Goal: Communication & Community: Answer question/provide support

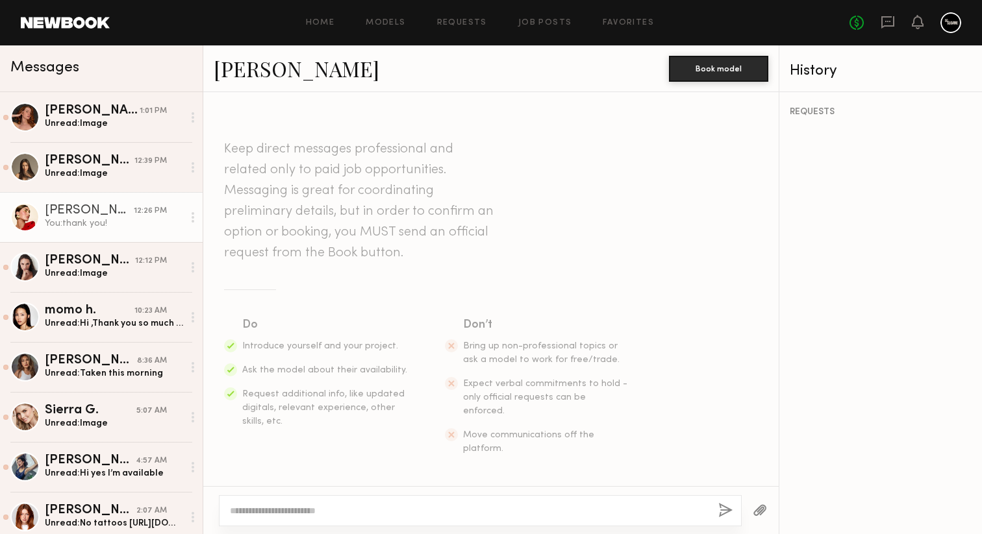
scroll to position [1225, 0]
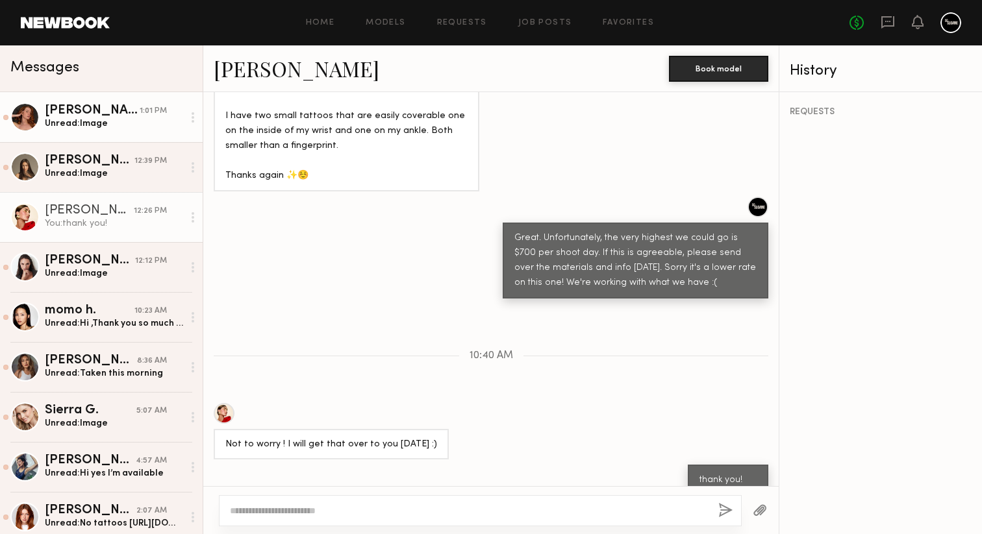
click at [128, 125] on div "Unread: Image" at bounding box center [114, 124] width 138 height 12
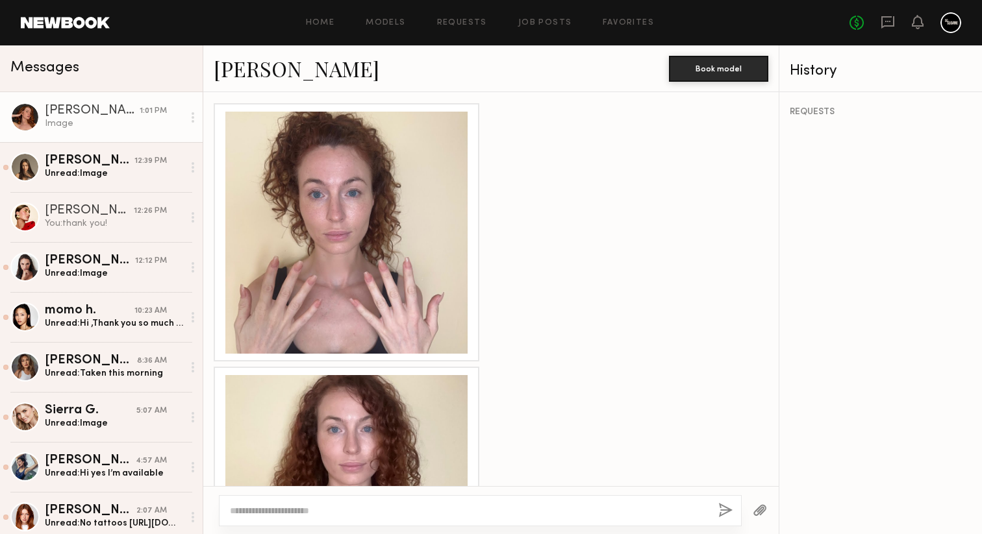
scroll to position [1219, 0]
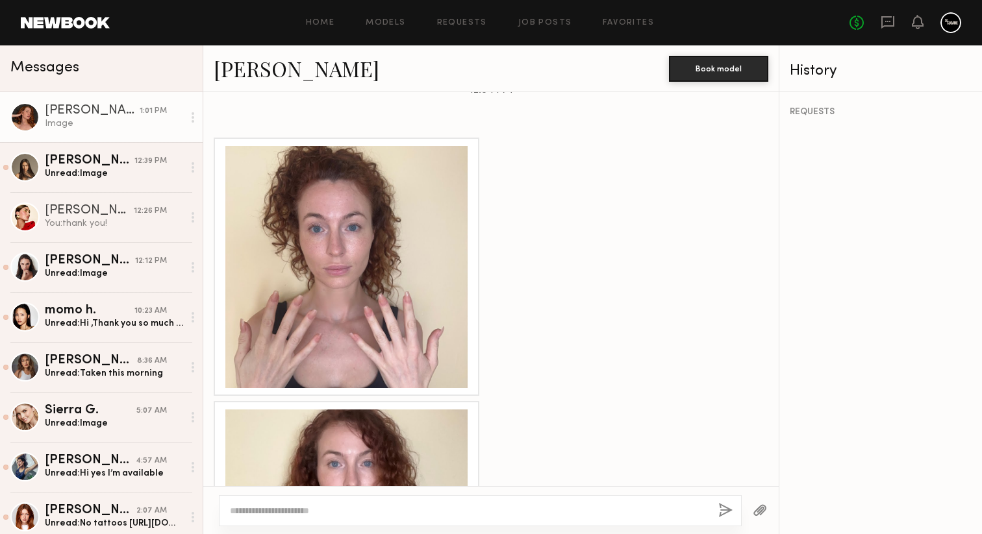
click at [387, 280] on div at bounding box center [346, 267] width 242 height 242
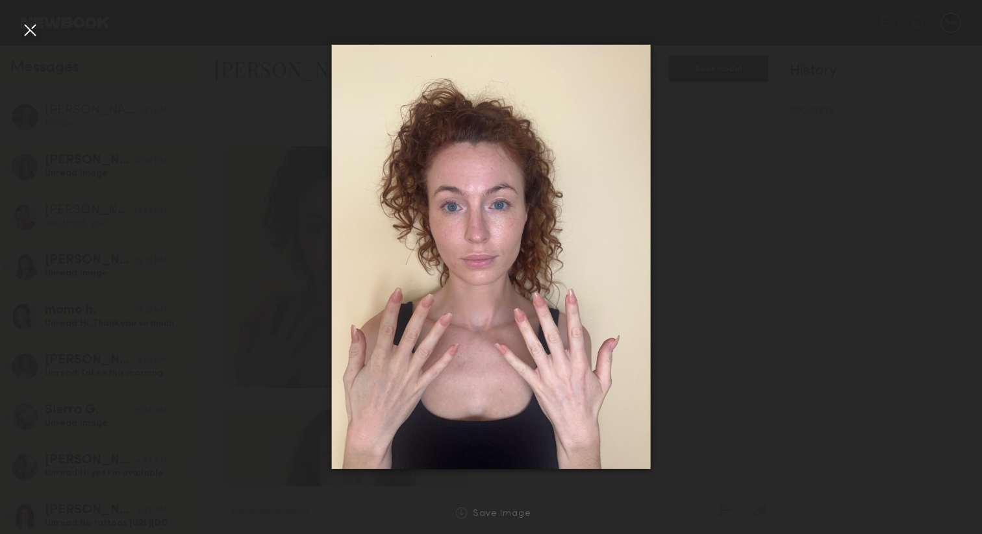
click at [30, 34] on div at bounding box center [29, 29] width 21 height 21
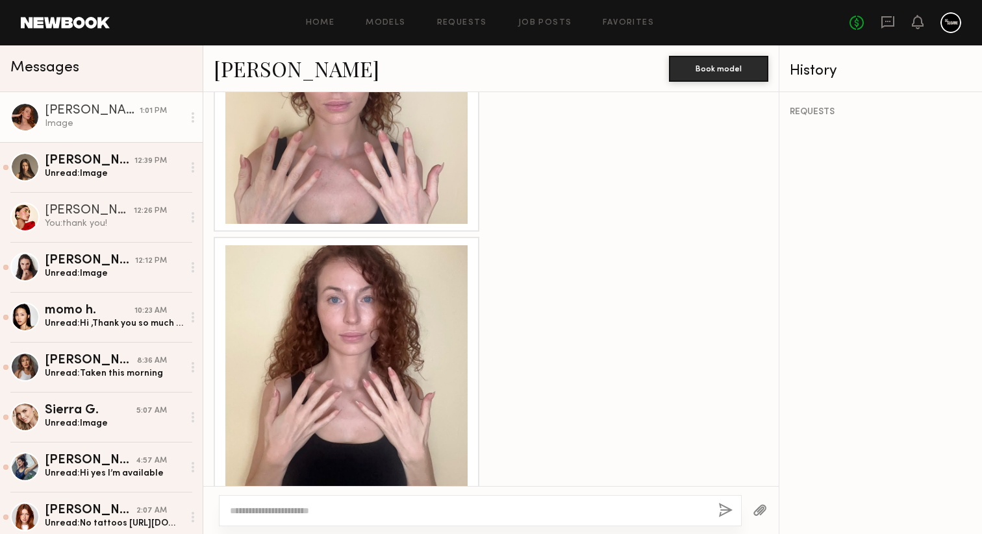
scroll to position [1413, 0]
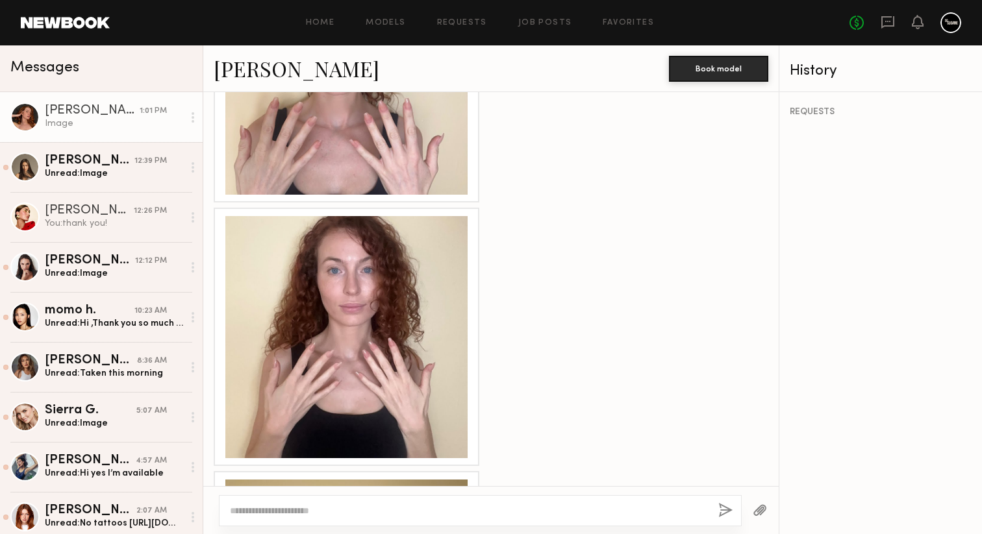
click at [341, 301] on div at bounding box center [346, 337] width 242 height 242
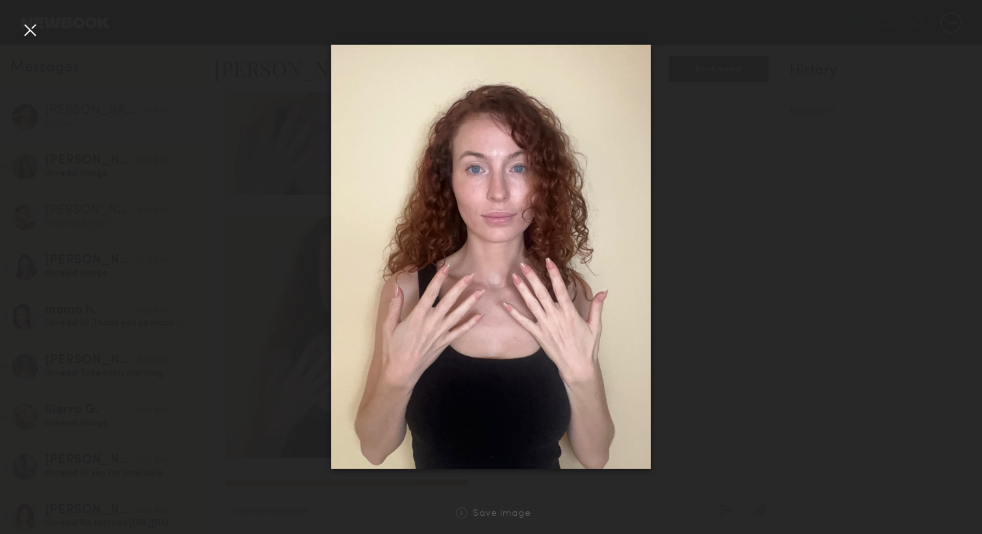
click at [35, 28] on div at bounding box center [29, 29] width 21 height 21
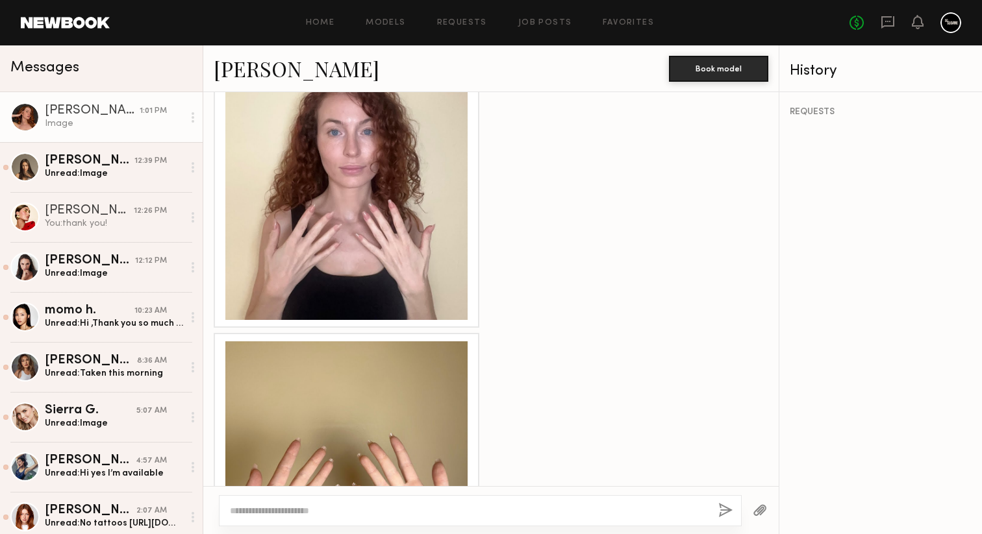
scroll to position [1646, 0]
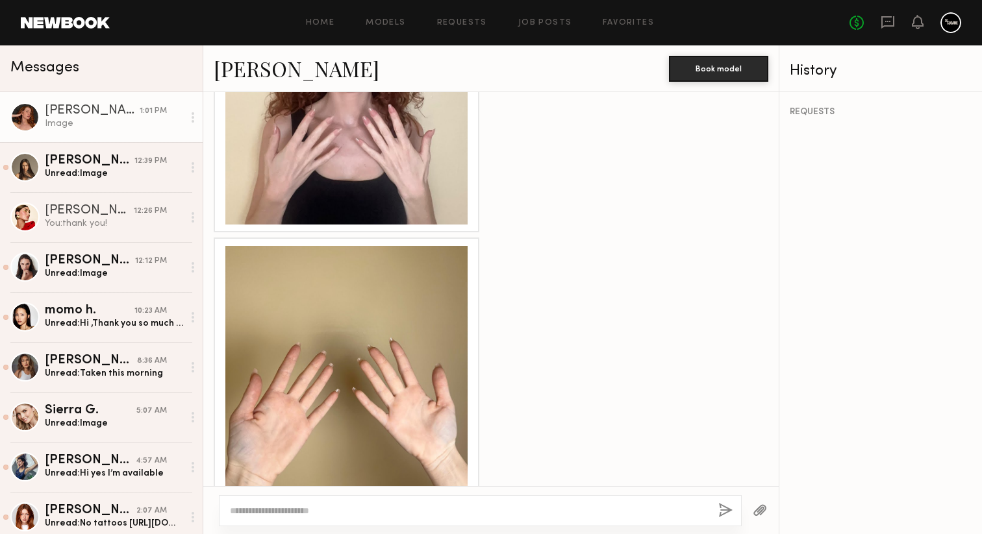
click at [349, 341] on div at bounding box center [346, 367] width 242 height 242
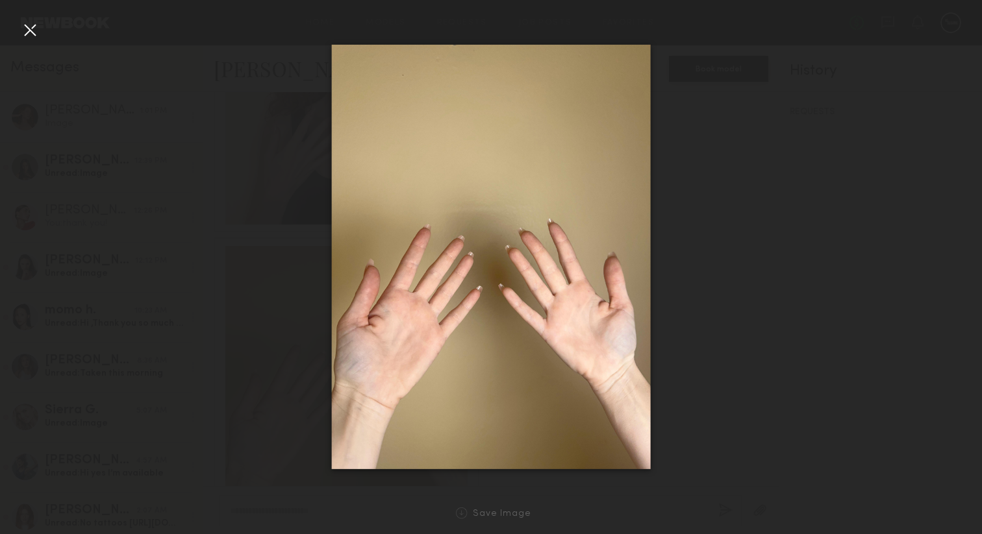
click at [35, 31] on div at bounding box center [29, 29] width 21 height 21
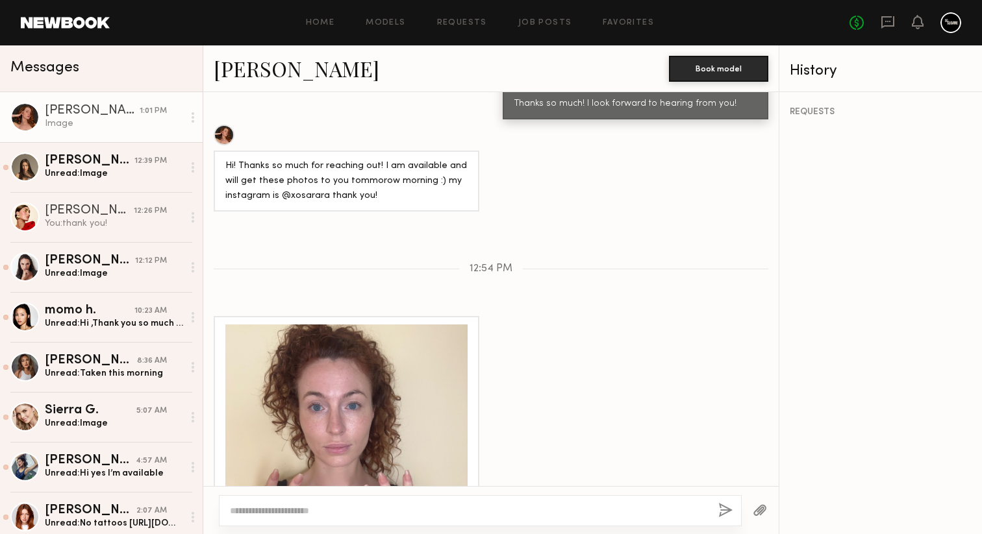
scroll to position [853, 0]
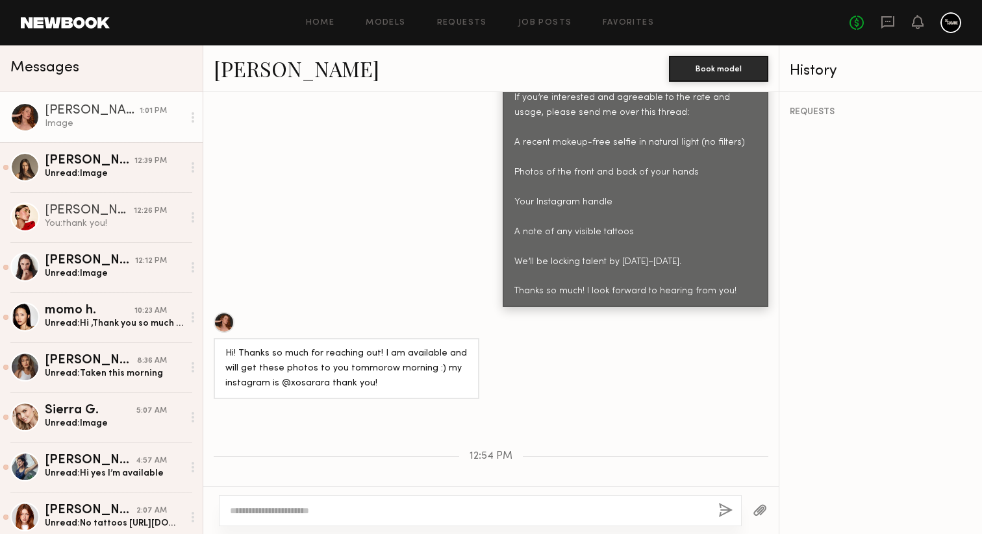
click at [388, 512] on textarea at bounding box center [469, 510] width 478 height 13
type textarea "**********"
click at [722, 510] on button "button" at bounding box center [725, 511] width 14 height 16
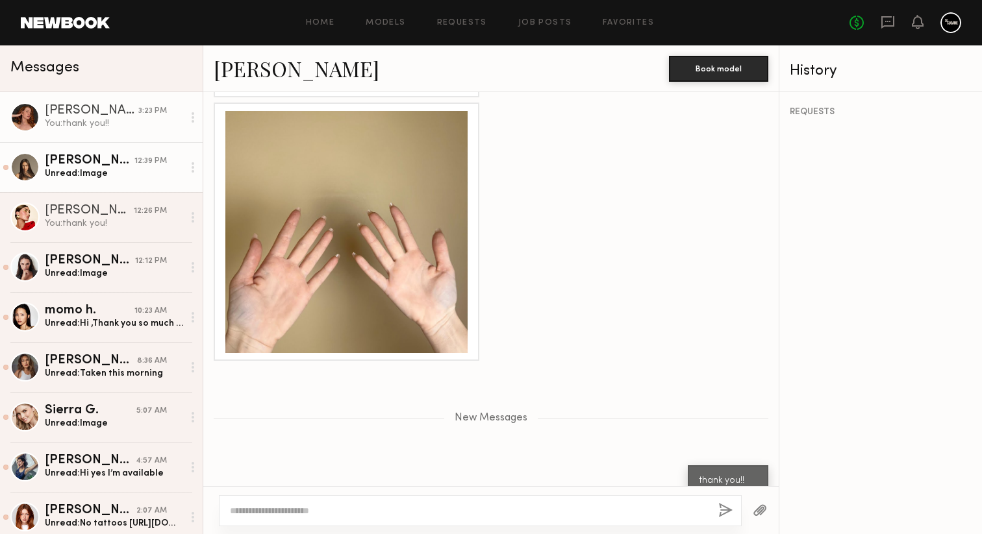
click at [87, 177] on div "Unread: Image" at bounding box center [114, 173] width 138 height 12
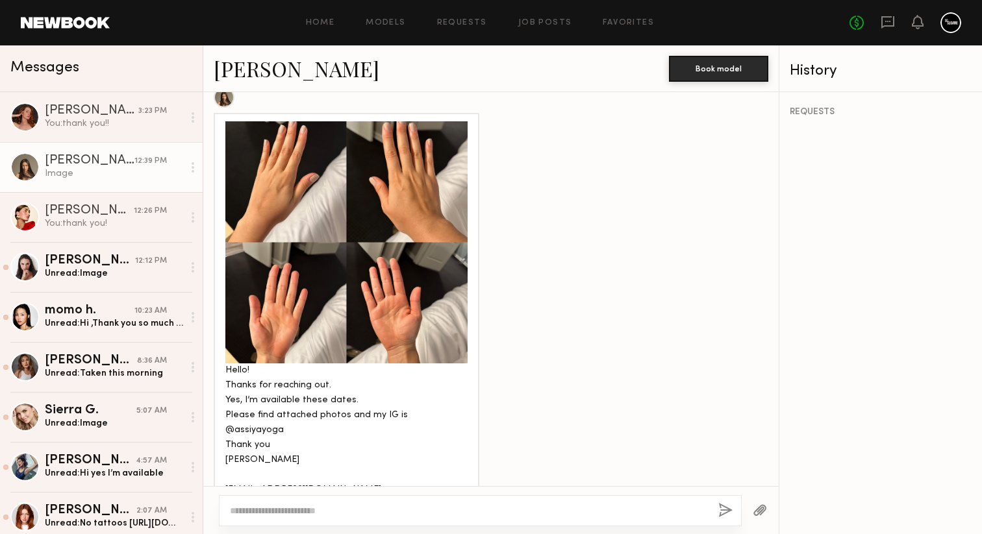
scroll to position [1526, 0]
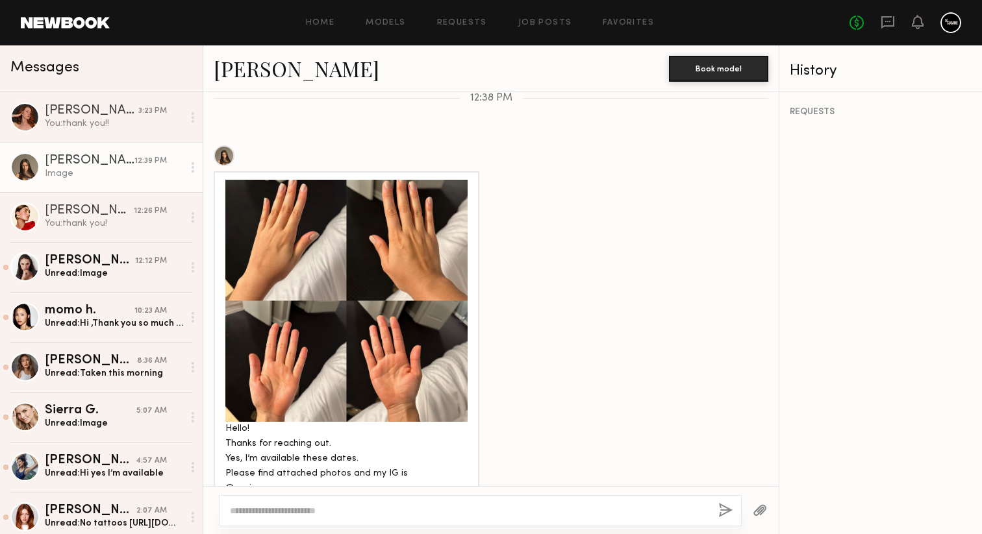
click at [362, 259] on div at bounding box center [346, 301] width 242 height 242
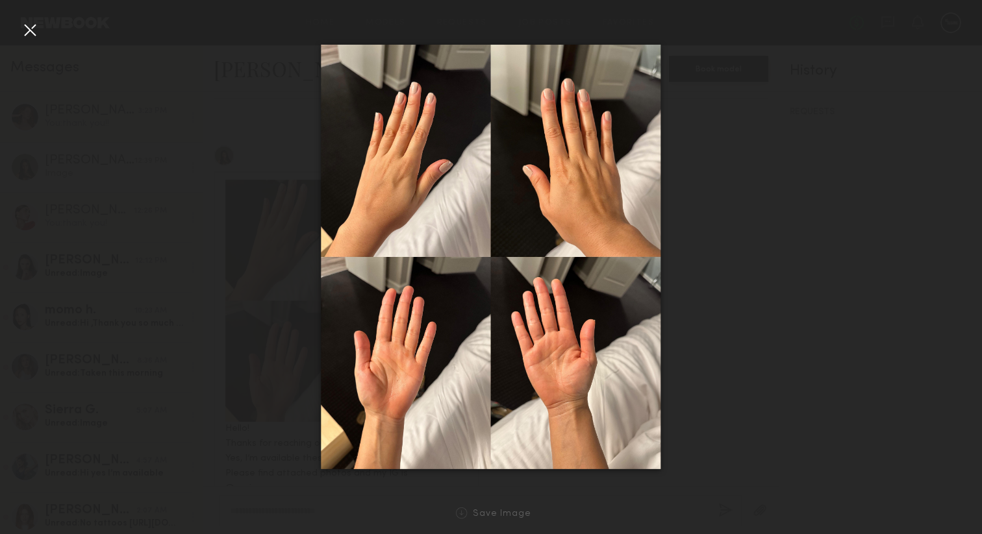
click at [29, 32] on div at bounding box center [29, 29] width 21 height 21
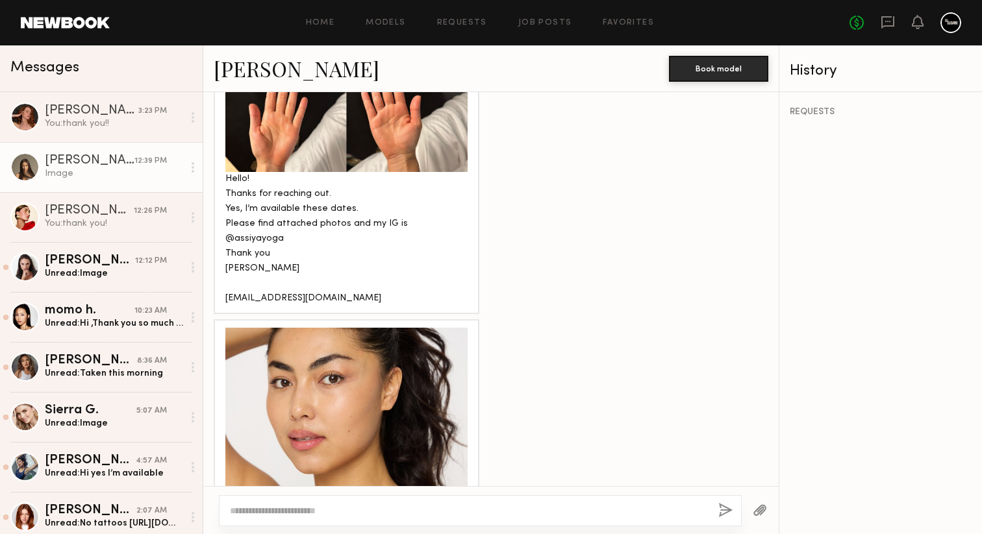
scroll to position [1861, 0]
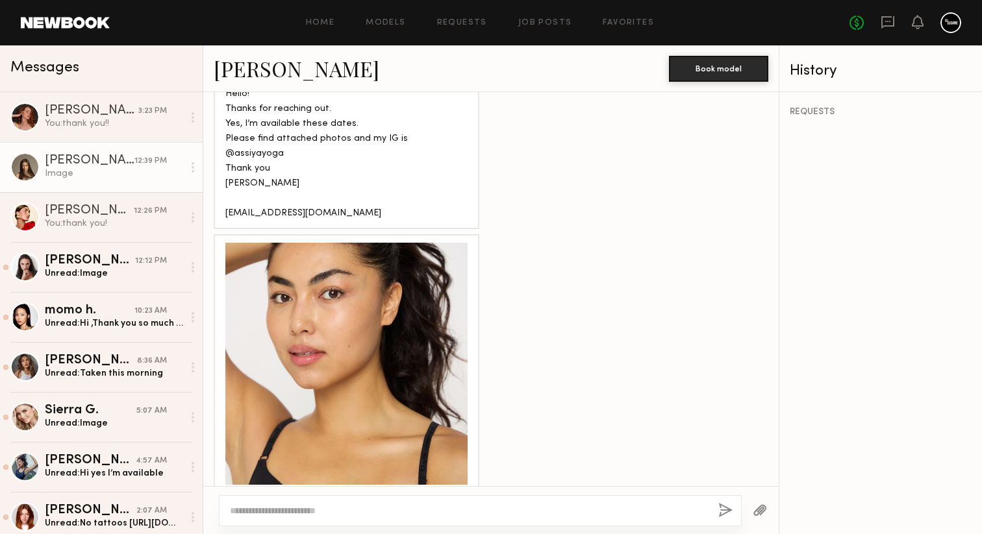
click at [350, 327] on div at bounding box center [346, 364] width 242 height 242
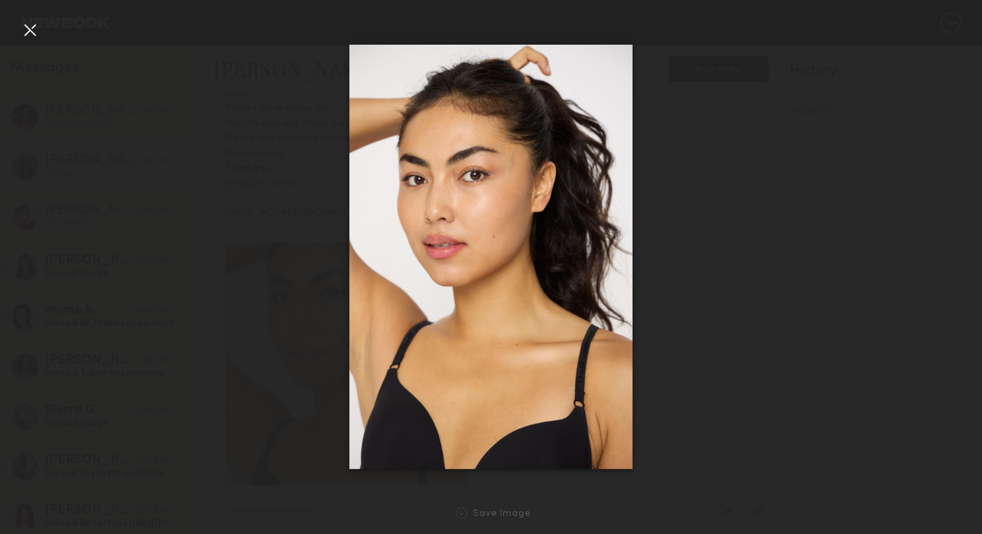
click at [30, 30] on div at bounding box center [29, 29] width 21 height 21
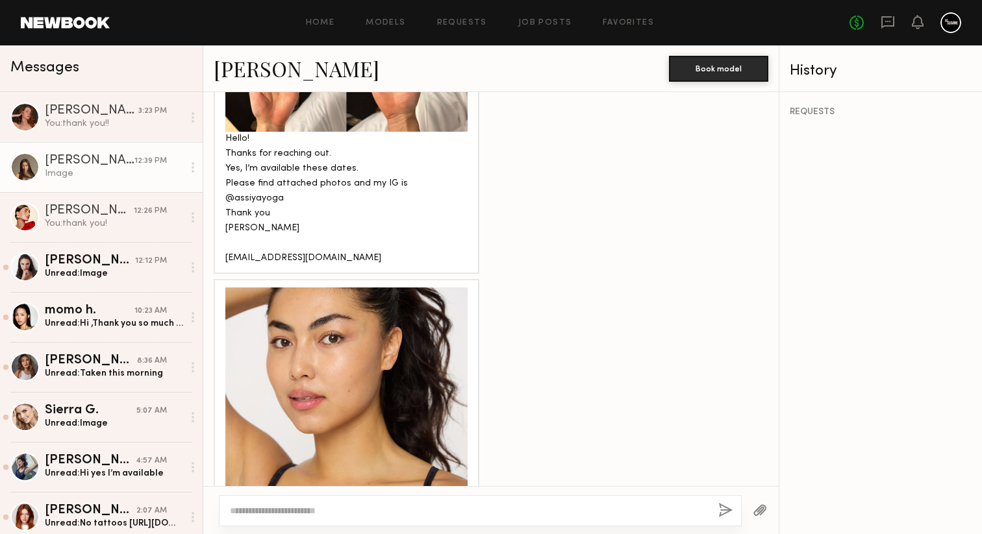
scroll to position [1816, 0]
click at [436, 508] on textarea at bounding box center [469, 510] width 478 height 13
type textarea "**********"
click at [719, 510] on button "button" at bounding box center [725, 511] width 14 height 16
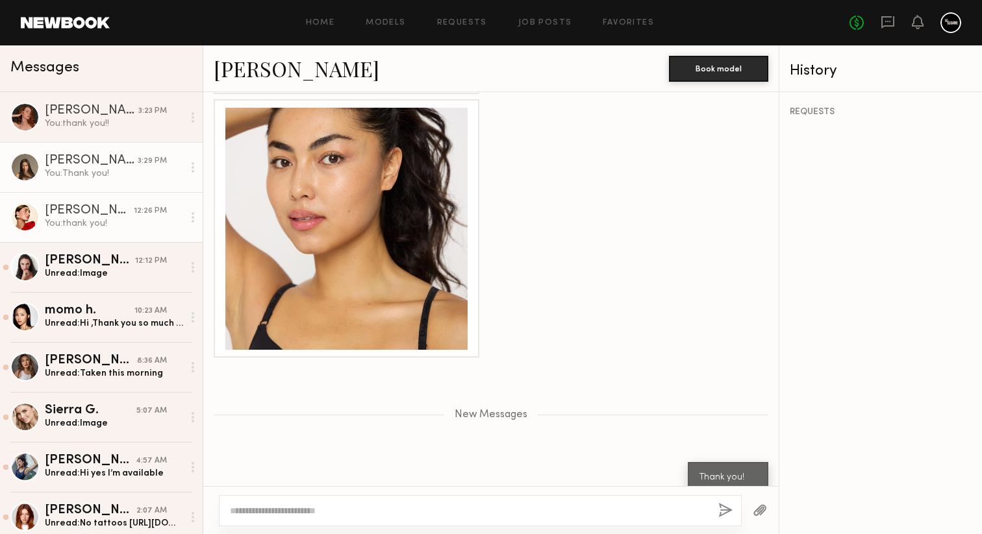
click at [103, 229] on div "You: thank you!" at bounding box center [114, 223] width 138 height 12
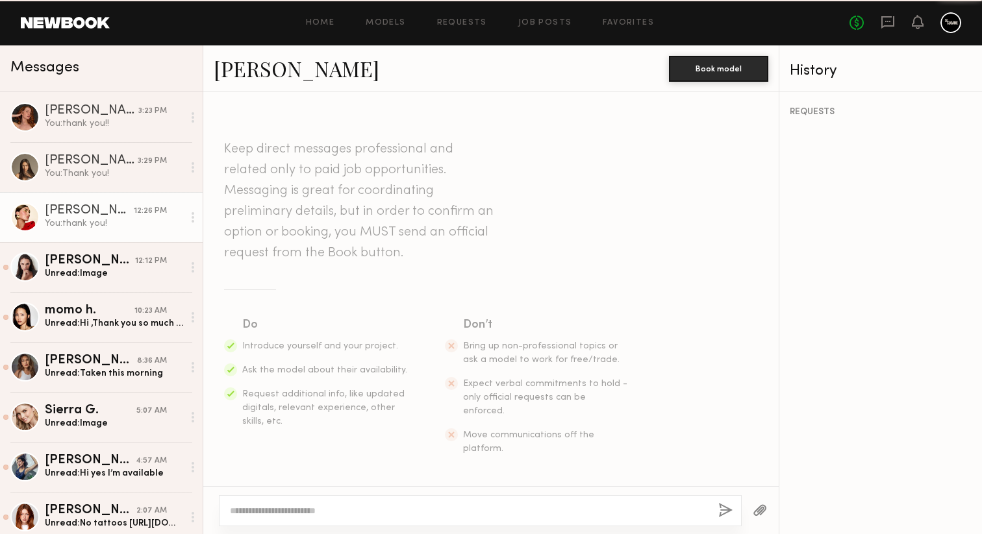
scroll to position [1225, 0]
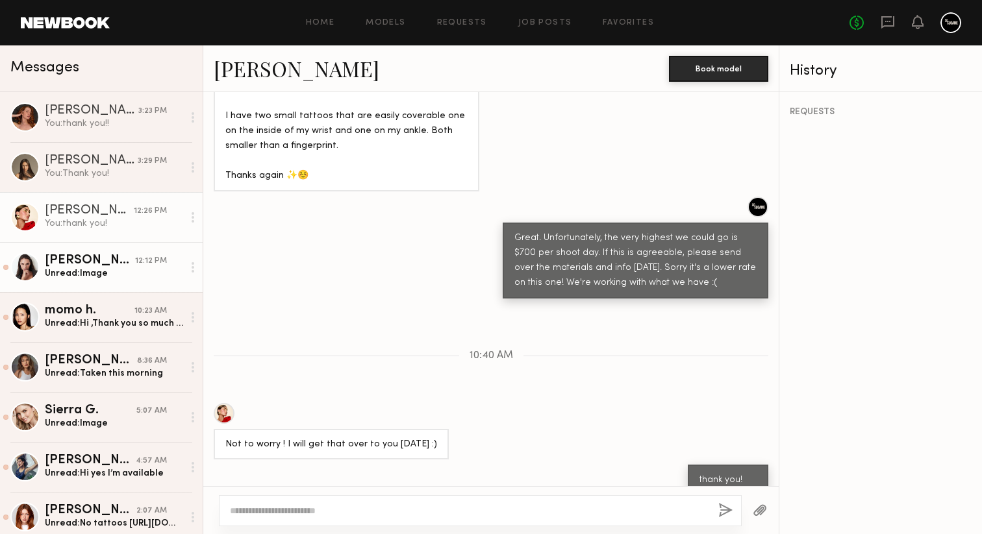
click at [123, 282] on link "Anastasiia S. 12:12 PM Unread: Image" at bounding box center [101, 267] width 203 height 50
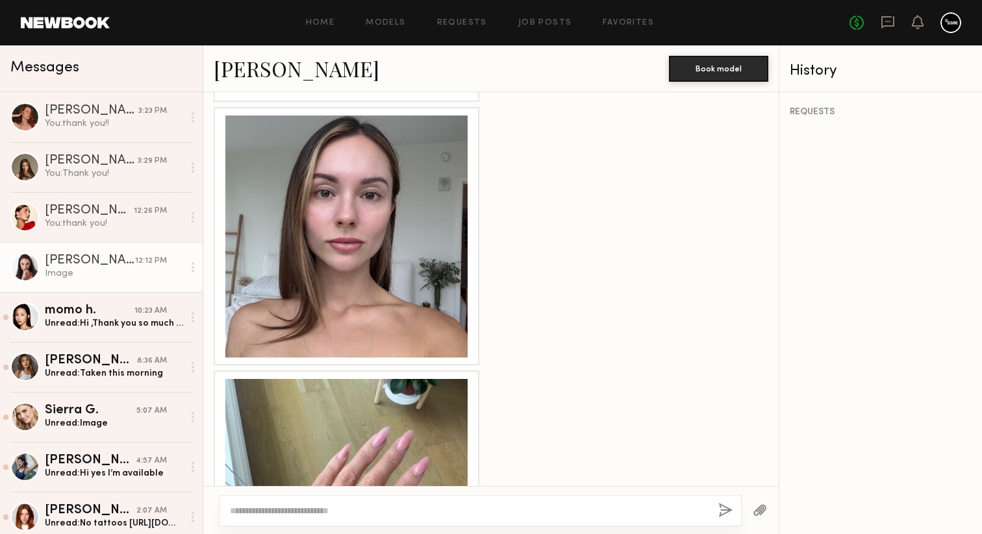
scroll to position [3120, 0]
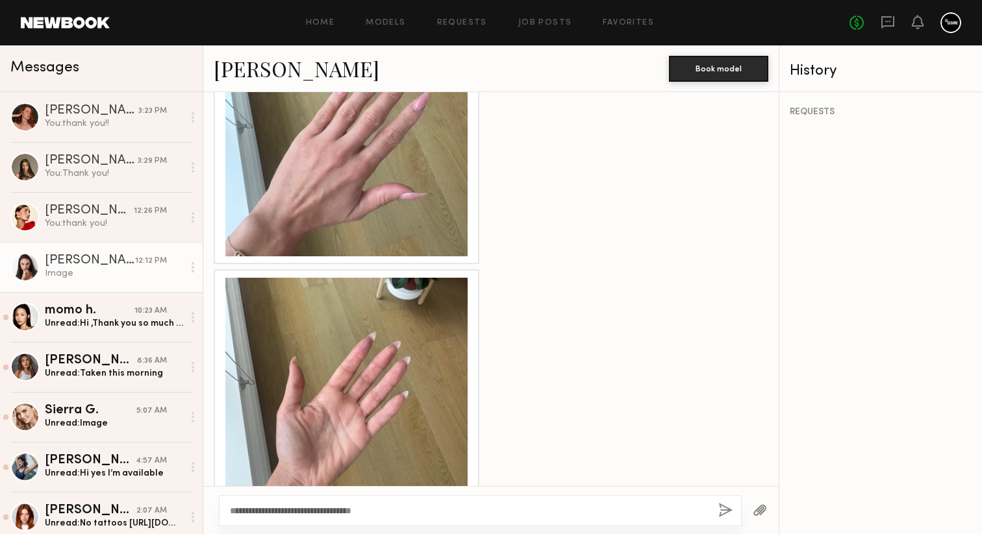
type textarea "**********"
click at [727, 512] on button "button" at bounding box center [725, 511] width 14 height 16
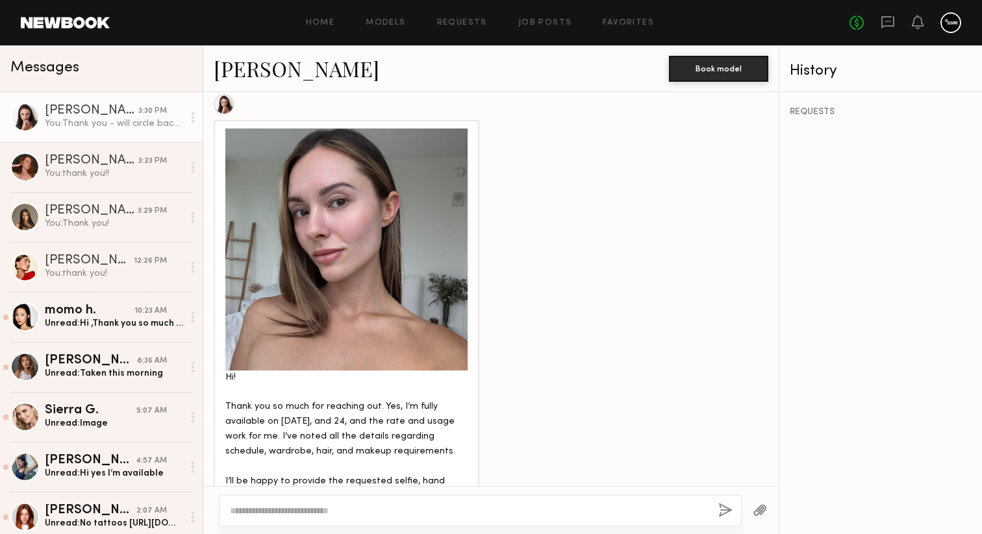
scroll to position [2163, 0]
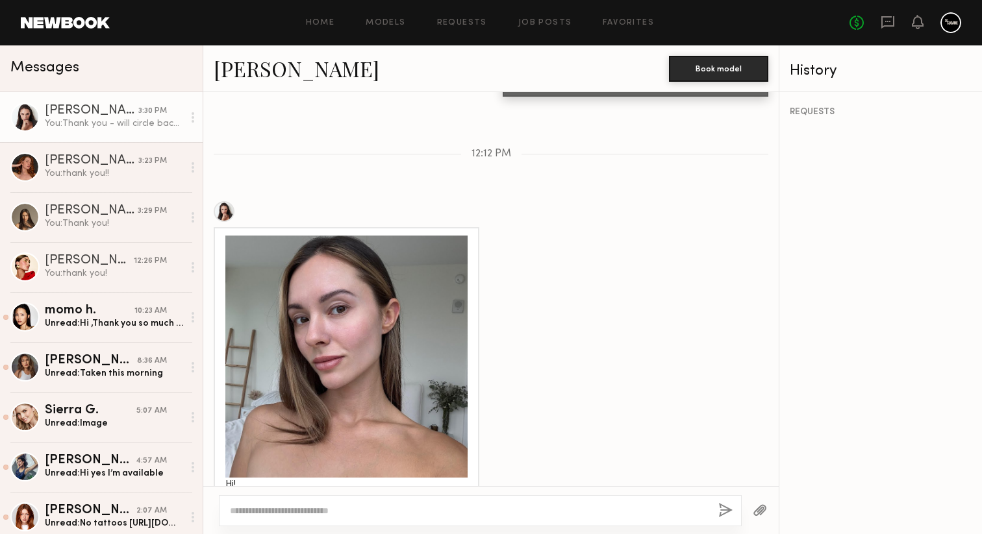
click at [377, 304] on div at bounding box center [346, 357] width 242 height 242
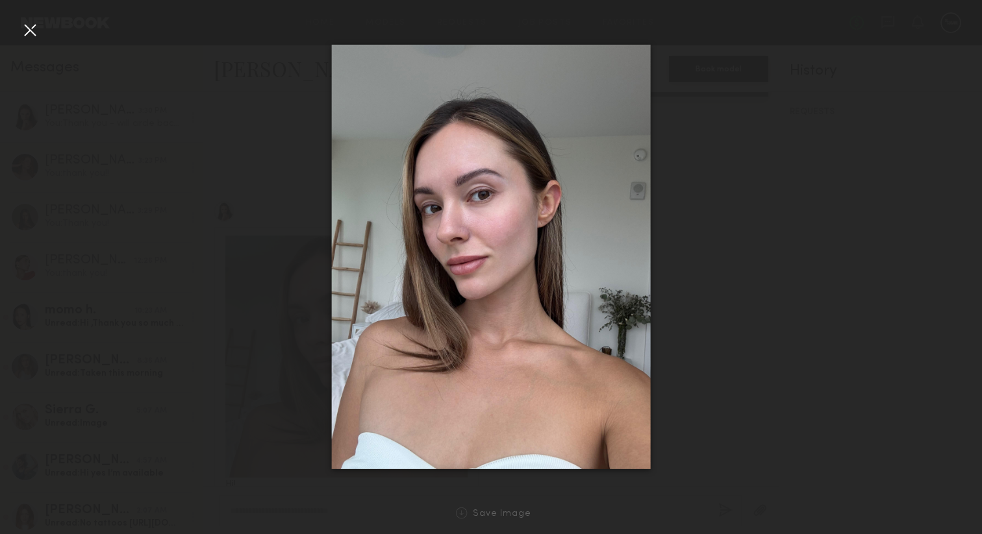
click at [25, 32] on div at bounding box center [29, 29] width 21 height 21
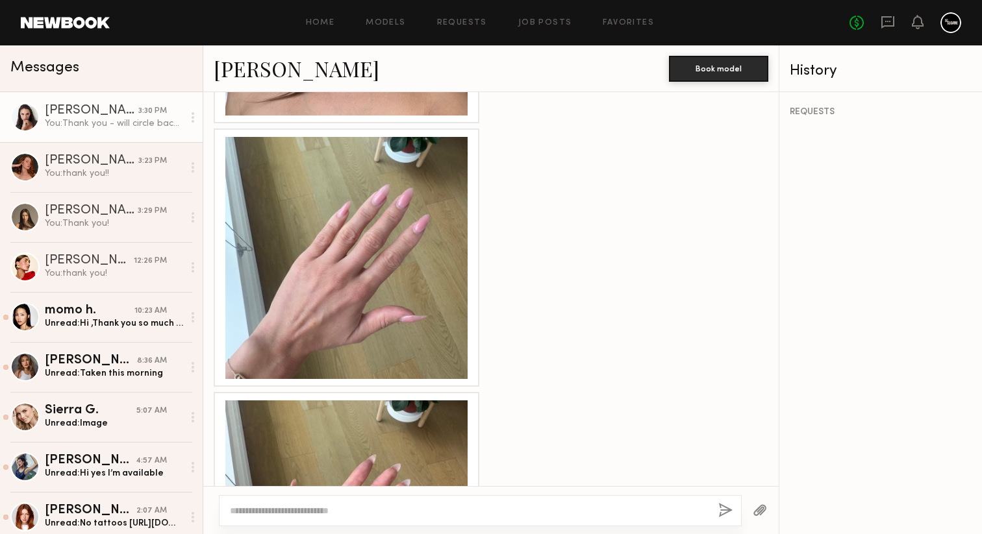
scroll to position [3255, 0]
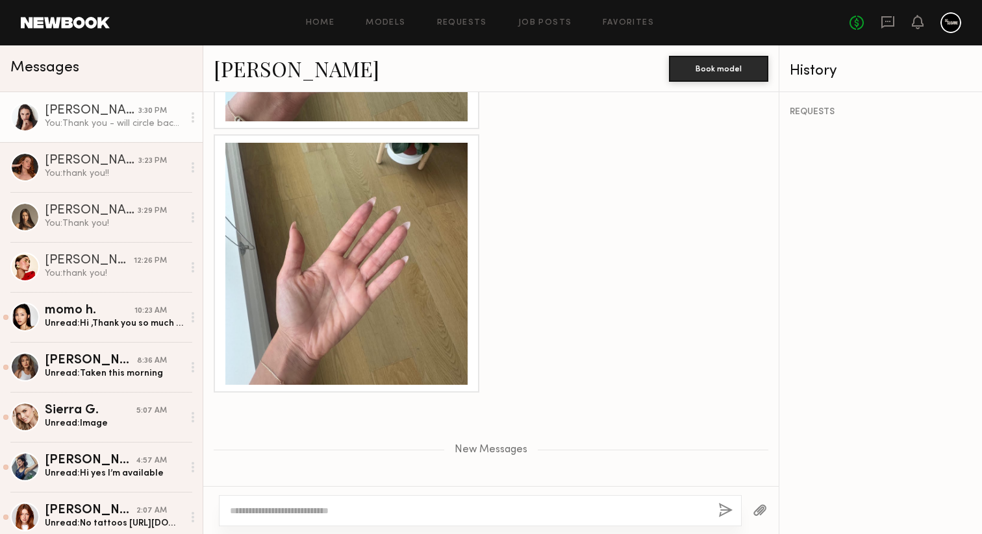
click at [353, 510] on textarea at bounding box center [469, 510] width 478 height 13
type textarea "**********"
click at [726, 509] on button "button" at bounding box center [725, 511] width 14 height 16
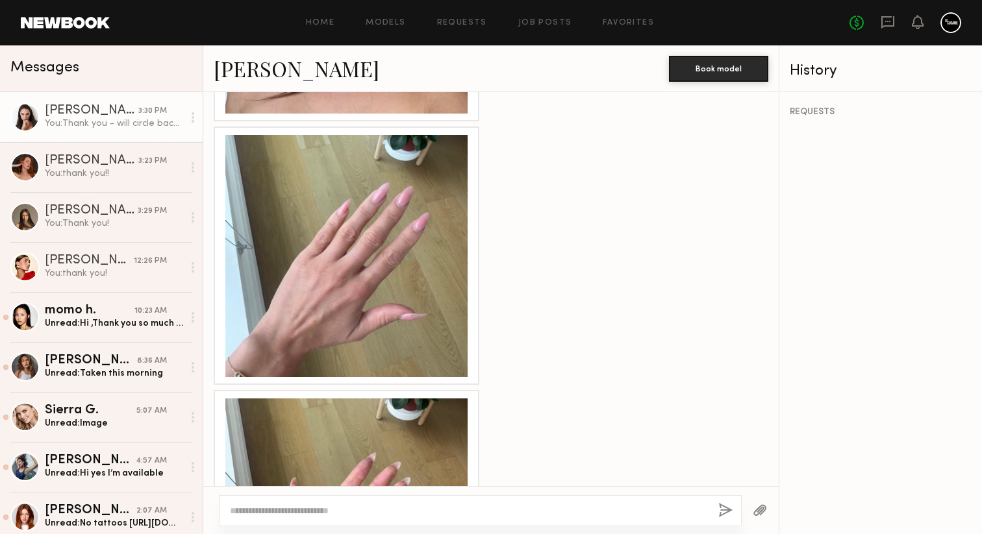
scroll to position [2994, 0]
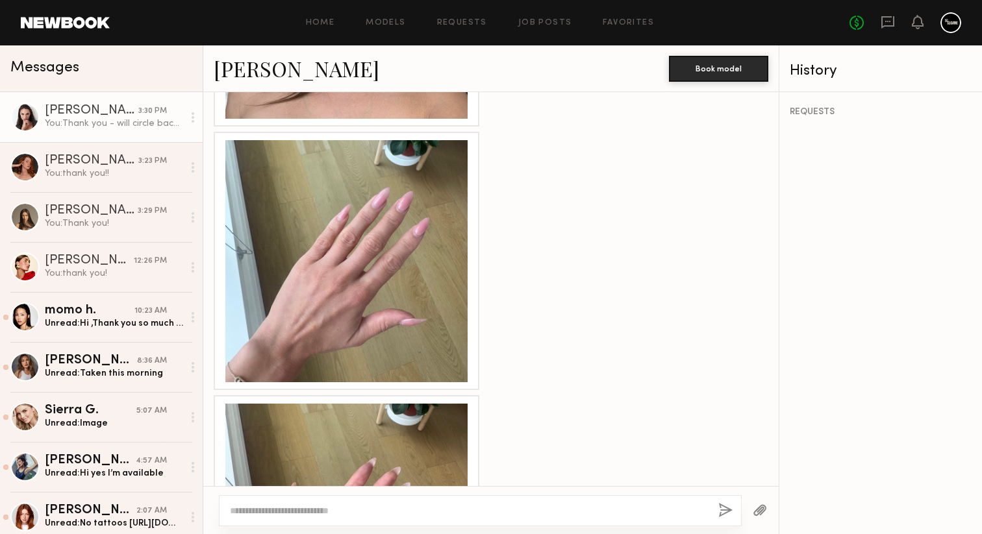
click at [382, 207] on div at bounding box center [346, 261] width 242 height 242
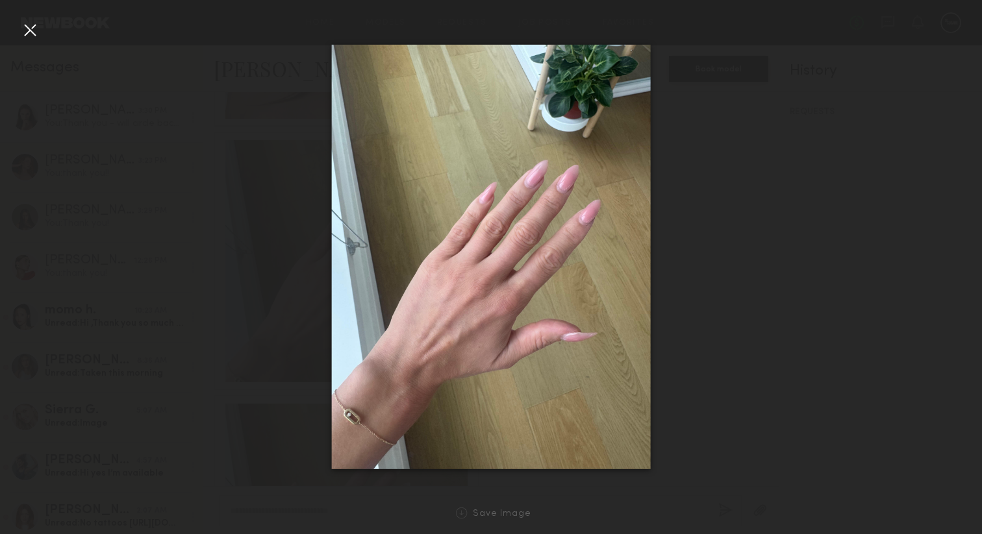
click at [30, 29] on div at bounding box center [29, 29] width 21 height 21
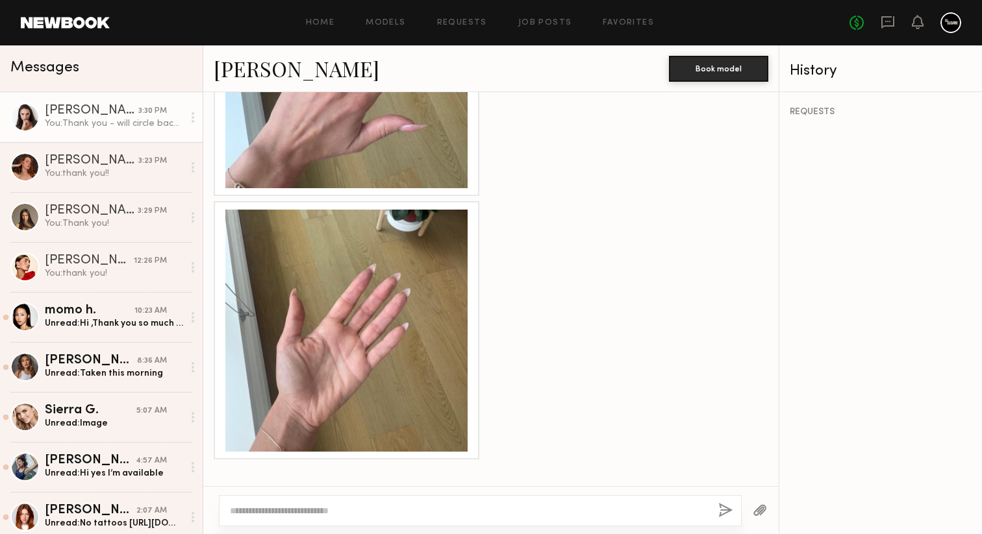
scroll to position [3195, 0]
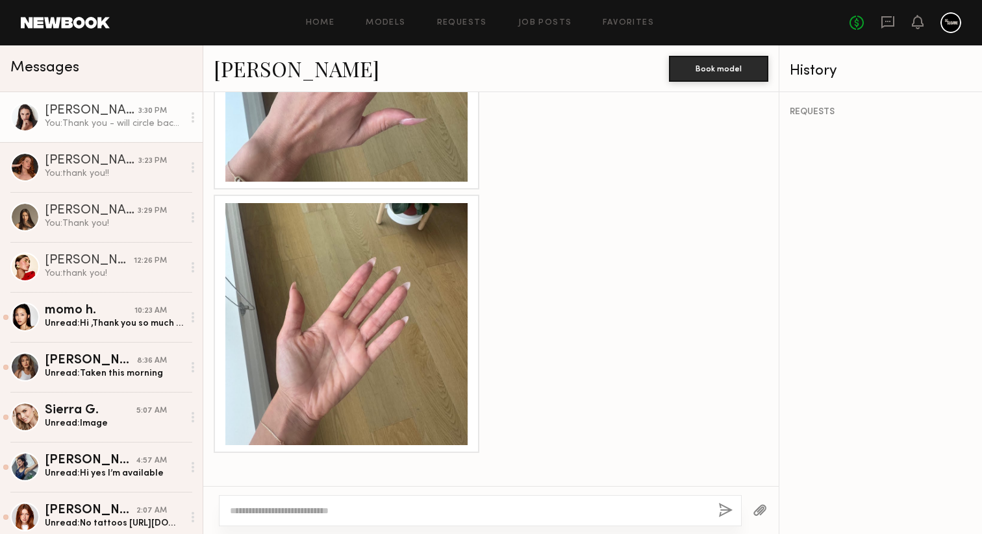
click at [329, 304] on div at bounding box center [346, 324] width 242 height 242
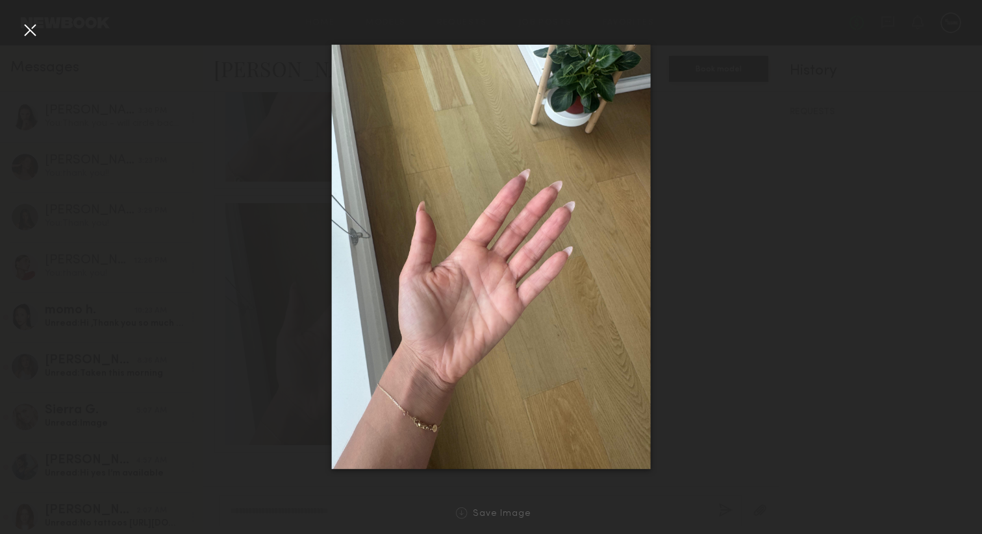
click at [32, 32] on div at bounding box center [29, 29] width 21 height 21
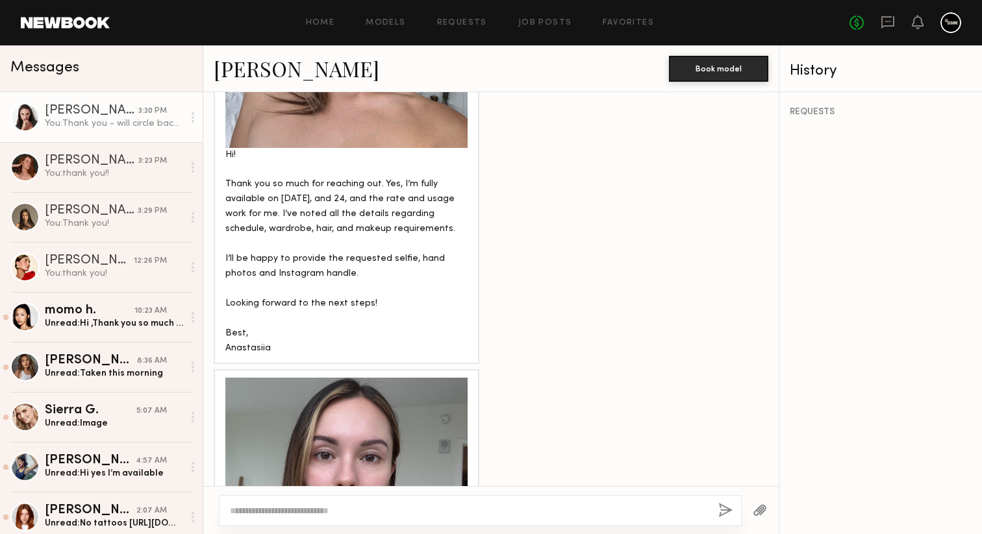
scroll to position [2639, 0]
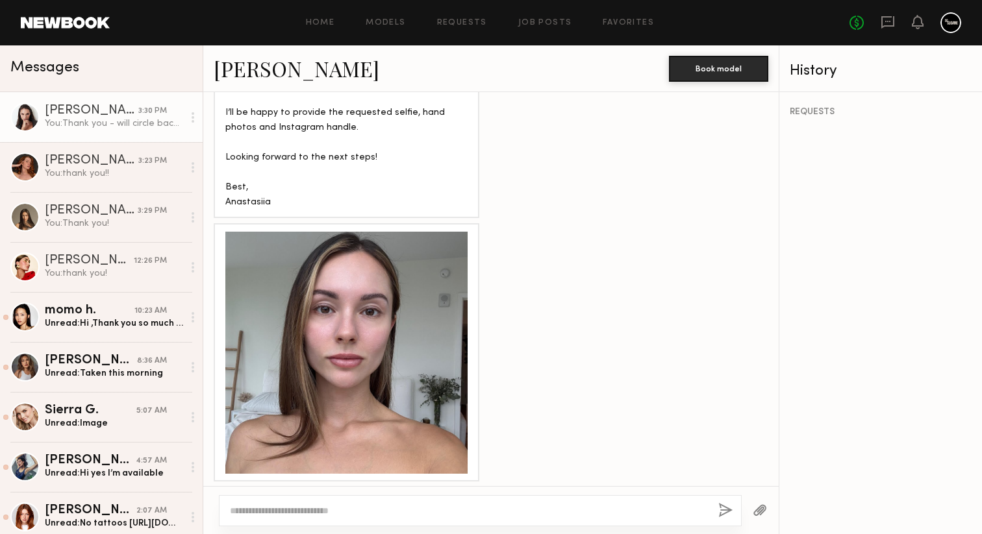
click at [354, 342] on div at bounding box center [346, 353] width 242 height 242
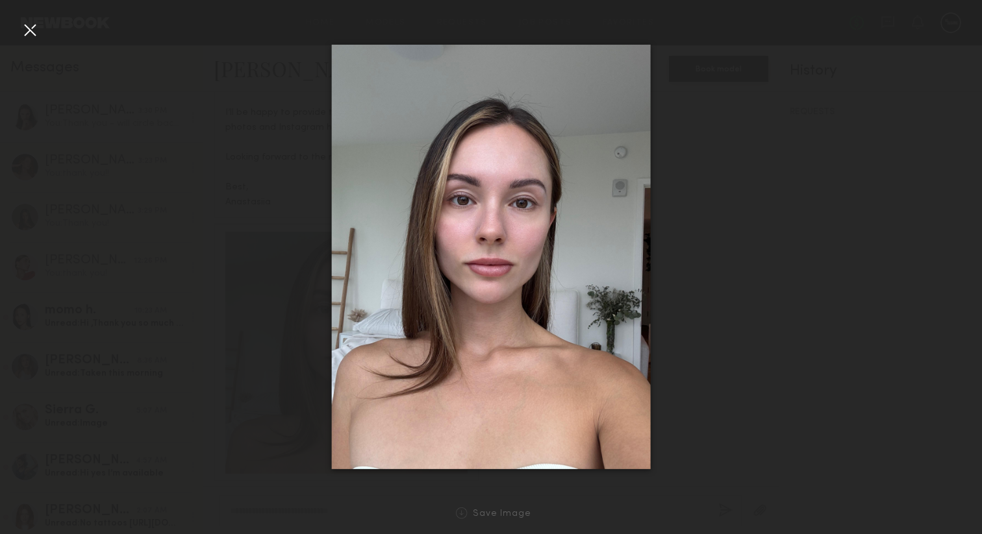
click at [33, 32] on div at bounding box center [29, 29] width 21 height 21
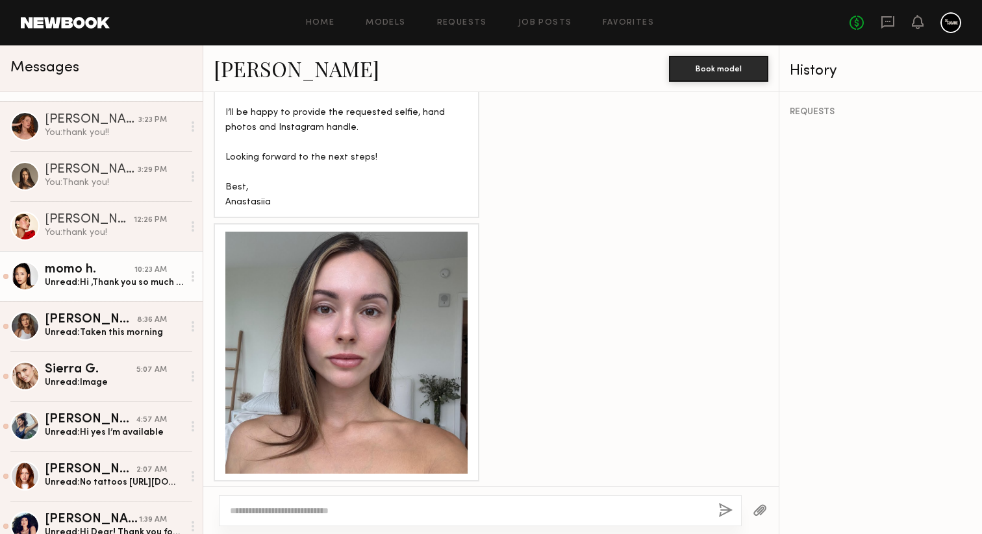
scroll to position [43, 0]
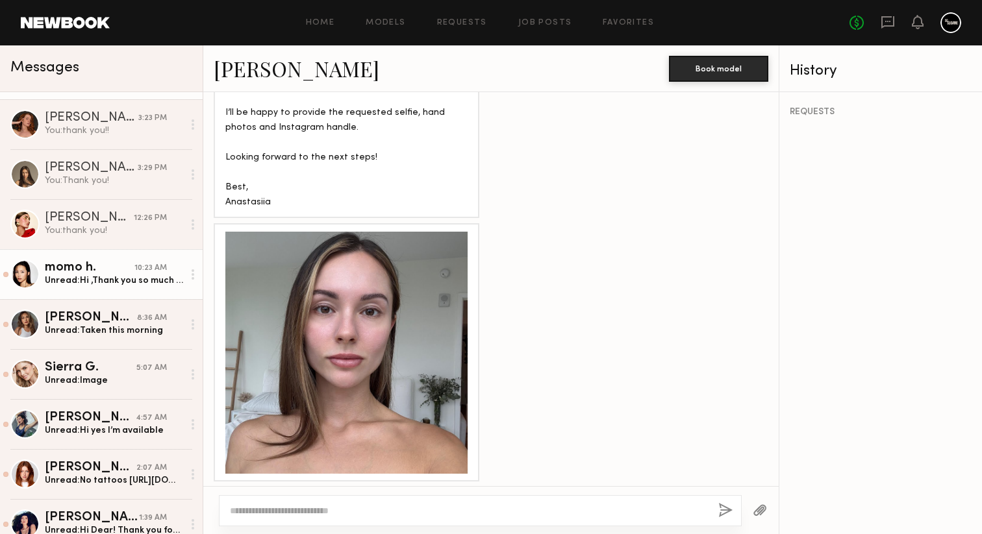
click at [122, 285] on div "Unread: Hi ,Thank you so much for reaching out to me! Unfortunately, I’m alread…" at bounding box center [114, 281] width 138 height 12
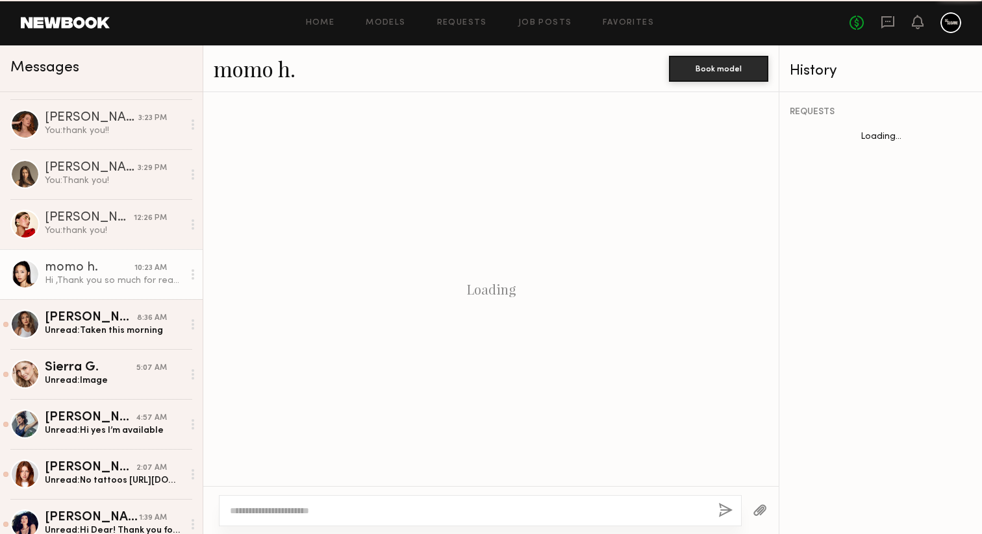
scroll to position [1974, 0]
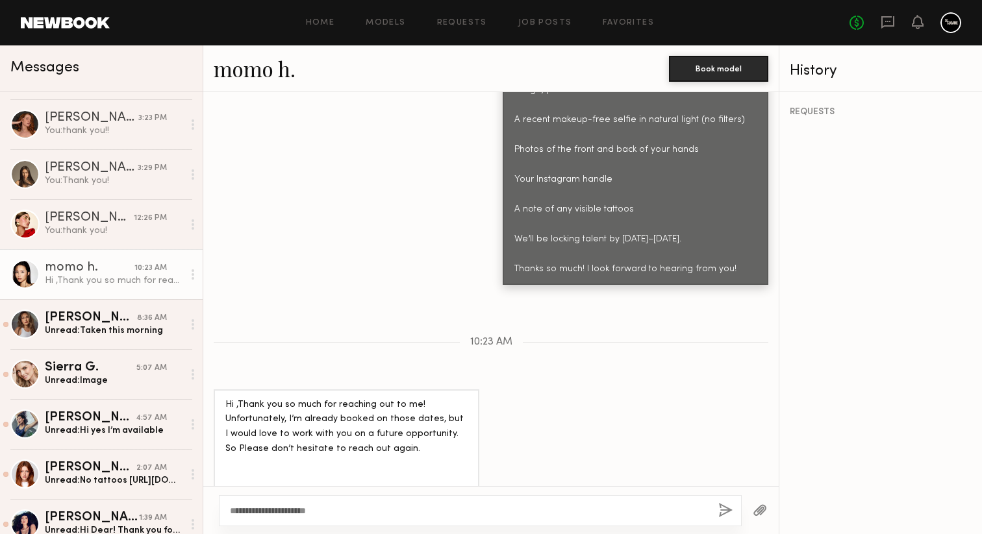
type textarea "**********"
click at [726, 506] on button "button" at bounding box center [725, 511] width 14 height 16
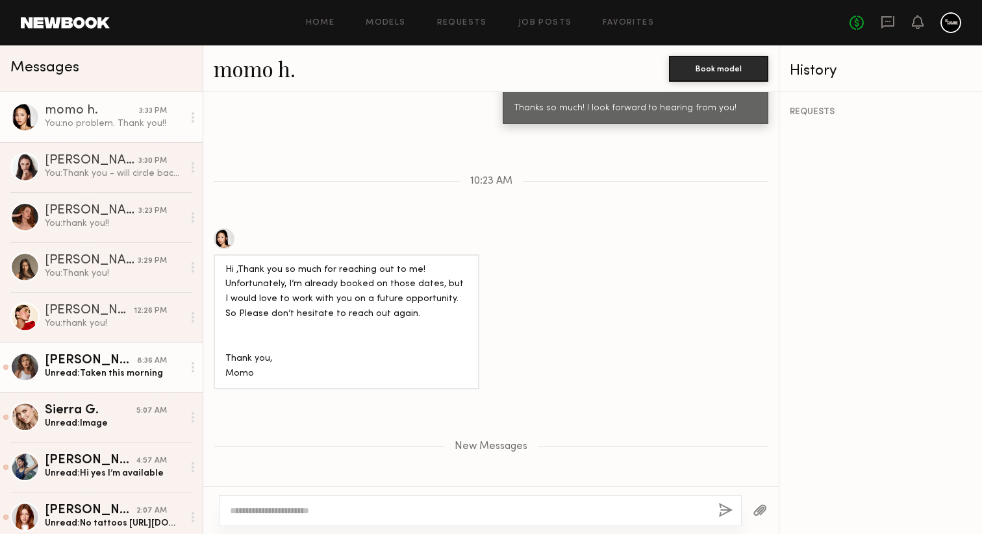
click at [111, 371] on div "Unread: Taken this morning" at bounding box center [114, 373] width 138 height 12
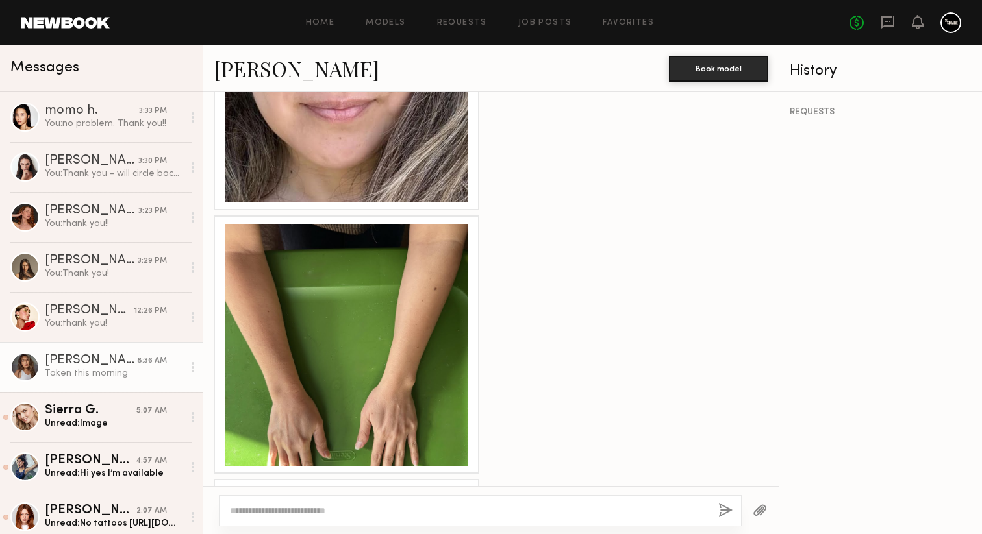
scroll to position [1324, 0]
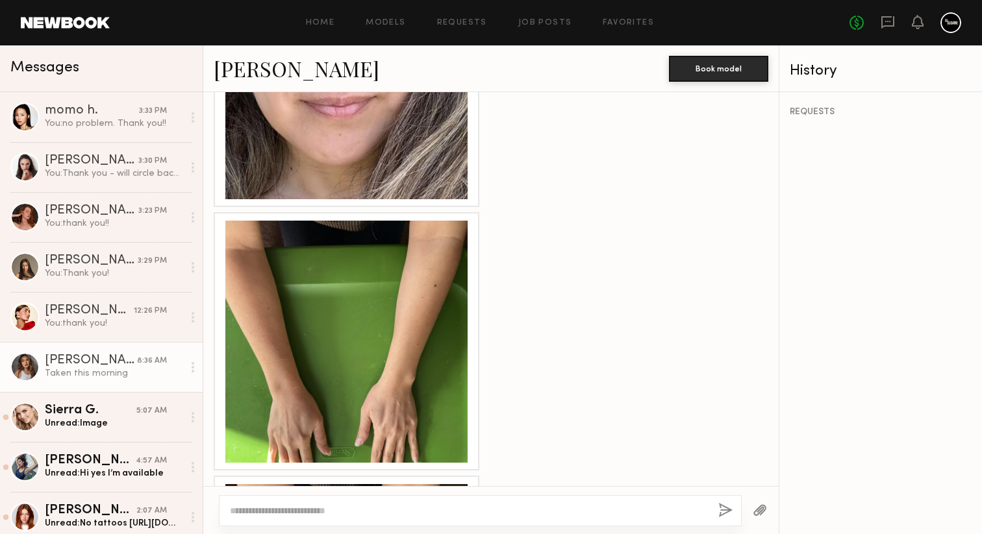
click at [410, 367] on div at bounding box center [346, 342] width 242 height 242
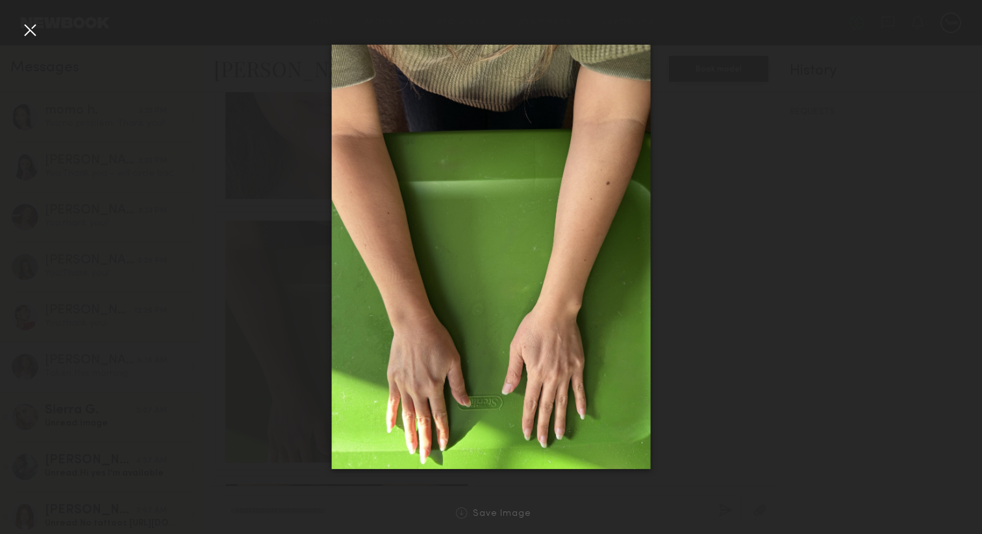
click at [219, 330] on div at bounding box center [491, 257] width 982 height 472
click at [19, 29] on div at bounding box center [29, 29] width 21 height 21
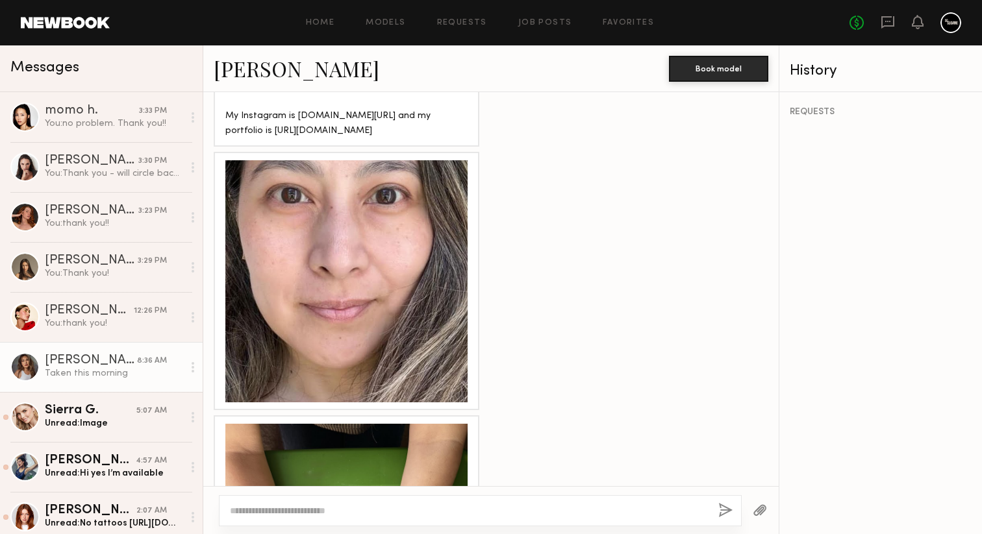
scroll to position [1106, 0]
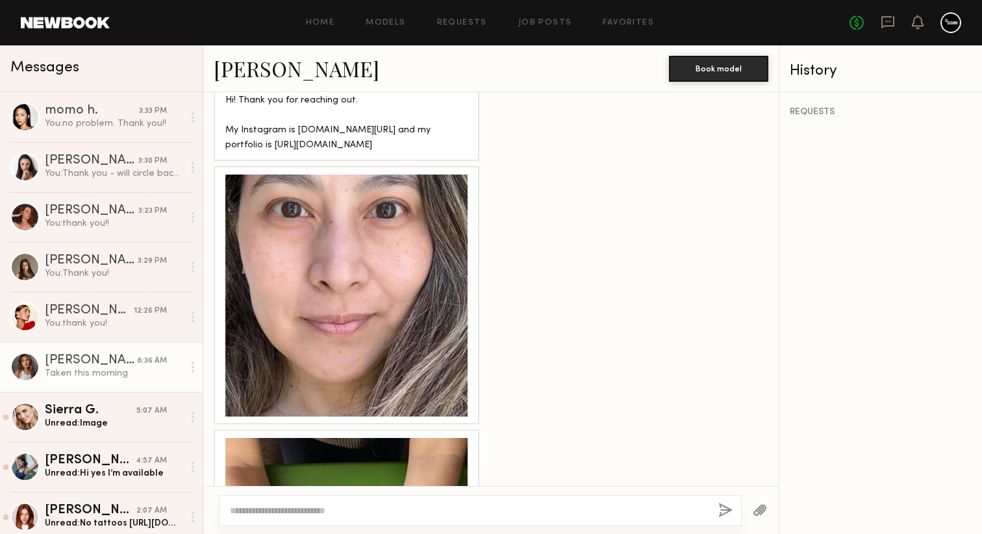
click at [300, 309] on div at bounding box center [346, 296] width 242 height 242
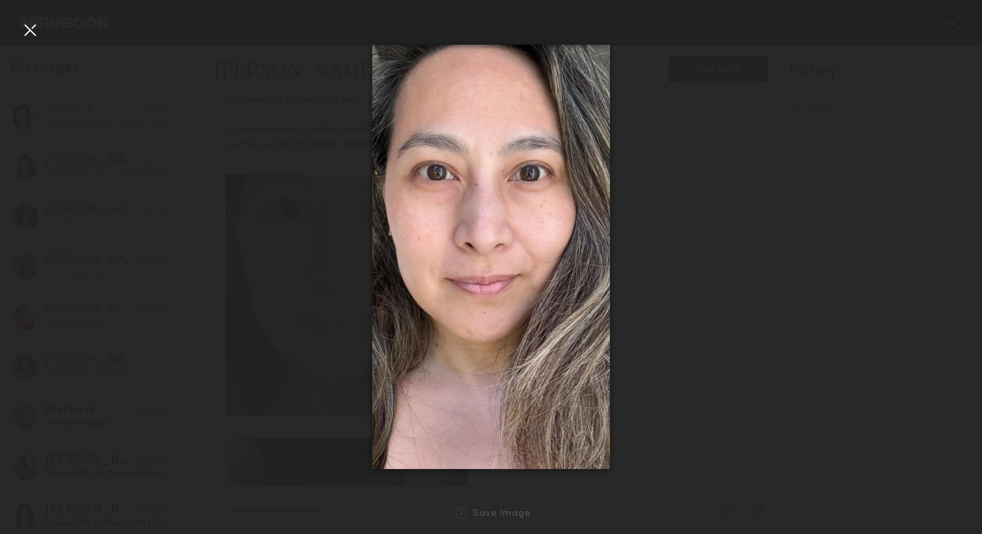
click at [27, 34] on div at bounding box center [29, 29] width 21 height 21
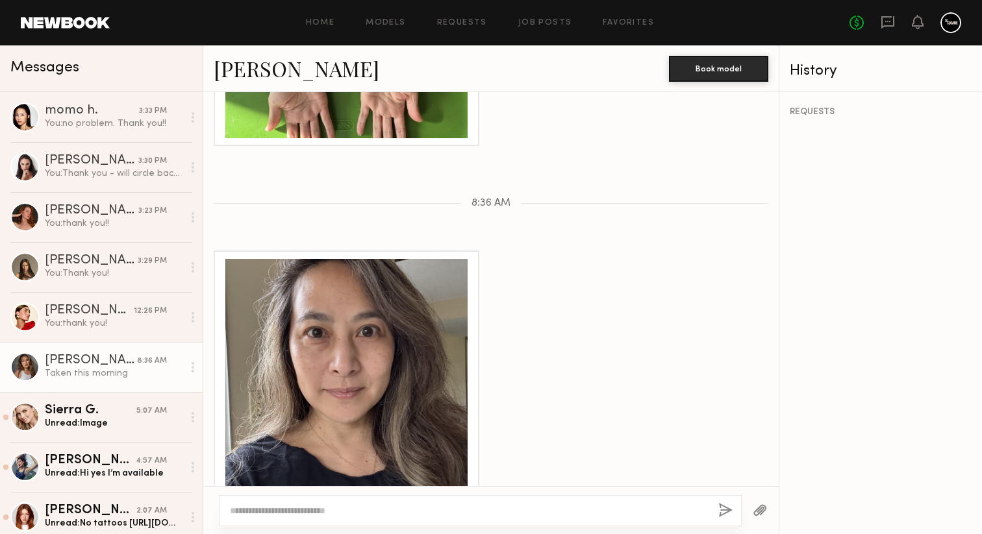
scroll to position [1955, 0]
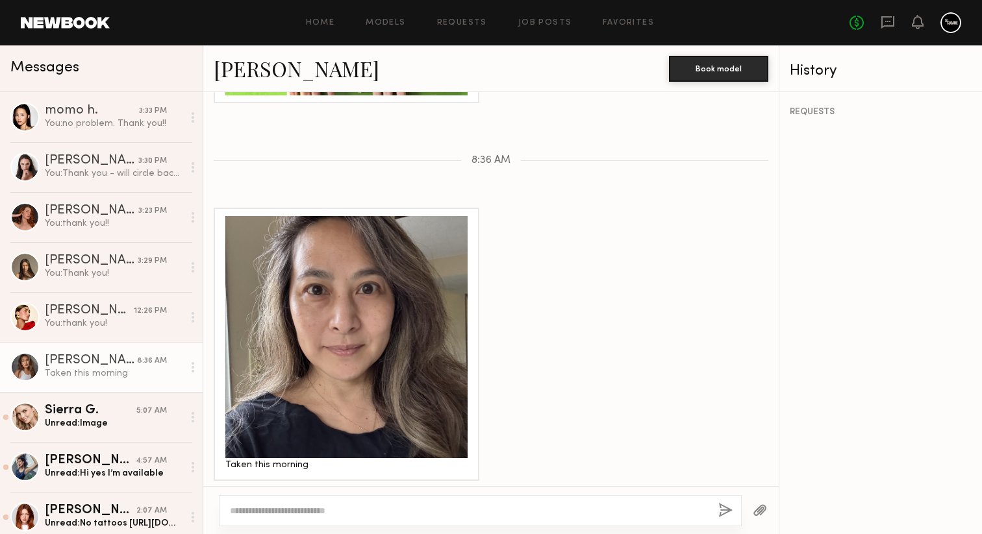
click at [337, 344] on div at bounding box center [346, 337] width 242 height 242
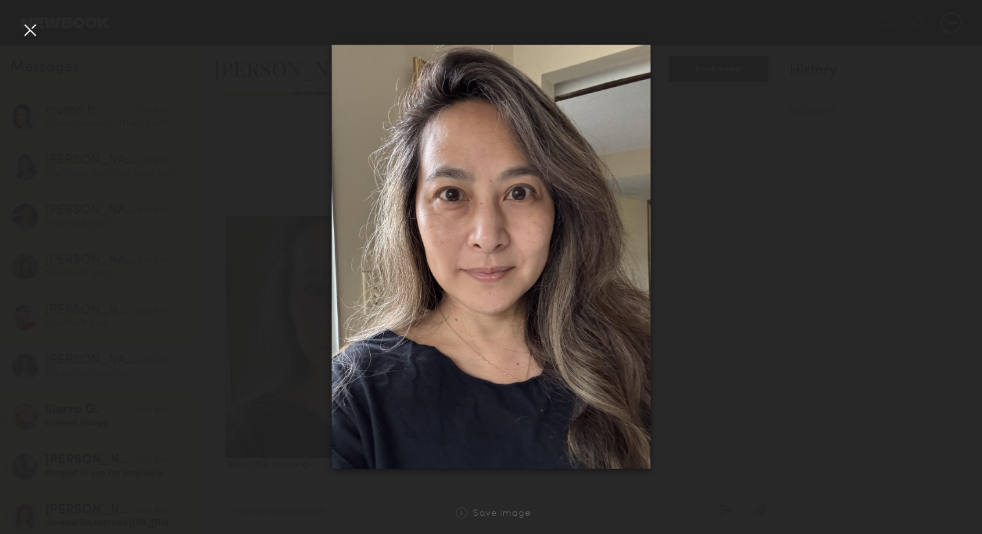
click at [36, 26] on div at bounding box center [29, 29] width 21 height 21
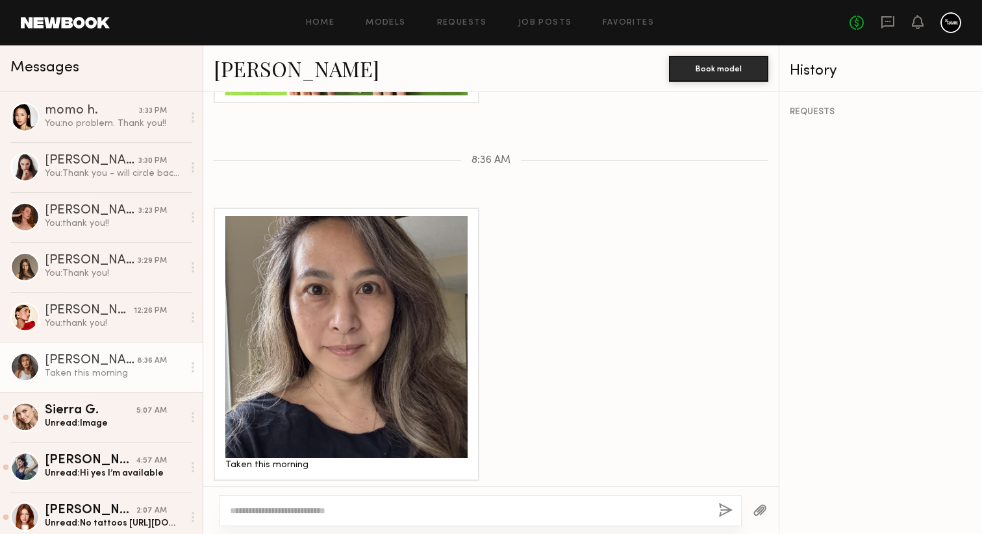
click at [270, 68] on link "[PERSON_NAME]" at bounding box center [297, 69] width 166 height 28
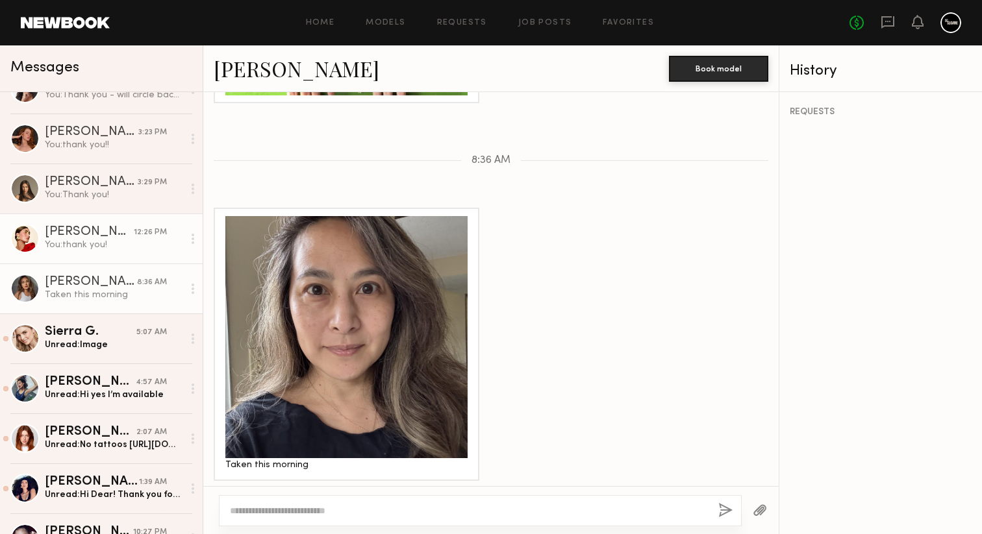
scroll to position [127, 0]
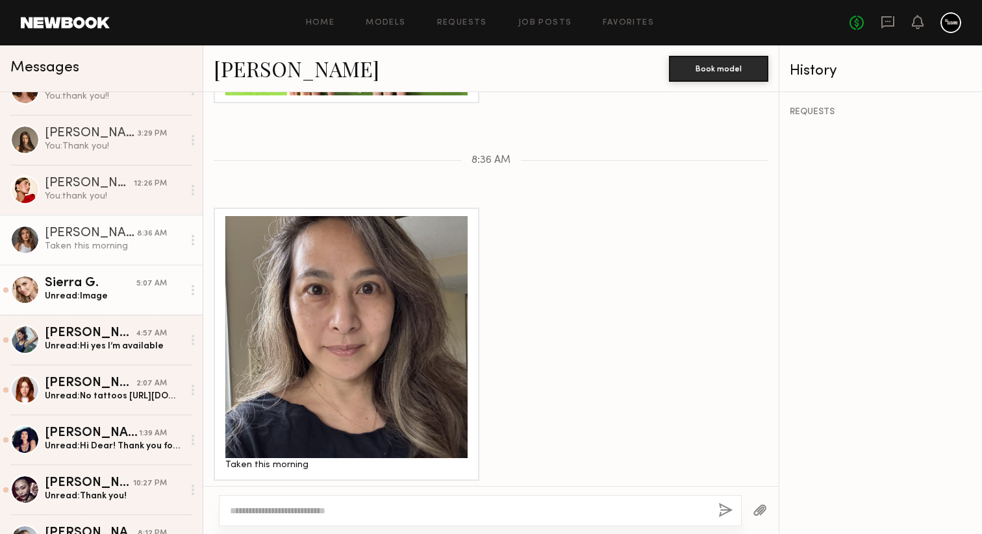
click at [82, 293] on div "Unread: Image" at bounding box center [114, 296] width 138 height 12
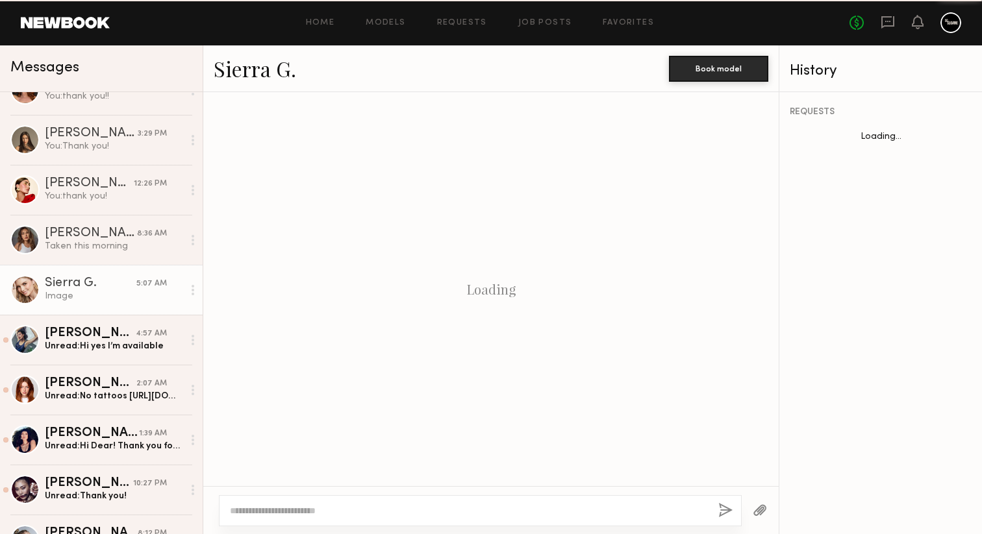
scroll to position [1089, 0]
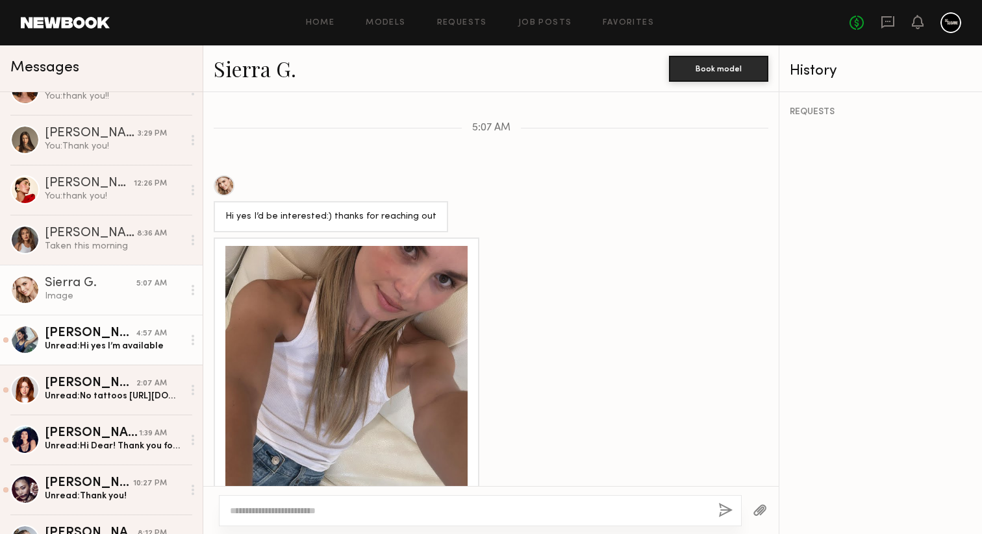
click at [106, 349] on div "Unread: Hi yes I’m available" at bounding box center [114, 346] width 138 height 12
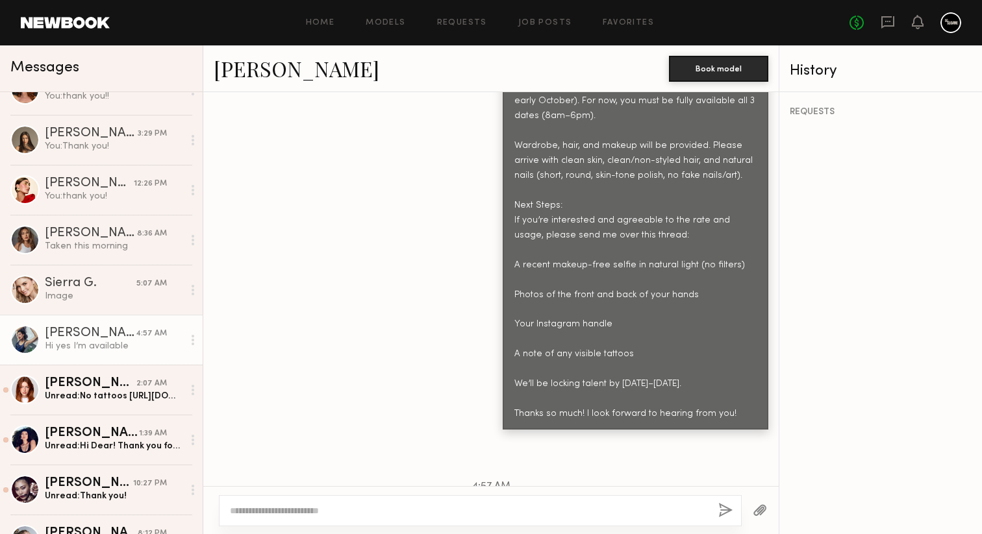
scroll to position [1539, 0]
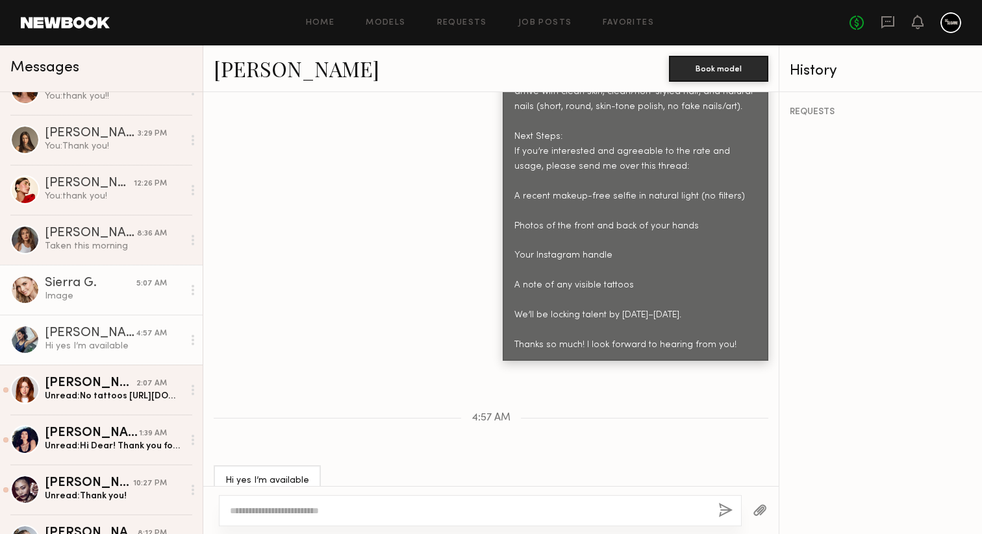
click at [113, 282] on div "Sierra G." at bounding box center [91, 283] width 92 height 13
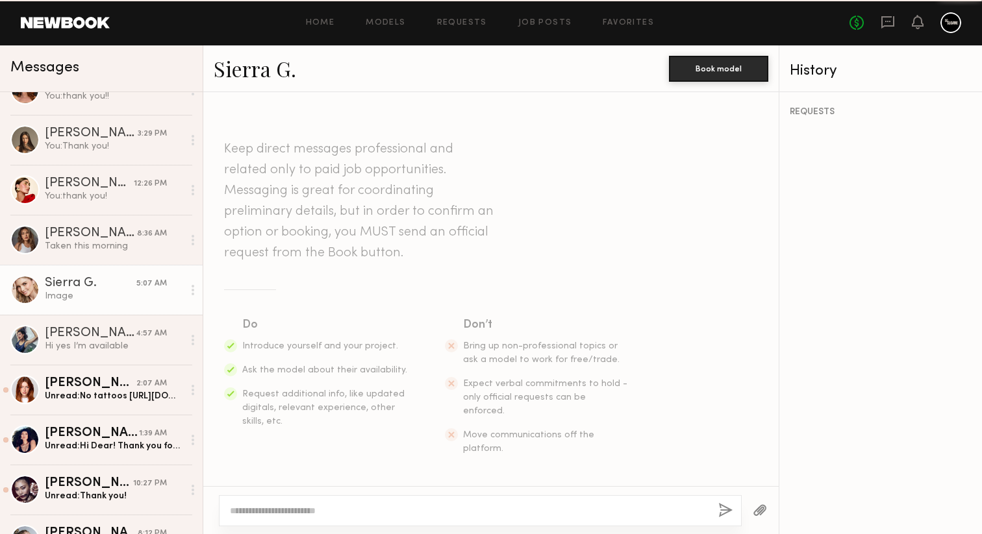
scroll to position [1089, 0]
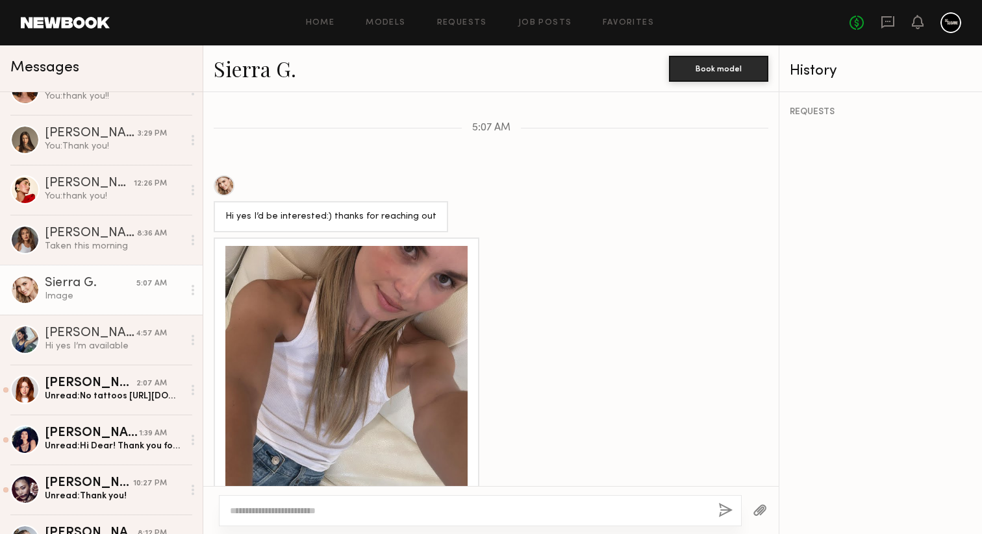
click at [364, 374] on div at bounding box center [346, 367] width 242 height 242
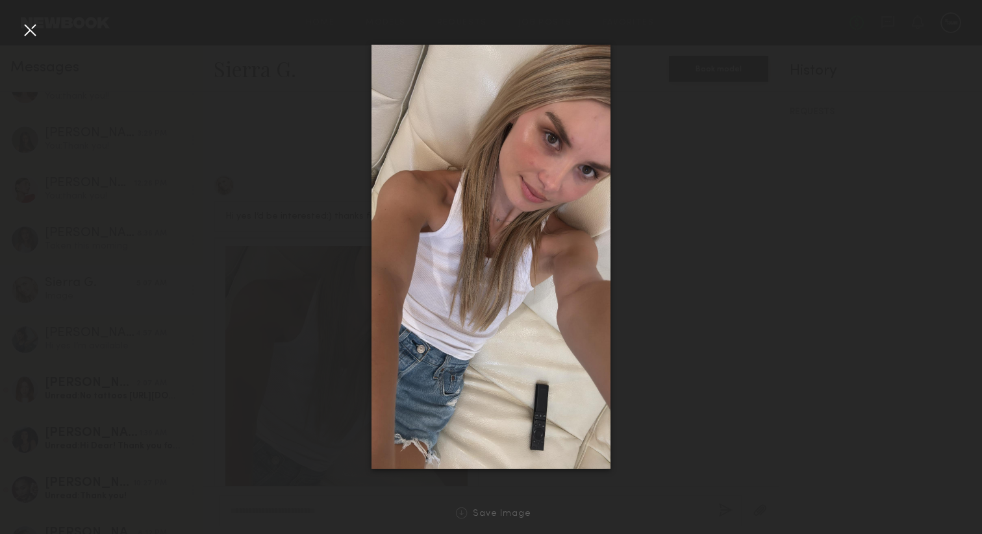
click at [28, 30] on div at bounding box center [29, 29] width 21 height 21
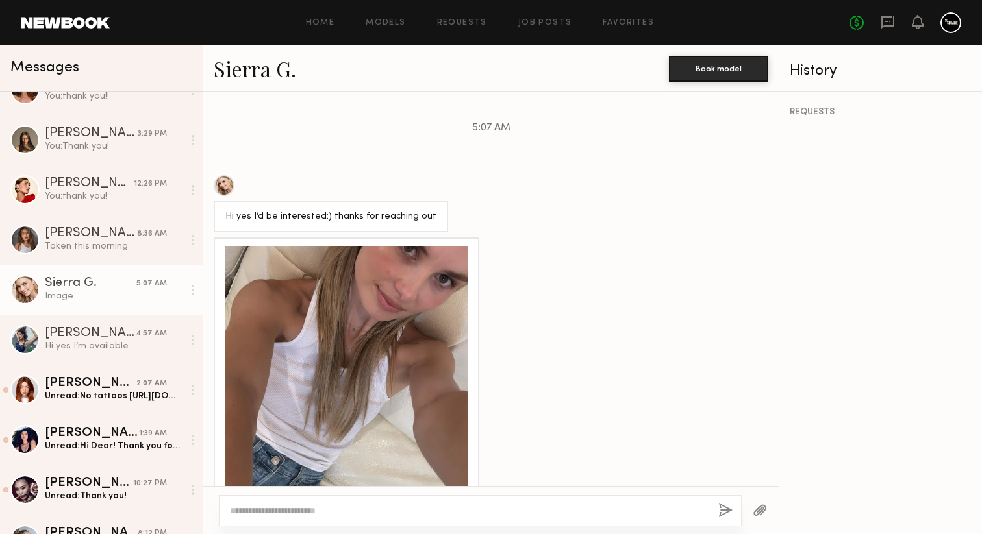
click at [265, 70] on link "Sierra G." at bounding box center [255, 69] width 82 height 28
click at [341, 506] on textarea at bounding box center [469, 510] width 478 height 13
type textarea "**********"
click at [728, 509] on button "button" at bounding box center [725, 511] width 14 height 16
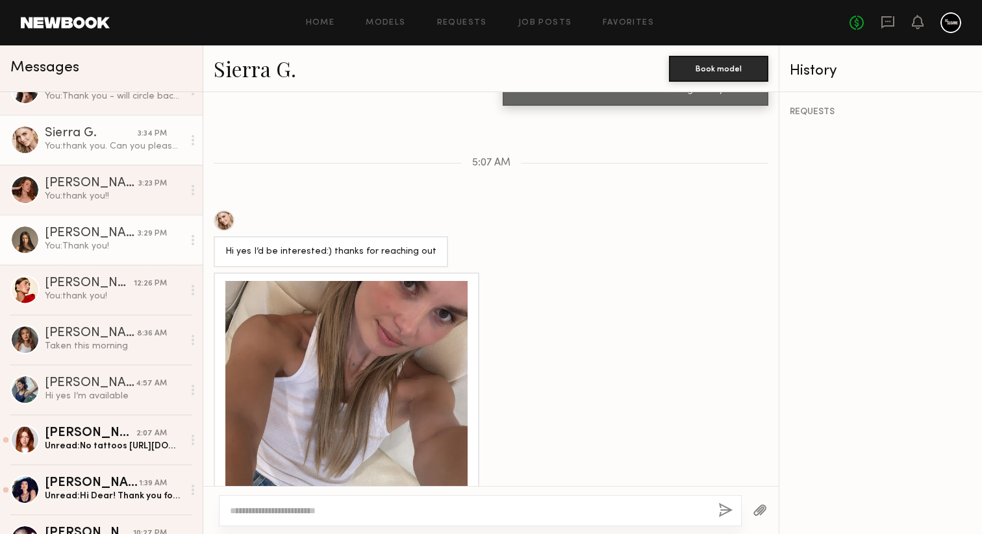
scroll to position [174, 0]
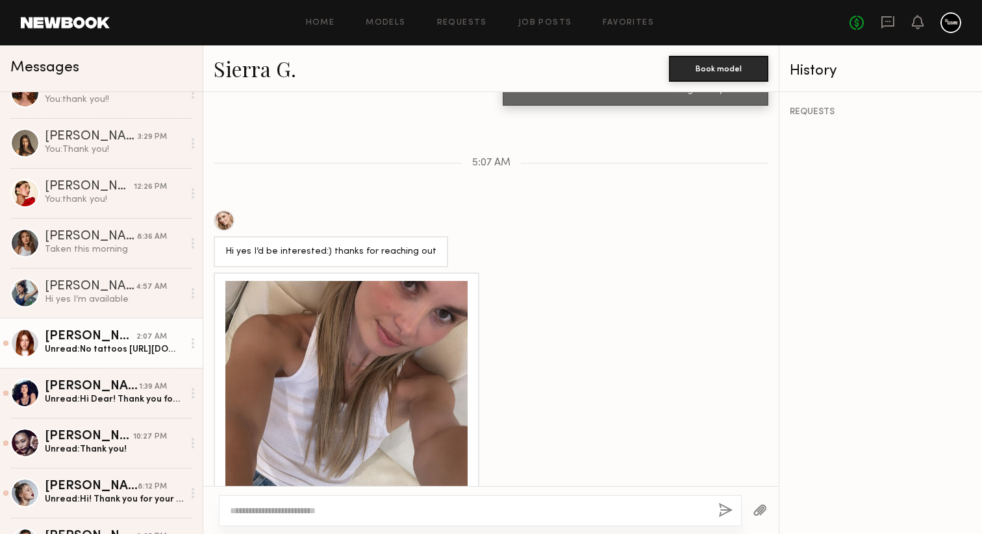
click at [147, 354] on div "Unread: No tattoos https://www.google.com/url?q=https://www.instagram.com/annik…" at bounding box center [114, 349] width 138 height 12
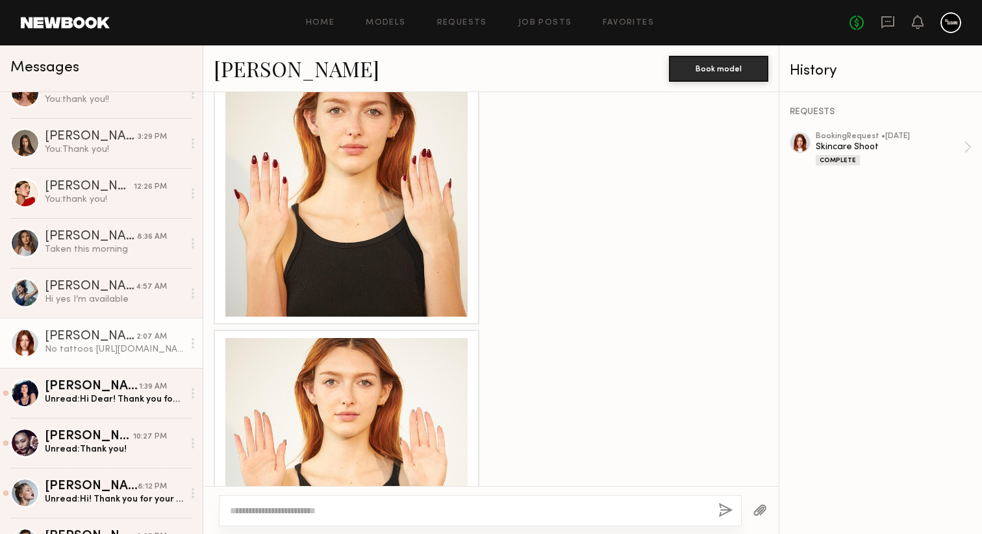
scroll to position [1800, 0]
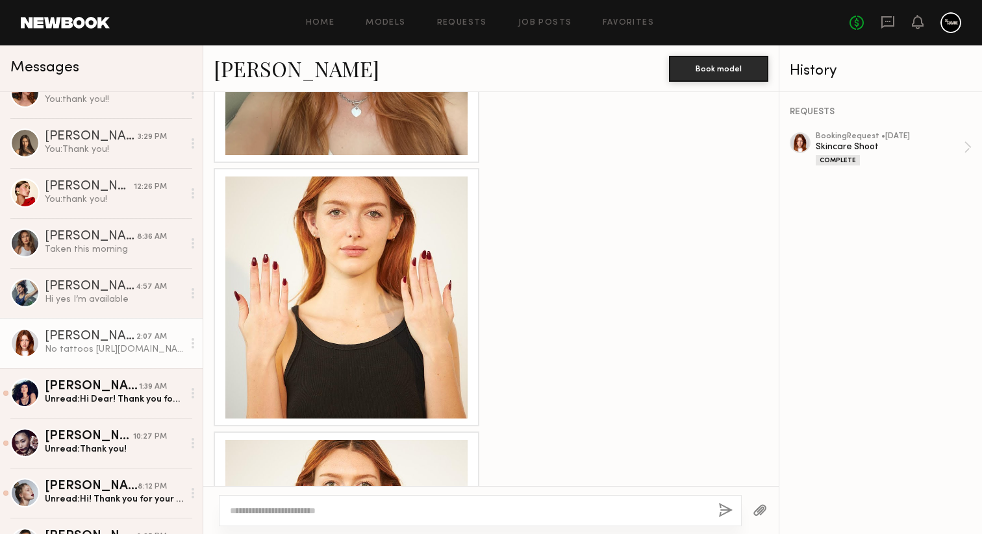
click at [375, 263] on div at bounding box center [346, 298] width 242 height 242
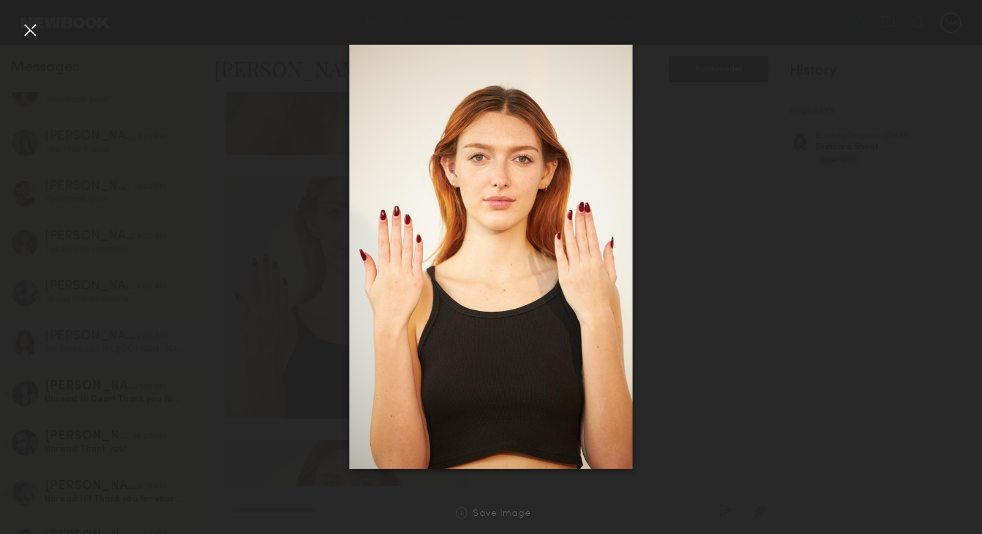
click at [32, 32] on div at bounding box center [29, 29] width 21 height 21
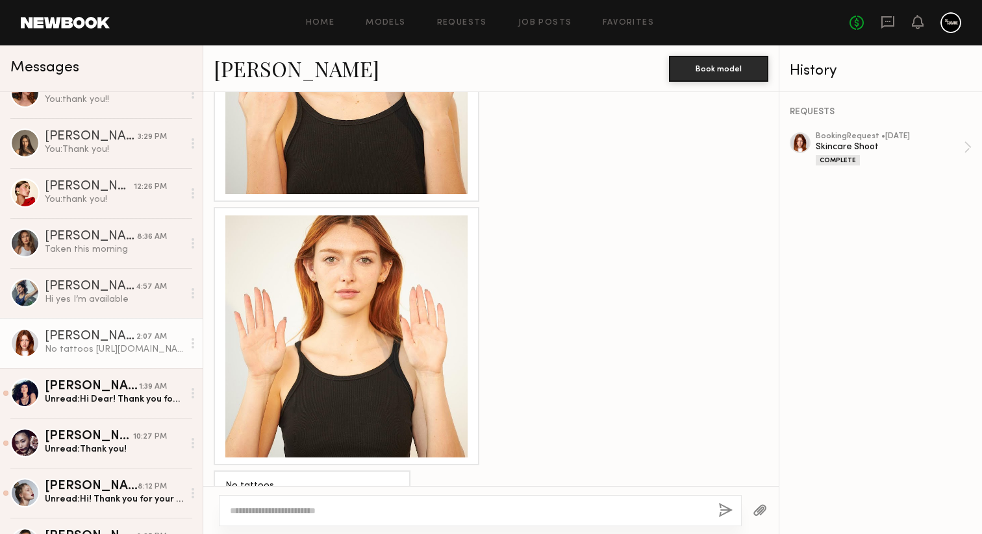
scroll to position [2031, 0]
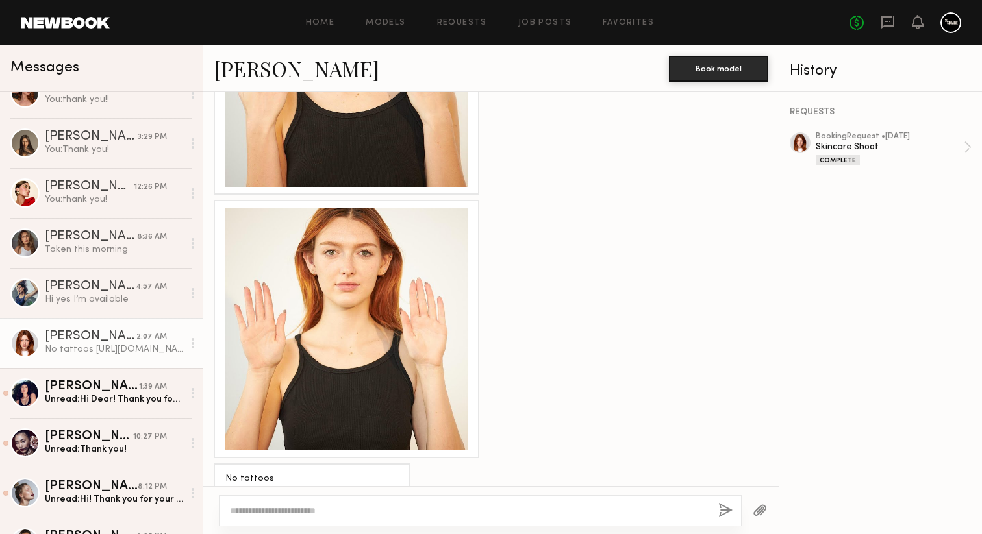
click at [338, 327] on div at bounding box center [346, 329] width 242 height 242
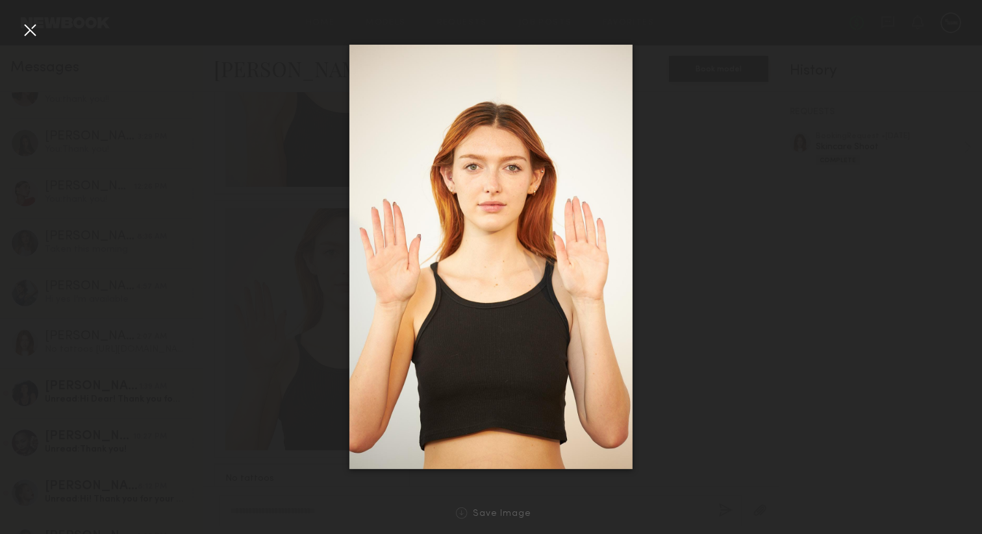
click at [31, 34] on div at bounding box center [29, 29] width 21 height 21
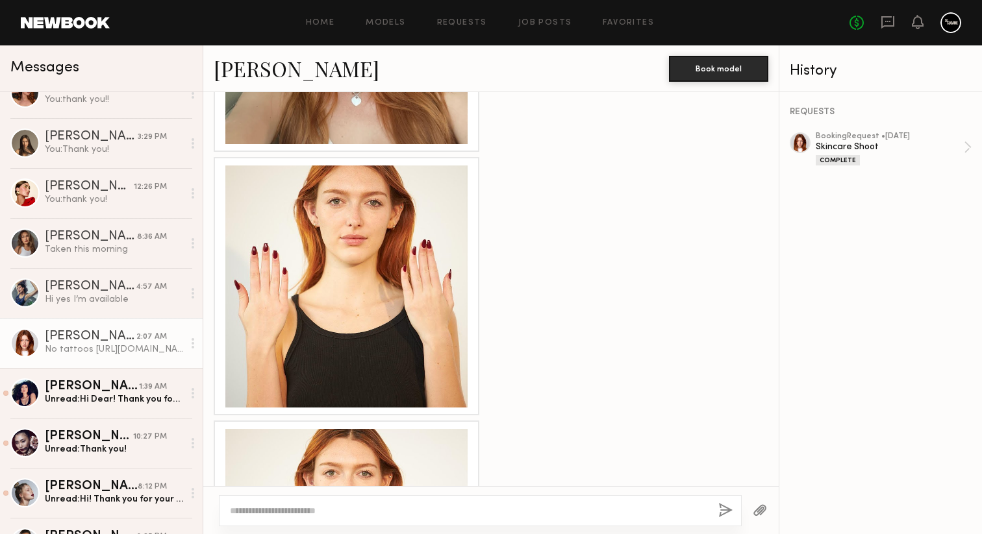
scroll to position [1623, 0]
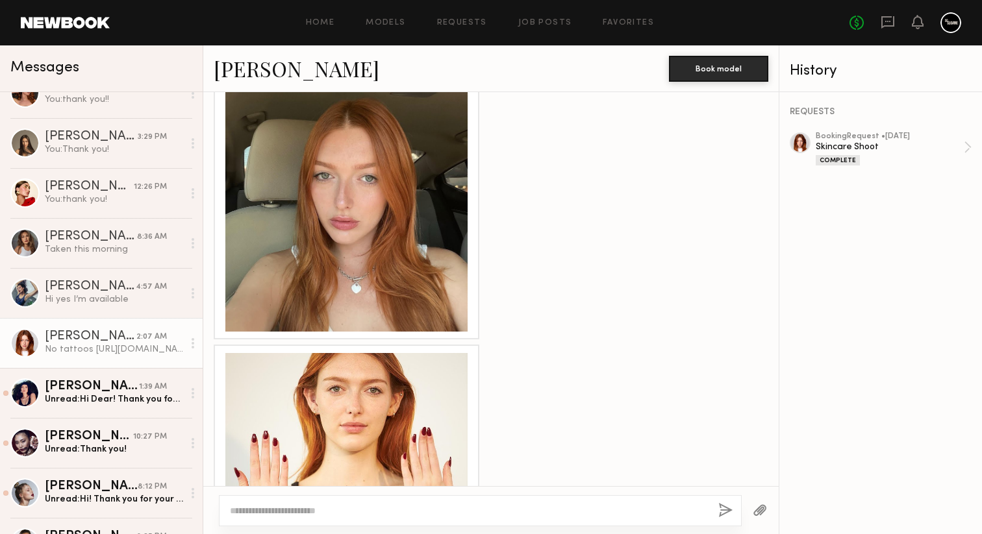
click at [312, 207] on div at bounding box center [346, 211] width 242 height 242
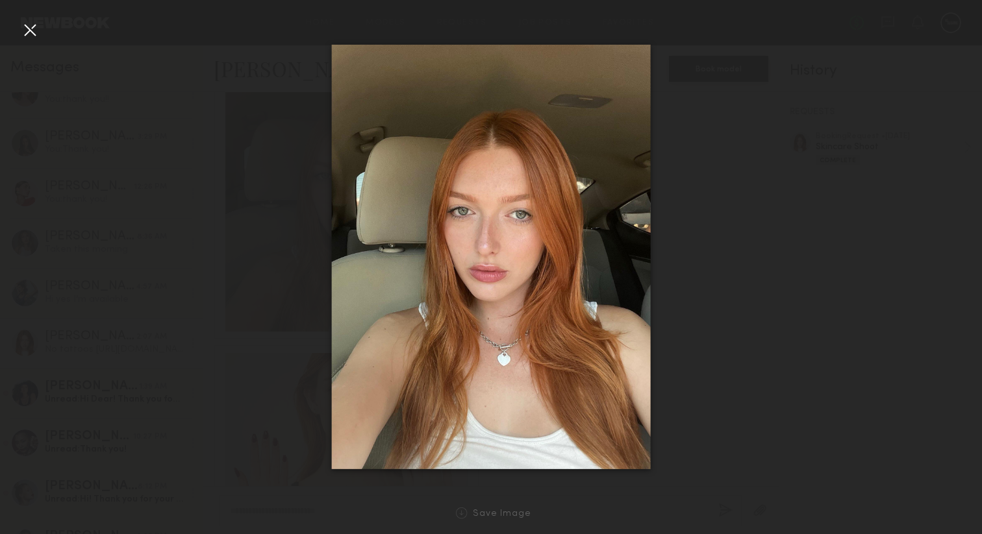
click at [39, 34] on div at bounding box center [29, 29] width 21 height 21
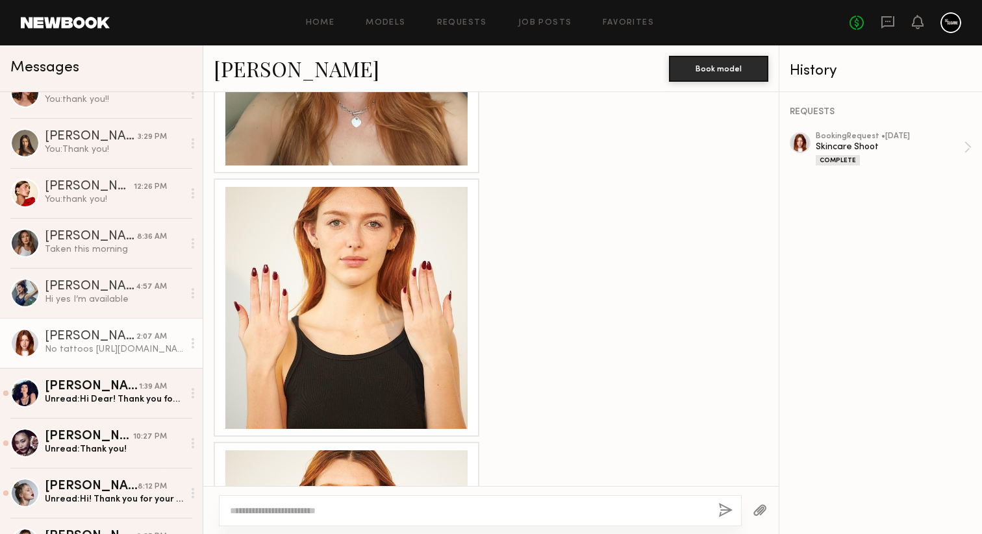
scroll to position [2106, 0]
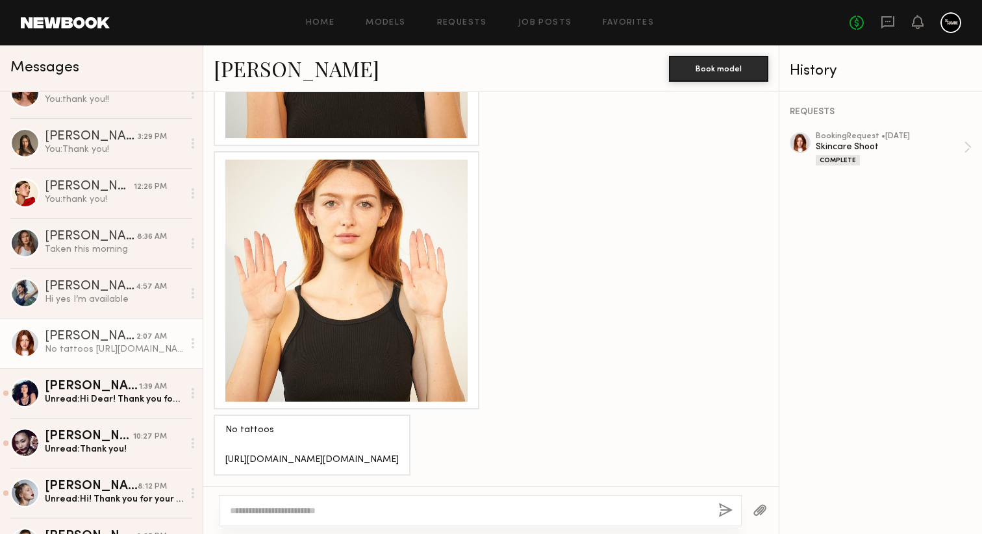
drag, startPoint x: 456, startPoint y: 460, endPoint x: 215, endPoint y: 420, distance: 244.8
click at [215, 420] on div "No tattoos https://www.google.com/url?q=https://www.instagram.com/annikarosss/%…" at bounding box center [312, 445] width 197 height 61
copy div "https://www.google.com/url?q=https://www.instagram.com/annikarosss/%3Fhl%3Den&s…"
drag, startPoint x: 253, startPoint y: 421, endPoint x: 750, endPoint y: 16, distance: 641.8
click at [0, 0] on nb-messenger-layout "Home Models Requests Job Posts Favorites Sign Out No fees up to $5,000 Messages…" at bounding box center [491, 267] width 982 height 534
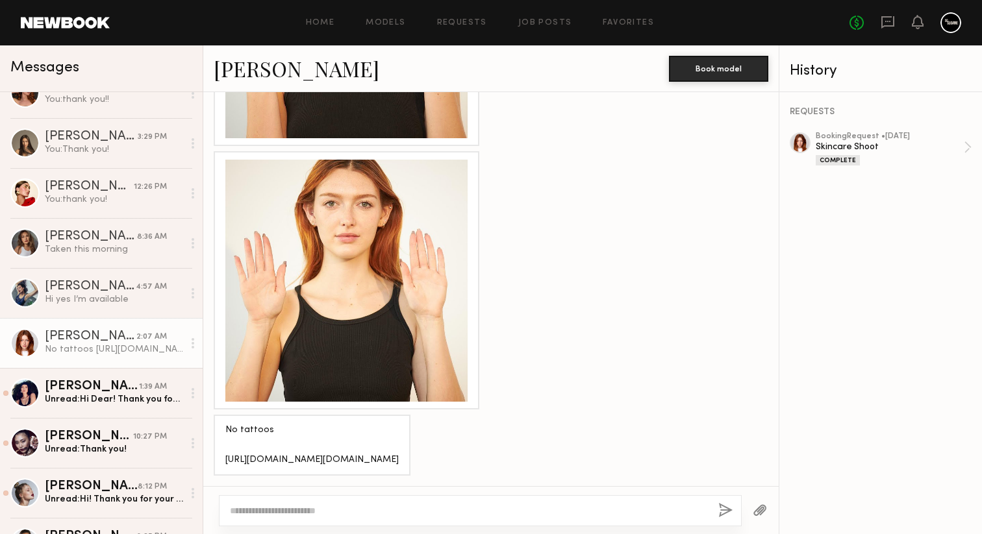
click at [294, 516] on textarea at bounding box center [469, 510] width 478 height 13
type textarea "**********"
click at [724, 509] on button "button" at bounding box center [725, 511] width 14 height 16
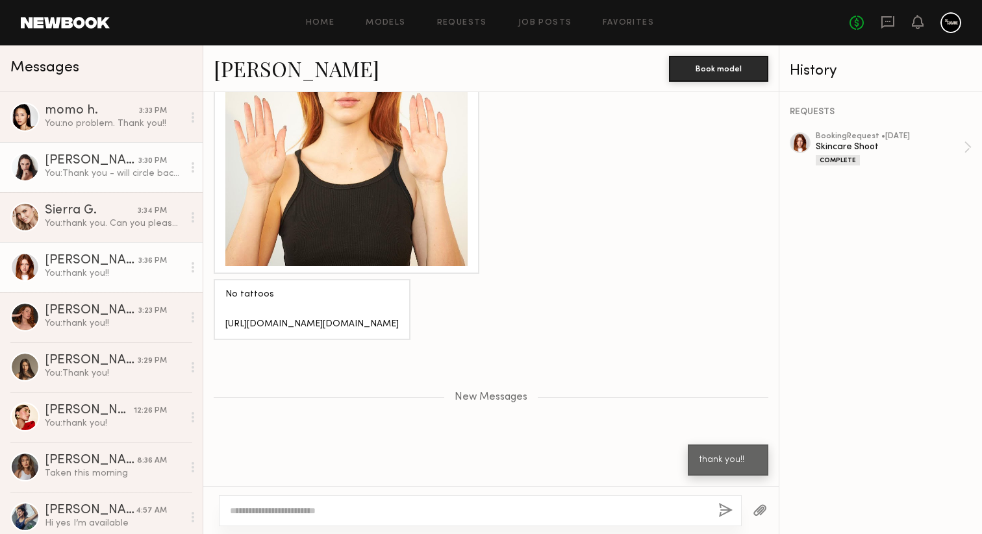
click at [151, 191] on link "Anastasiia S. 3:30 PM You: Thank you - will circle back shortly!" at bounding box center [101, 167] width 203 height 50
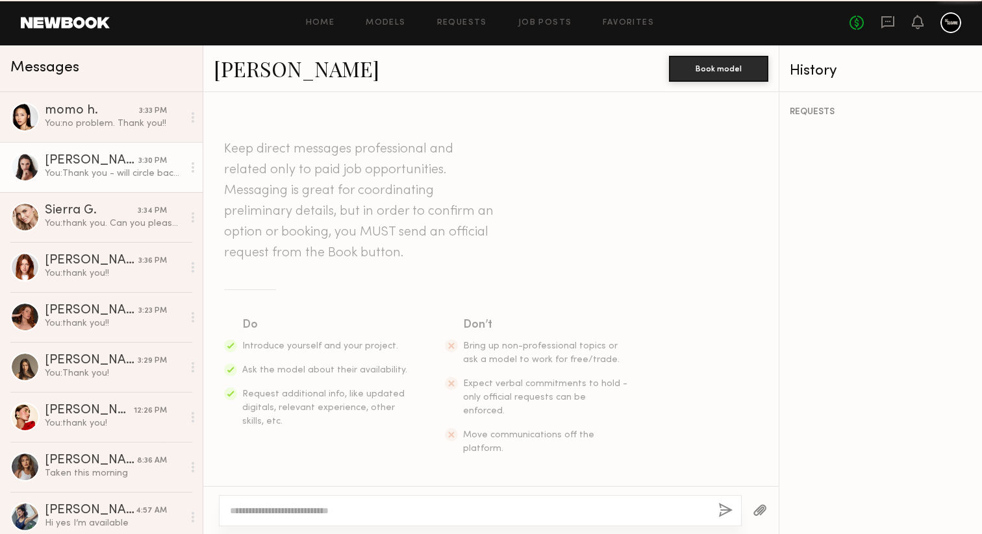
scroll to position [3219, 0]
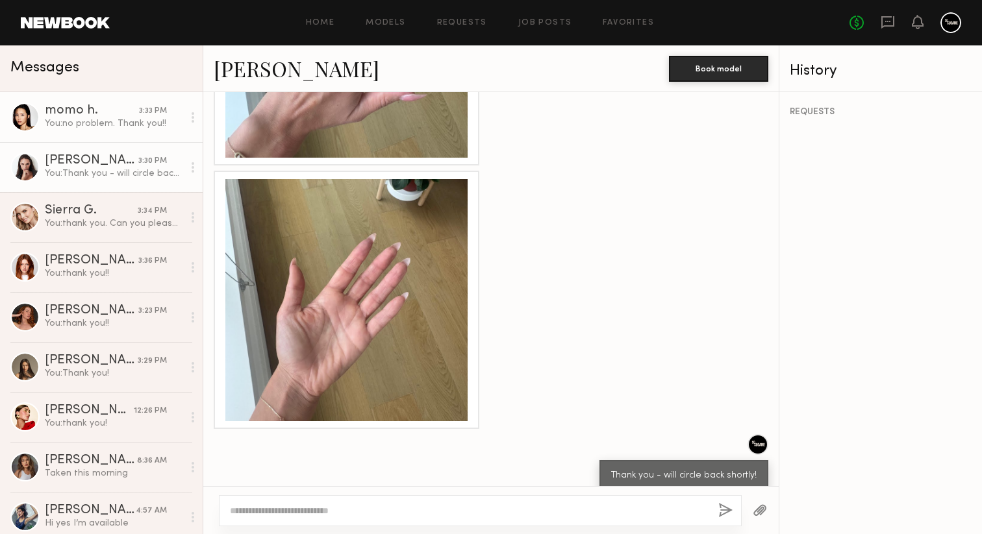
click at [126, 128] on div "You: no problem. Thank you!!" at bounding box center [114, 124] width 138 height 12
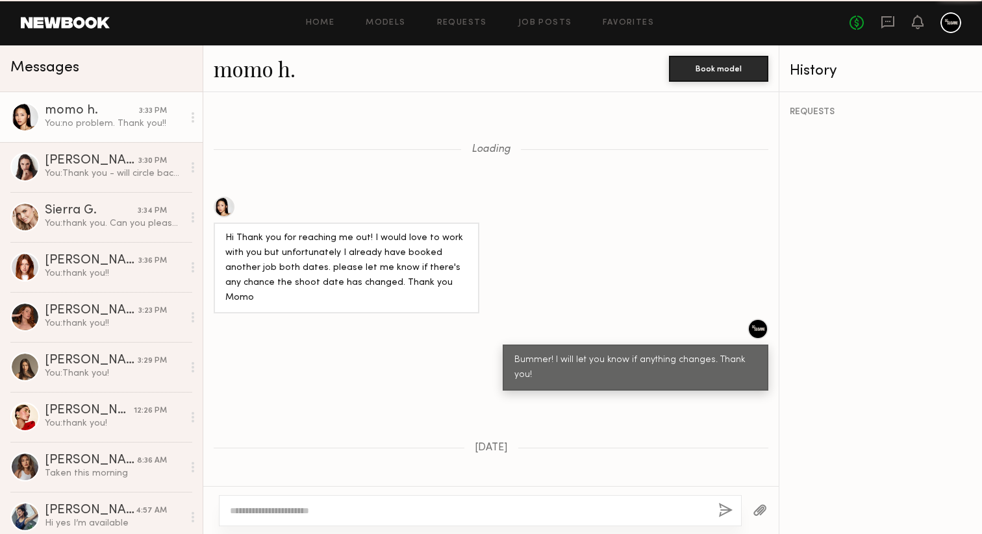
scroll to position [2036, 0]
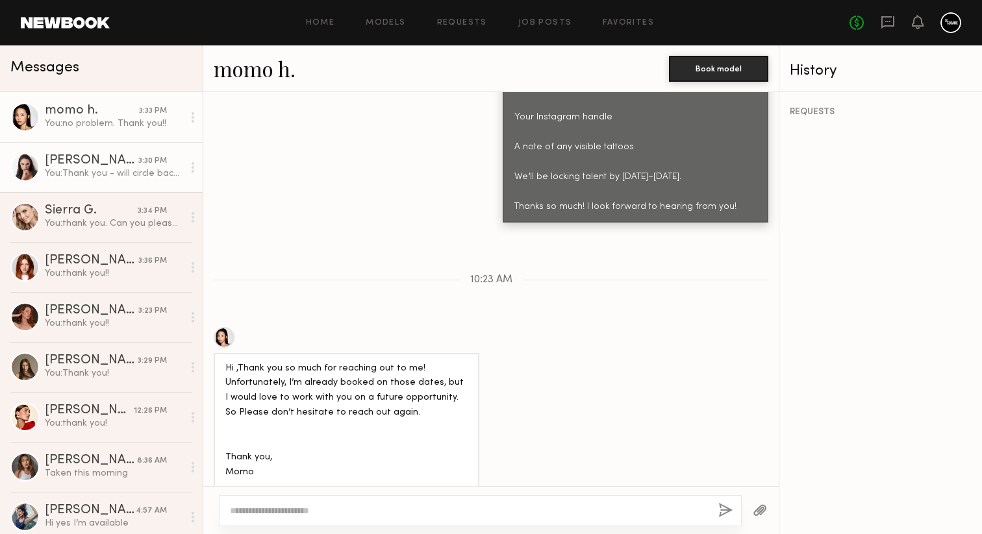
click at [122, 153] on link "Anastasiia S. 3:30 PM You: Thank you - will circle back shortly!" at bounding box center [101, 167] width 203 height 50
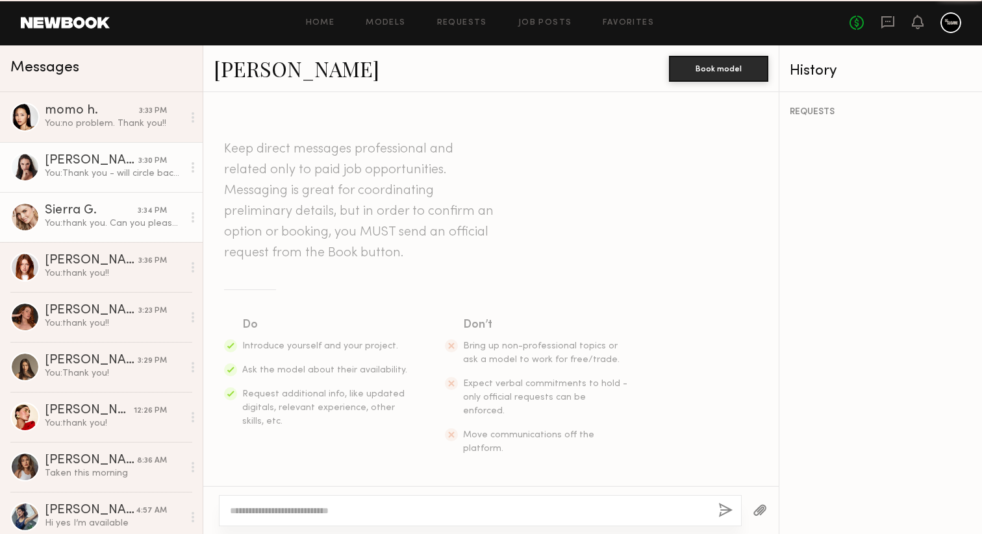
scroll to position [3219, 0]
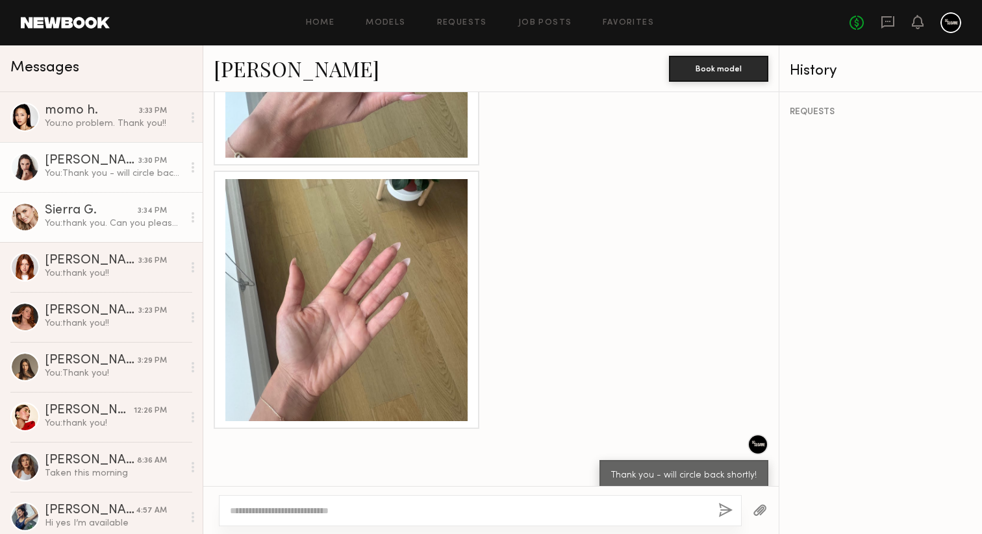
click at [129, 214] on div "Sierra G." at bounding box center [91, 210] width 93 height 13
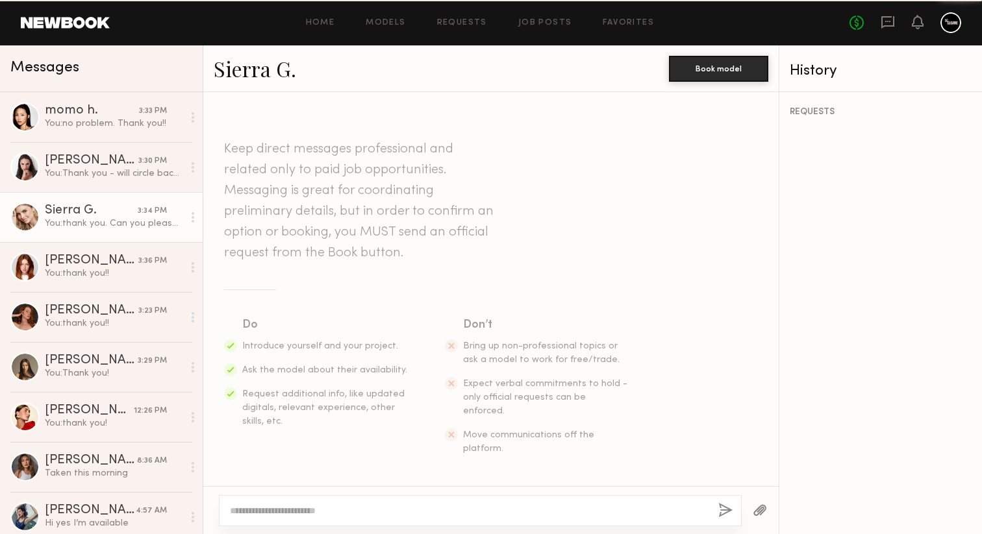
scroll to position [1141, 0]
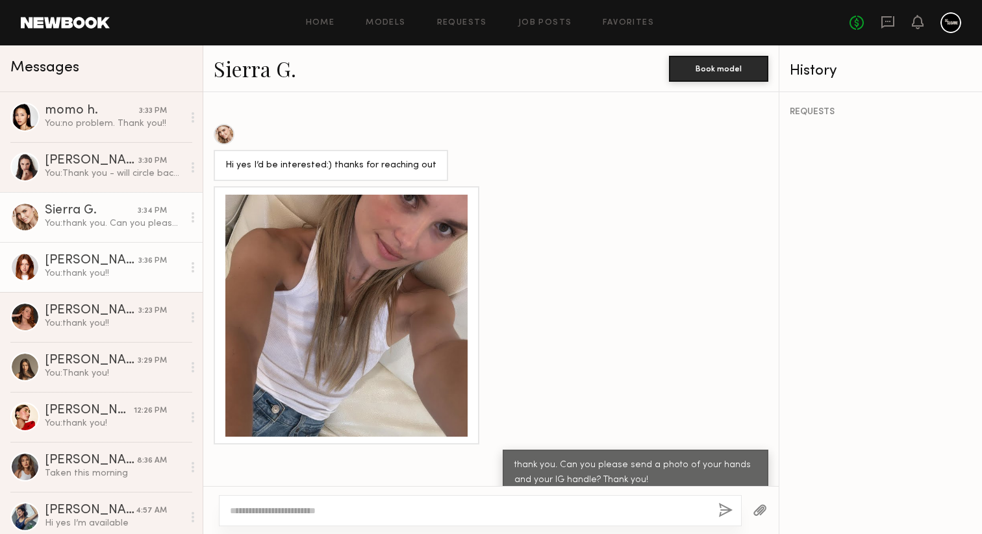
click at [125, 270] on div "You: thank you!!" at bounding box center [114, 273] width 138 height 12
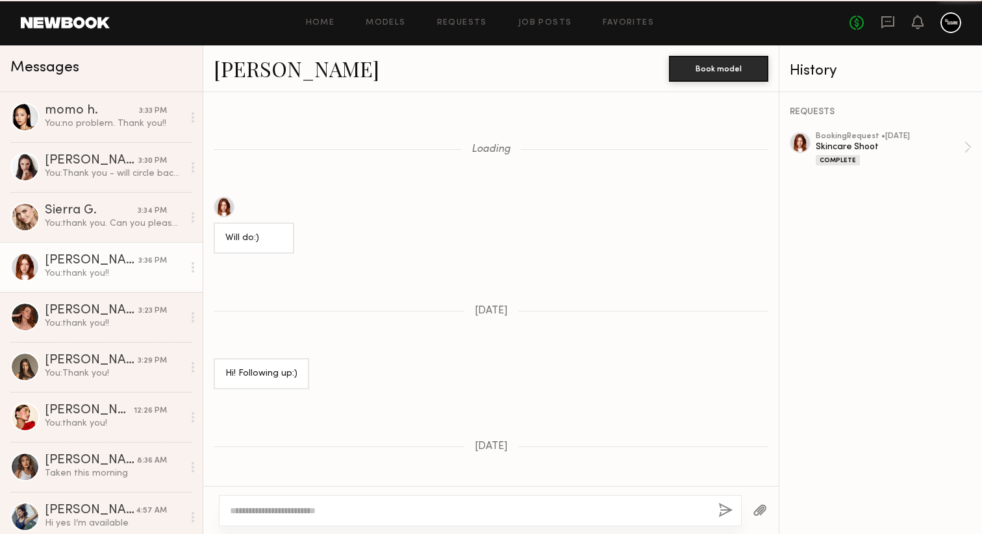
scroll to position [2142, 0]
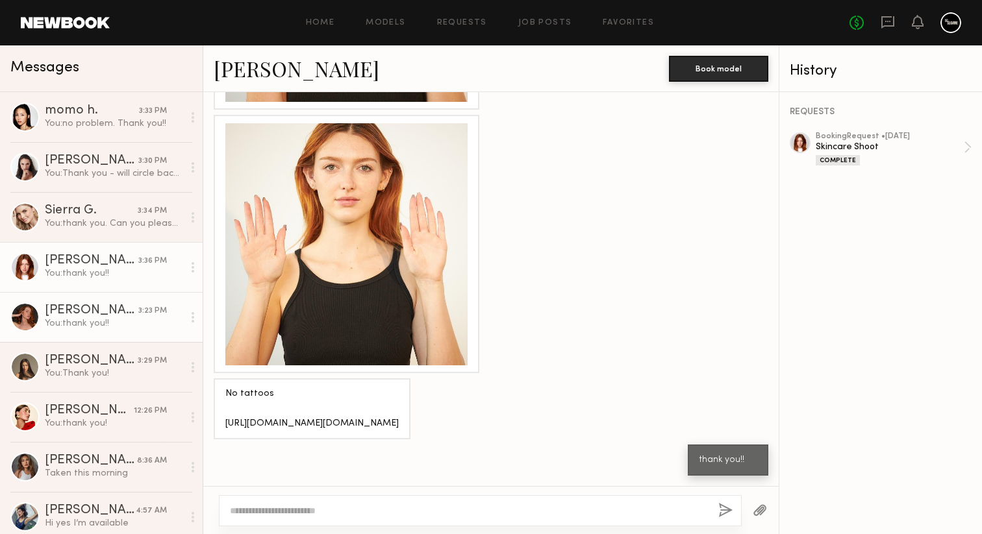
click at [133, 321] on div "You: thank you!!" at bounding box center [114, 323] width 138 height 12
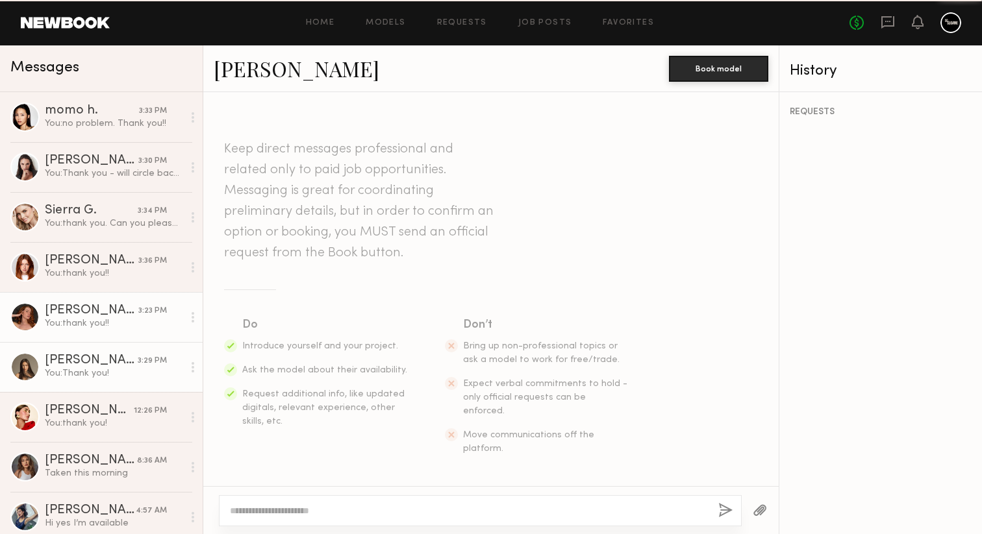
scroll to position [1683, 0]
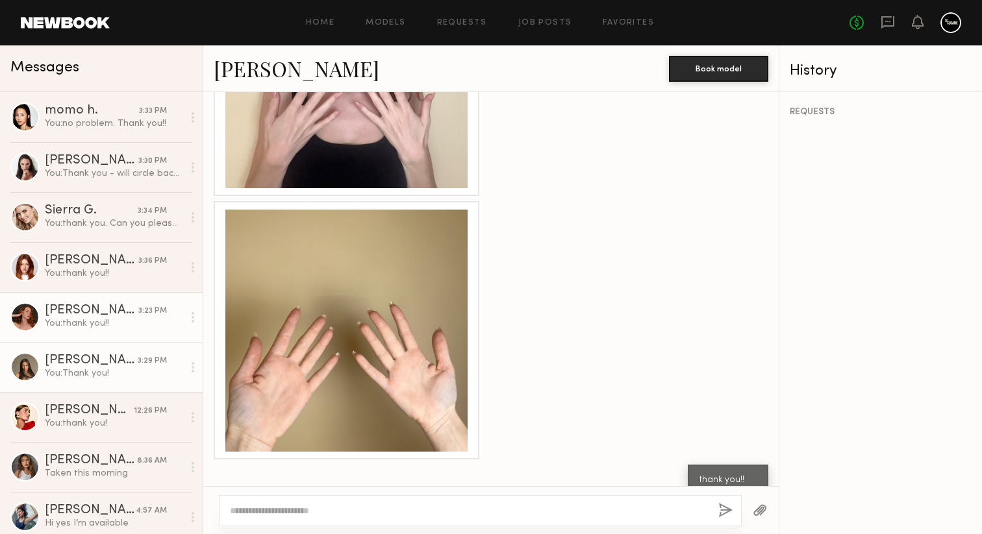
click at [136, 367] on div "You: Thank you!" at bounding box center [114, 373] width 138 height 12
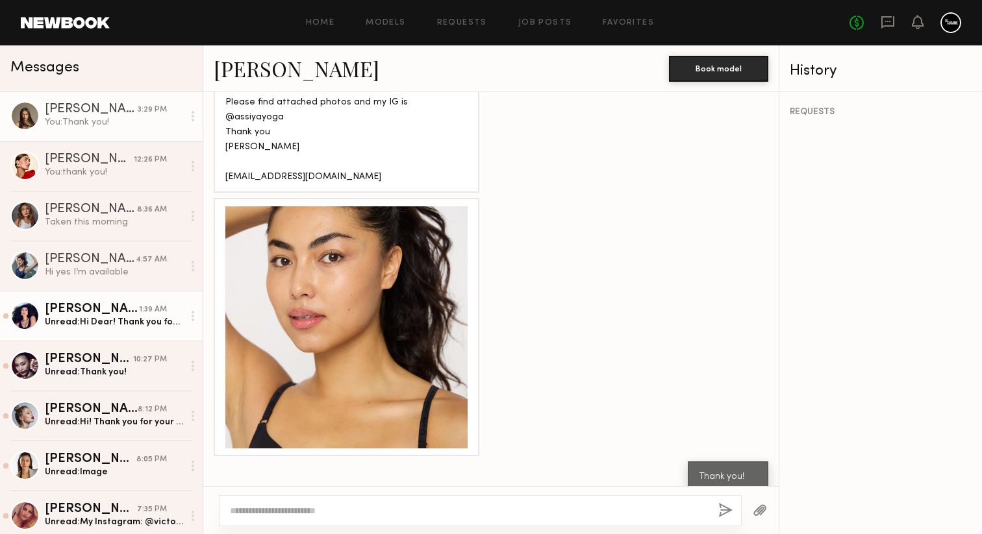
scroll to position [252, 0]
click at [135, 321] on div "Unread: Hi Dear! Thank you for considering me for this opportunity and reaching…" at bounding box center [114, 322] width 138 height 12
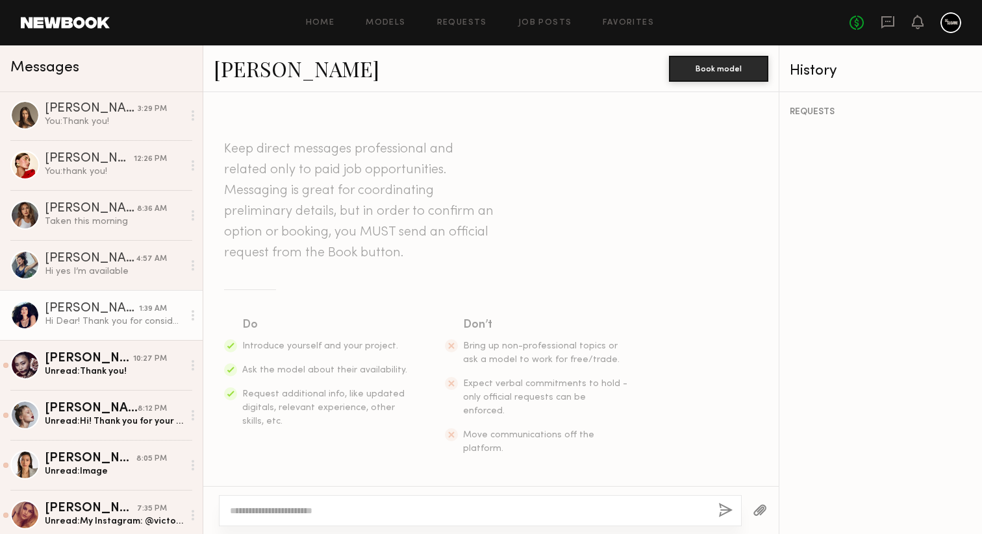
scroll to position [17, 0]
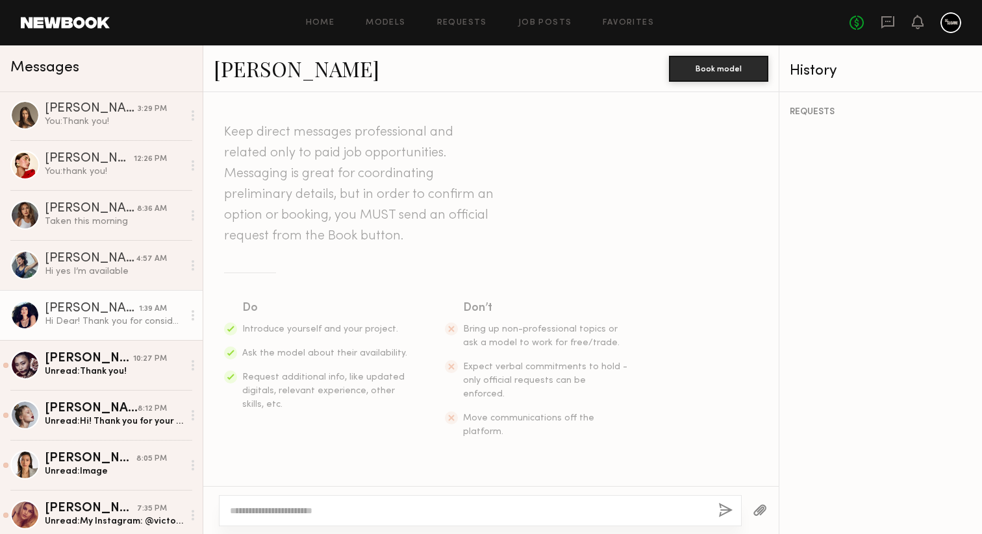
click at [258, 75] on link "[PERSON_NAME]" at bounding box center [297, 69] width 166 height 28
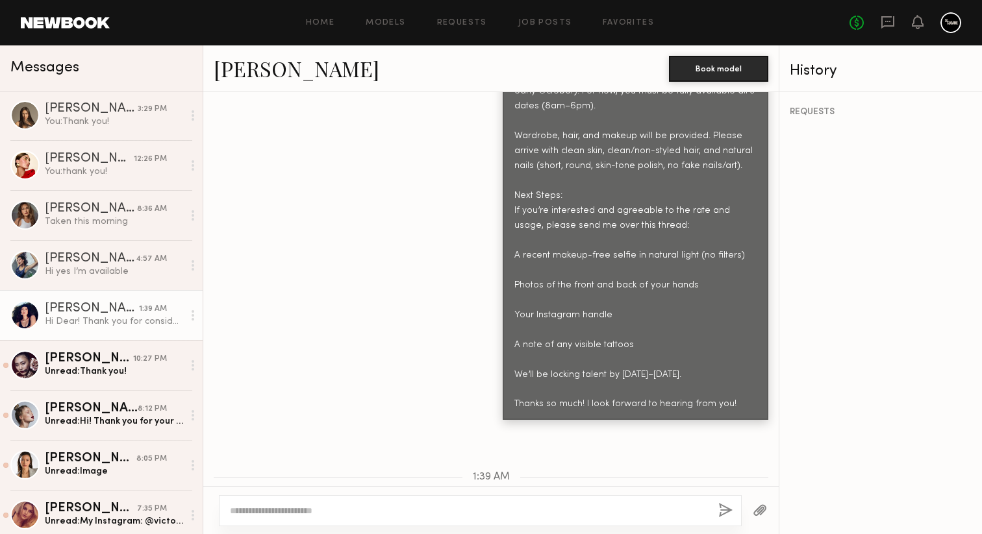
scroll to position [1113, 0]
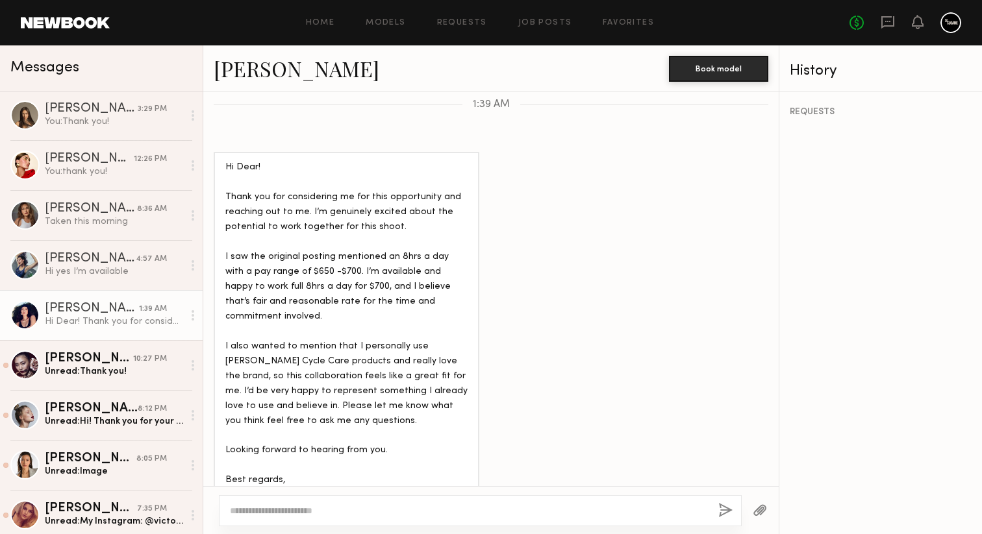
click at [323, 508] on textarea at bounding box center [469, 510] width 478 height 13
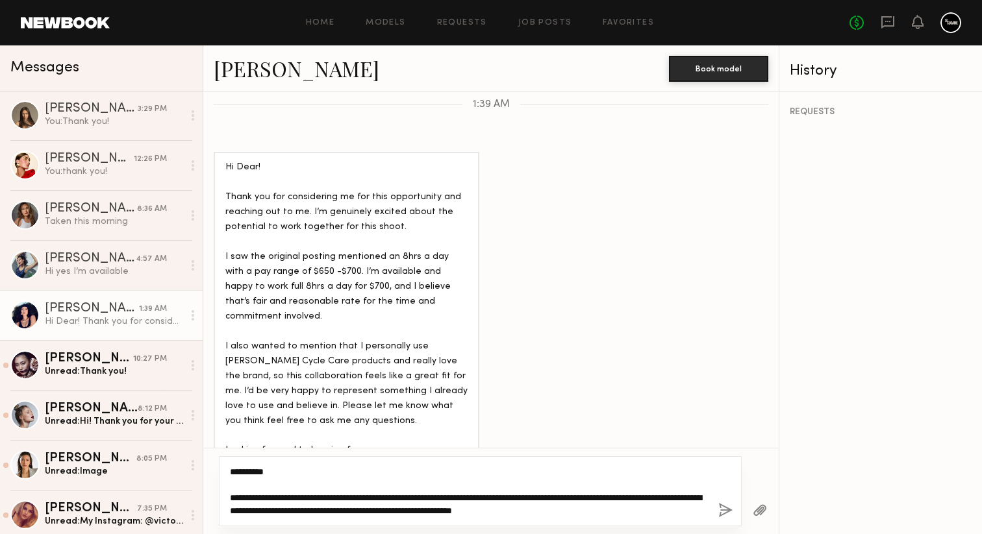
type textarea "**********"
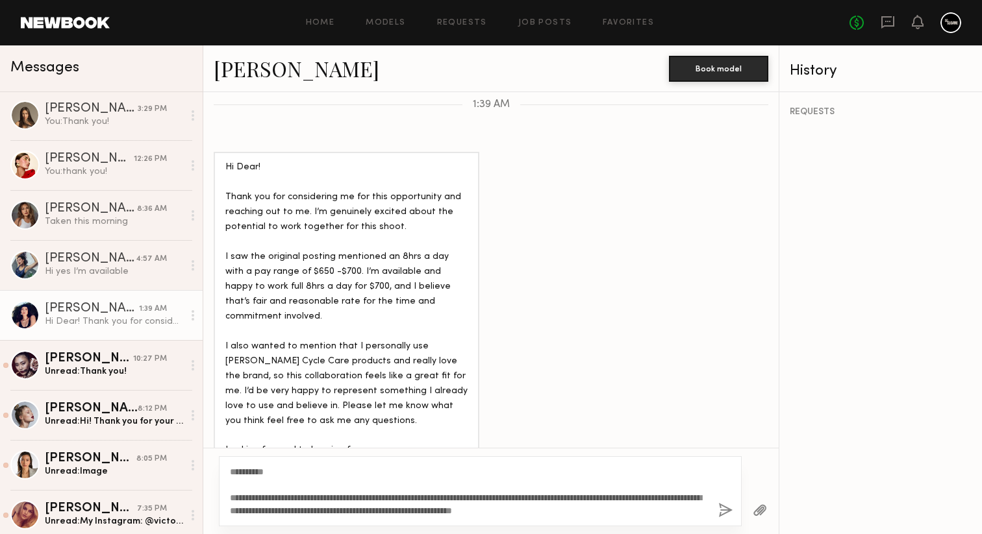
click at [717, 507] on div "**********" at bounding box center [480, 491] width 523 height 70
click at [724, 510] on button "button" at bounding box center [725, 511] width 14 height 16
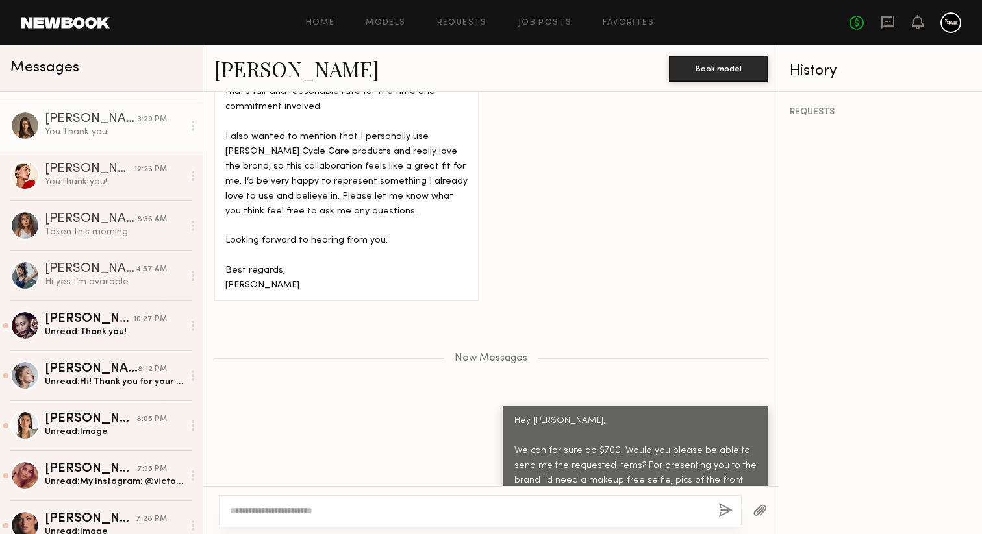
scroll to position [354, 0]
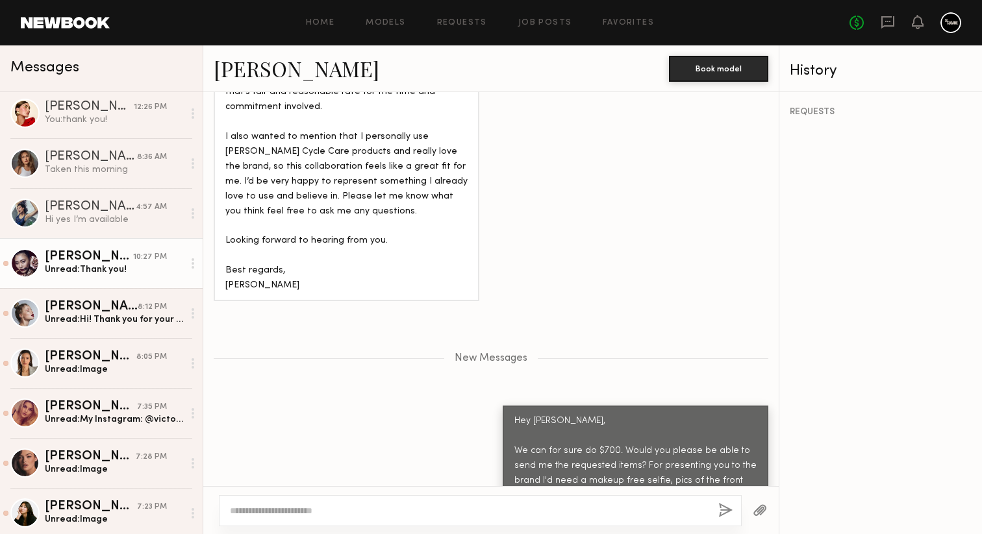
click at [102, 273] on div "Unread: Thank you!" at bounding box center [114, 270] width 138 height 12
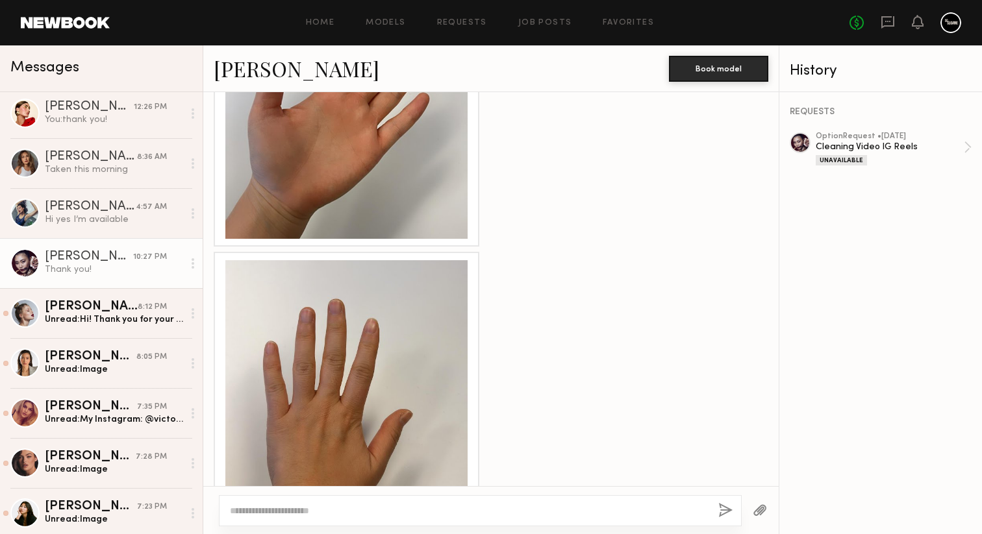
scroll to position [1137, 0]
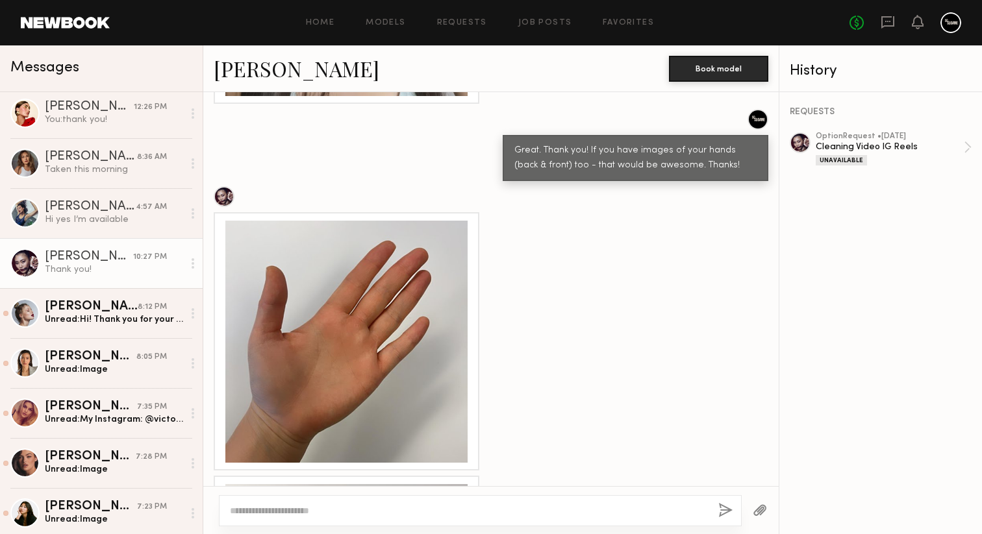
click at [393, 303] on div at bounding box center [346, 342] width 242 height 242
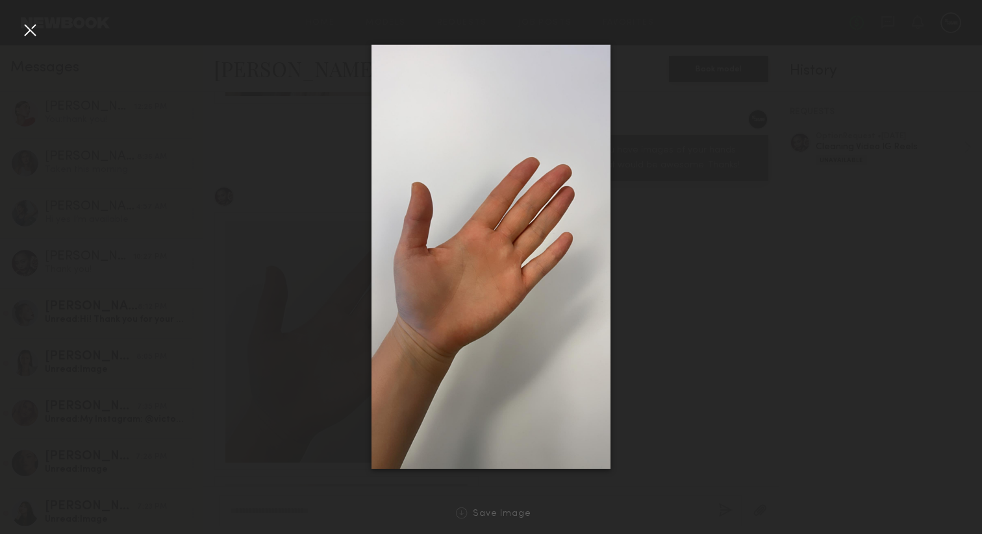
click at [32, 38] on div at bounding box center [29, 29] width 21 height 21
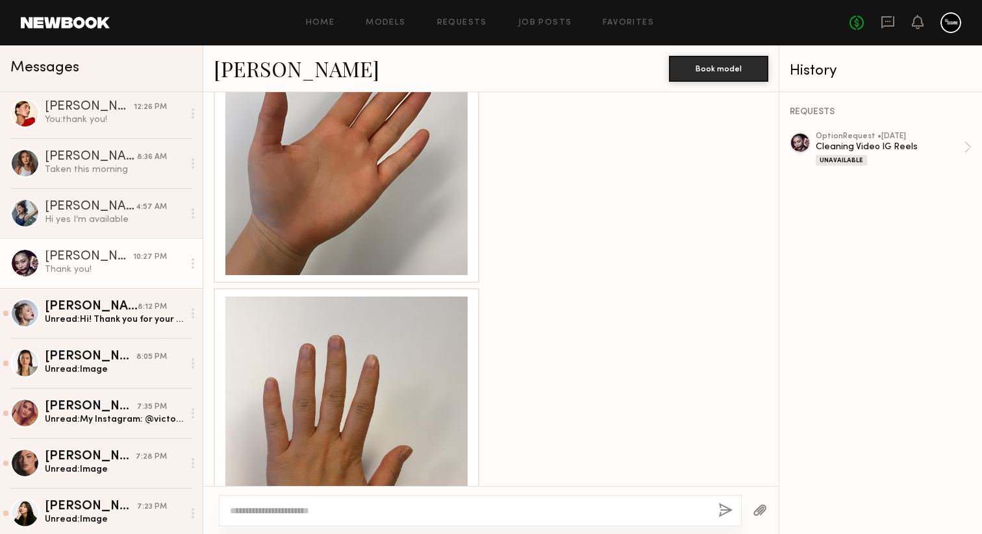
scroll to position [1464, 0]
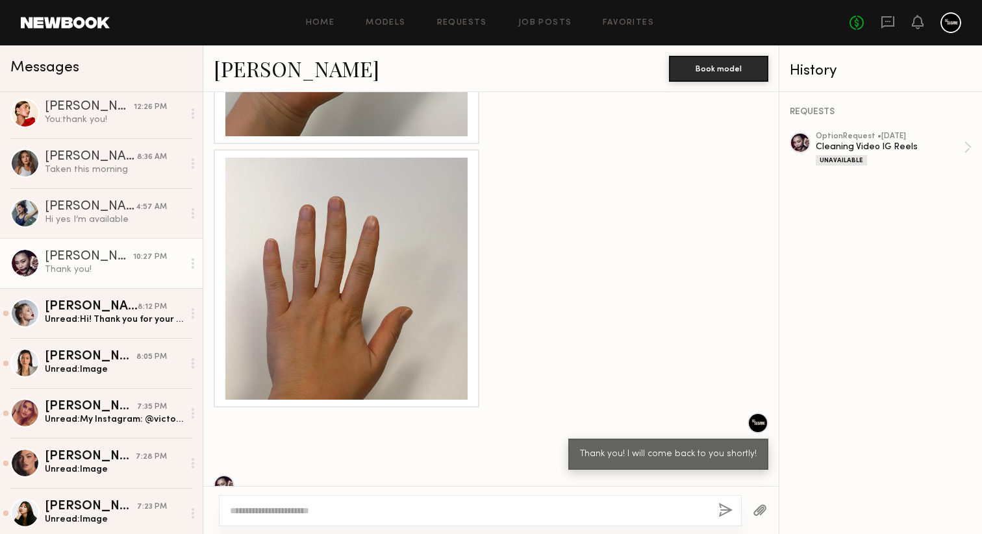
click at [361, 310] on div at bounding box center [346, 279] width 242 height 242
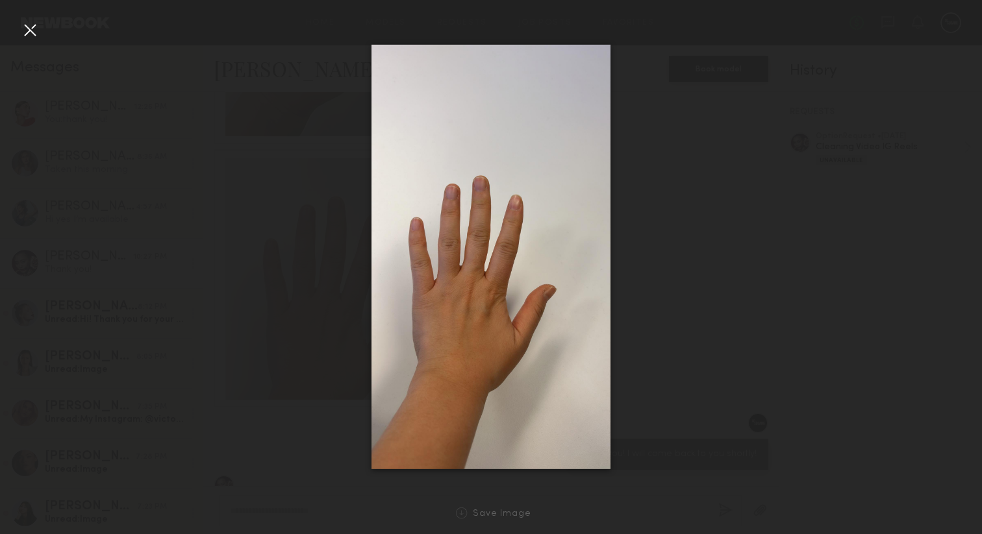
click at [36, 29] on div at bounding box center [29, 29] width 21 height 21
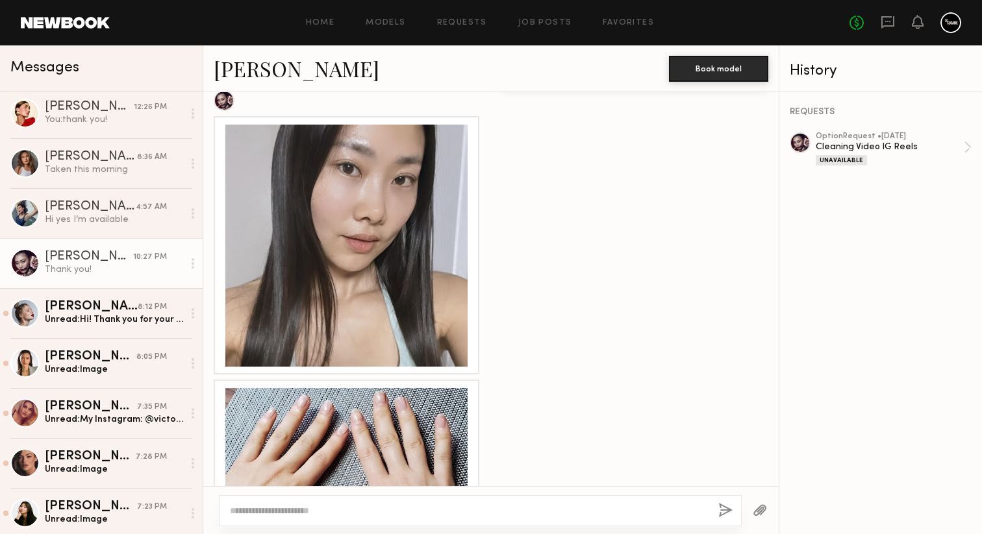
scroll to position [5591, 0]
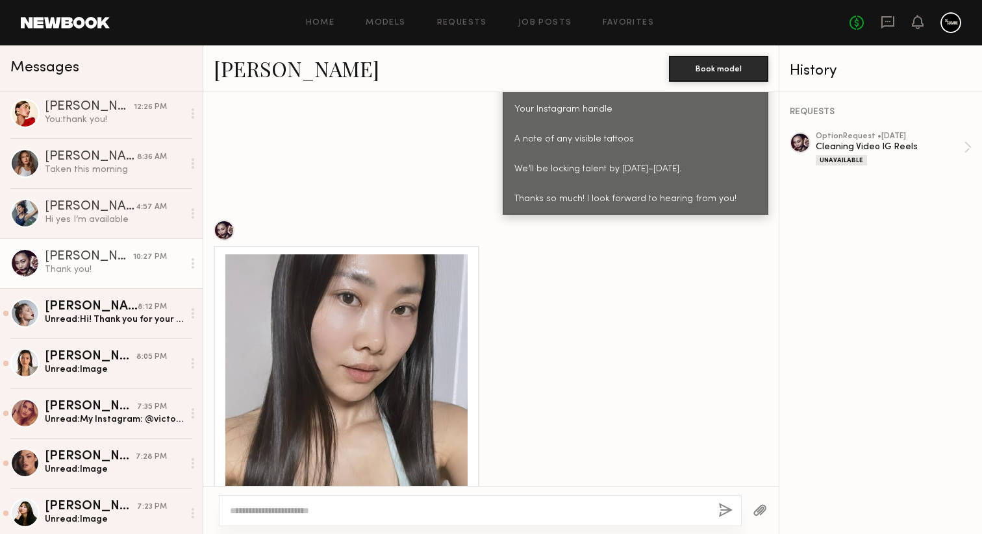
click at [325, 259] on div at bounding box center [346, 375] width 242 height 242
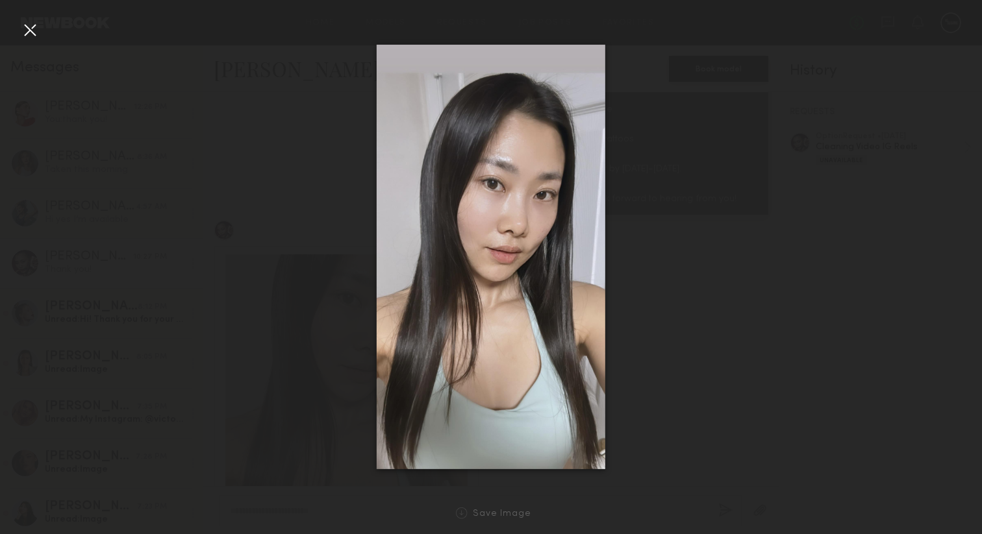
click at [25, 29] on div at bounding box center [29, 29] width 21 height 21
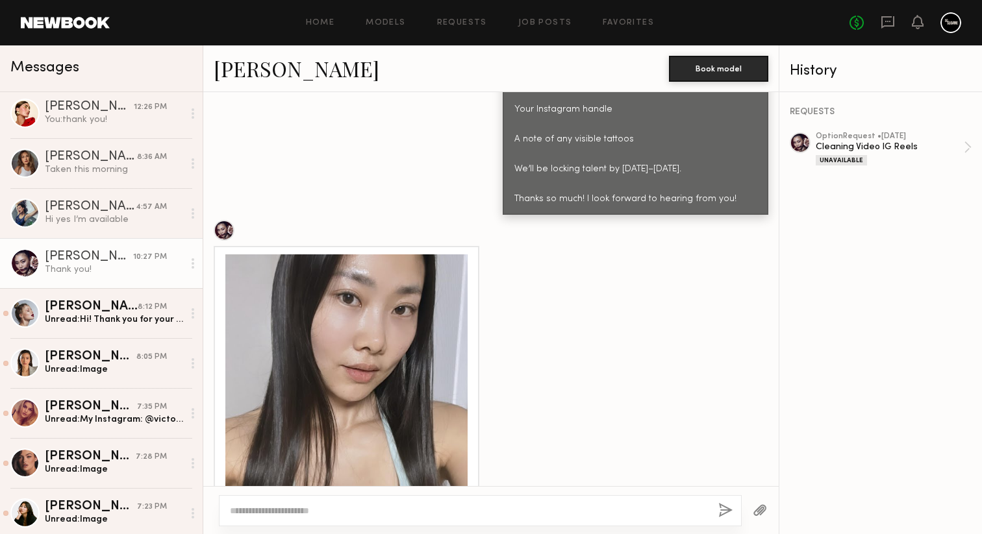
scroll to position [5859, 0]
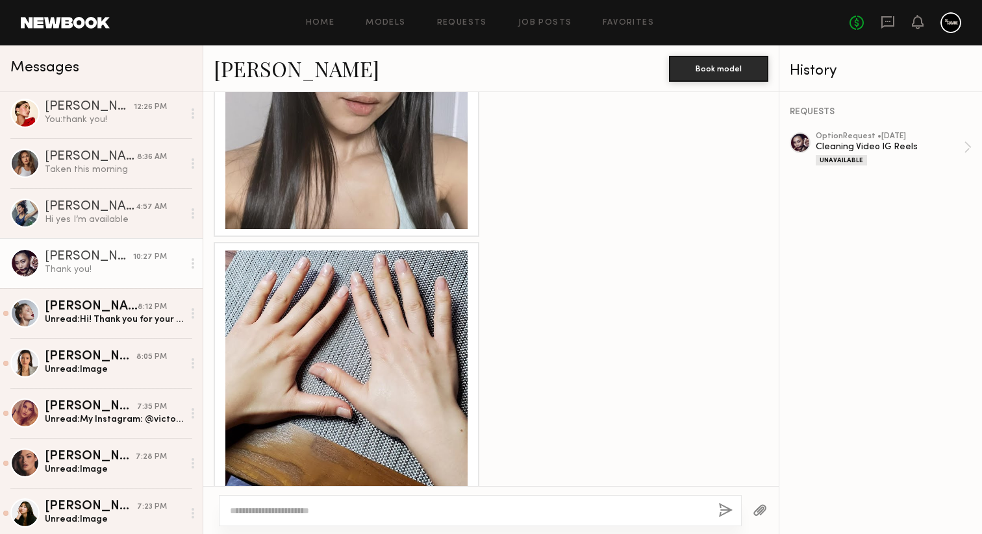
click at [379, 505] on textarea at bounding box center [469, 510] width 478 height 13
type textarea "**********"
click at [719, 507] on button "button" at bounding box center [725, 511] width 14 height 16
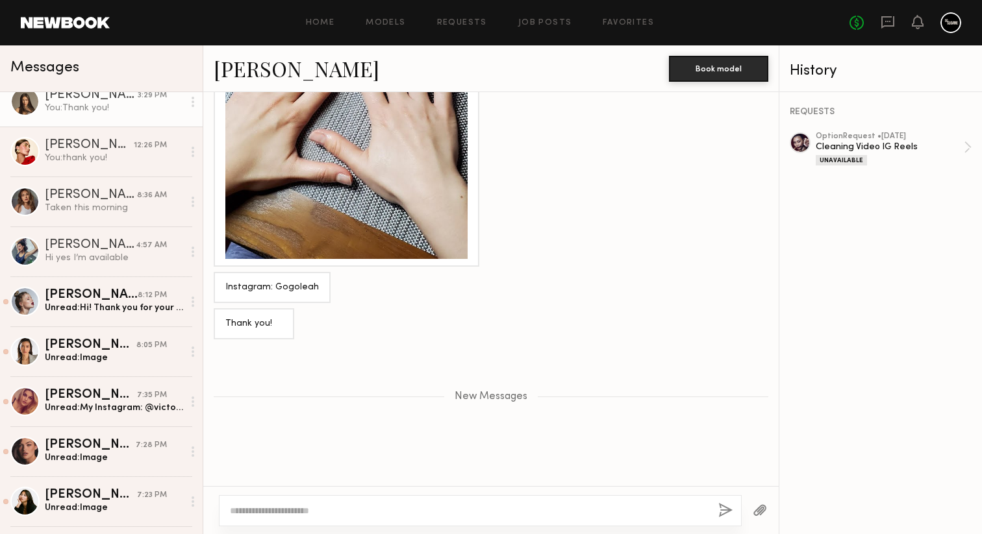
scroll to position [374, 0]
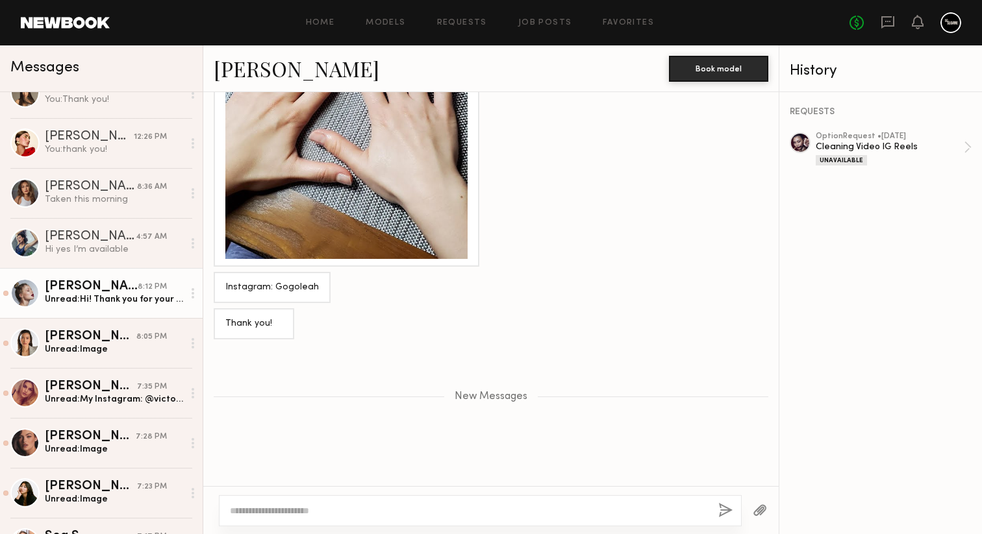
click at [118, 300] on div "Unread: Hi! Thank you for your message. However, the proposed rate is lower tha…" at bounding box center [114, 299] width 138 height 12
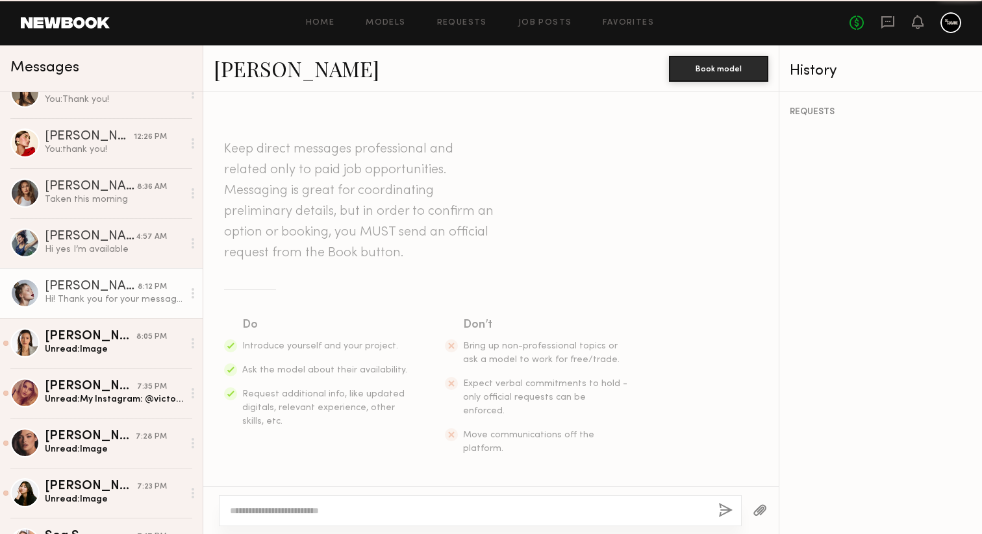
scroll to position [910, 0]
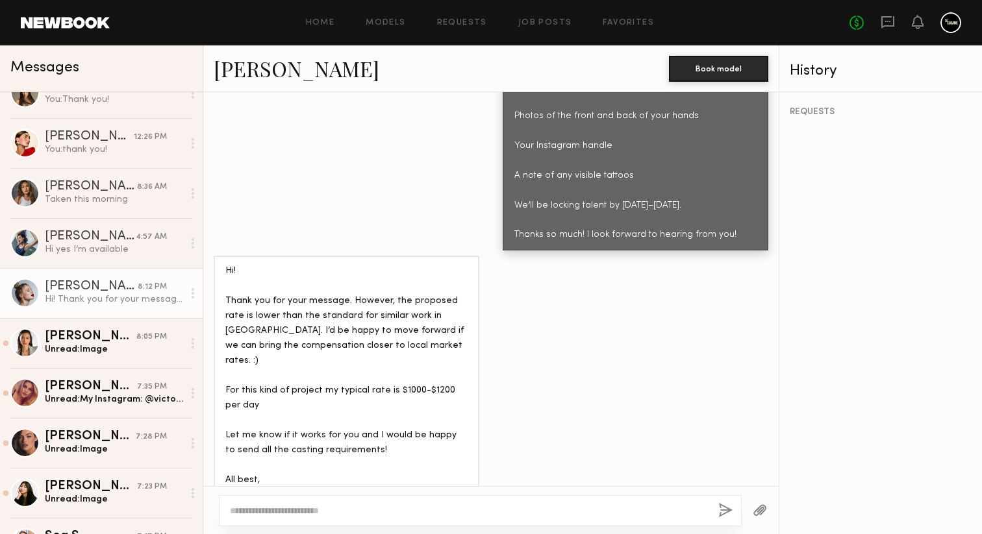
click at [267, 66] on link "[PERSON_NAME]" at bounding box center [297, 69] width 166 height 28
click at [524, 515] on textarea at bounding box center [469, 510] width 478 height 13
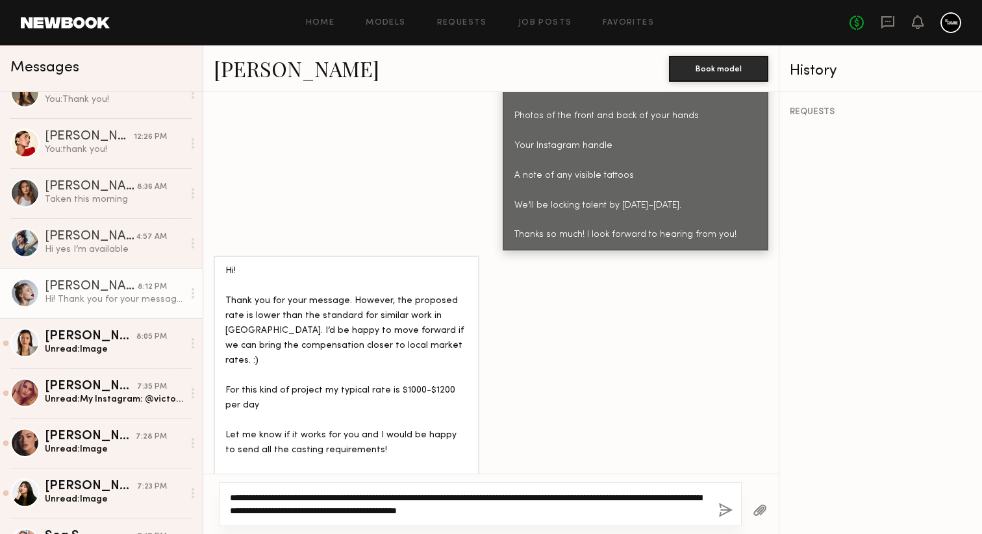
type textarea "**********"
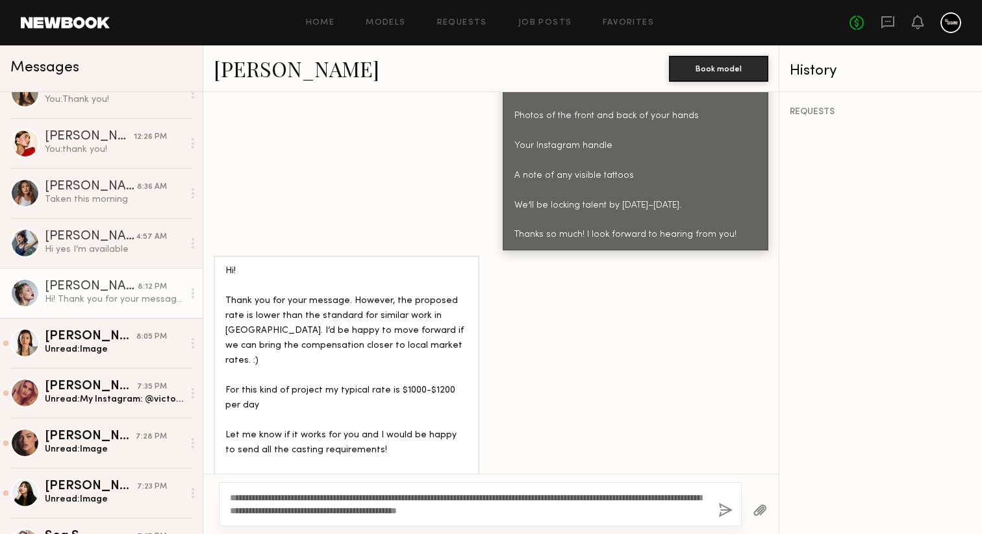
click at [720, 508] on button "button" at bounding box center [725, 511] width 14 height 16
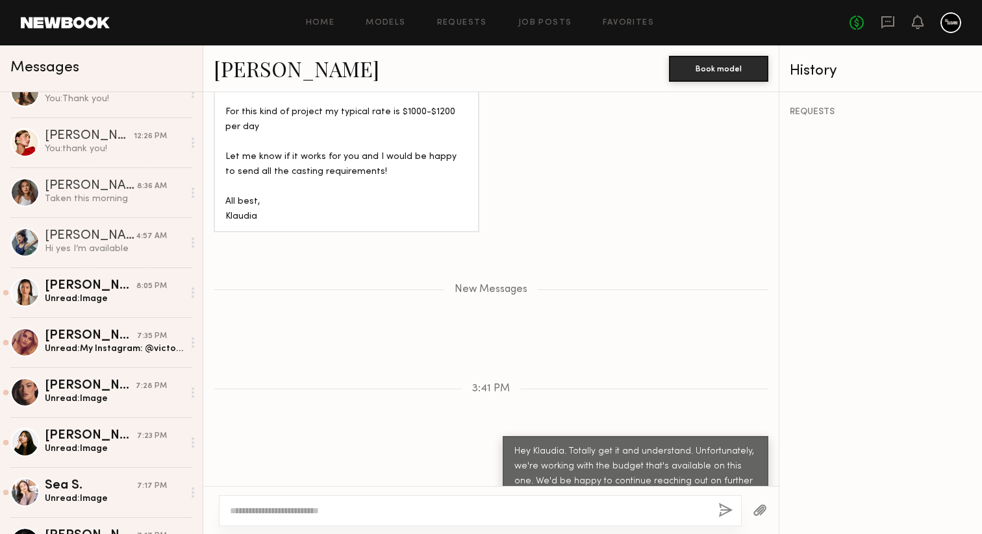
scroll to position [467, 0]
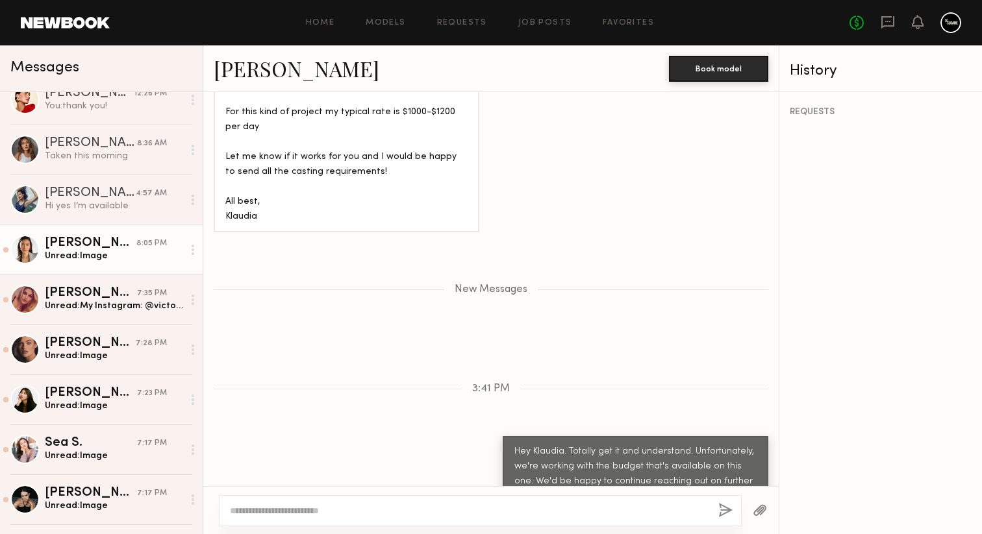
click at [125, 258] on div "Unread: Image" at bounding box center [114, 256] width 138 height 12
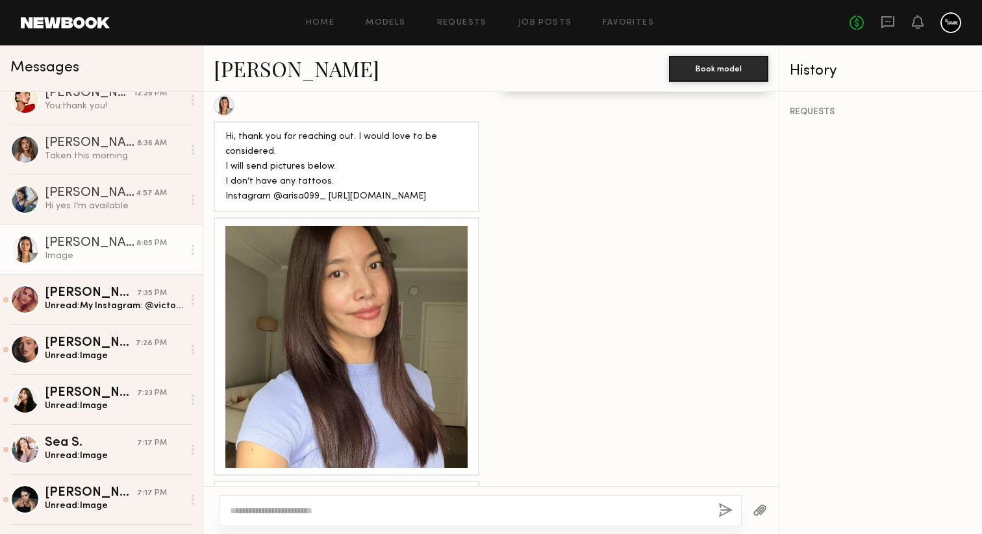
scroll to position [1747, 0]
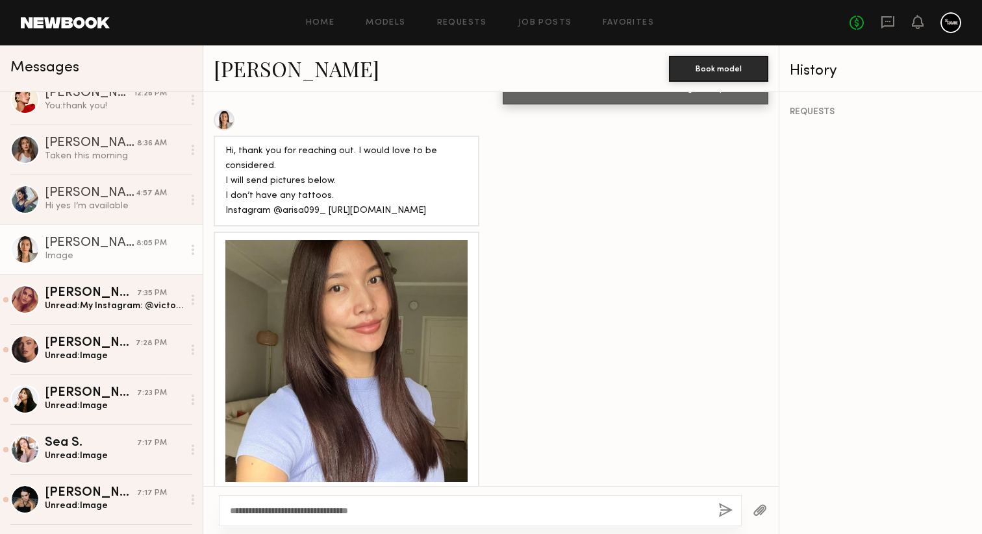
type textarea "**********"
click at [721, 512] on button "button" at bounding box center [725, 511] width 14 height 16
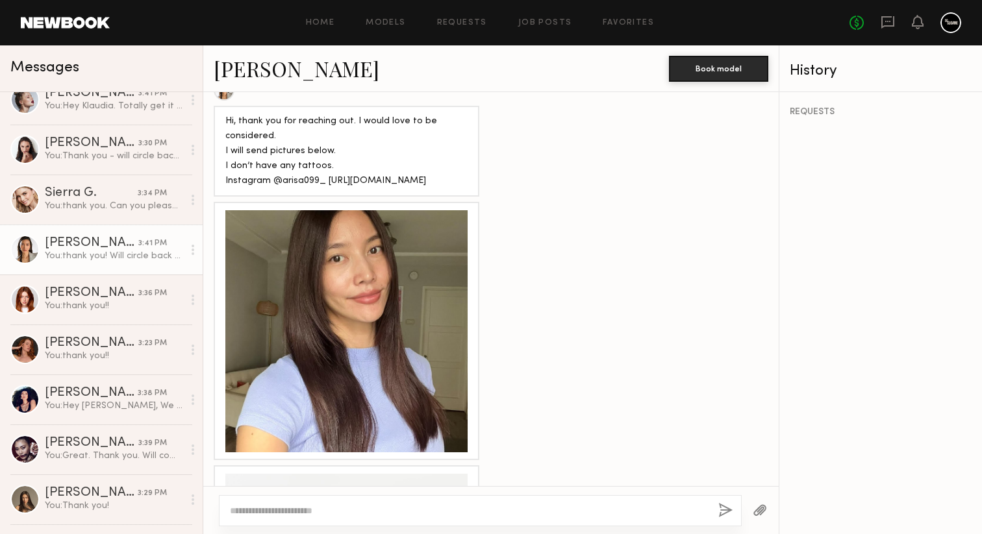
scroll to position [1639, 0]
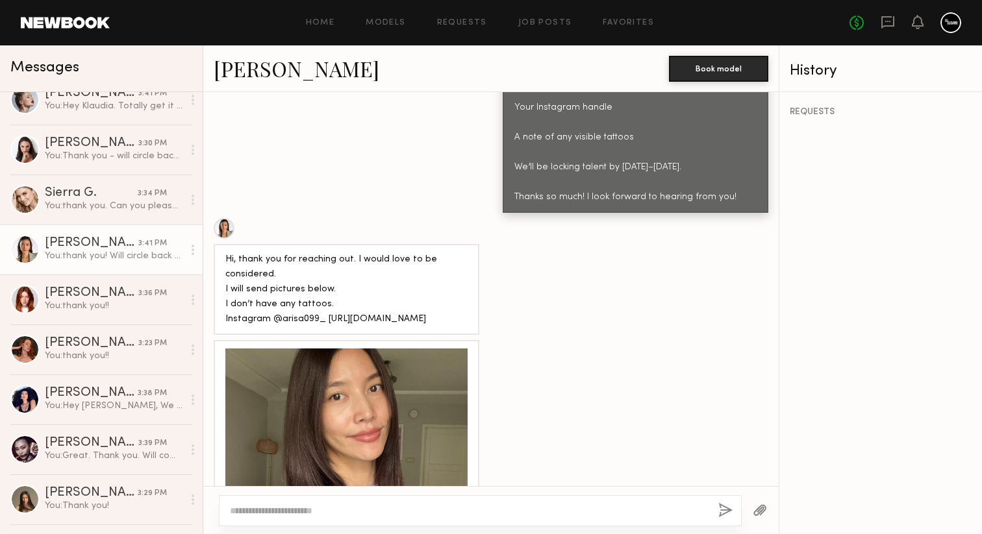
drag, startPoint x: 460, startPoint y: 301, endPoint x: 397, endPoint y: 298, distance: 62.4
click at [397, 298] on div "Hi, thank you for reaching out. I would love to be considered. I will send pict…" at bounding box center [346, 290] width 242 height 75
drag, startPoint x: 462, startPoint y: 303, endPoint x: 274, endPoint y: 305, distance: 188.3
click at [274, 305] on div "Hi, thank you for reaching out. I would love to be considered. I will send pict…" at bounding box center [346, 290] width 242 height 75
copy div "@arisa099_ https://instagram.com/arisa099_"
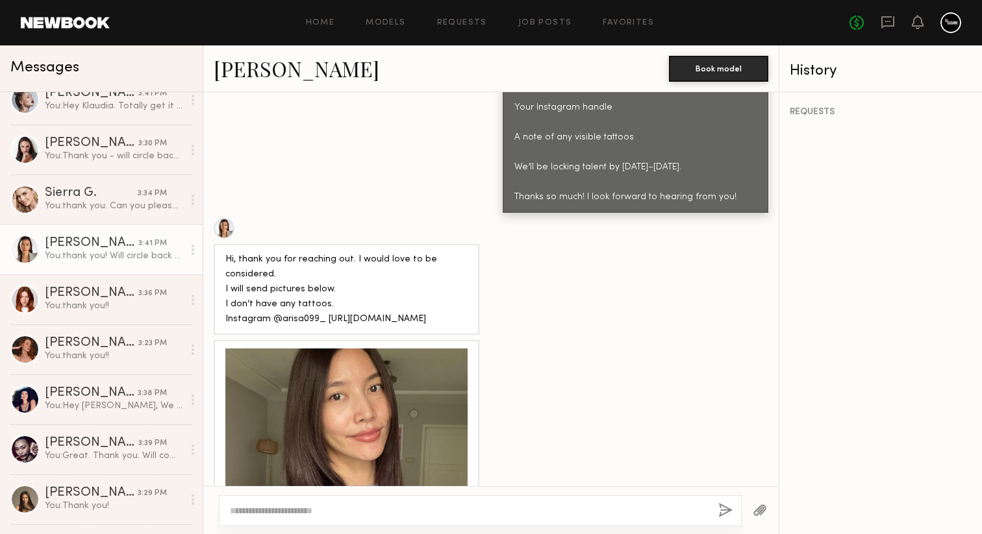
drag, startPoint x: 284, startPoint y: 298, endPoint x: 659, endPoint y: 6, distance: 475.0
click at [0, 0] on nb-messenger-layout "Home Models Requests Job Posts Favorites Sign Out No fees up to $5,000 Messages…" at bounding box center [491, 267] width 982 height 534
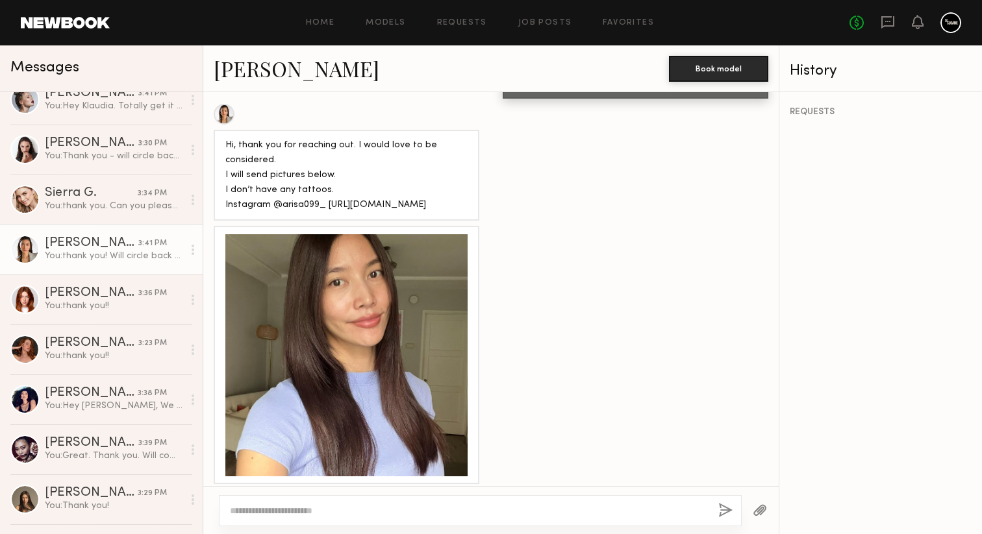
scroll to position [1806, 0]
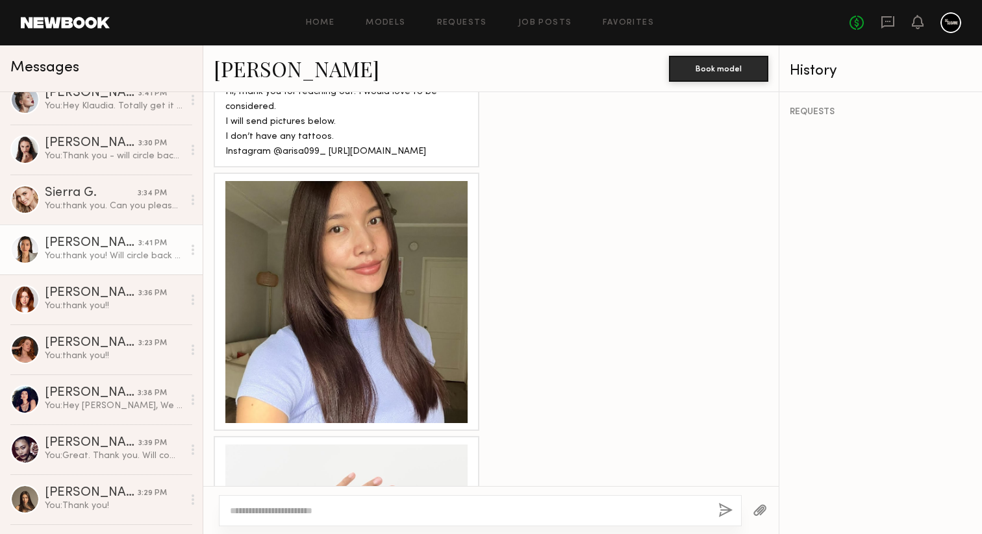
click at [360, 273] on div at bounding box center [346, 302] width 242 height 242
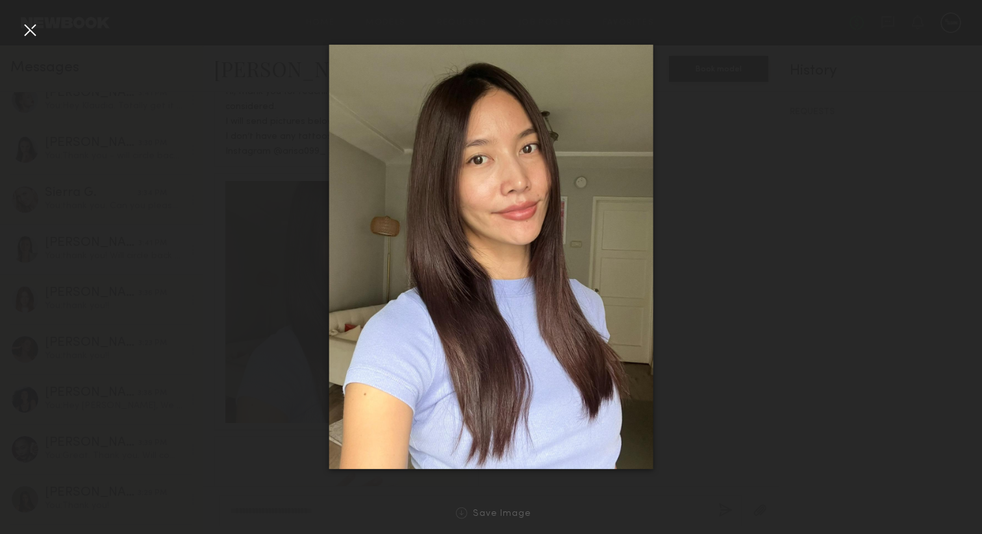
click at [34, 35] on div at bounding box center [29, 29] width 21 height 21
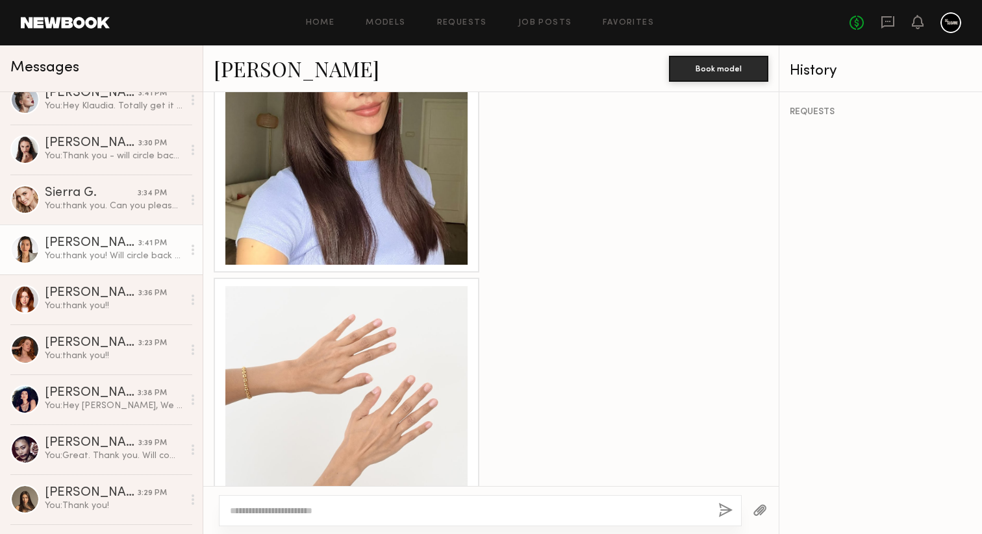
scroll to position [2087, 0]
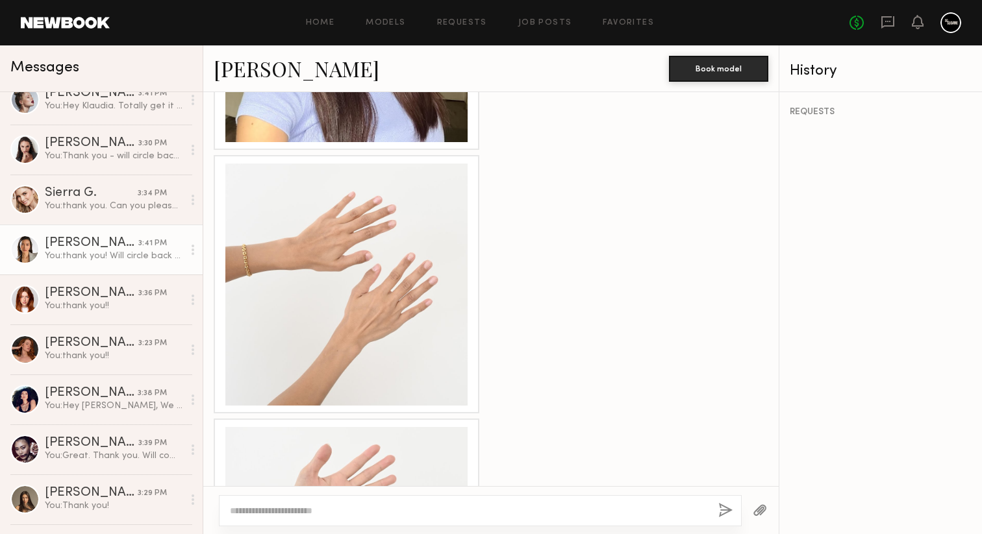
click at [333, 286] on div at bounding box center [346, 285] width 242 height 242
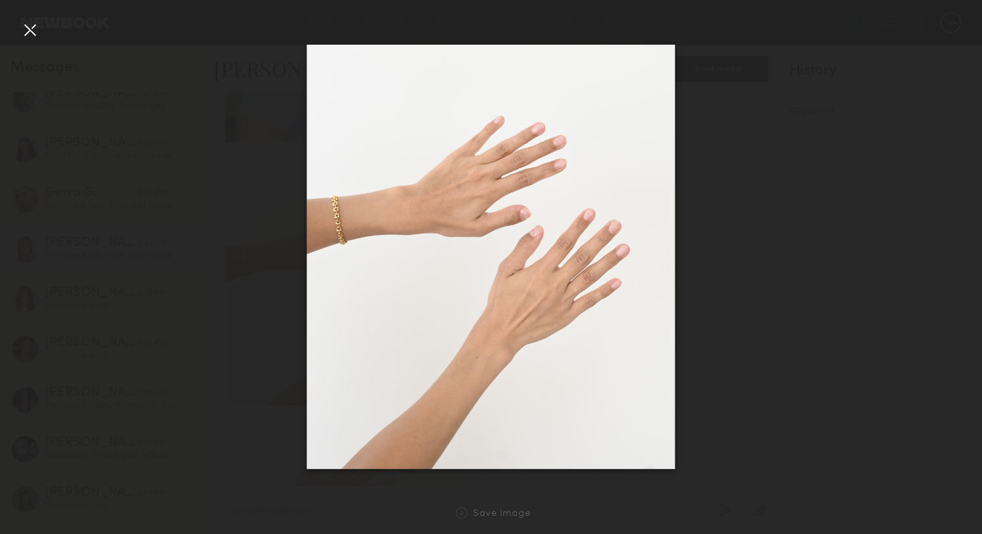
click at [36, 28] on div at bounding box center [29, 29] width 21 height 21
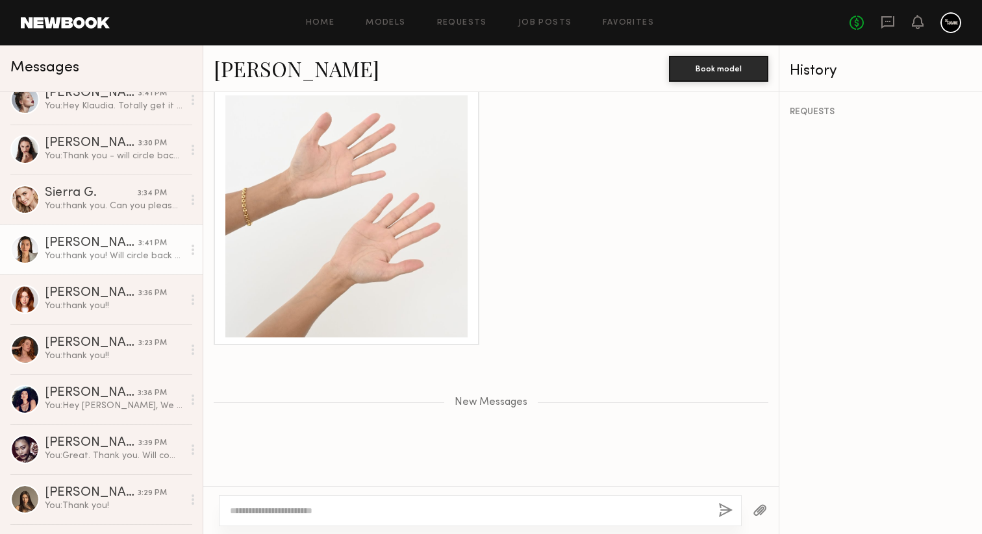
scroll to position [2431, 0]
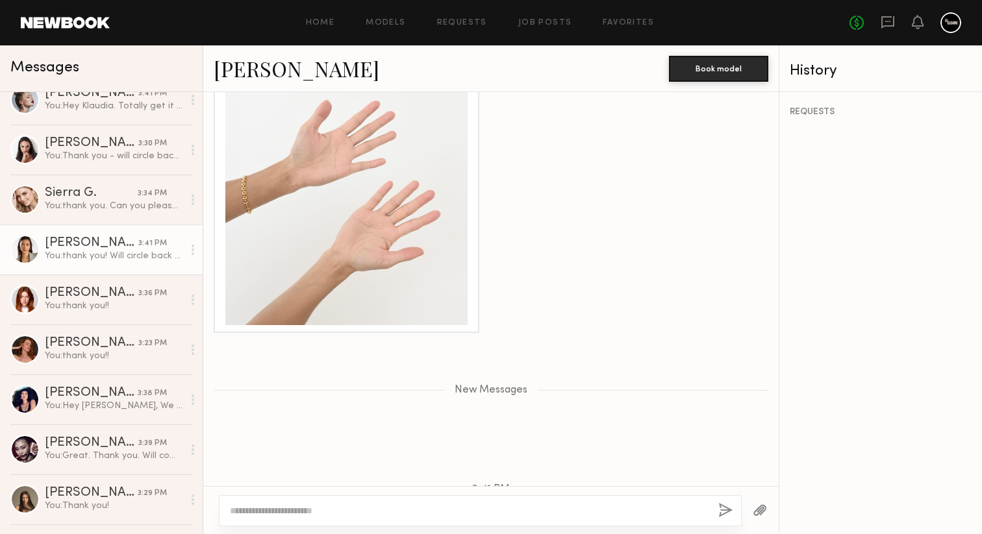
click at [328, 248] on div at bounding box center [346, 204] width 242 height 242
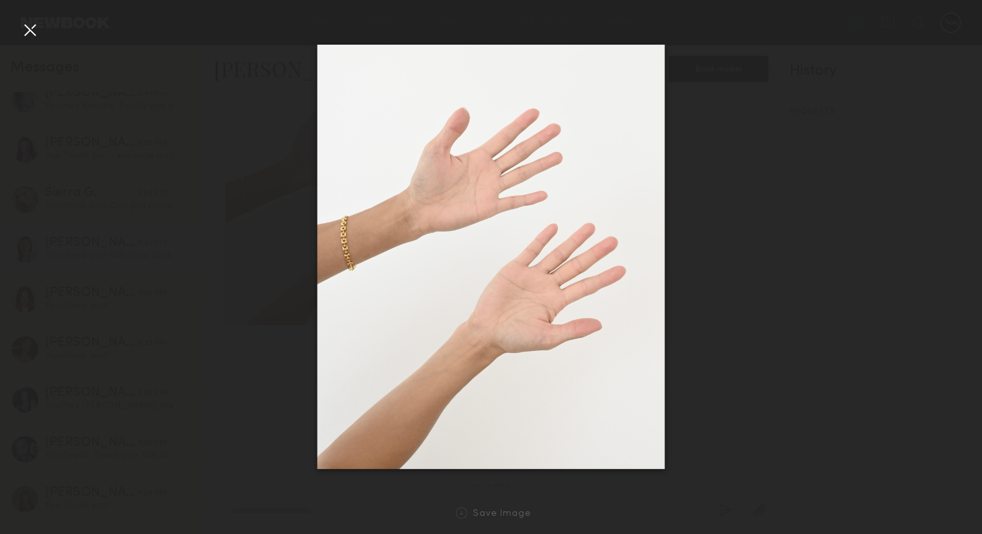
drag, startPoint x: 489, startPoint y: 261, endPoint x: 604, endPoint y: 314, distance: 127.2
click at [0, 0] on nb-gallery-light "Save Image" at bounding box center [491, 267] width 982 height 534
click at [30, 33] on div at bounding box center [29, 29] width 21 height 21
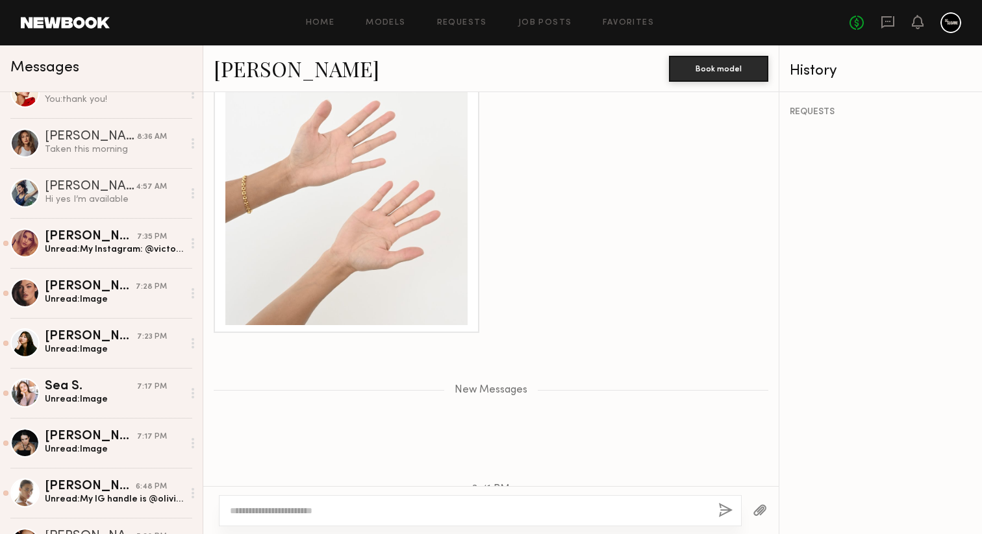
scroll to position [574, 0]
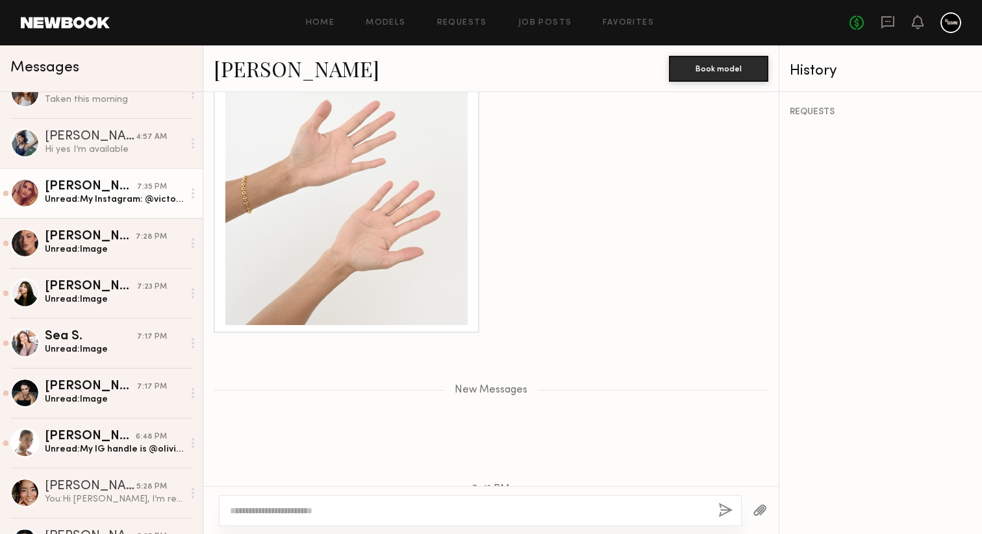
click at [106, 200] on div "Unread: My Instagram: @victoriaharasymchuk" at bounding box center [114, 199] width 138 height 12
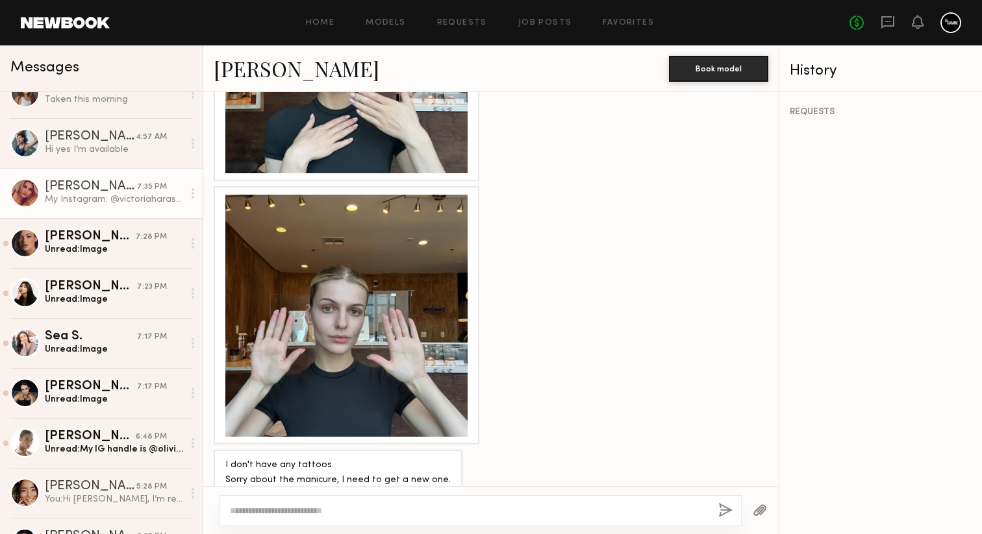
scroll to position [2162, 0]
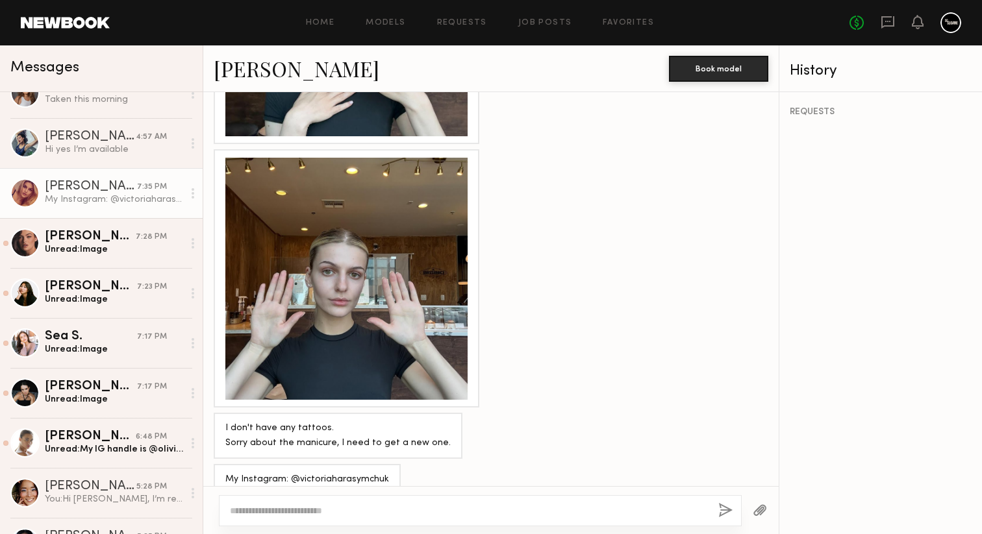
click at [375, 510] on textarea at bounding box center [469, 510] width 478 height 13
type textarea "**********"
click at [728, 509] on button "button" at bounding box center [725, 511] width 14 height 16
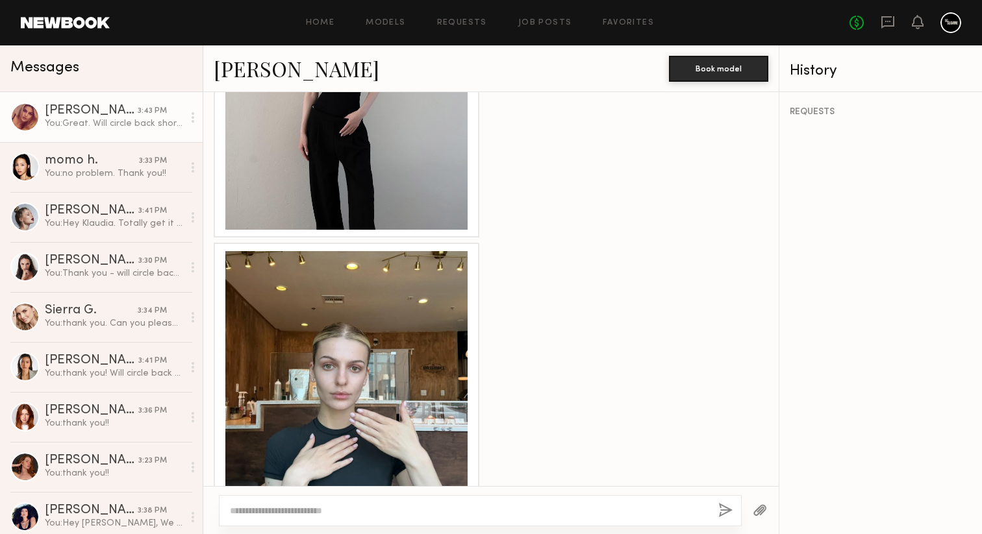
scroll to position [1988, 0]
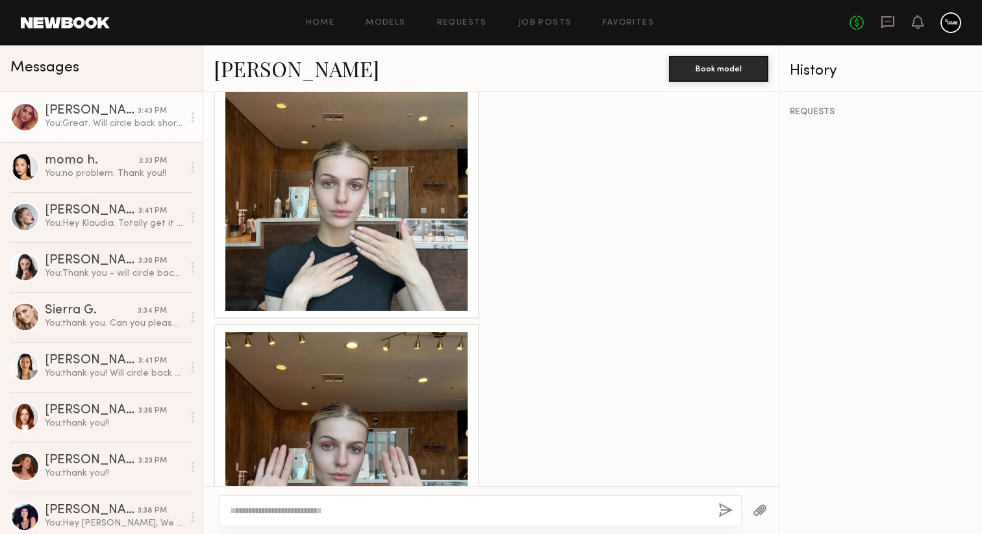
click at [385, 203] on div at bounding box center [346, 190] width 242 height 242
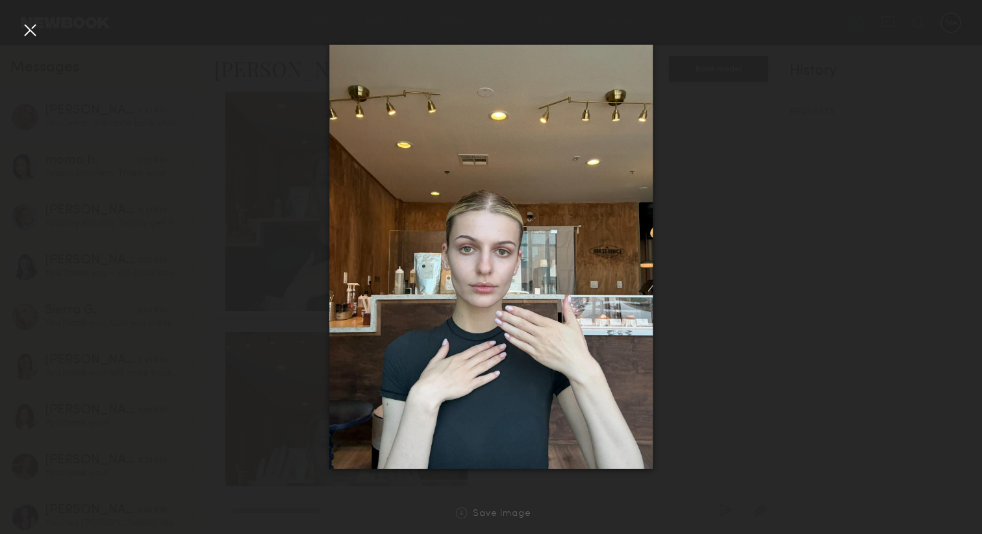
click at [34, 29] on div at bounding box center [29, 29] width 21 height 21
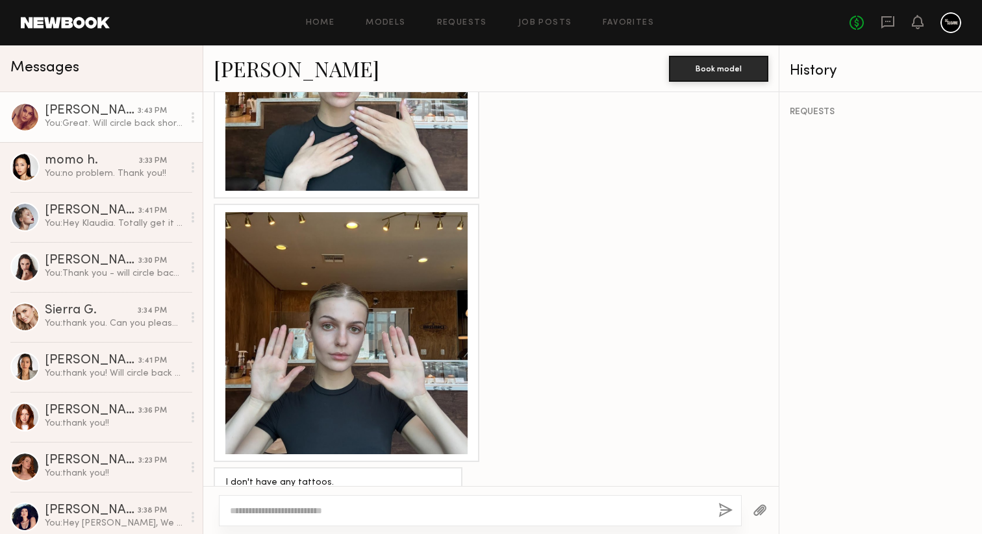
scroll to position [2168, 0]
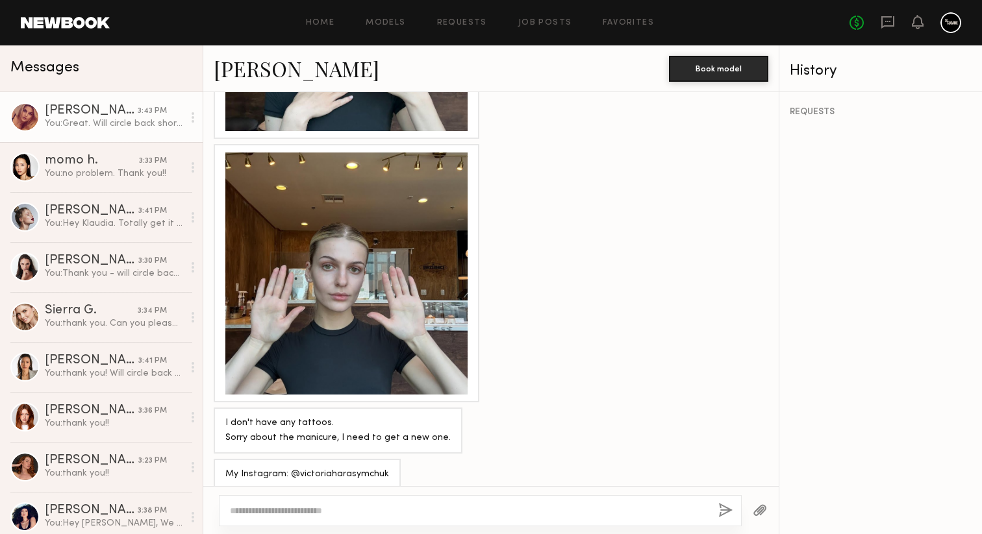
click at [361, 310] on div at bounding box center [346, 274] width 242 height 242
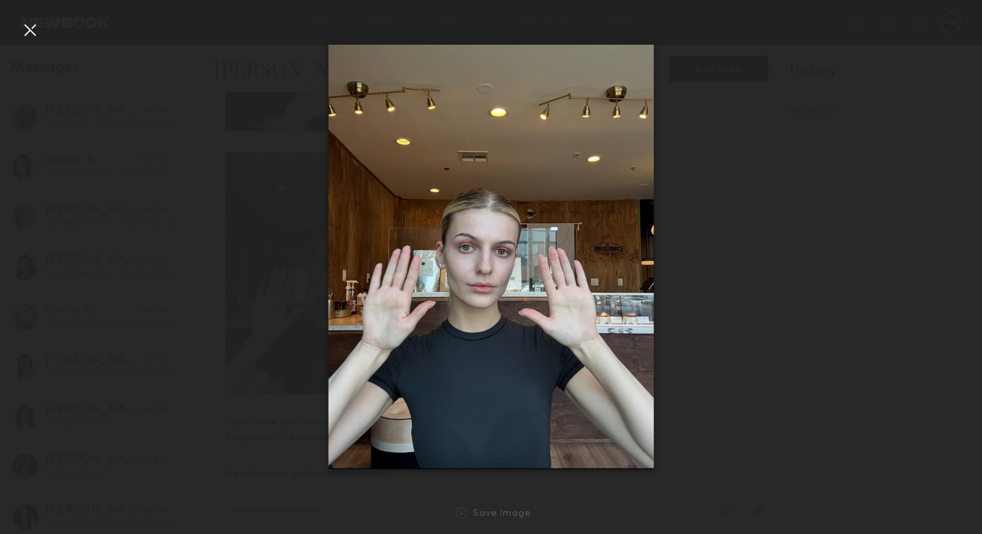
click at [25, 32] on div at bounding box center [29, 29] width 21 height 21
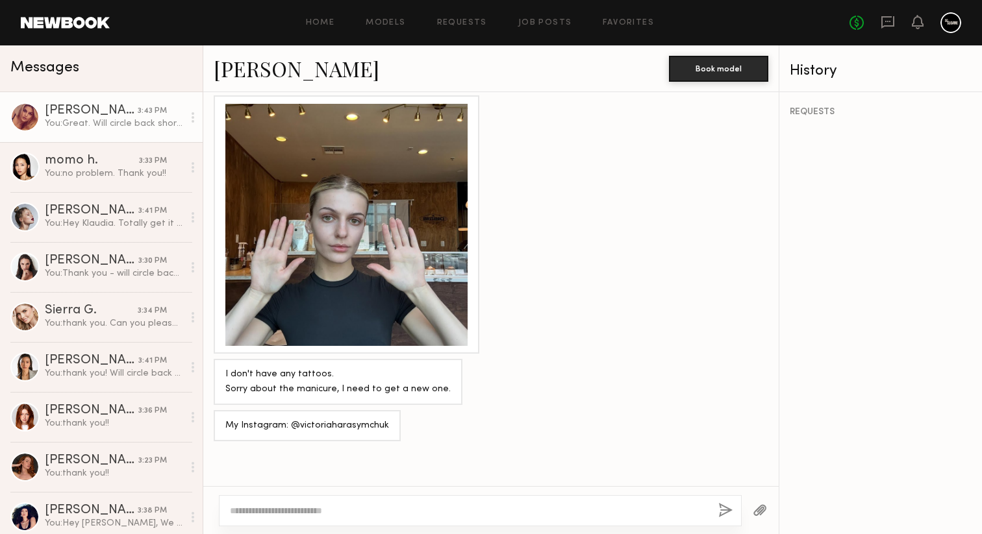
scroll to position [2229, 0]
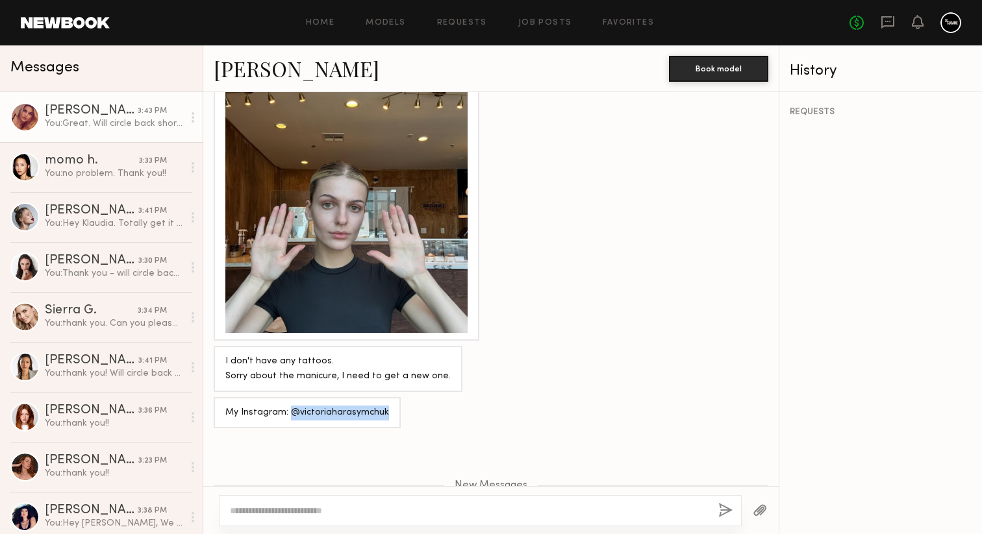
drag, startPoint x: 383, startPoint y: 393, endPoint x: 291, endPoint y: 397, distance: 91.6
click at [291, 397] on div "My Instagram: @victoriaharasymchuk" at bounding box center [307, 412] width 187 height 31
copy div "@victoriaharasymchuk"
drag, startPoint x: 303, startPoint y: 392, endPoint x: 923, endPoint y: 1, distance: 732.9
click at [0, 0] on nb-messenger-layout "Home Models Requests Job Posts Favorites Sign Out No fees up to $5,000 Messages…" at bounding box center [491, 267] width 982 height 534
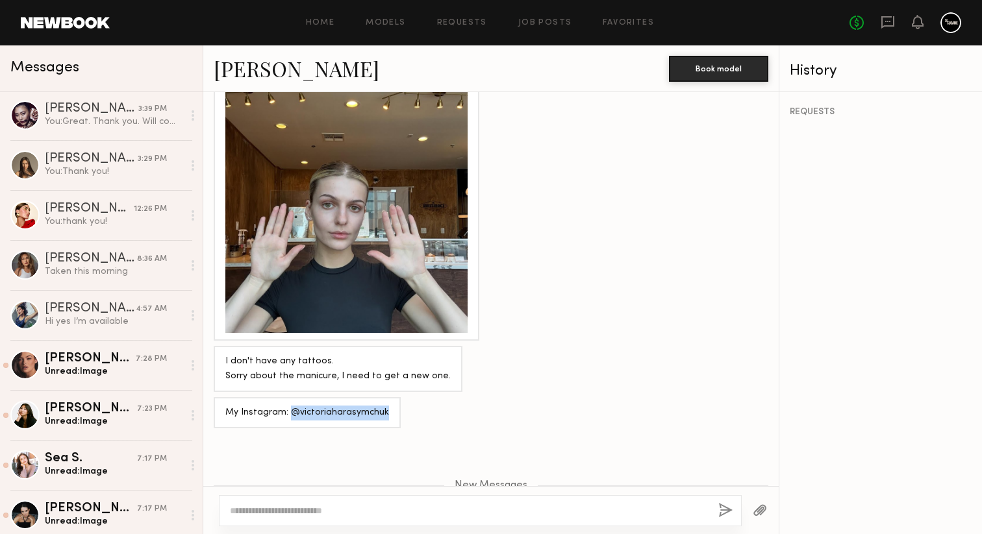
scroll to position [486, 0]
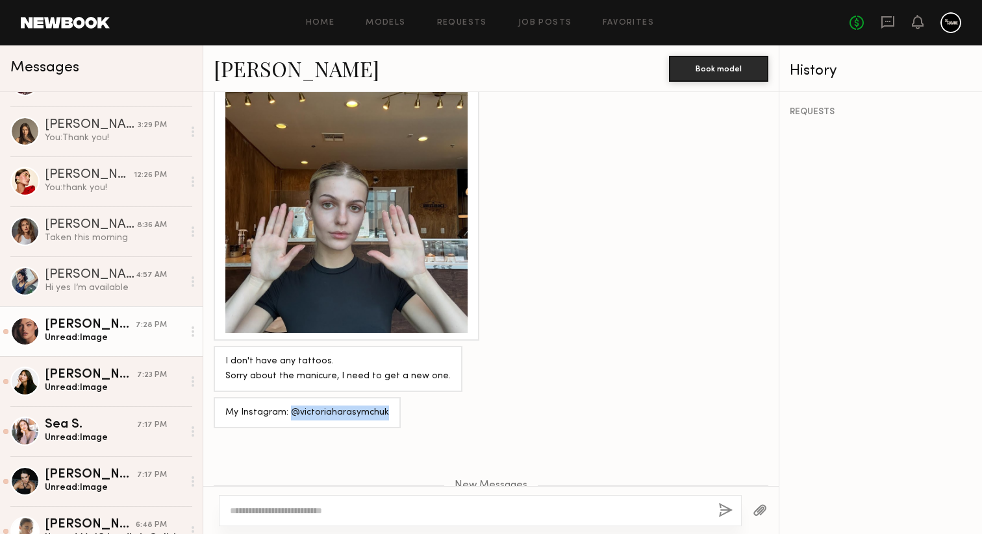
click at [93, 334] on div "Unread: Image" at bounding box center [114, 338] width 138 height 12
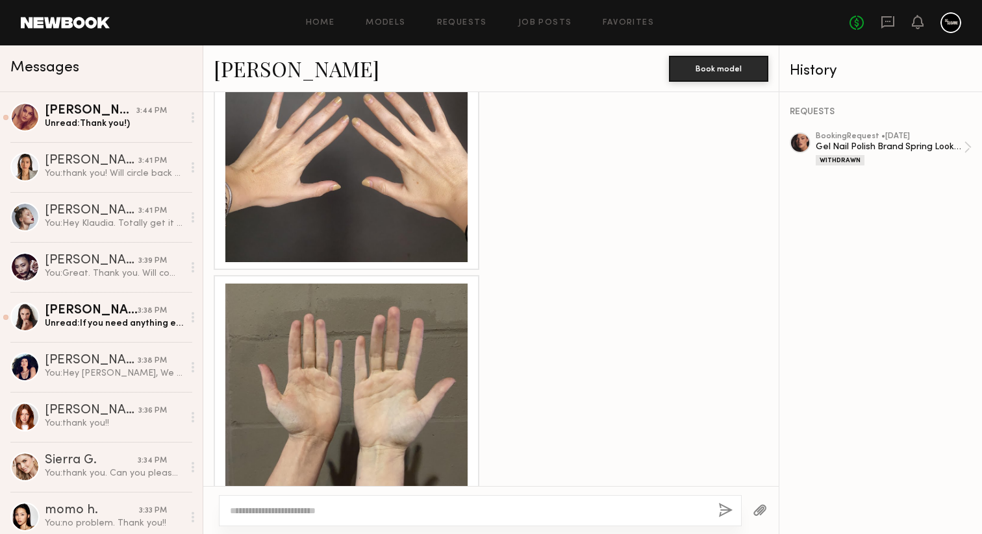
scroll to position [2204, 0]
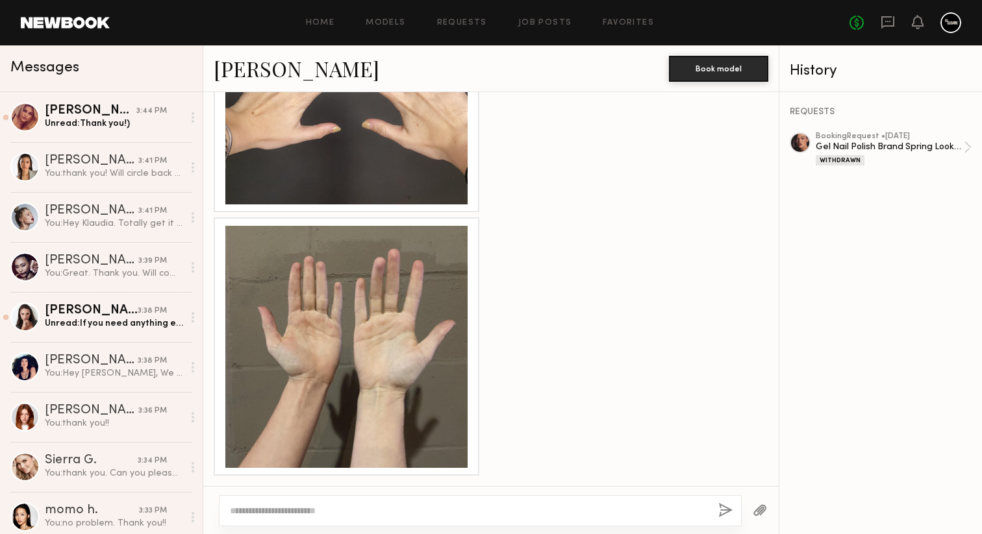
click at [364, 508] on textarea at bounding box center [469, 510] width 478 height 13
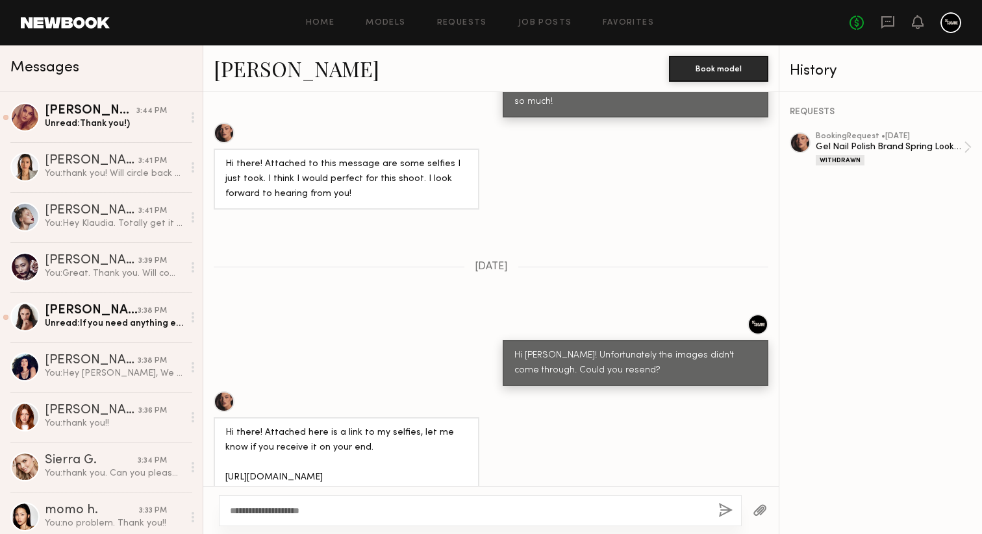
scroll to position [4760, 0]
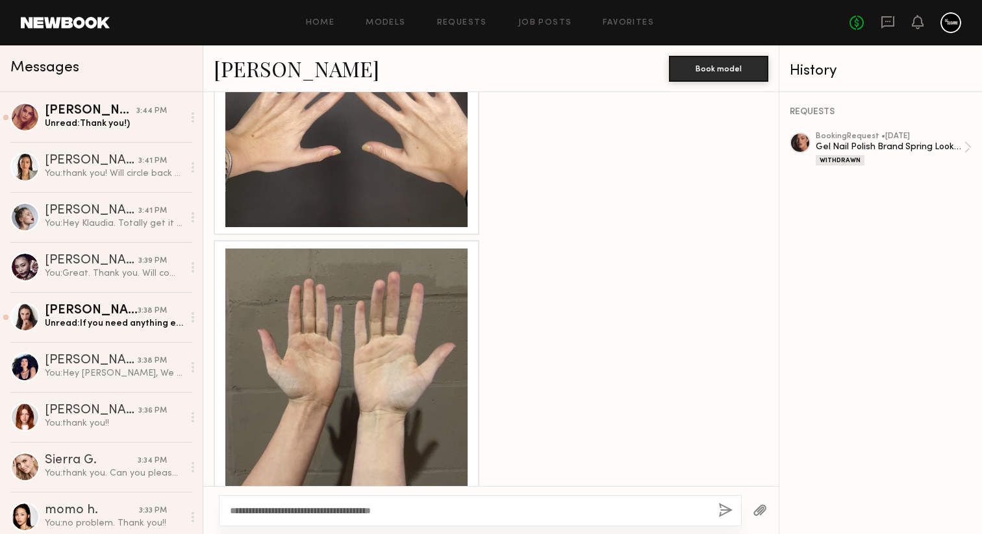
type textarea "**********"
click at [722, 511] on button "button" at bounding box center [725, 511] width 14 height 16
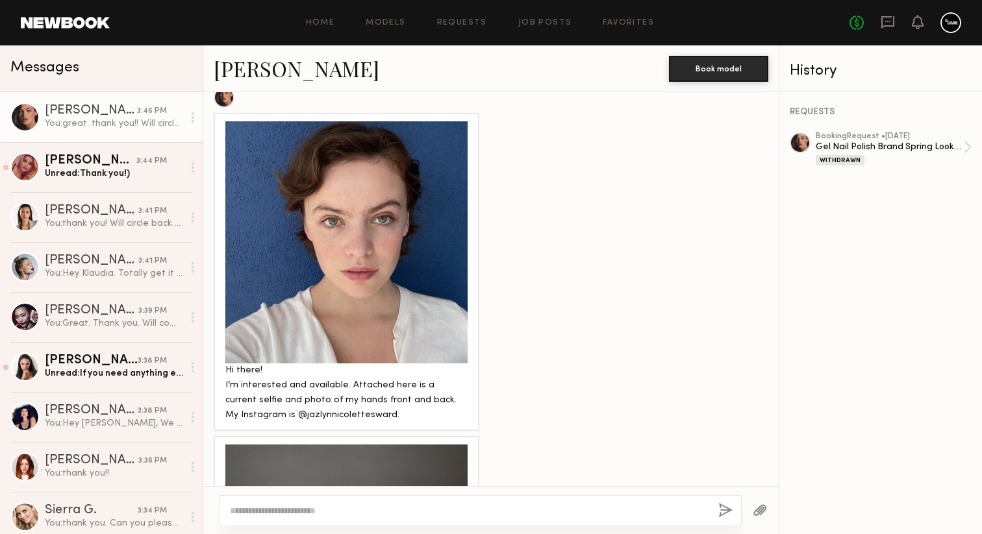
scroll to position [4437, 0]
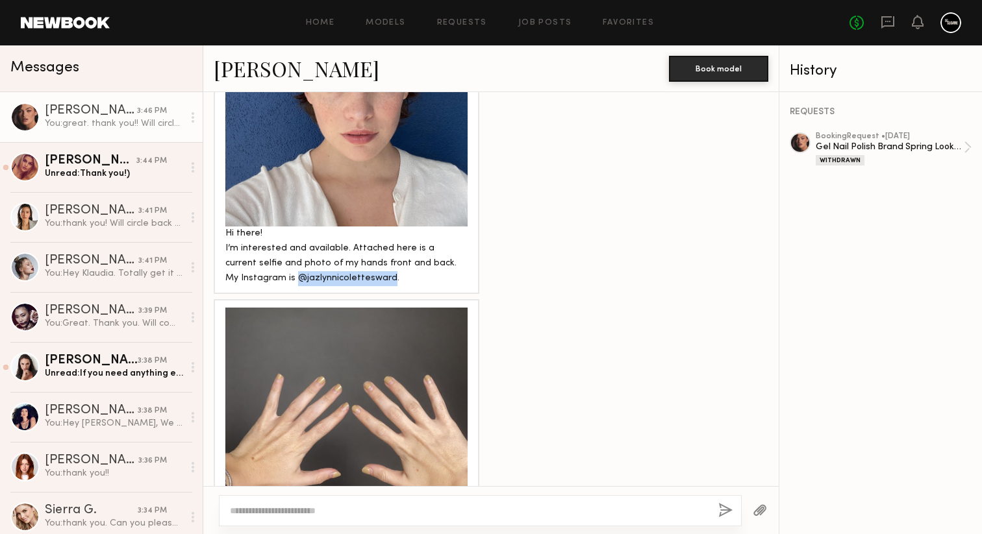
drag, startPoint x: 371, startPoint y: 256, endPoint x: 282, endPoint y: 256, distance: 88.9
click at [282, 256] on div "Hi there! I’m interested and available. Attached here is a current selfie and p…" at bounding box center [346, 257] width 242 height 60
copy div "@jazlynnicolettesward"
drag, startPoint x: 290, startPoint y: 254, endPoint x: 655, endPoint y: 19, distance: 434.5
click at [0, 0] on nb-messenger-layout "Home Models Requests Job Posts Favorites Sign Out No fees up to $5,000 Messages…" at bounding box center [491, 267] width 982 height 534
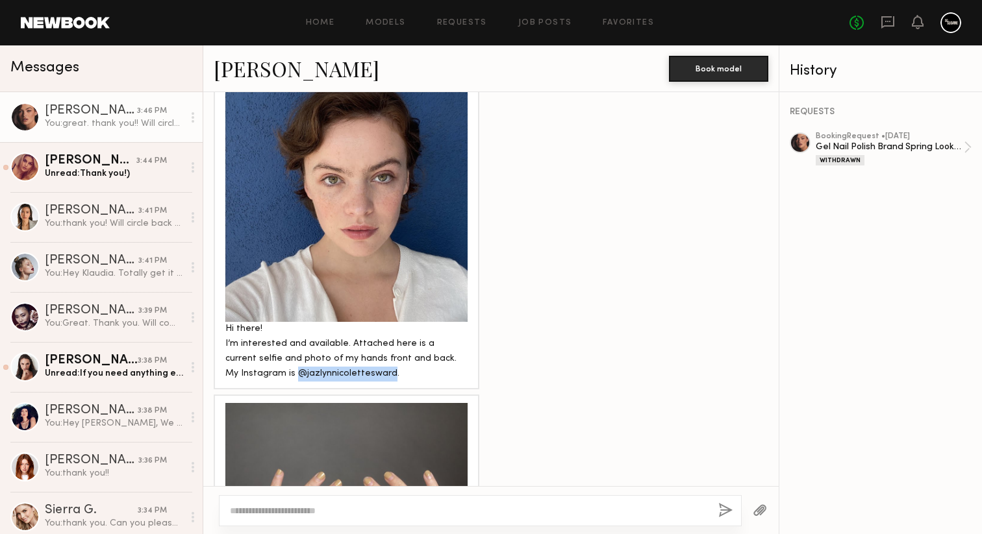
scroll to position [4302, 0]
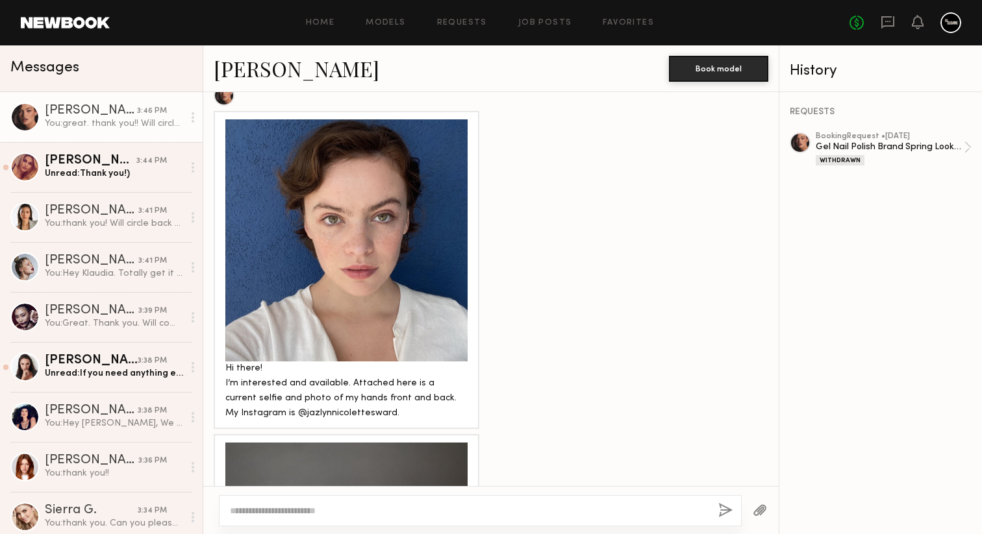
click at [401, 210] on div at bounding box center [346, 240] width 242 height 242
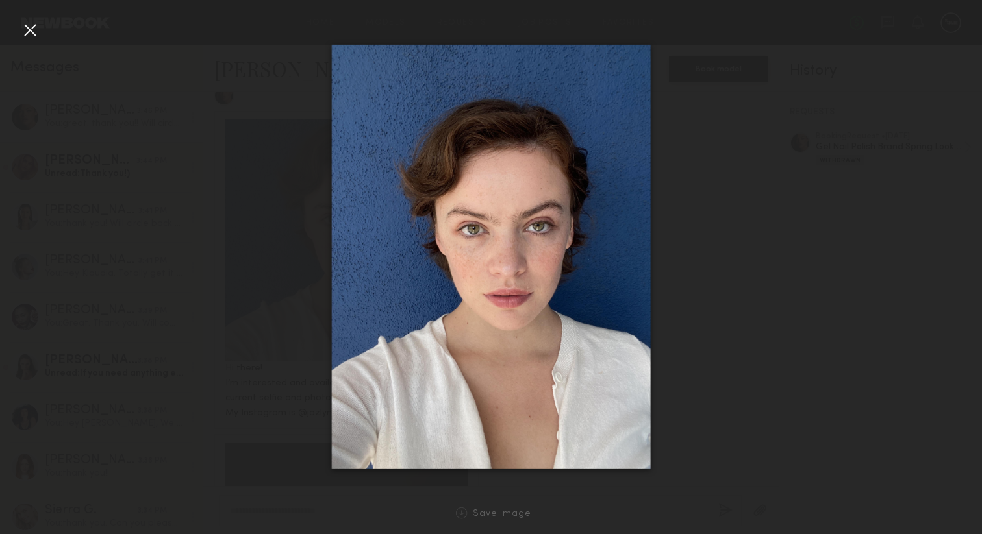
click at [29, 25] on div at bounding box center [29, 29] width 21 height 21
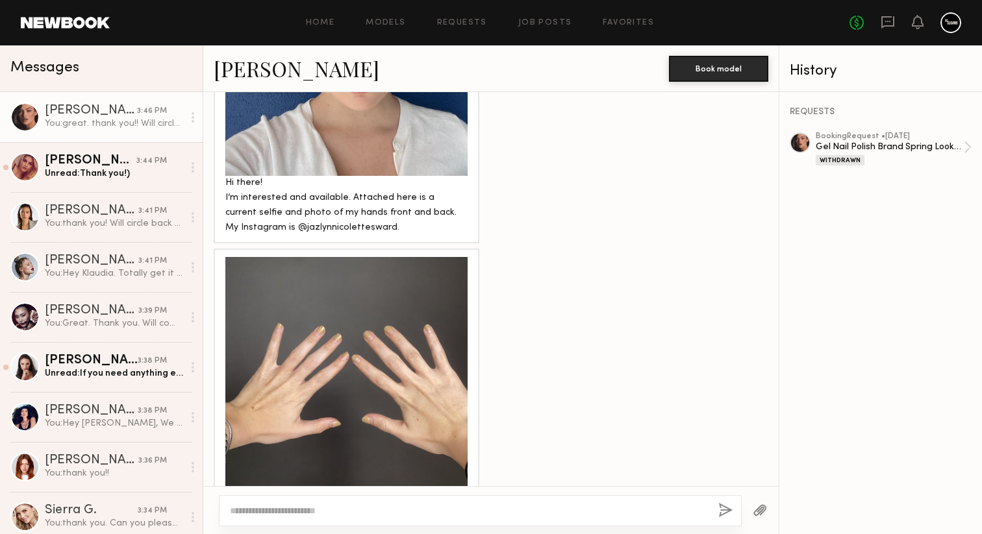
scroll to position [4568, 0]
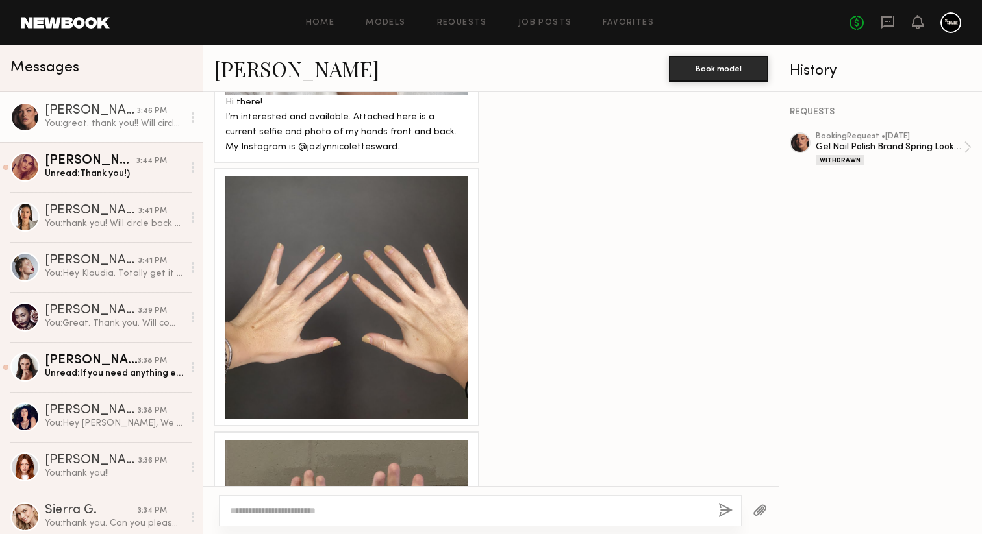
click at [366, 262] on div at bounding box center [346, 298] width 242 height 242
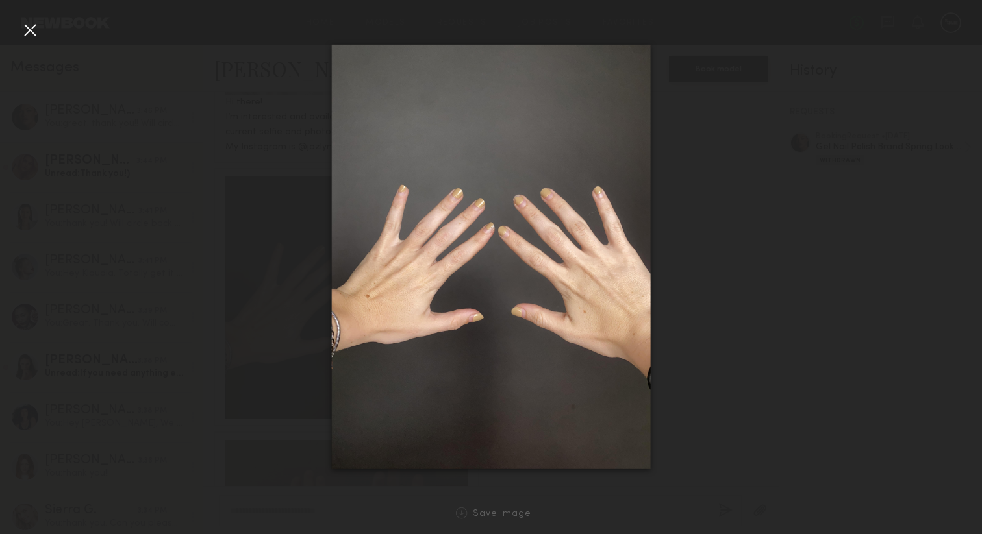
click at [37, 31] on div at bounding box center [29, 29] width 21 height 21
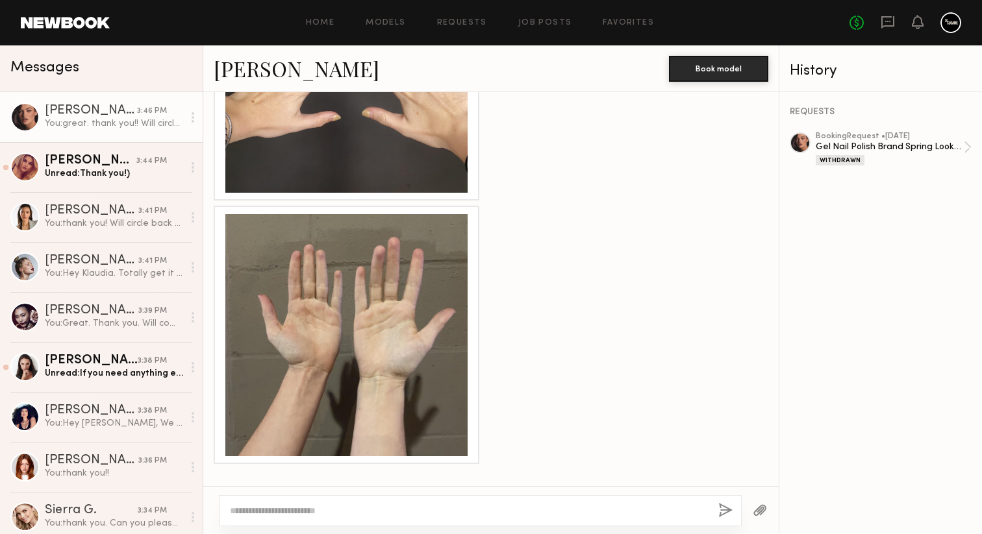
scroll to position [4809, 0]
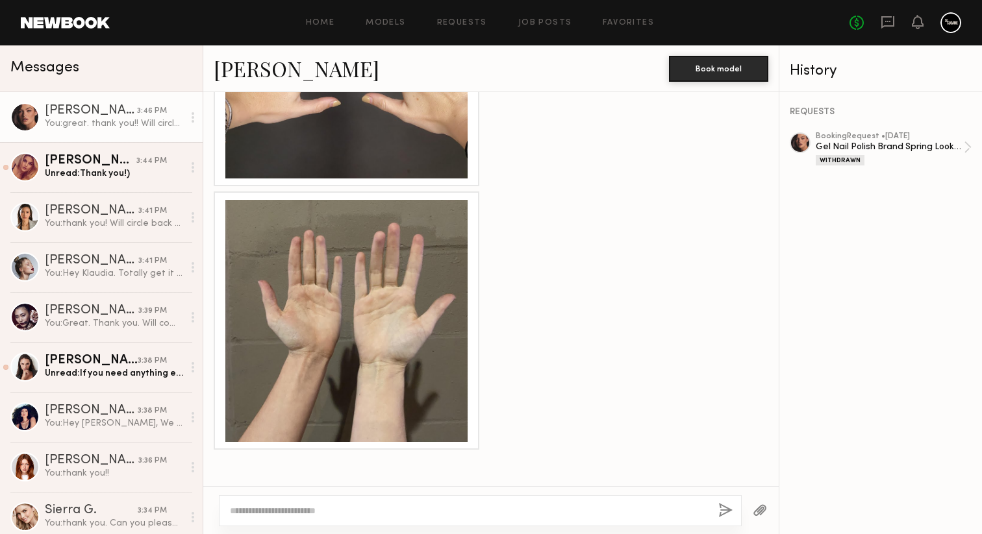
click at [316, 336] on div at bounding box center [346, 321] width 242 height 242
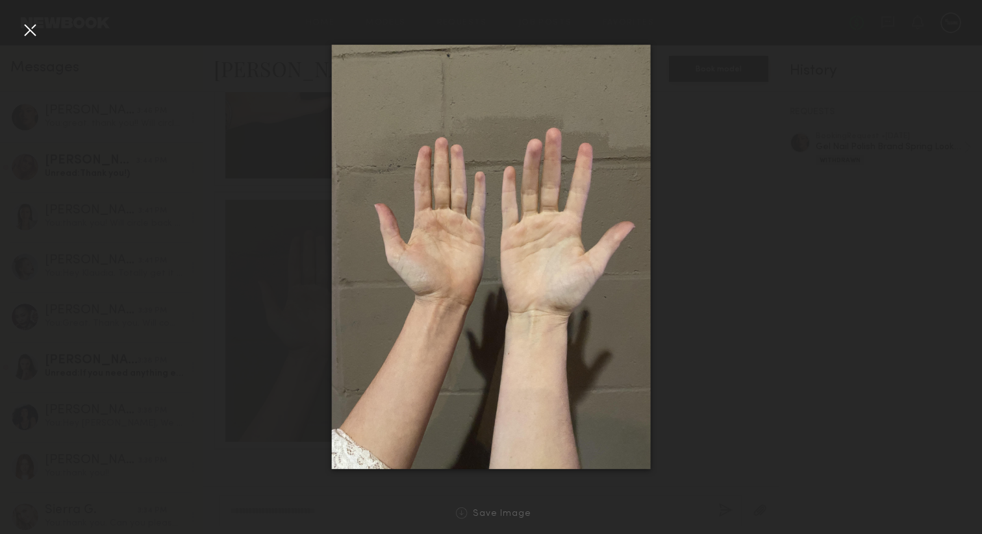
click at [31, 27] on div at bounding box center [29, 29] width 21 height 21
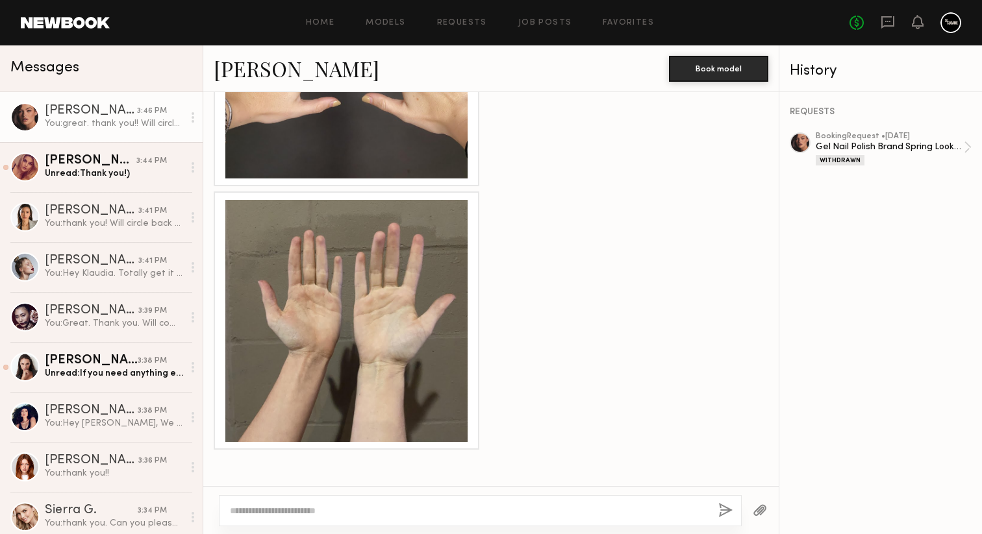
scroll to position [4895, 0]
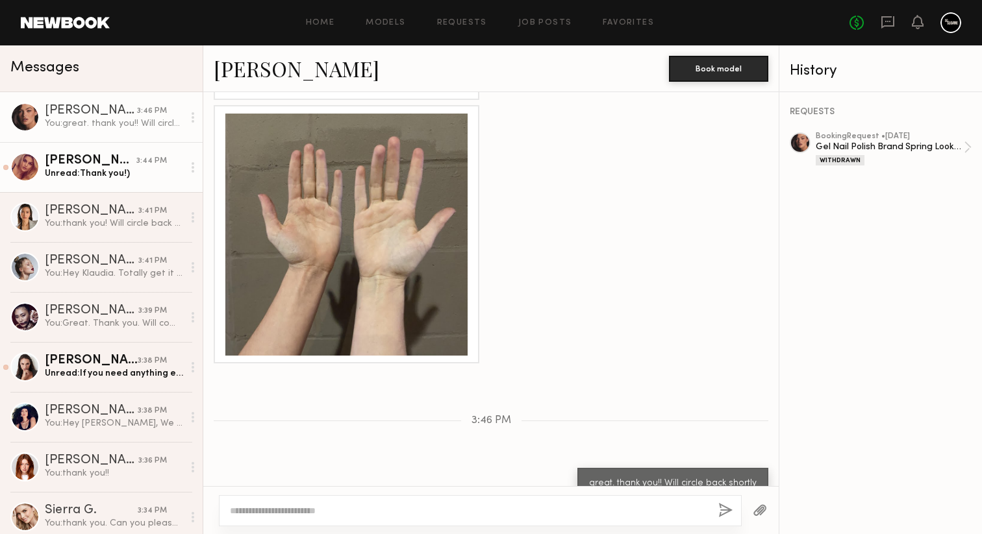
click at [102, 167] on div "Unread: Thank you!)" at bounding box center [114, 173] width 138 height 12
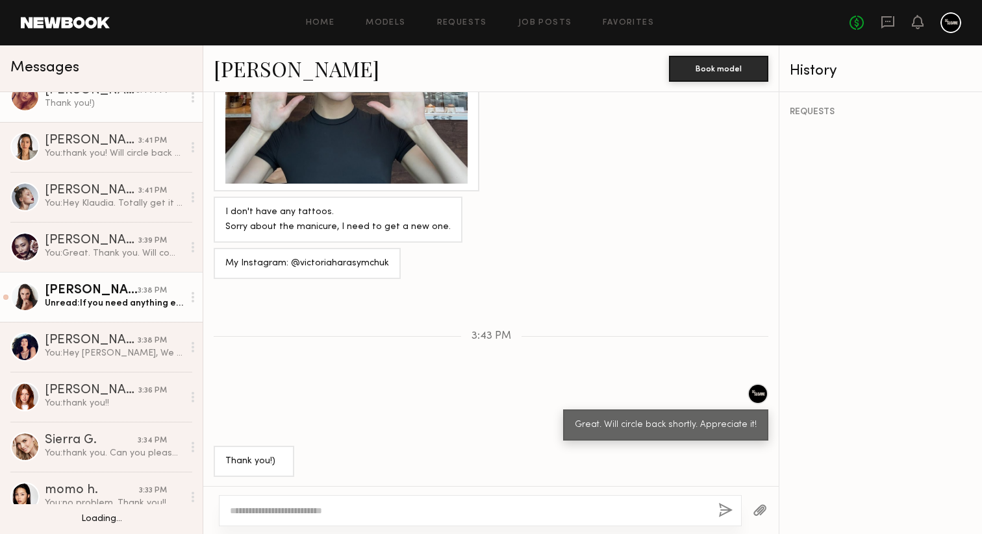
scroll to position [72, 0]
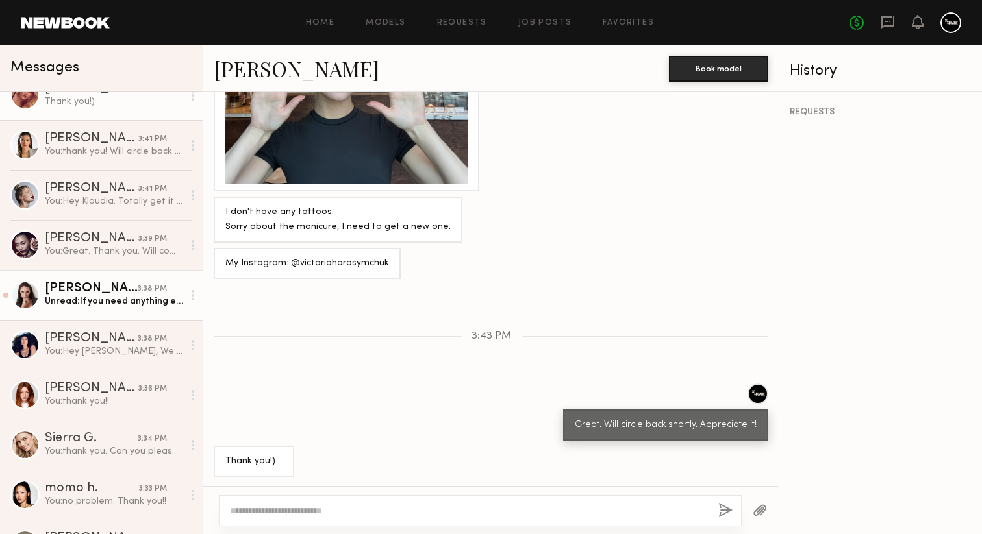
click at [105, 301] on div "Unread: If you need anything else let me know:)" at bounding box center [114, 301] width 138 height 12
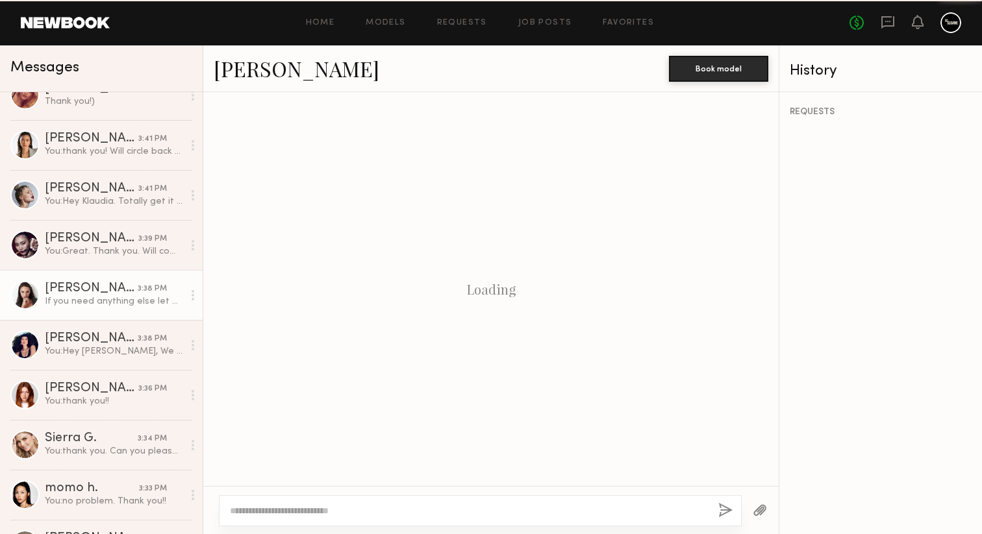
scroll to position [2153, 0]
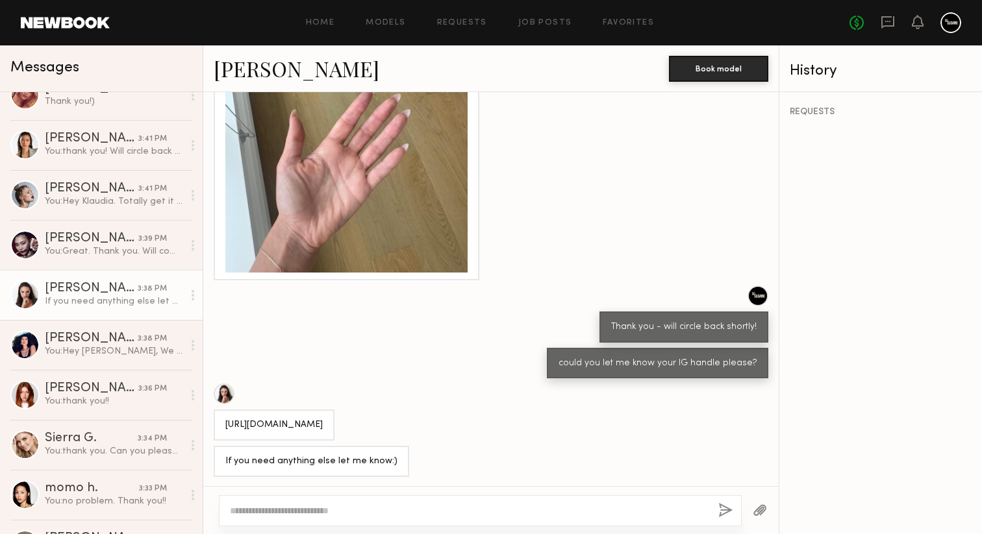
drag, startPoint x: 439, startPoint y: 422, endPoint x: 217, endPoint y: 408, distance: 222.4
click at [217, 410] on div "https://www.instagram.com/heycosmos?igsh=NTc4MTIwNjQ2YQ%3D%3D&utm_source=qr" at bounding box center [274, 425] width 121 height 31
copy div "https://www.instagram.com/heycosmos?igsh=NTc4MTIwNjQ2YQ%3D%3D&utm_source=qr"
click at [277, 507] on textarea at bounding box center [469, 510] width 478 height 13
type textarea "**********"
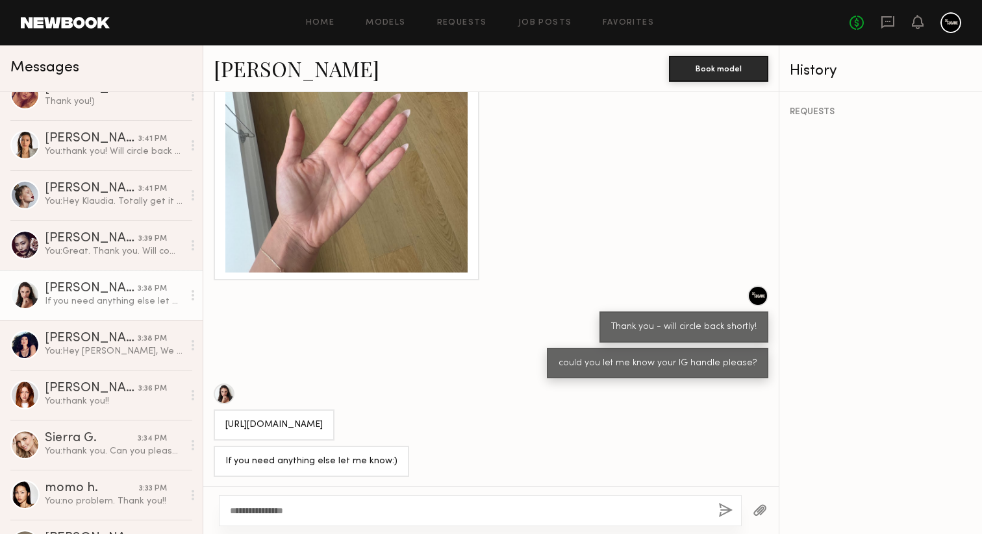
click at [724, 509] on button "button" at bounding box center [725, 511] width 14 height 16
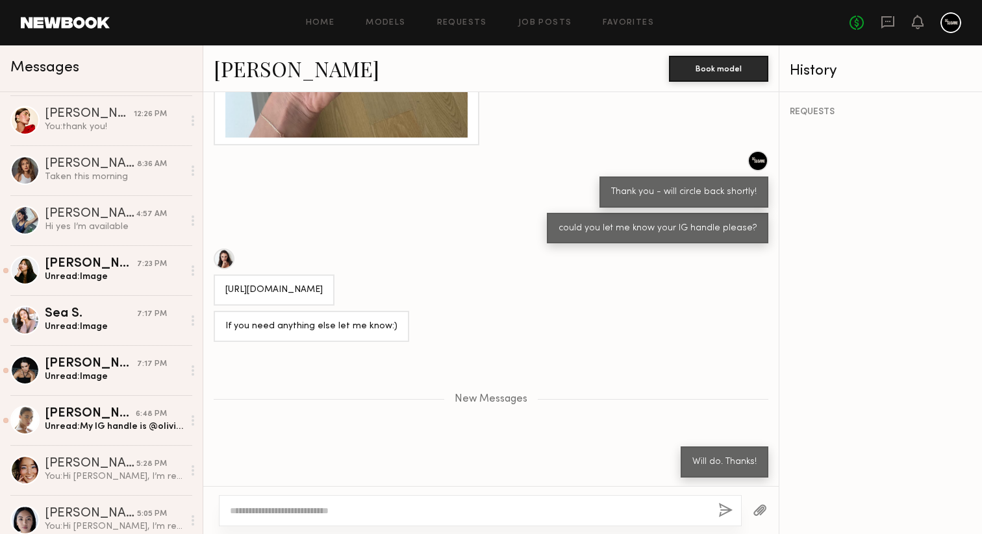
scroll to position [599, 0]
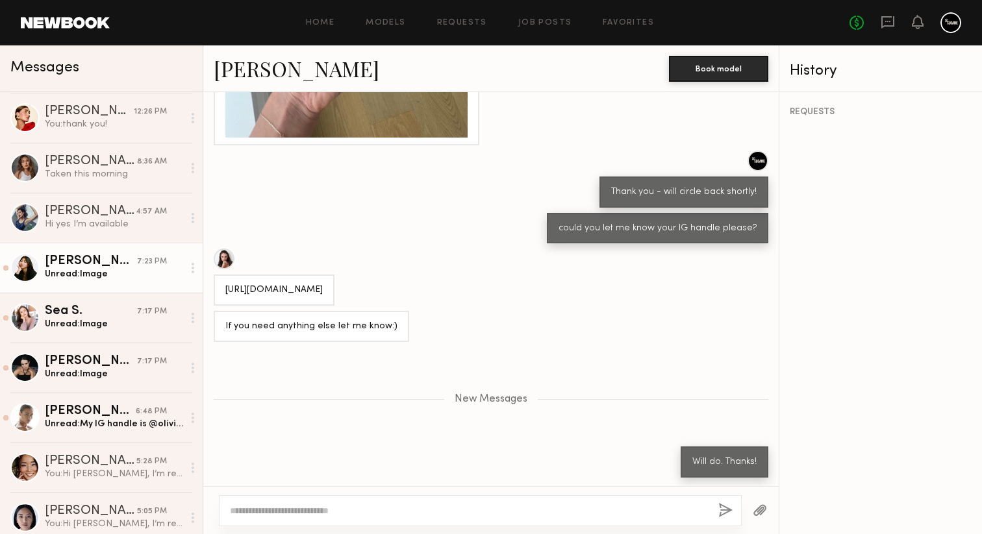
click at [135, 262] on div "[PERSON_NAME]" at bounding box center [91, 261] width 92 height 13
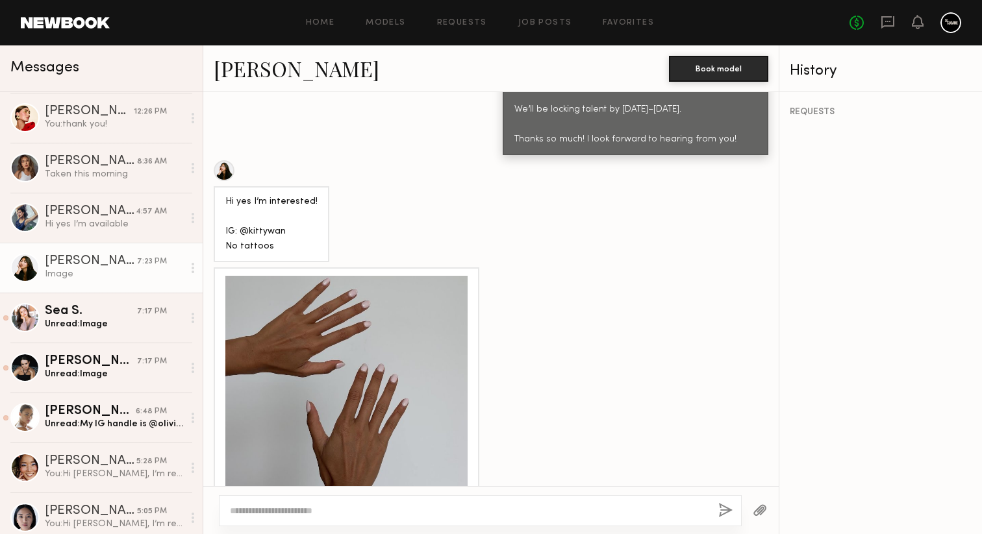
scroll to position [1713, 0]
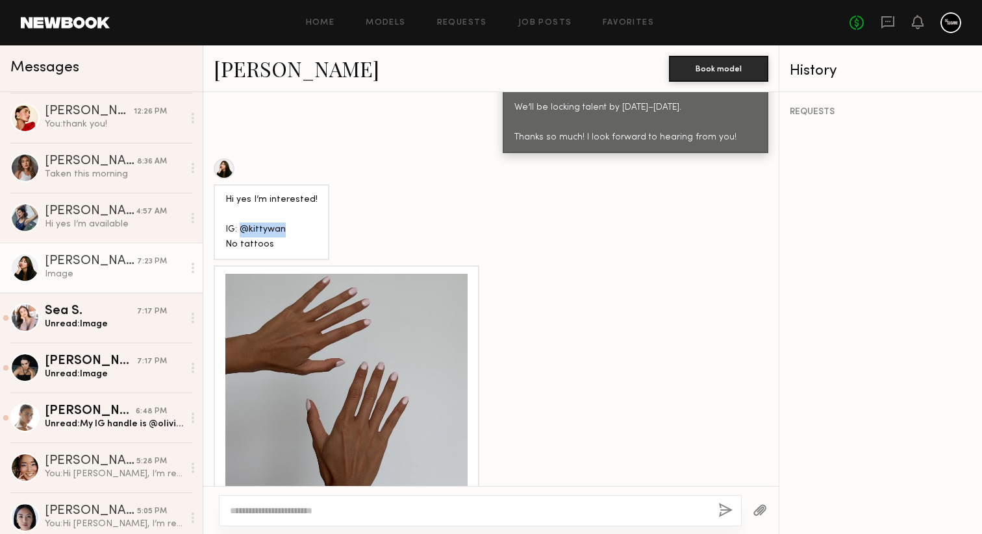
drag, startPoint x: 284, startPoint y: 228, endPoint x: 242, endPoint y: 224, distance: 41.7
click at [242, 224] on div "Hi yes I’m interested! IG: @kittywan No tattoos" at bounding box center [271, 223] width 92 height 60
copy div "@kittywan"
drag, startPoint x: 254, startPoint y: 223, endPoint x: 762, endPoint y: 0, distance: 555.2
click at [0, 0] on nb-messenger-layout "Home Models Requests Job Posts Favorites Sign Out No fees up to $5,000 Messages…" at bounding box center [491, 267] width 982 height 534
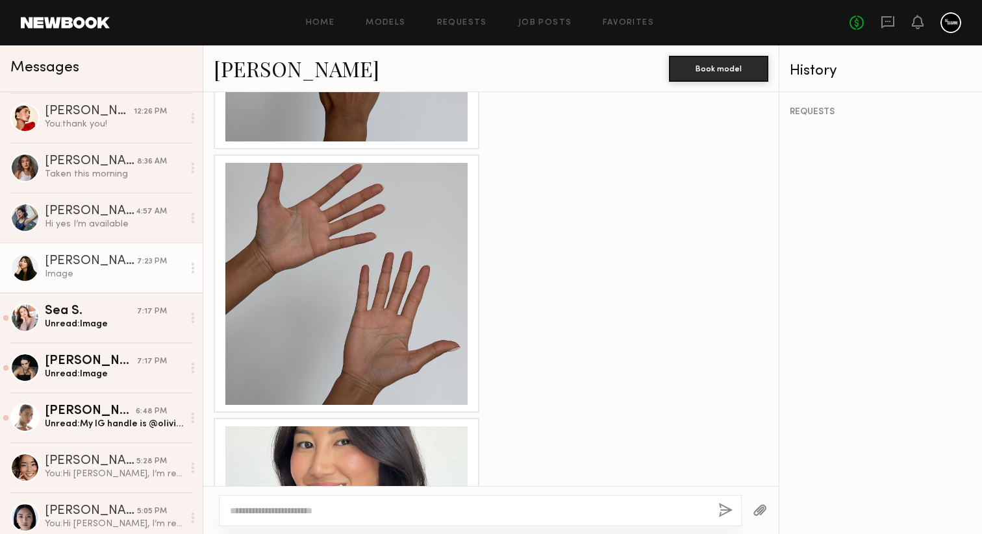
scroll to position [2253, 0]
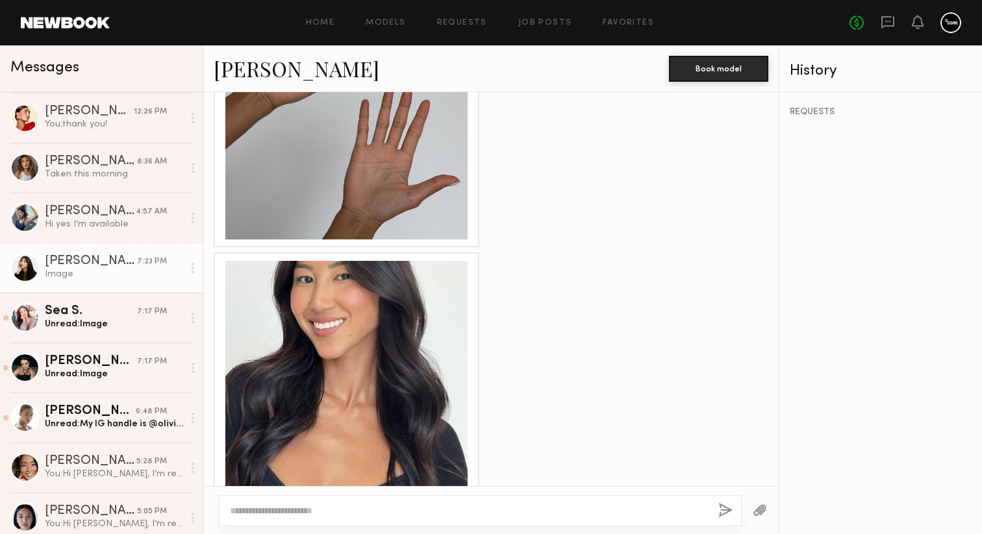
click at [334, 338] on div at bounding box center [346, 382] width 242 height 242
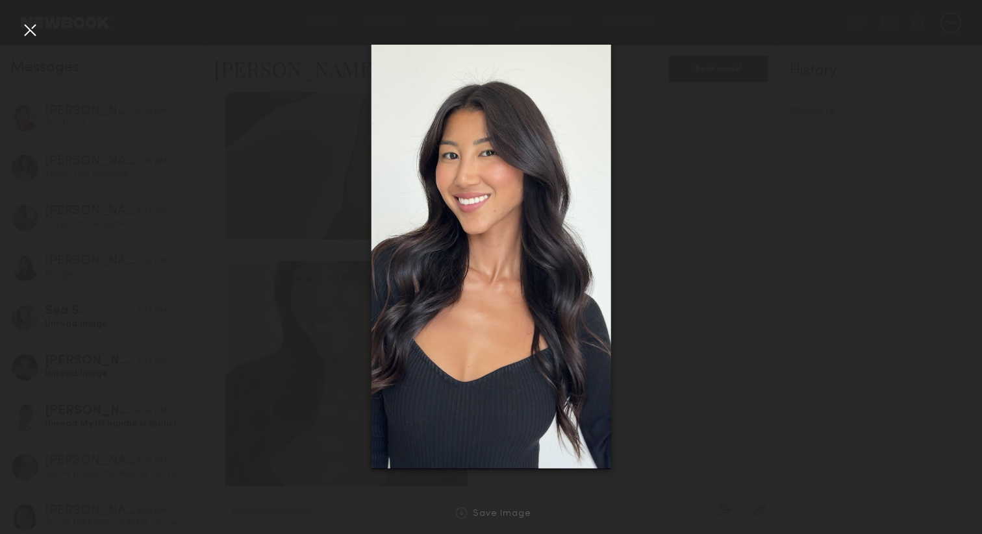
click at [22, 33] on div at bounding box center [29, 29] width 21 height 21
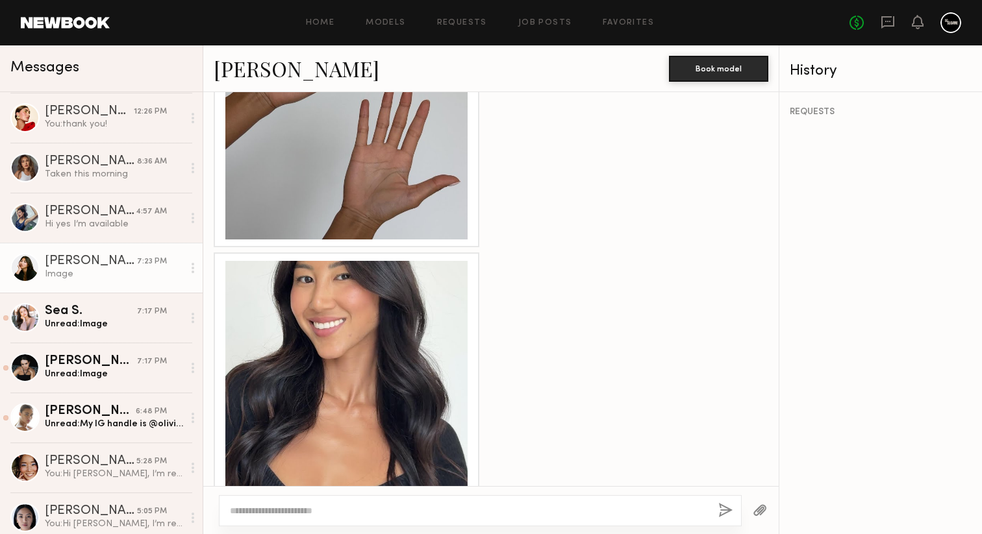
click at [322, 193] on div at bounding box center [346, 118] width 242 height 242
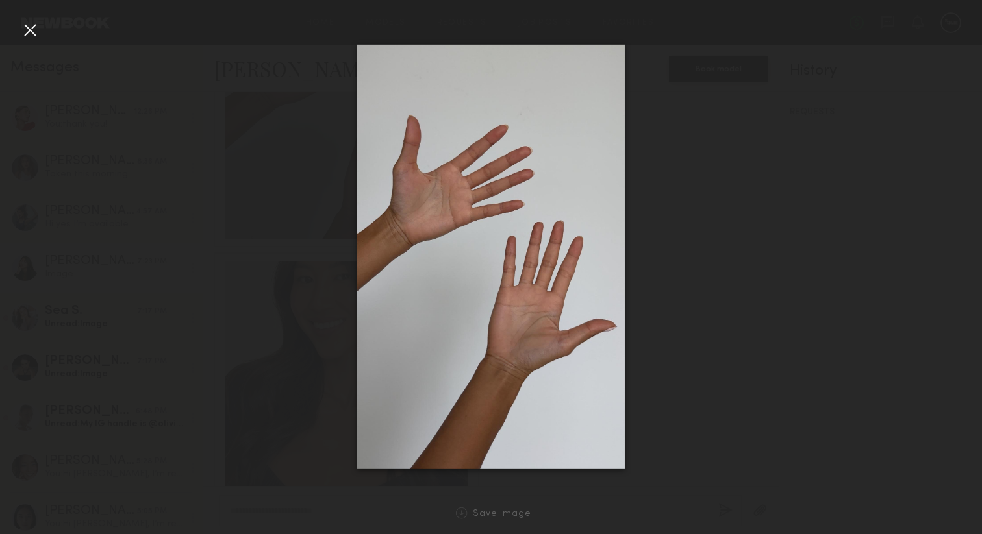
click at [42, 30] on div at bounding box center [491, 257] width 982 height 472
click at [36, 30] on div at bounding box center [29, 29] width 21 height 21
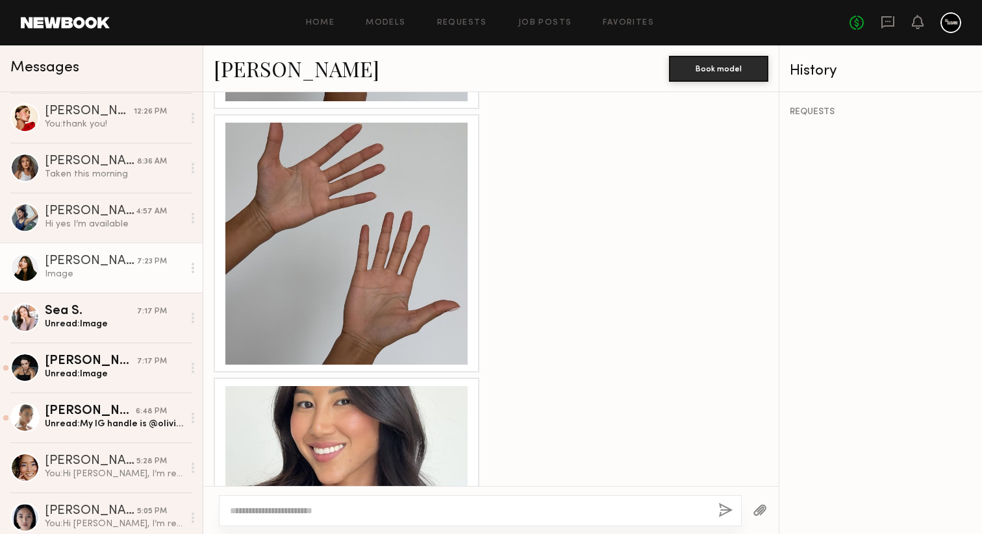
scroll to position [1946, 0]
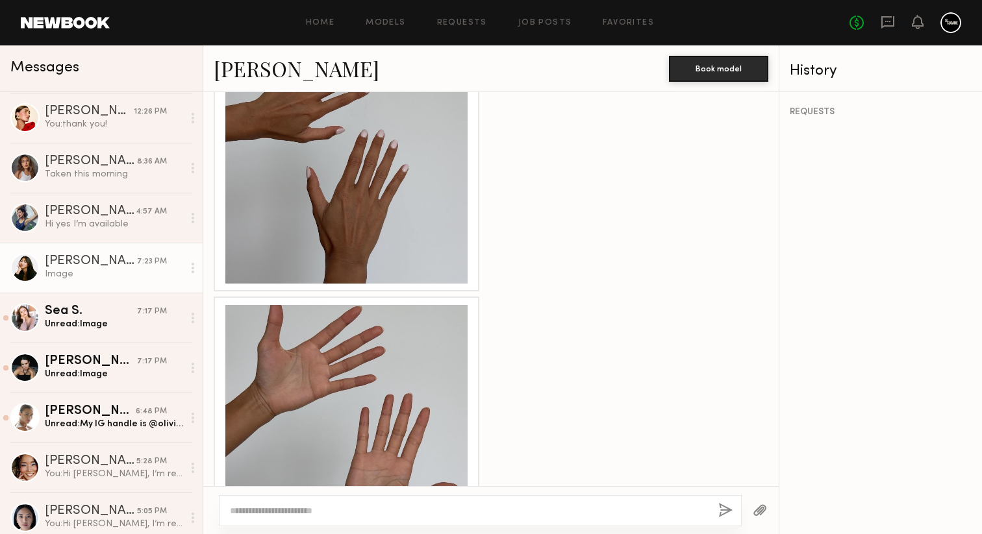
click at [359, 201] on div at bounding box center [346, 163] width 242 height 242
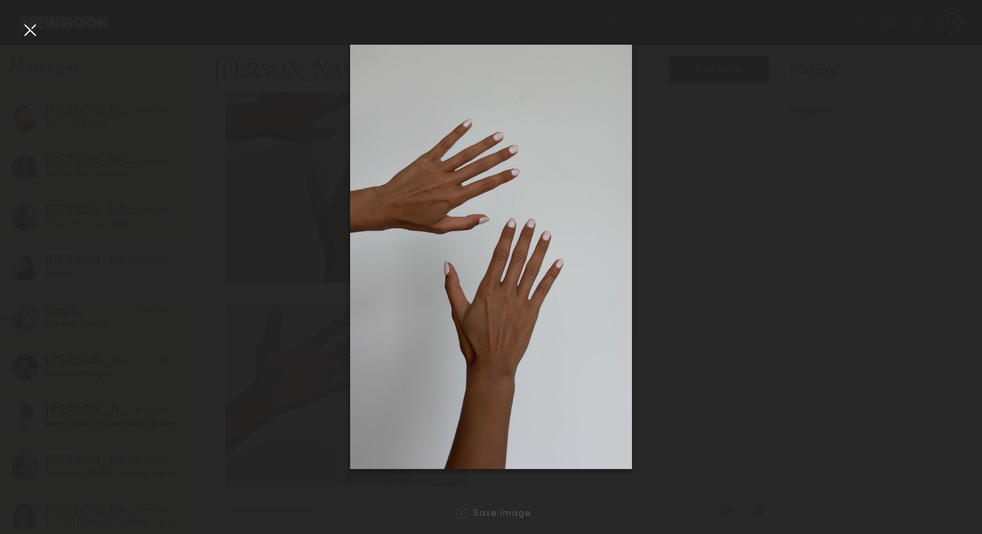
click at [23, 31] on div at bounding box center [29, 29] width 21 height 21
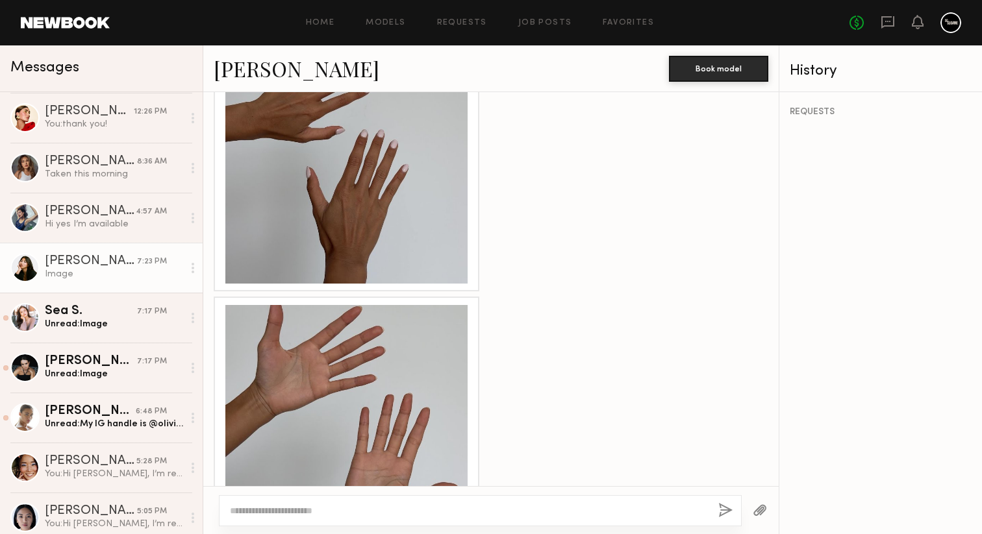
scroll to position [2286, 0]
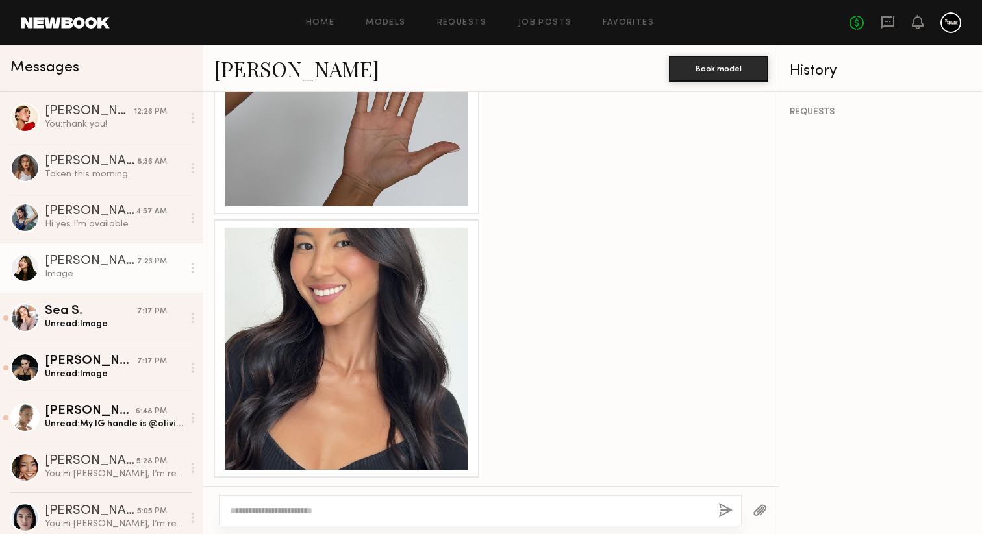
click at [306, 506] on textarea at bounding box center [469, 510] width 478 height 13
type textarea "**********"
click at [727, 510] on button "button" at bounding box center [725, 511] width 14 height 16
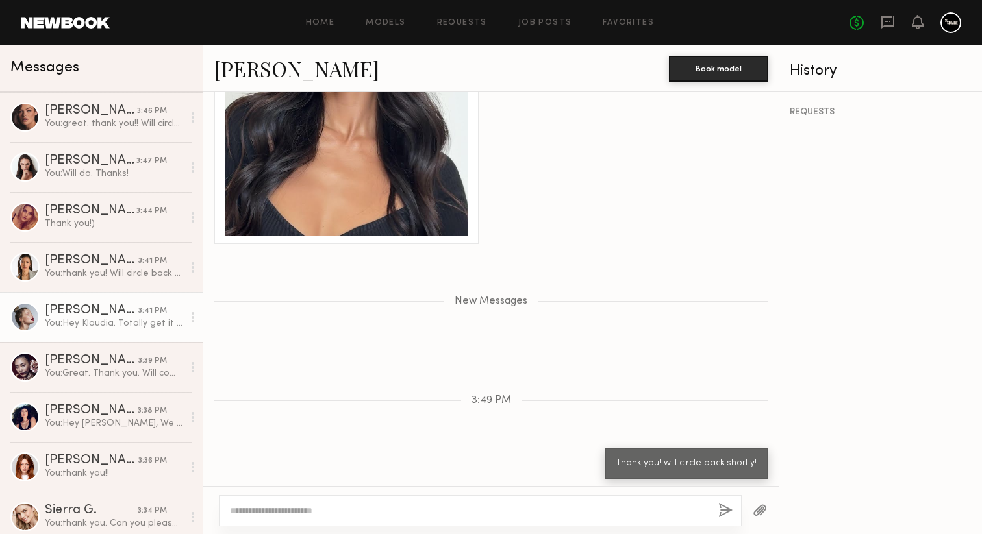
scroll to position [76, 0]
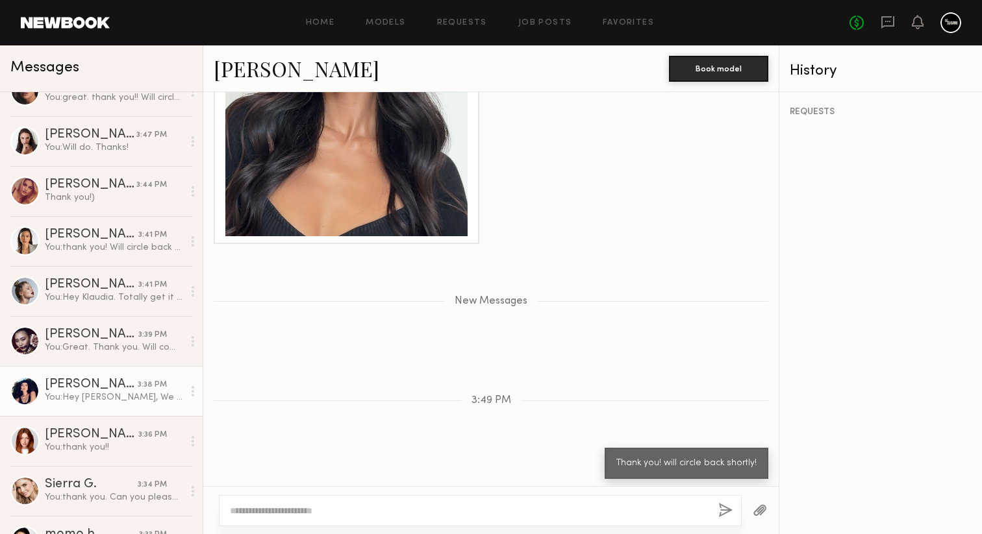
click at [121, 397] on div "You: Hey Naraa, We can for sure do $700. Would you please be able to send me th…" at bounding box center [114, 397] width 138 height 12
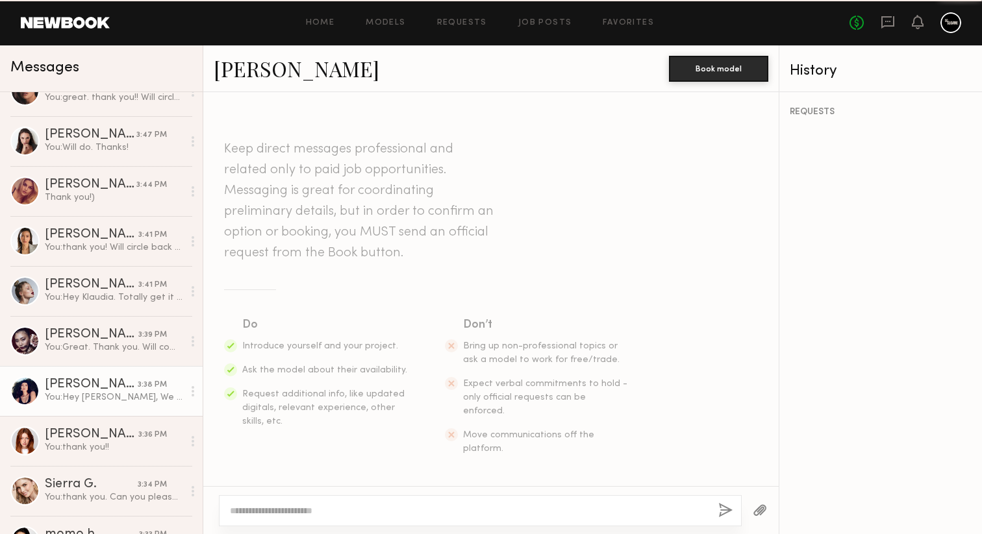
scroll to position [1250, 0]
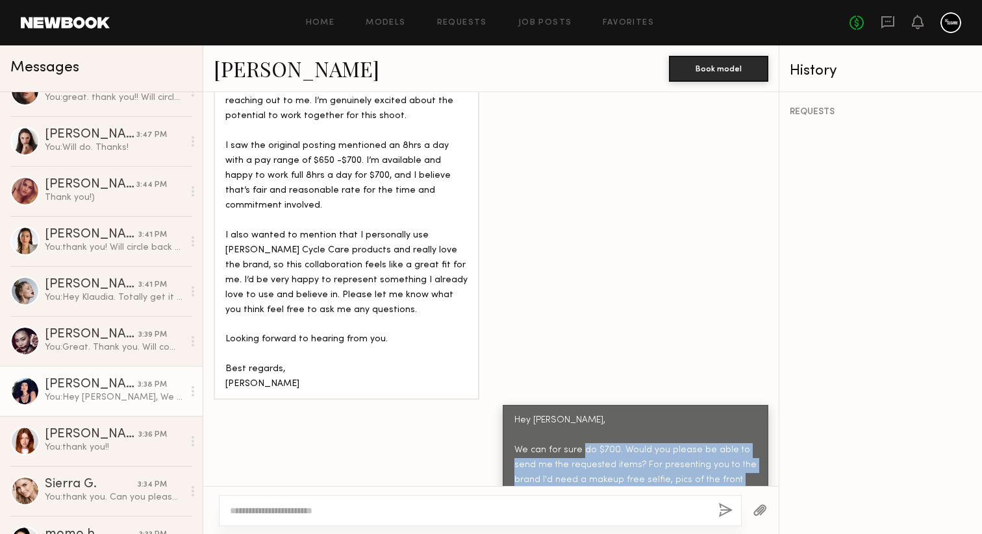
drag, startPoint x: 616, startPoint y: 413, endPoint x: 725, endPoint y: 477, distance: 126.6
click at [725, 477] on div "Keep direct messages professional and related only to paid job opportunities. M…" at bounding box center [490, 289] width 575 height 394
copy div "Would you please be able to send me the requested items? For presenting you to …"
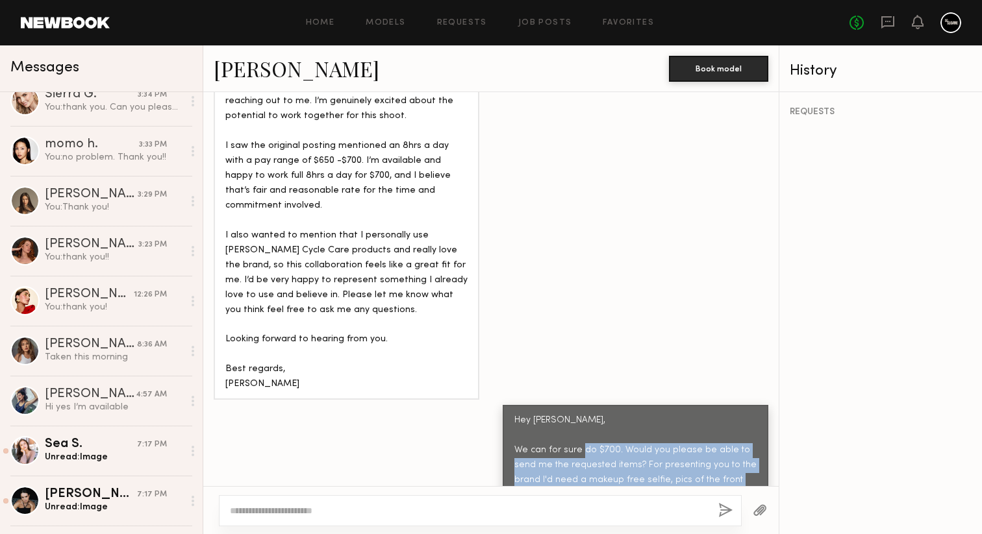
scroll to position [524, 0]
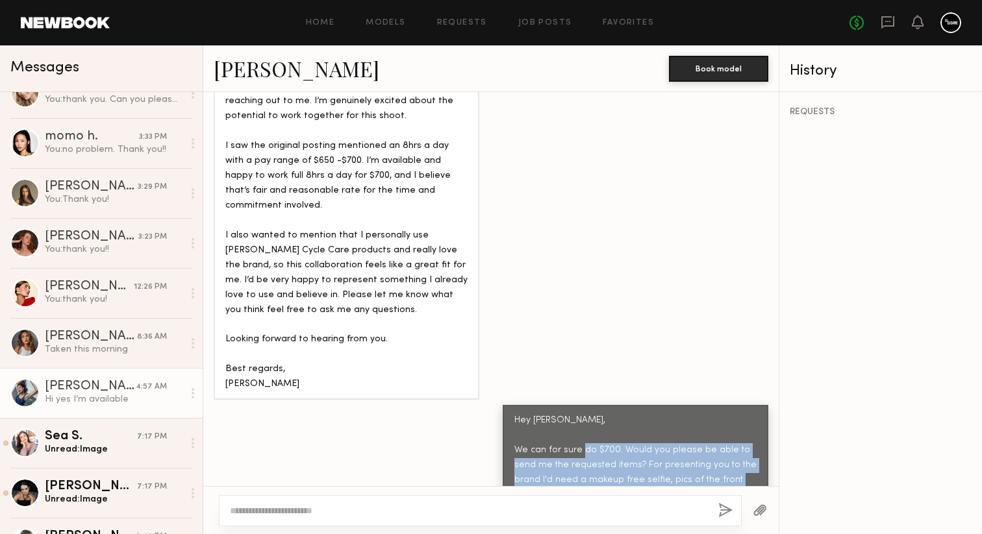
click at [130, 389] on div "[PERSON_NAME]" at bounding box center [90, 386] width 91 height 13
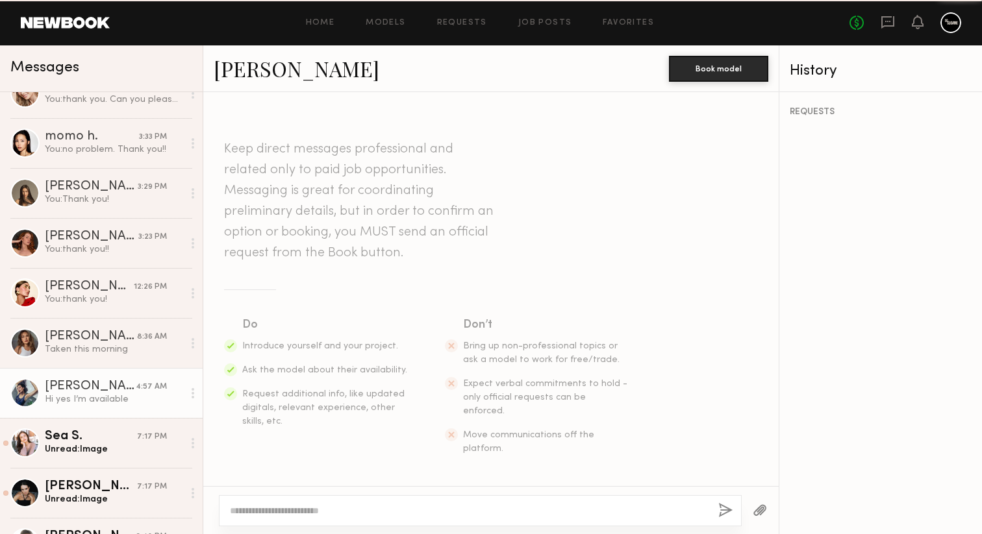
scroll to position [1539, 0]
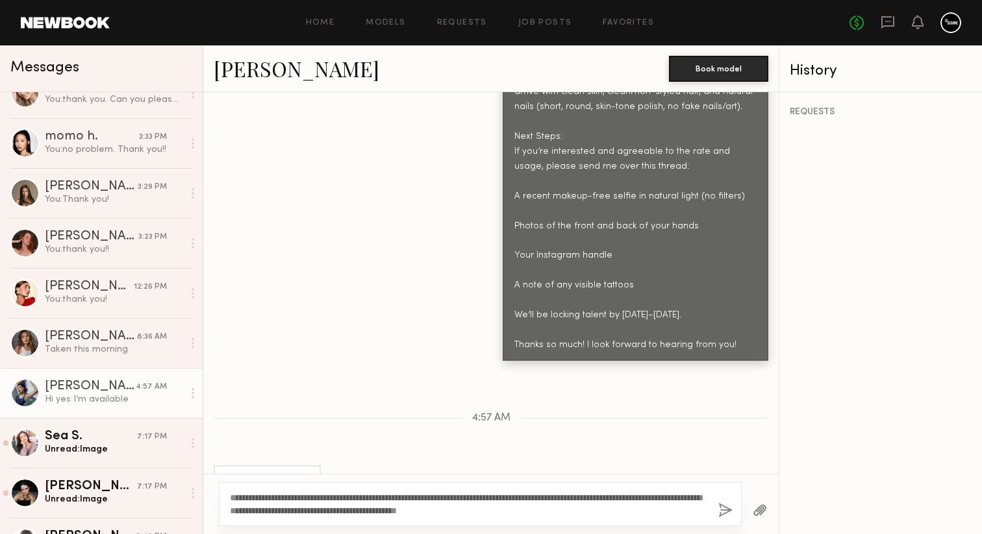
type textarea "**********"
click at [723, 512] on button "button" at bounding box center [725, 511] width 14 height 16
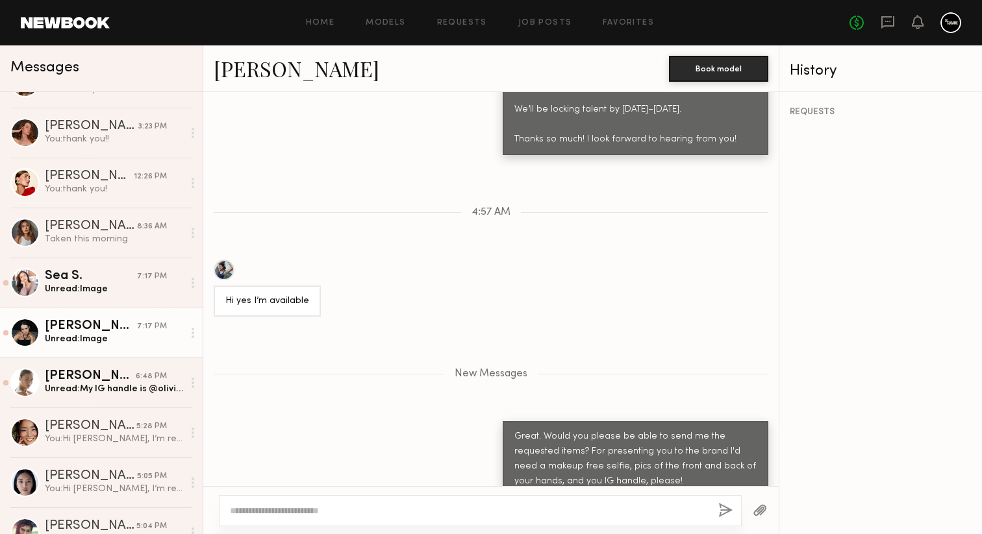
scroll to position [703, 0]
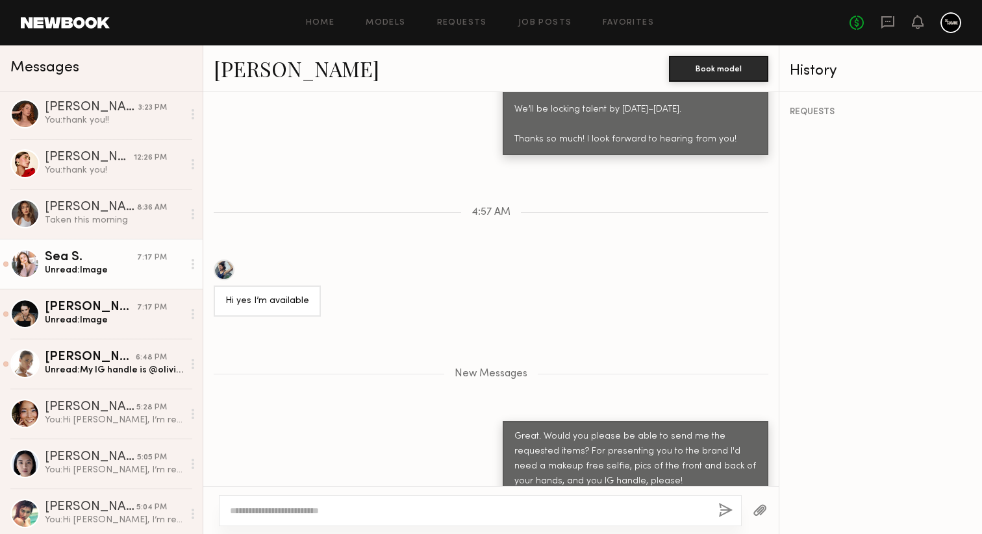
click at [101, 274] on div "Unread: Image" at bounding box center [114, 270] width 138 height 12
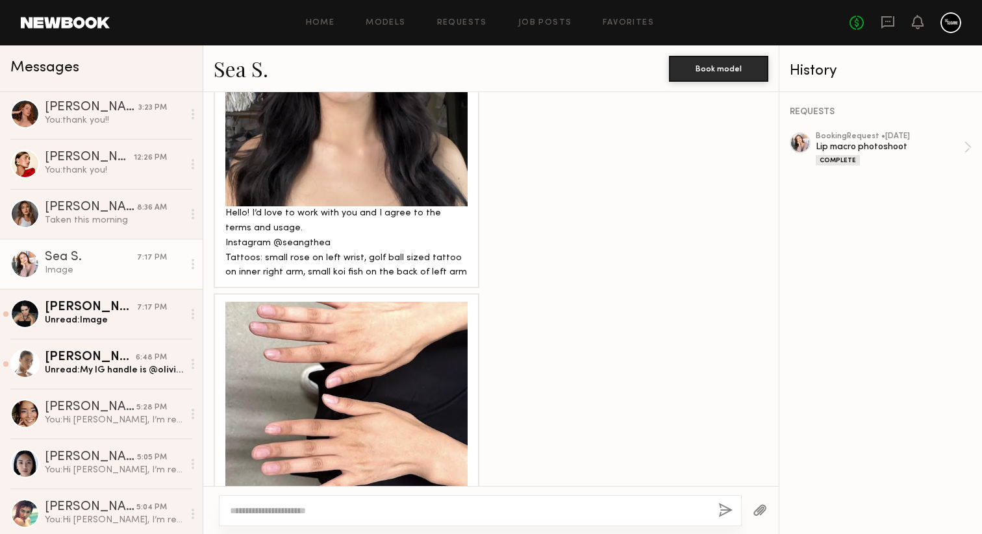
scroll to position [1530, 0]
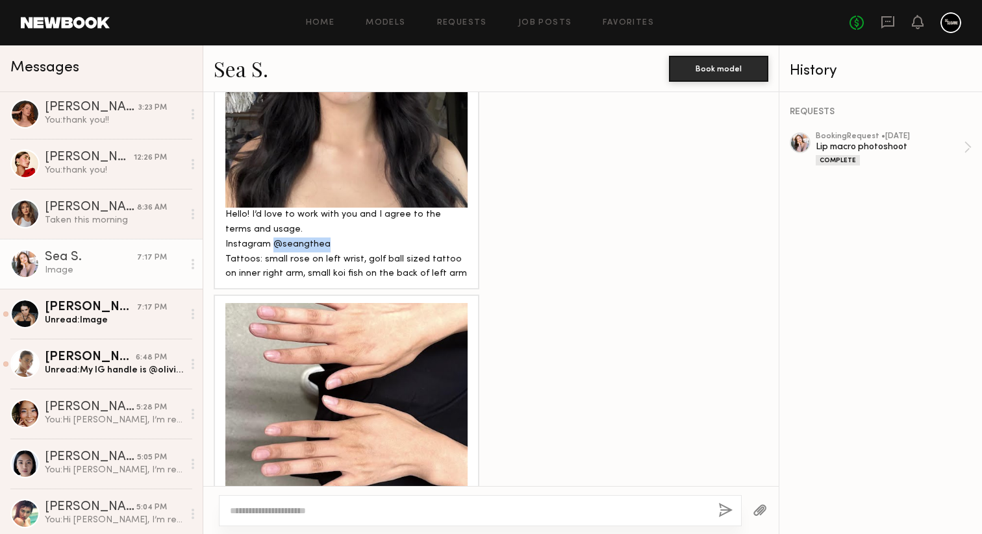
drag, startPoint x: 322, startPoint y: 241, endPoint x: 273, endPoint y: 242, distance: 48.7
click at [273, 242] on div "Hello! I’d love to work with you and I agree to the terms and usage. Instagram …" at bounding box center [346, 245] width 242 height 75
copy div "@seangthea"
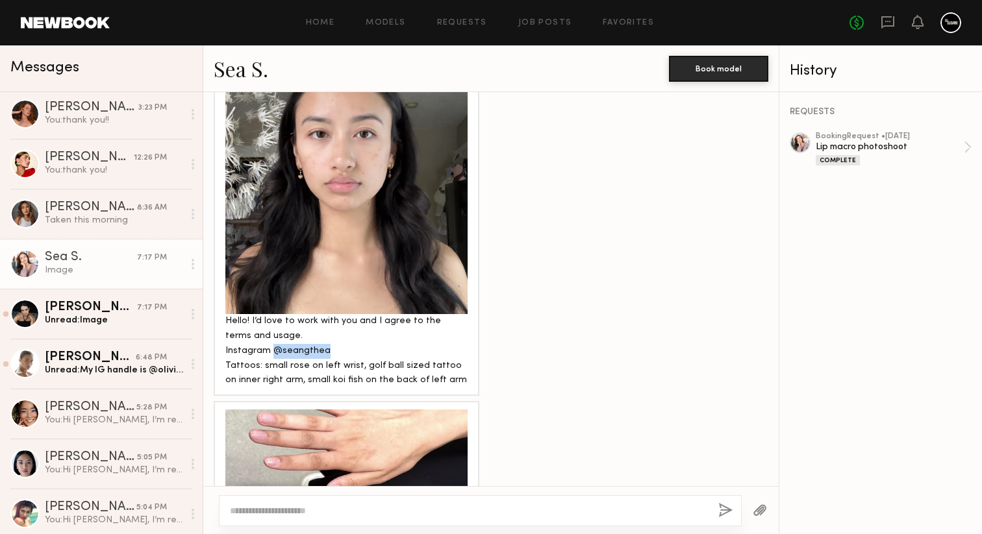
scroll to position [1346, 0]
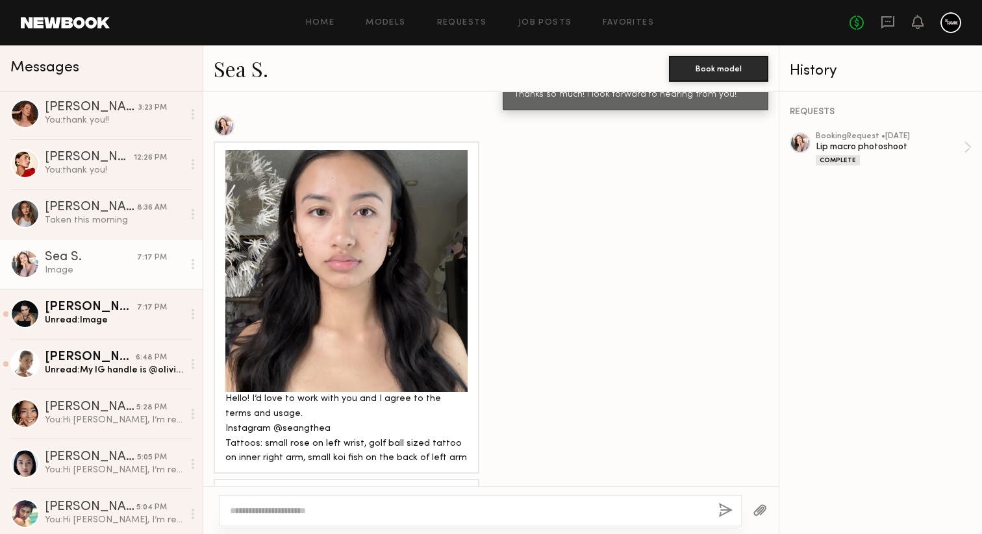
click at [364, 290] on div at bounding box center [346, 271] width 242 height 242
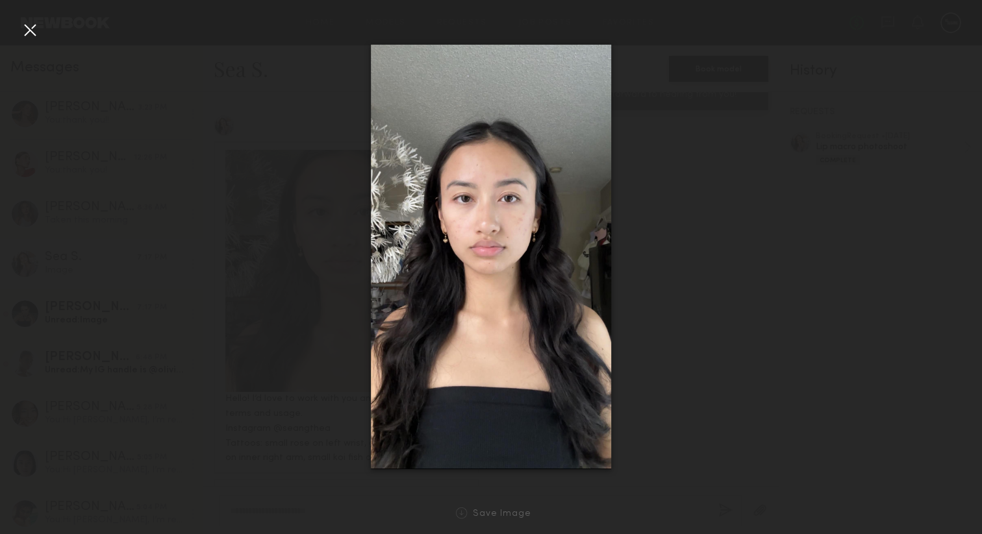
drag, startPoint x: 512, startPoint y: 245, endPoint x: 699, endPoint y: 246, distance: 187.6
click at [0, 0] on nb-gallery-light "Save Image" at bounding box center [491, 267] width 982 height 534
click at [26, 36] on div at bounding box center [29, 29] width 21 height 21
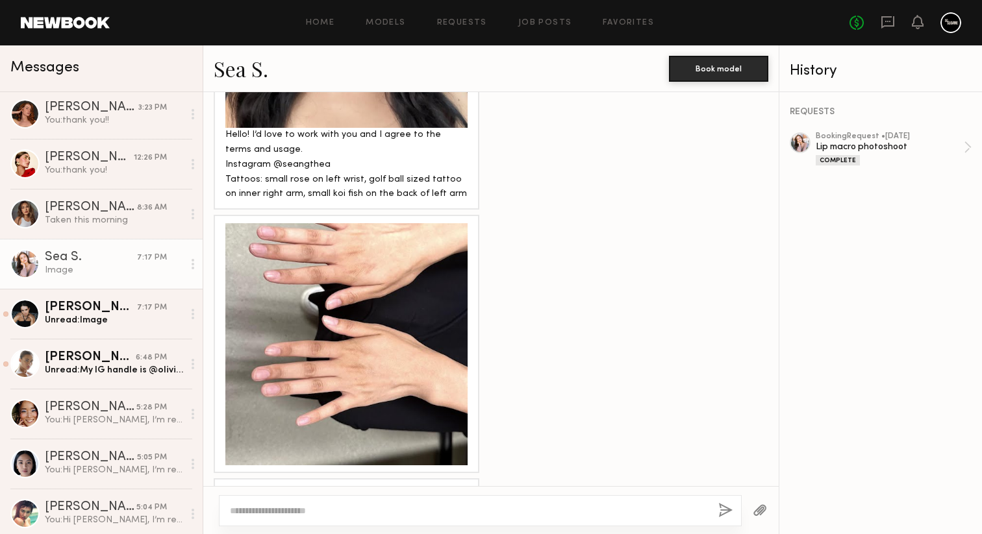
scroll to position [1653, 0]
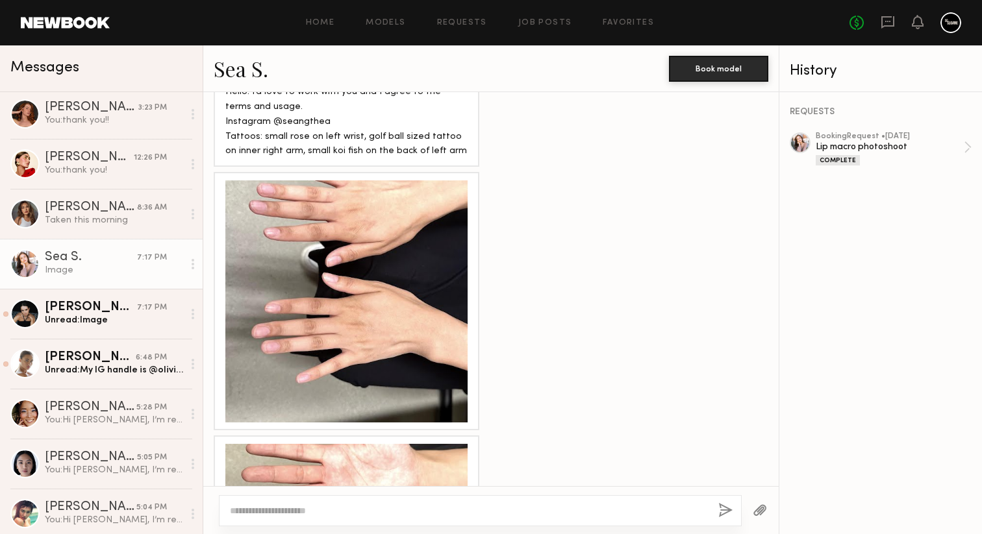
click at [399, 323] on div at bounding box center [346, 301] width 242 height 242
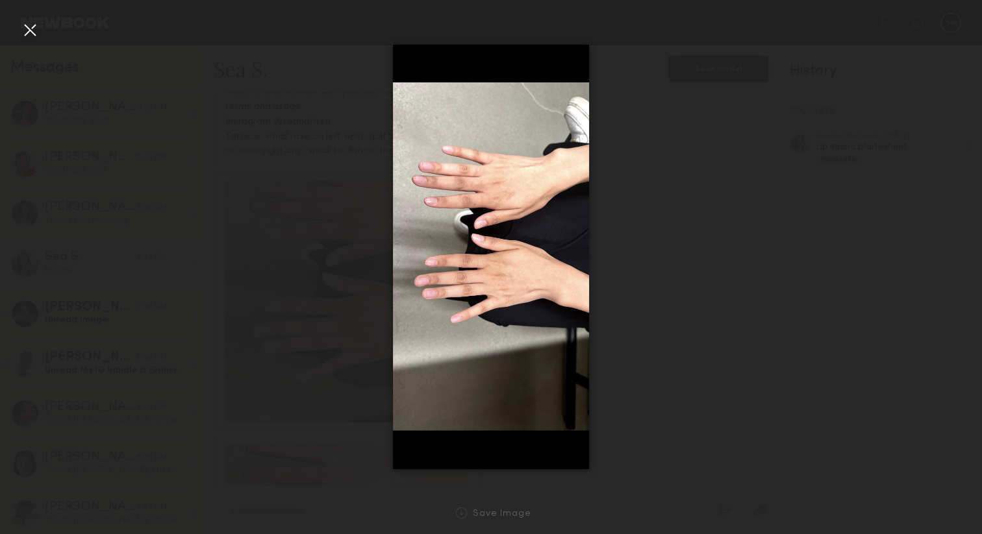
click at [22, 25] on div at bounding box center [29, 29] width 21 height 21
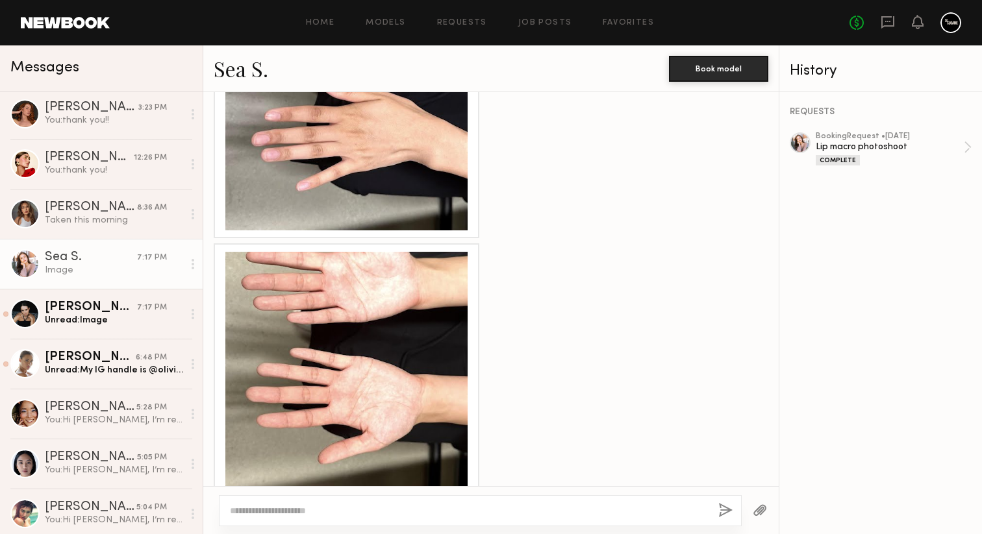
scroll to position [1870, 0]
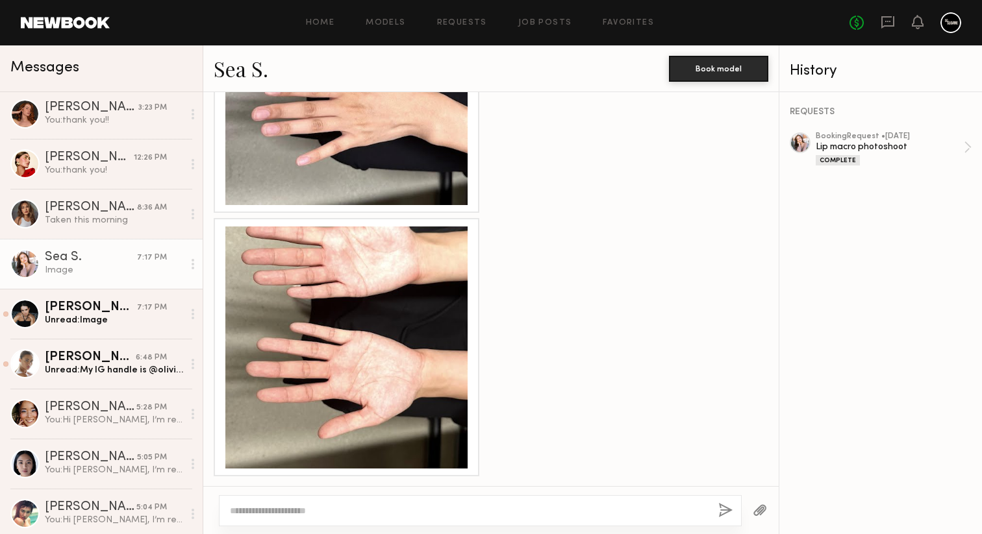
click at [349, 353] on div at bounding box center [346, 348] width 242 height 242
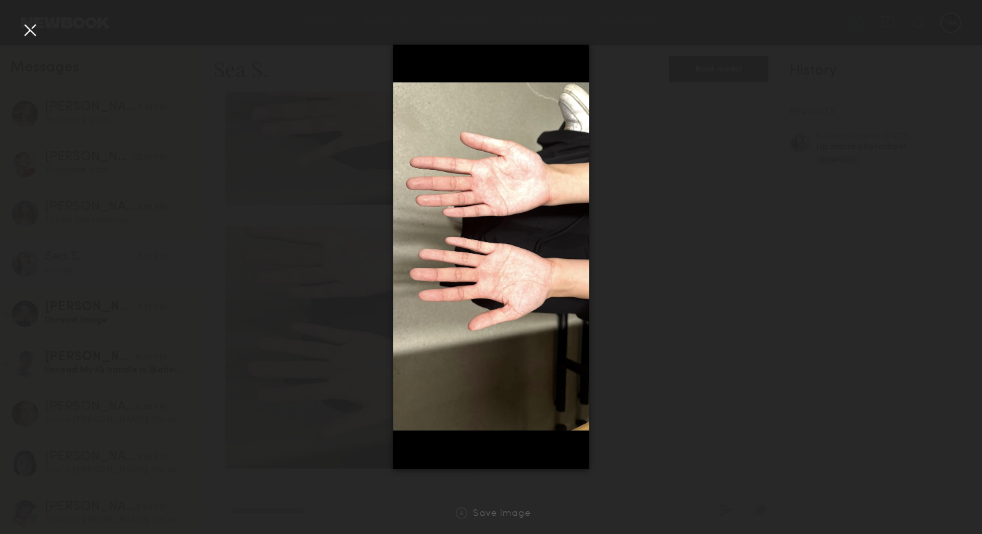
click at [31, 30] on div at bounding box center [29, 29] width 21 height 21
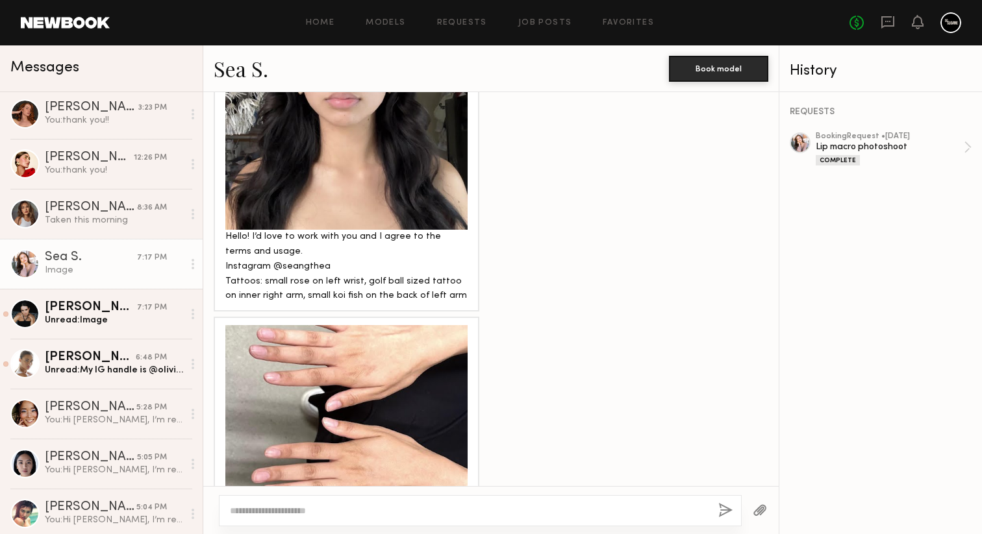
scroll to position [1500, 0]
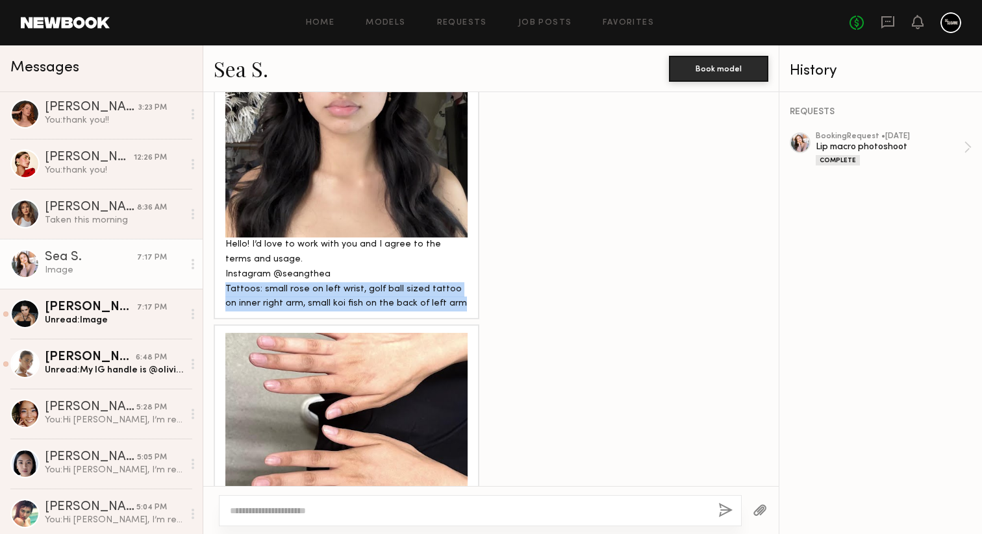
drag, startPoint x: 440, startPoint y: 303, endPoint x: 225, endPoint y: 287, distance: 216.1
click at [224, 287] on div "Hello! I’d love to work with you and I agree to the terms and usage. Instagram …" at bounding box center [347, 153] width 266 height 333
copy div "Tattoos: small rose on left wrist, golf ball sized tattoo on inner right arm, s…"
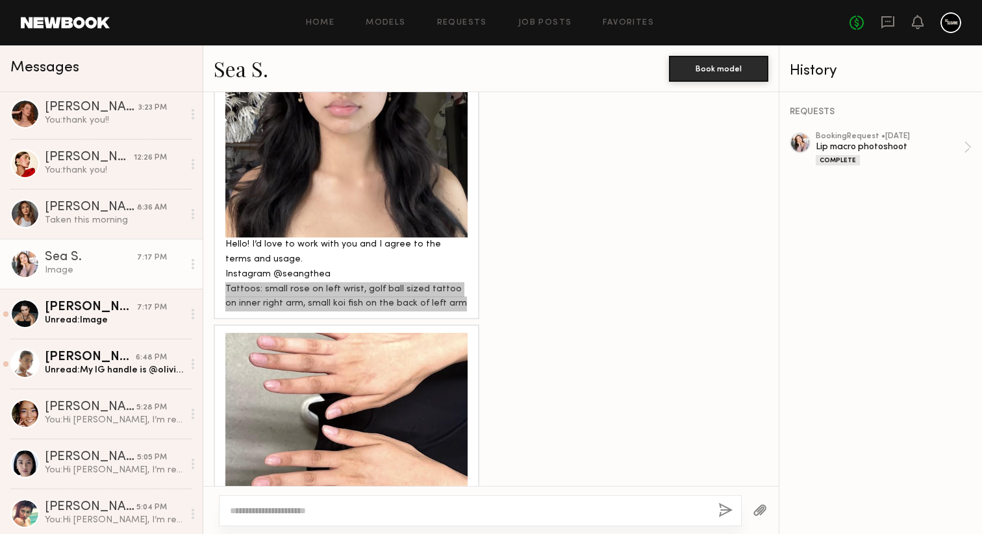
drag, startPoint x: 230, startPoint y: 286, endPoint x: 493, endPoint y: 29, distance: 368.6
click at [0, 0] on nb-messenger-layout "Home Models Requests Job Posts Favorites Sign Out No fees up to $5,000 Messages…" at bounding box center [491, 267] width 982 height 534
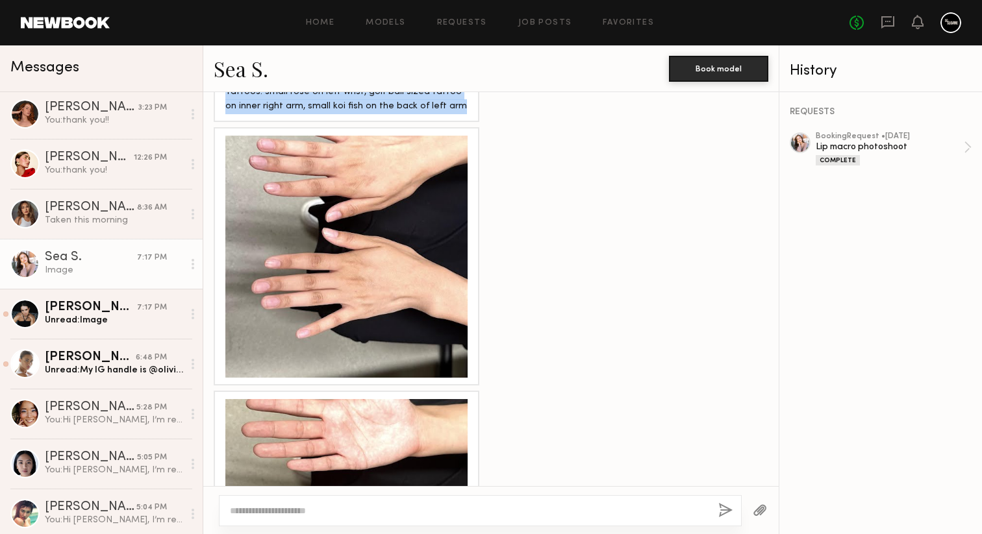
scroll to position [1870, 0]
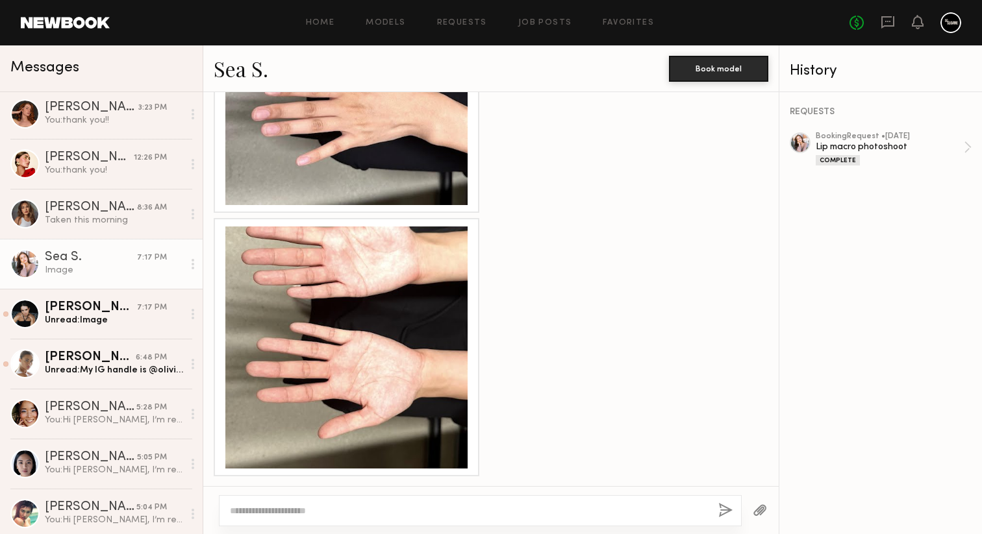
click at [462, 519] on div at bounding box center [480, 510] width 523 height 31
click at [462, 511] on textarea at bounding box center [469, 510] width 478 height 13
type textarea "**********"
click at [721, 510] on button "button" at bounding box center [725, 511] width 14 height 16
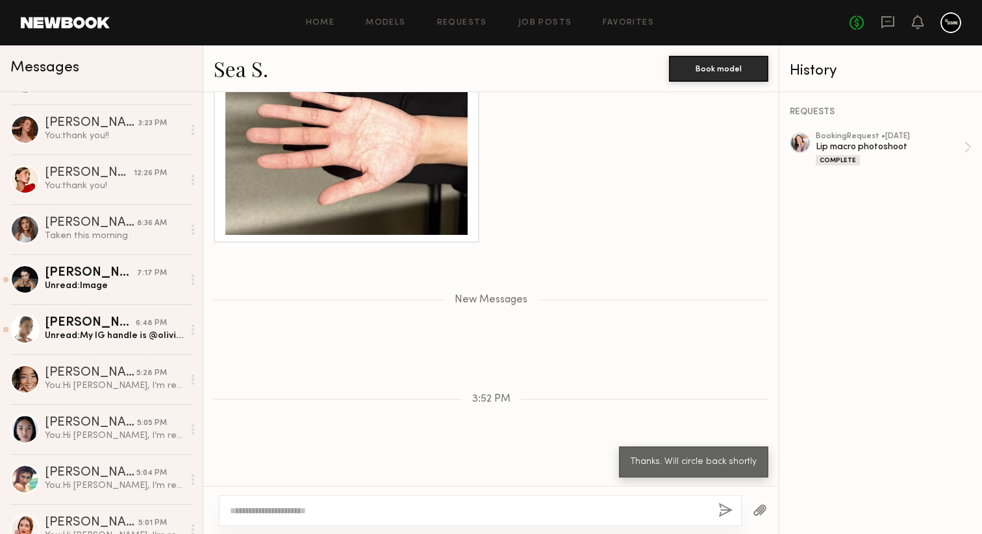
scroll to position [734, 0]
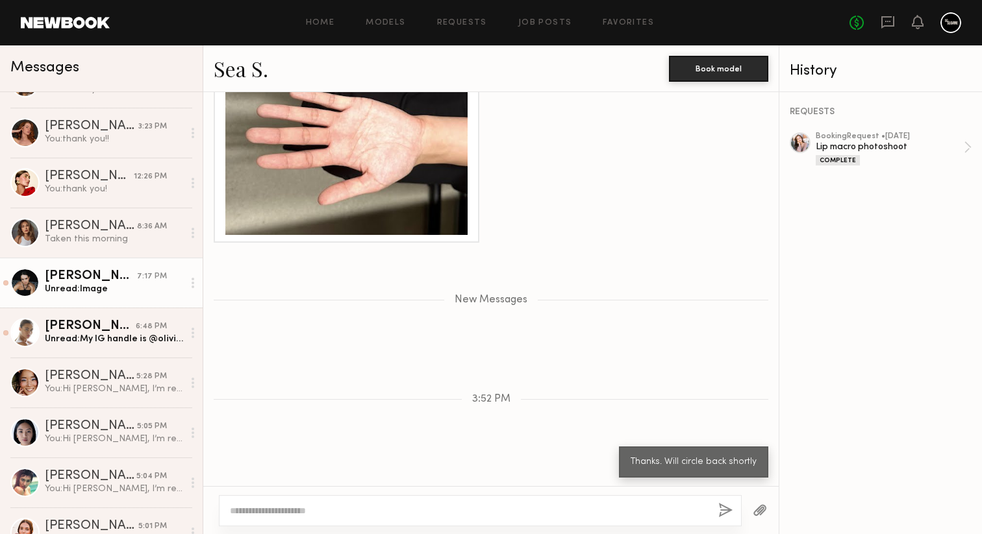
click at [99, 288] on div "Unread: Image" at bounding box center [114, 289] width 138 height 12
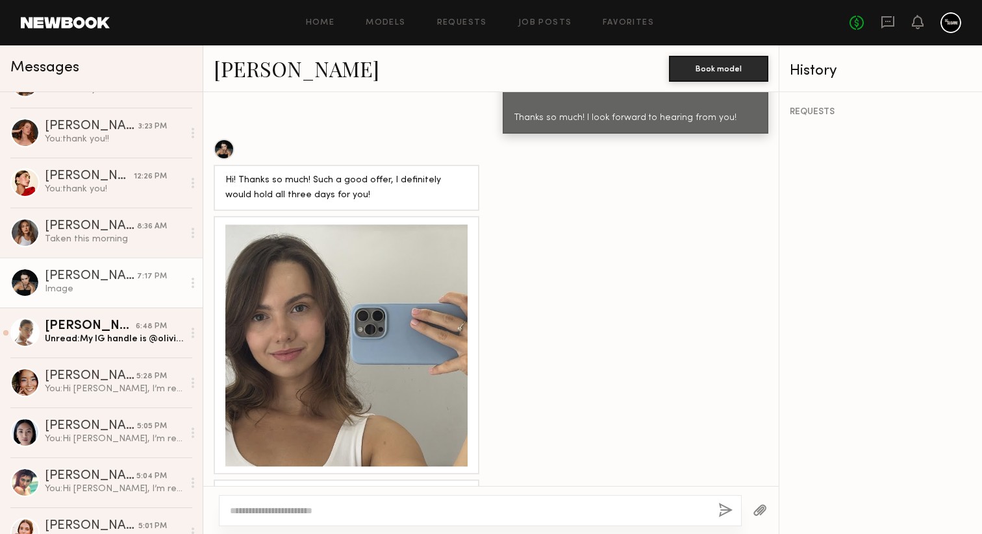
scroll to position [884, 0]
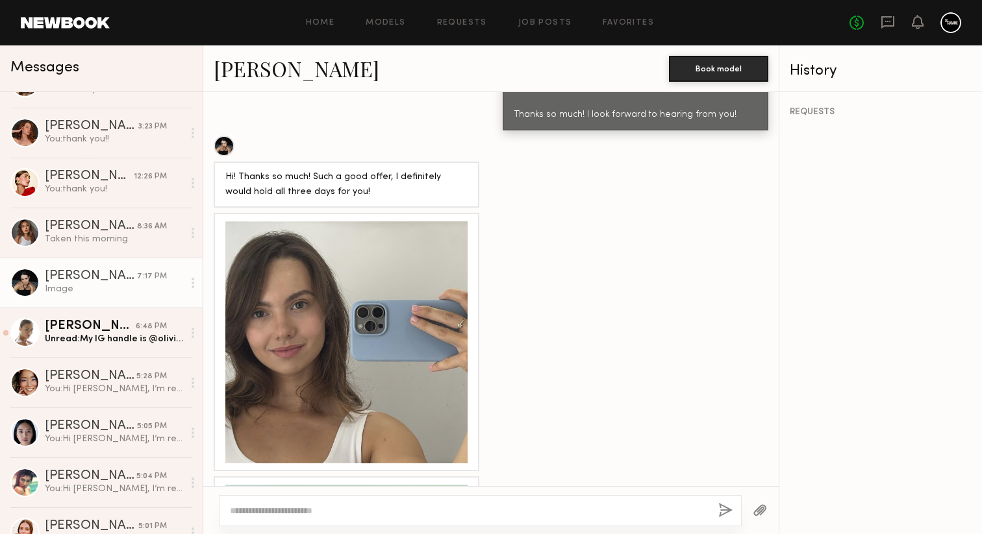
click at [345, 353] on div at bounding box center [346, 342] width 242 height 242
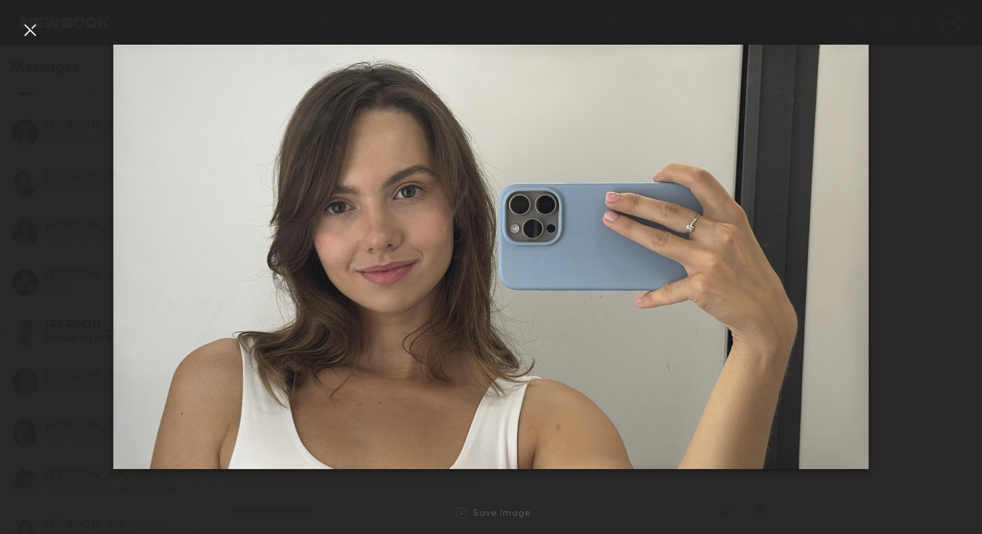
click at [27, 39] on div at bounding box center [29, 29] width 21 height 21
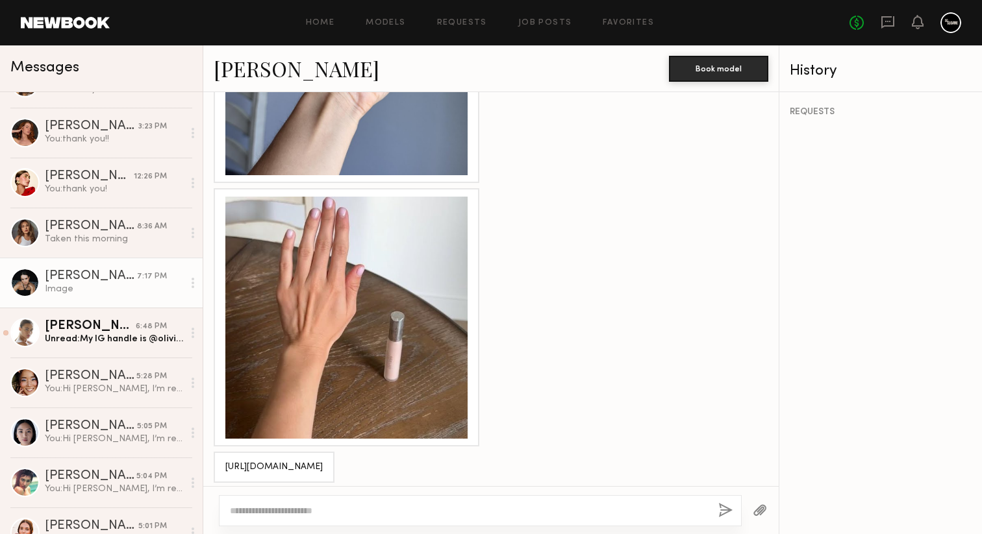
scroll to position [1962, 0]
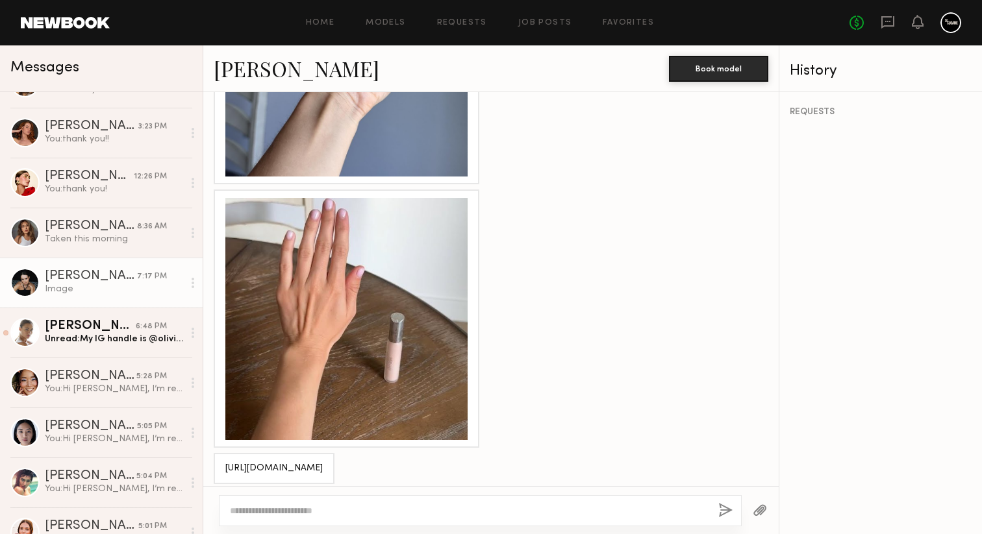
click at [326, 334] on div at bounding box center [346, 319] width 242 height 242
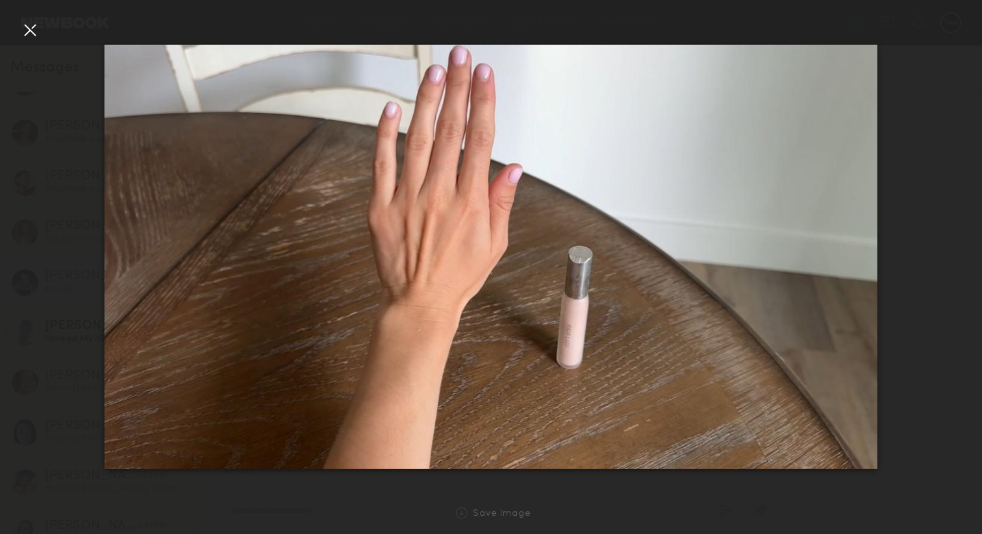
click at [32, 32] on div at bounding box center [29, 29] width 21 height 21
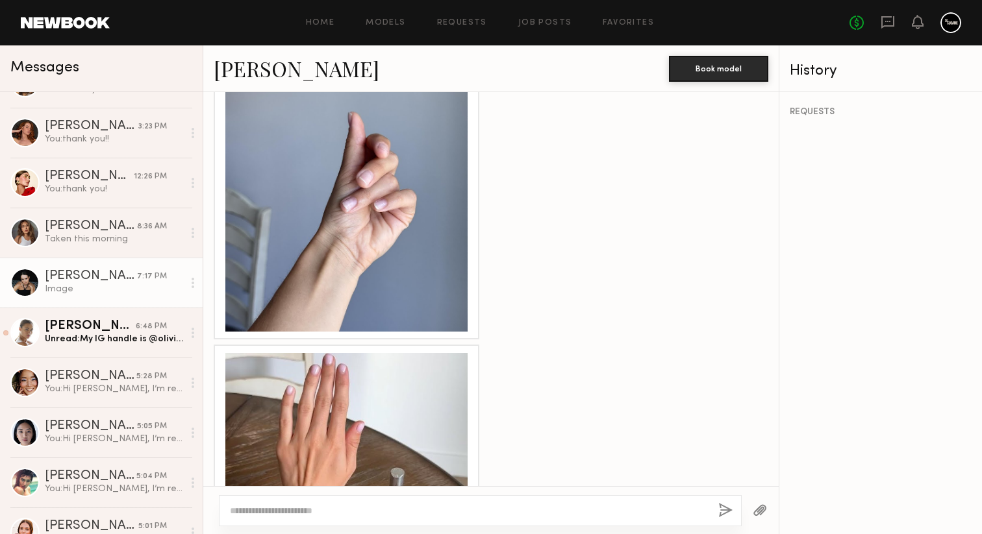
scroll to position [1702, 0]
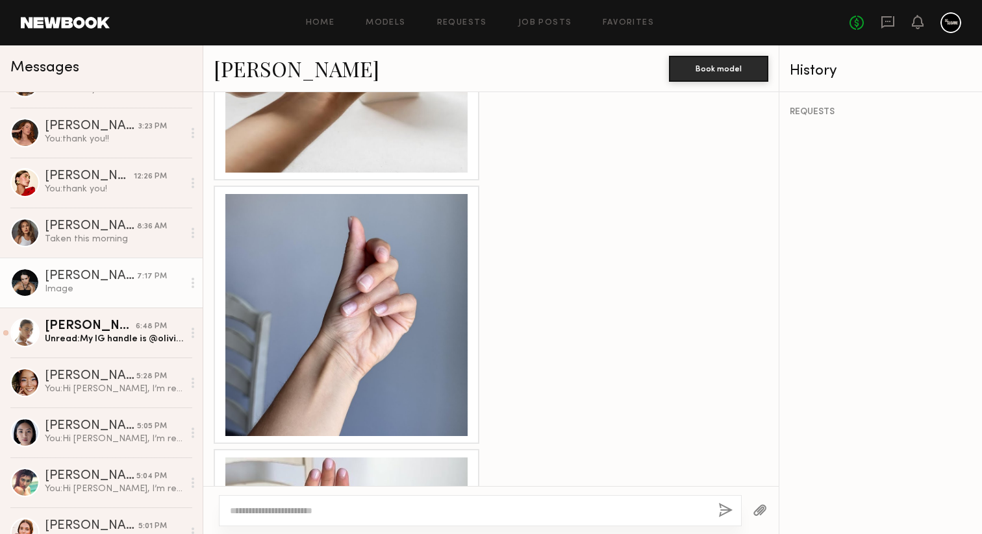
click at [288, 310] on div at bounding box center [346, 315] width 242 height 242
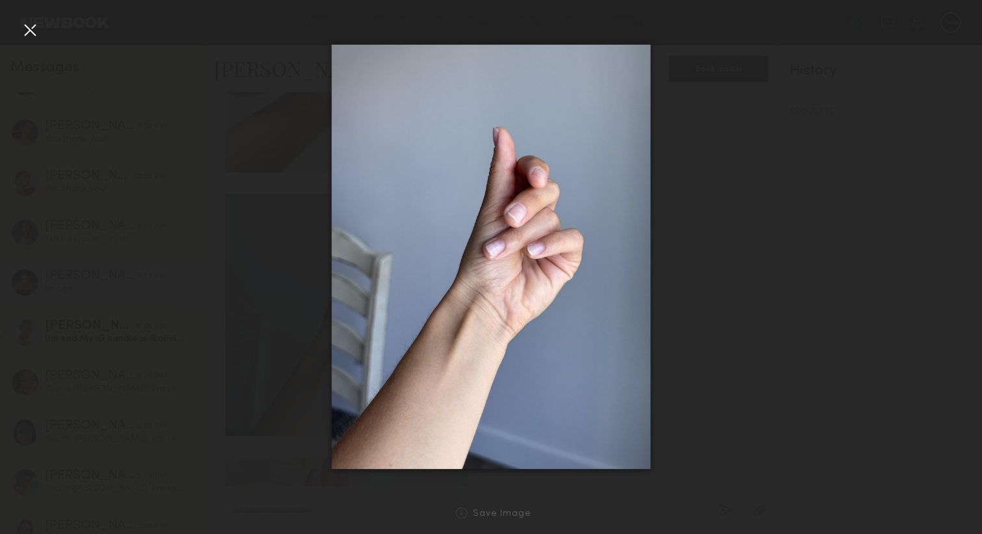
click at [34, 31] on div at bounding box center [29, 29] width 21 height 21
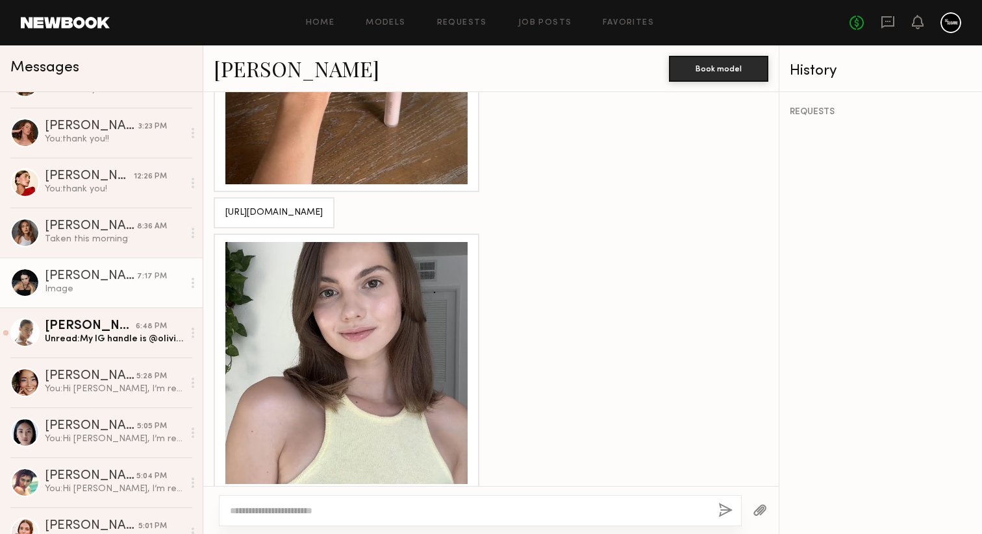
scroll to position [2214, 0]
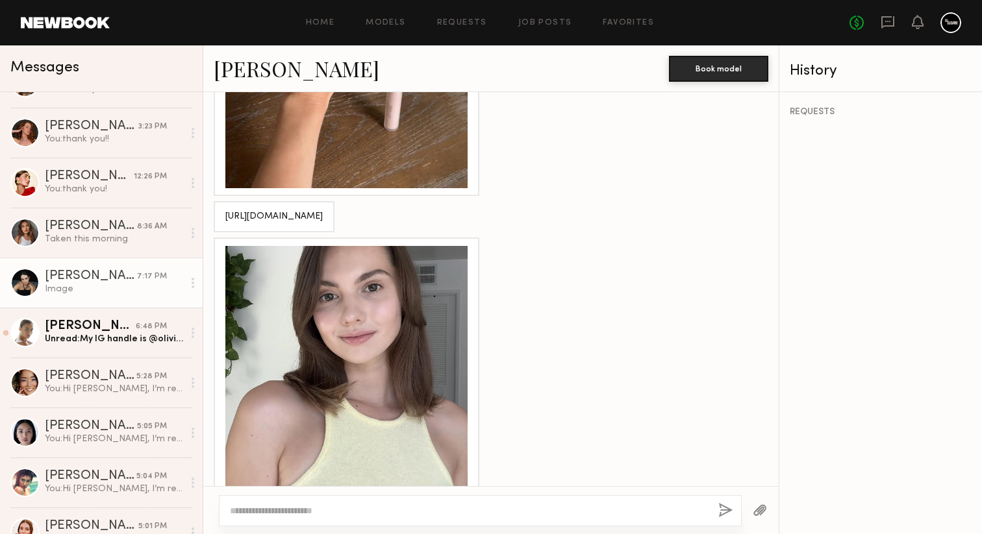
click at [402, 345] on div at bounding box center [346, 367] width 242 height 242
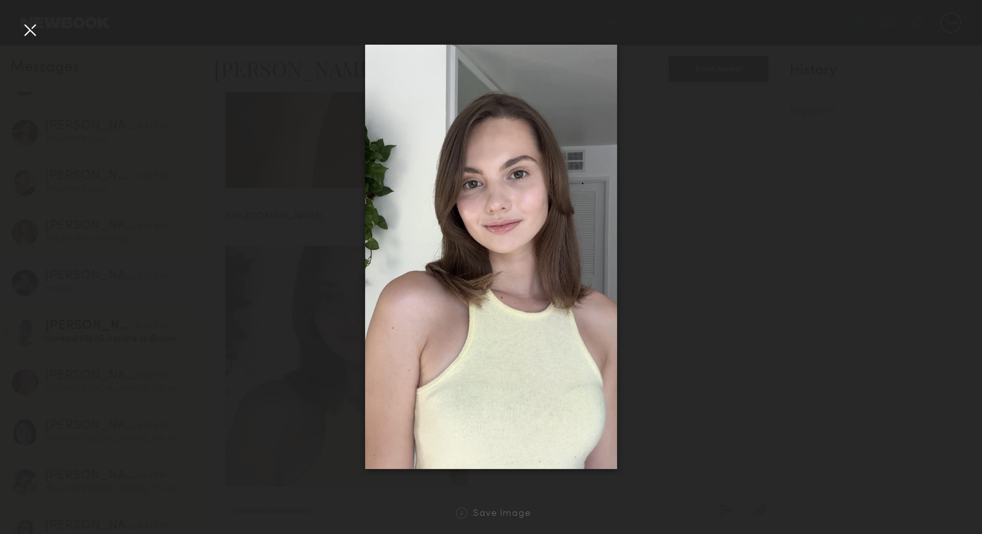
click at [32, 27] on div at bounding box center [29, 29] width 21 height 21
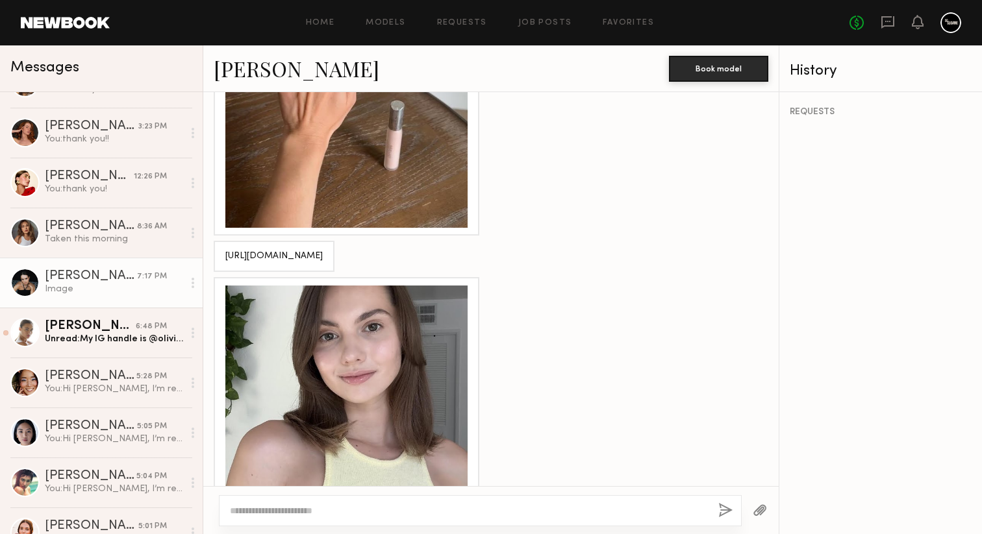
scroll to position [2057, 0]
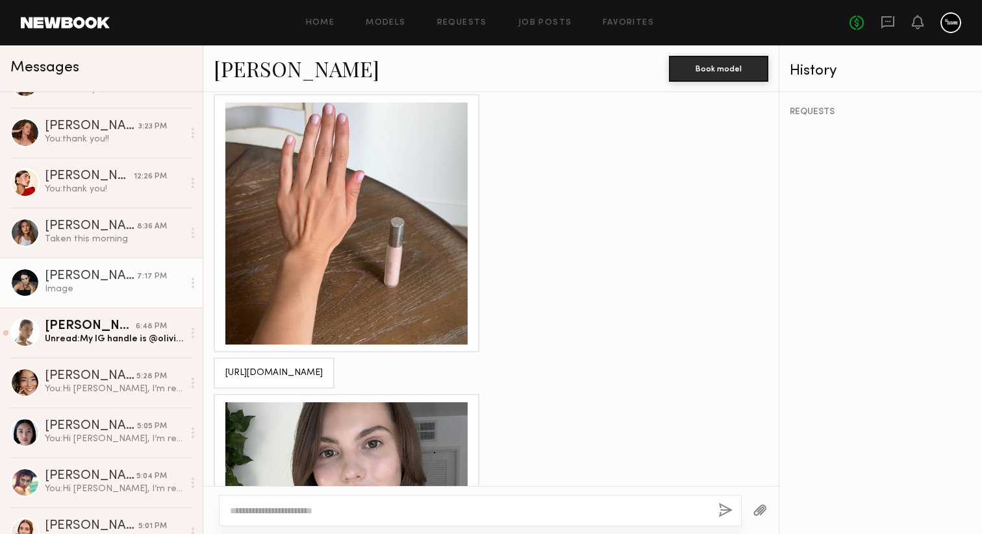
drag, startPoint x: 435, startPoint y: 387, endPoint x: 222, endPoint y: 367, distance: 213.8
click at [222, 367] on div "https://www.instagram.com/sashasmolnikova?igsh=NTc4MTIwNjQ2YQ%3D%3D&utm_source=…" at bounding box center [274, 373] width 121 height 31
copy div "https://www.instagram.com/sashasmolnikova?igsh=NTc4MTIwNjQ2YQ%3D%3D&utm_source=…"
drag, startPoint x: 242, startPoint y: 369, endPoint x: 747, endPoint y: 1, distance: 625.0
click at [0, 0] on nb-messenger-layout "Home Models Requests Job Posts Favorites Sign Out No fees up to $5,000 Messages…" at bounding box center [491, 267] width 982 height 534
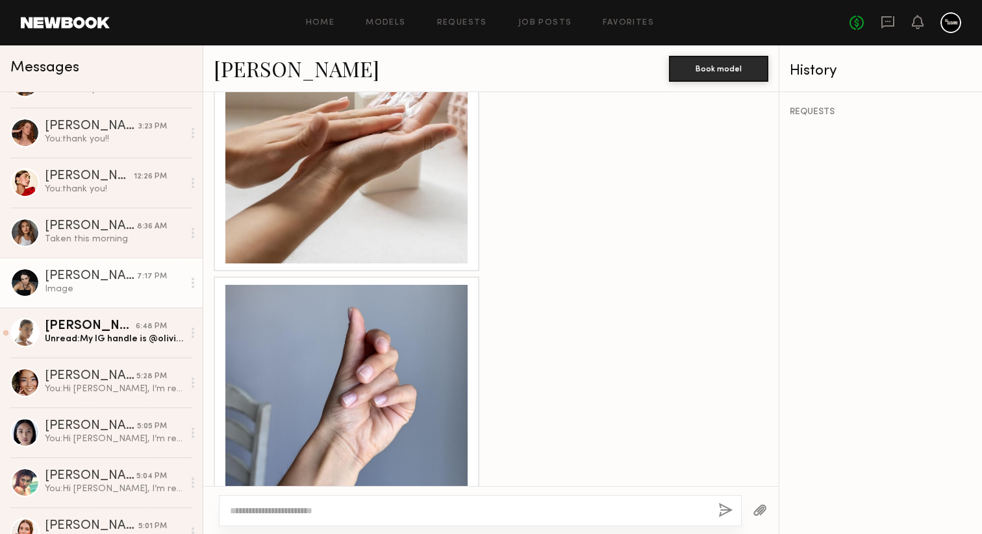
scroll to position [2247, 0]
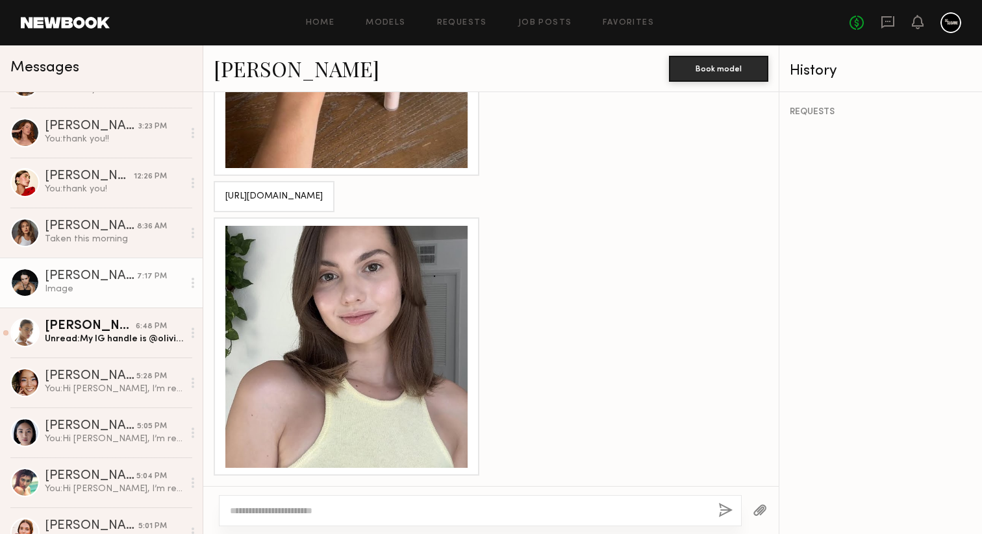
click at [386, 512] on textarea at bounding box center [469, 510] width 478 height 13
type textarea "**********"
click at [726, 510] on button "button" at bounding box center [725, 511] width 14 height 16
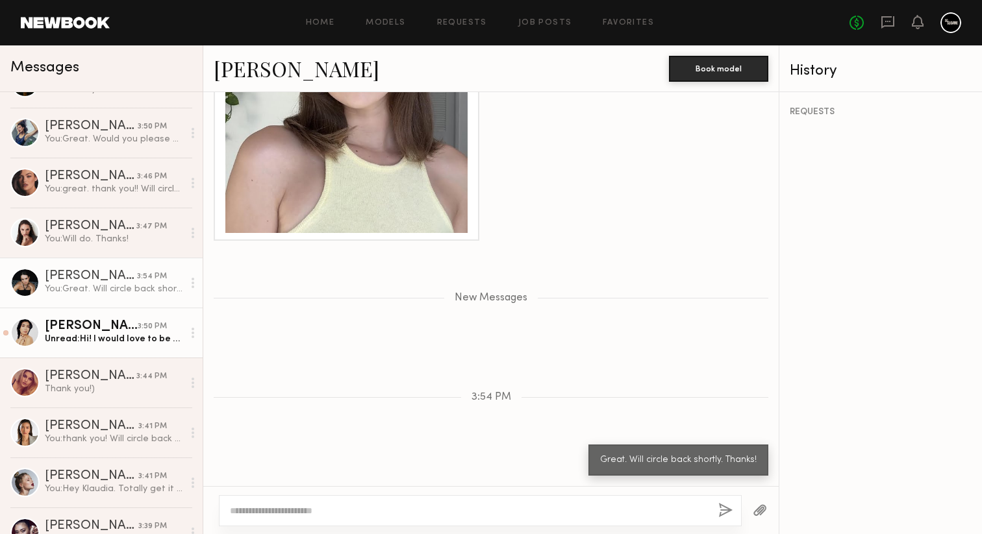
click at [109, 333] on div "Unread: Hi! I would love to be part of this shoot. I am available October 22-24…" at bounding box center [114, 339] width 138 height 12
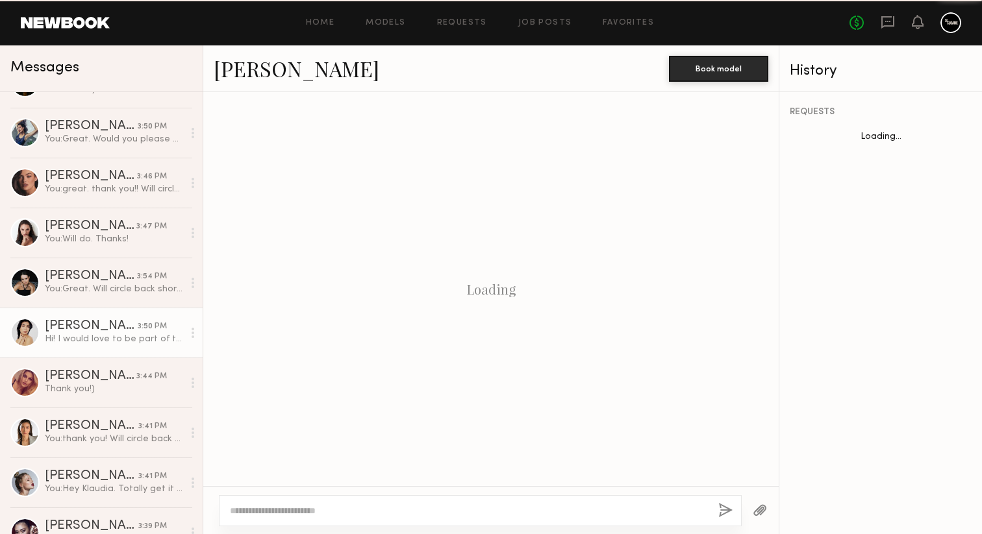
scroll to position [1474, 0]
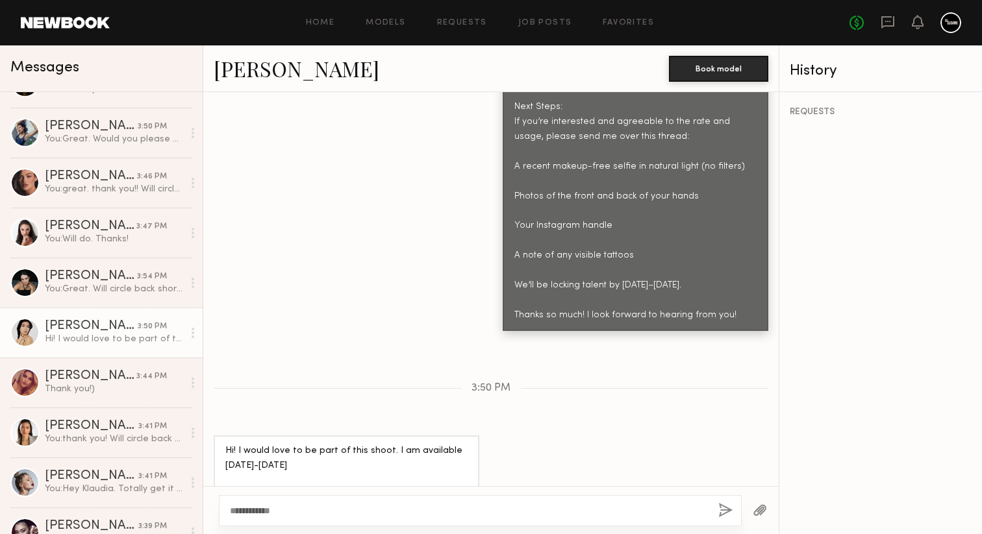
type textarea "**********"
click at [724, 510] on button "button" at bounding box center [725, 511] width 14 height 16
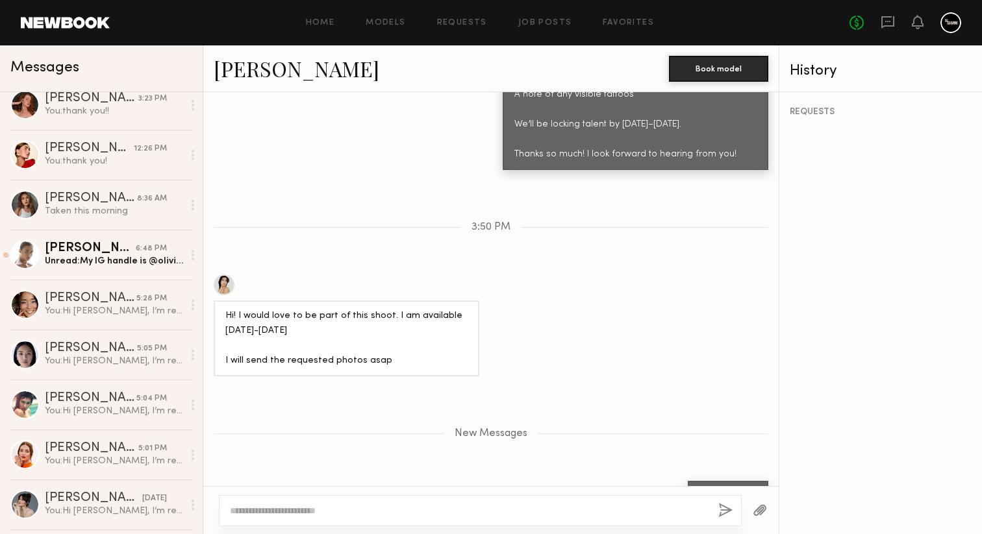
scroll to position [836, 0]
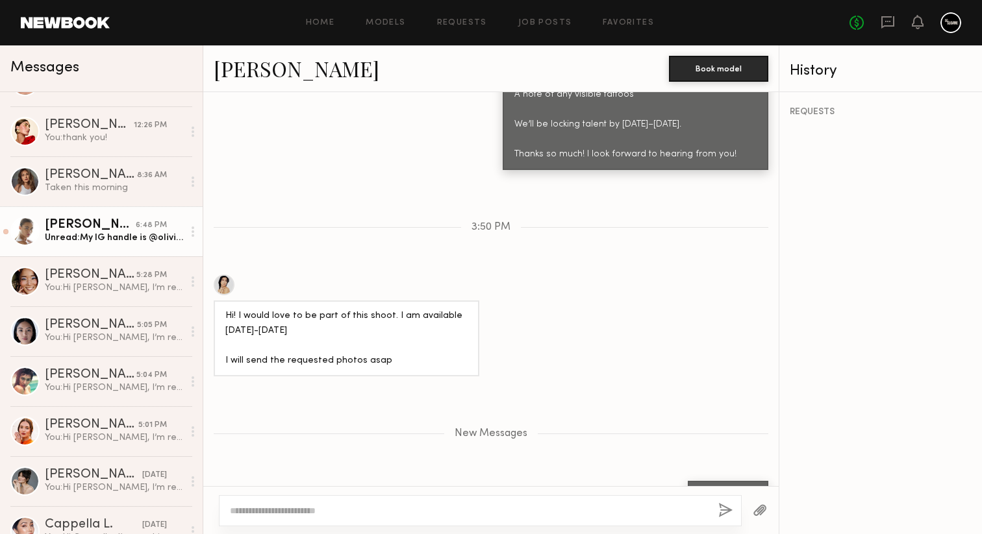
click at [115, 239] on div "Unread: My IG handle is @oliviamagruder No tattoos" at bounding box center [114, 238] width 138 height 12
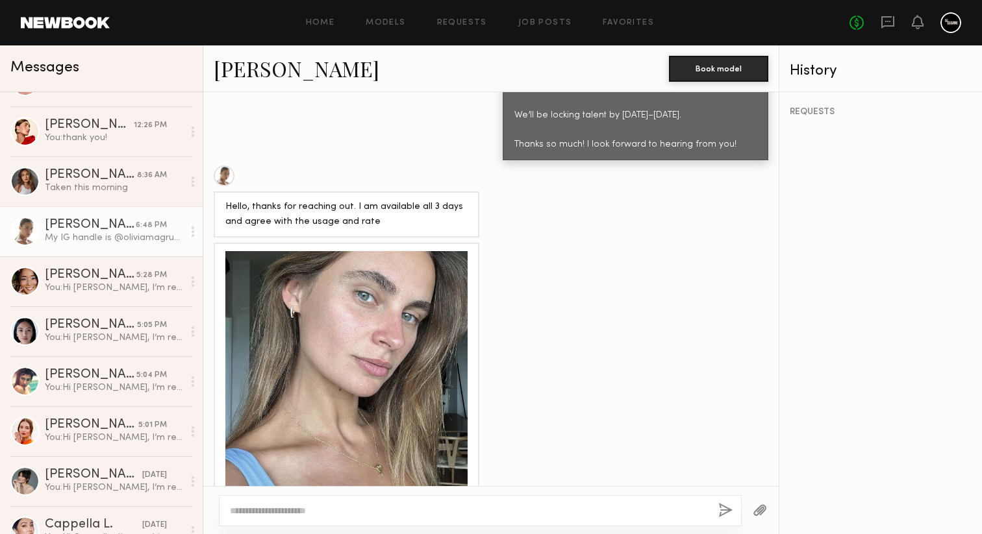
scroll to position [993, 0]
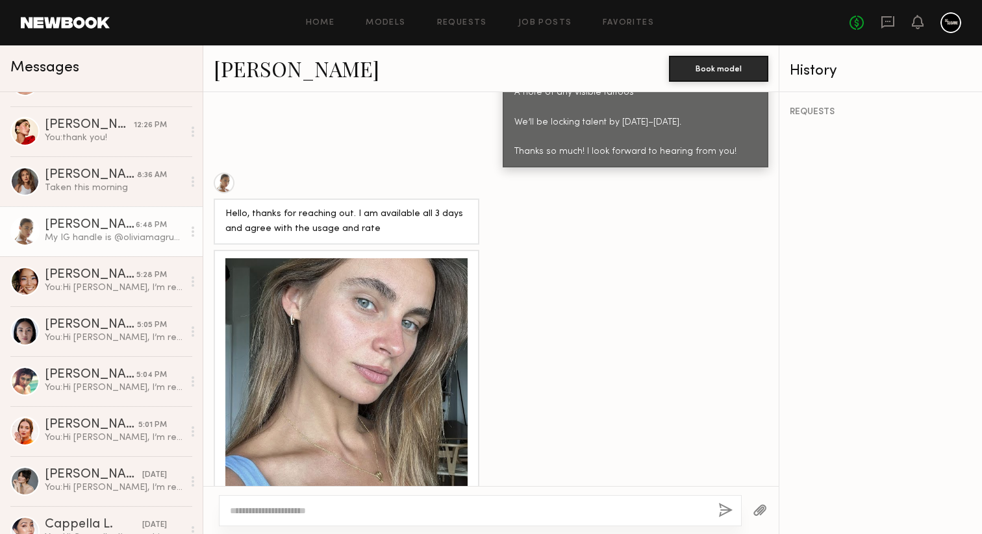
click at [401, 338] on div at bounding box center [346, 379] width 242 height 242
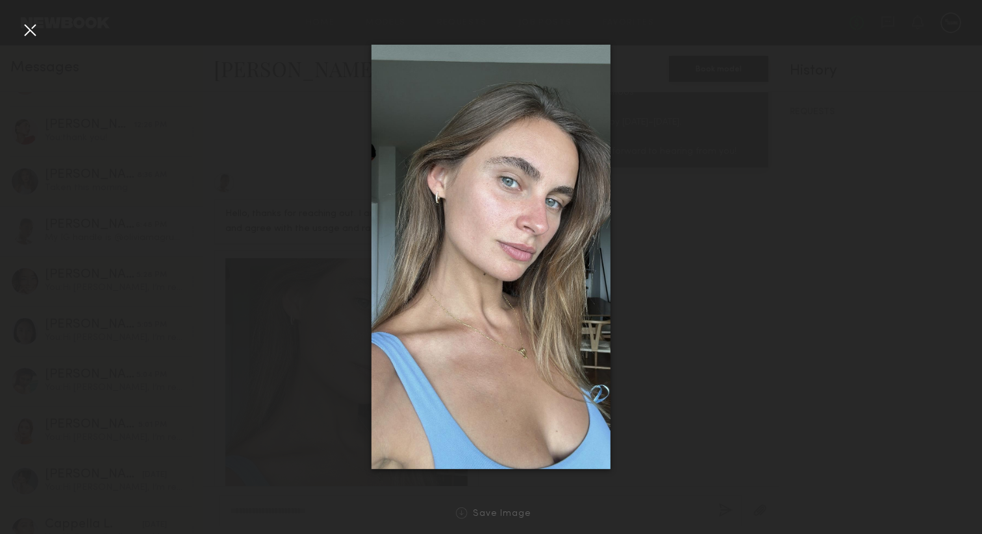
click at [32, 30] on div at bounding box center [29, 29] width 21 height 21
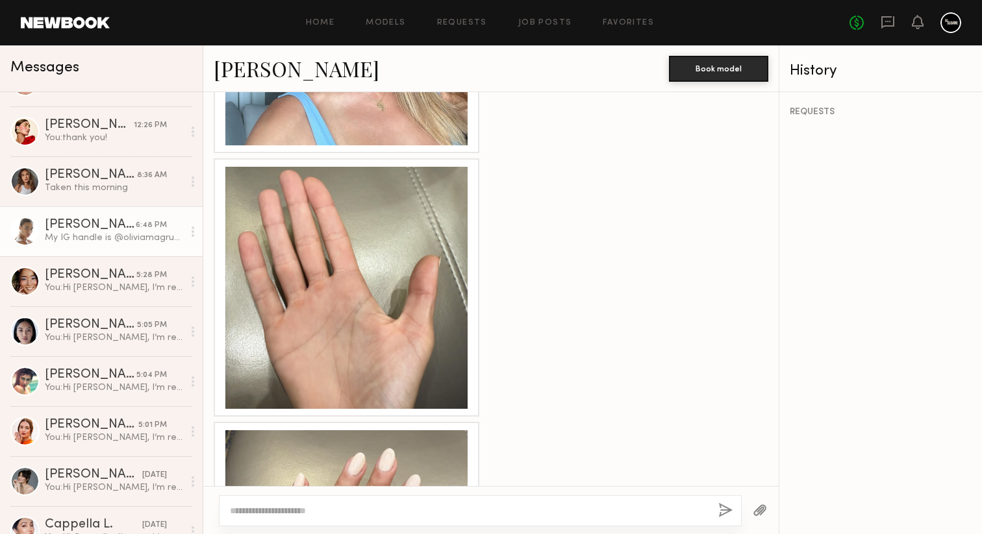
scroll to position [1848, 0]
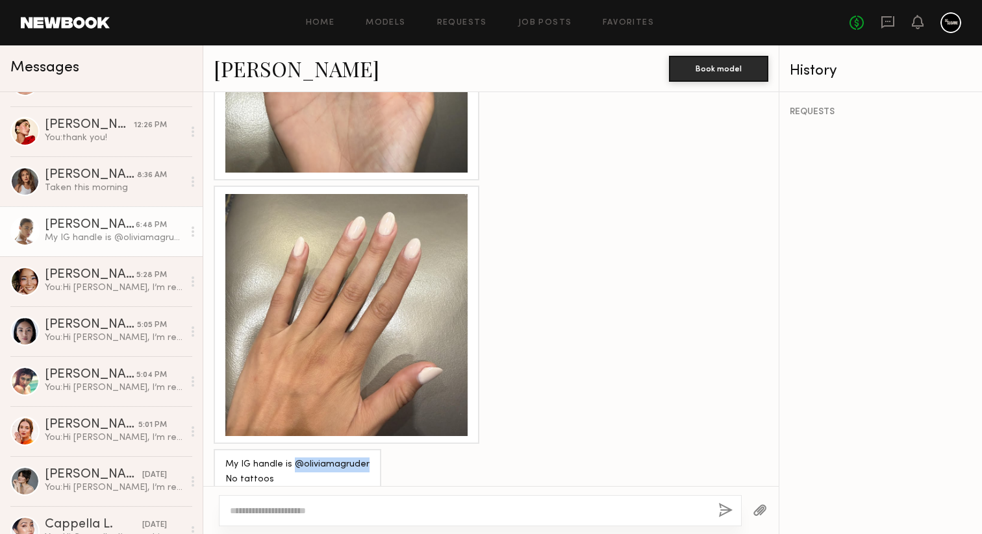
drag, startPoint x: 366, startPoint y: 443, endPoint x: 293, endPoint y: 445, distance: 73.4
click at [293, 449] on div "My IG handle is @oliviamagruder No tattoos" at bounding box center [297, 472] width 167 height 46
copy div "@oliviamagruder"
drag, startPoint x: 301, startPoint y: 443, endPoint x: 712, endPoint y: 37, distance: 577.5
click at [0, 0] on nb-messenger-layout "Home Models Requests Job Posts Favorites Sign Out No fees up to $5,000 Messages…" at bounding box center [491, 267] width 982 height 534
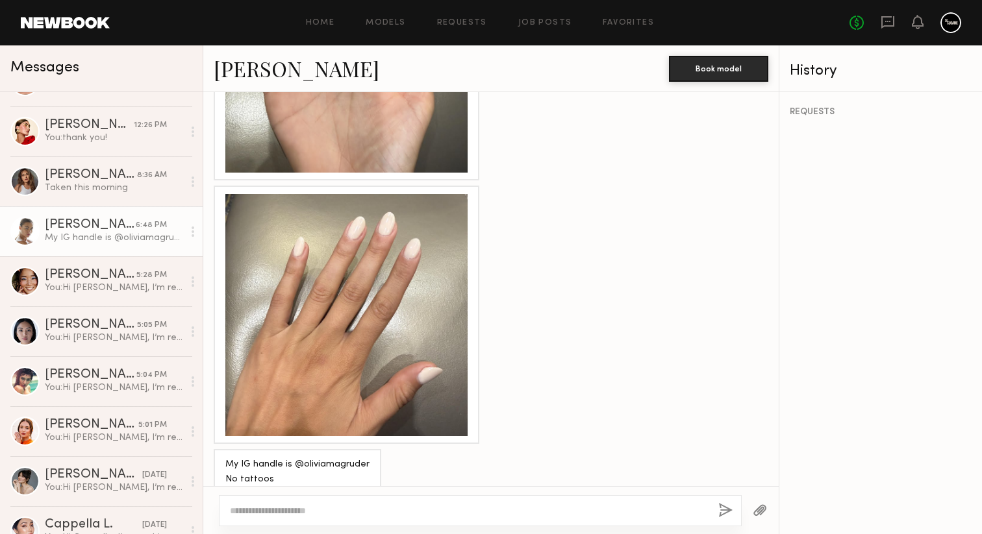
click at [446, 311] on div at bounding box center [346, 315] width 242 height 242
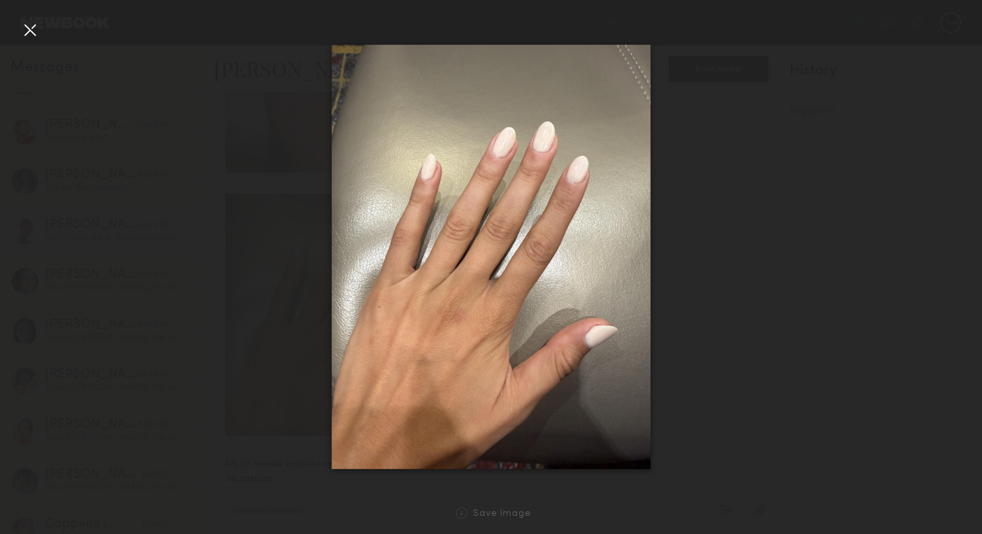
click at [31, 28] on div at bounding box center [29, 29] width 21 height 21
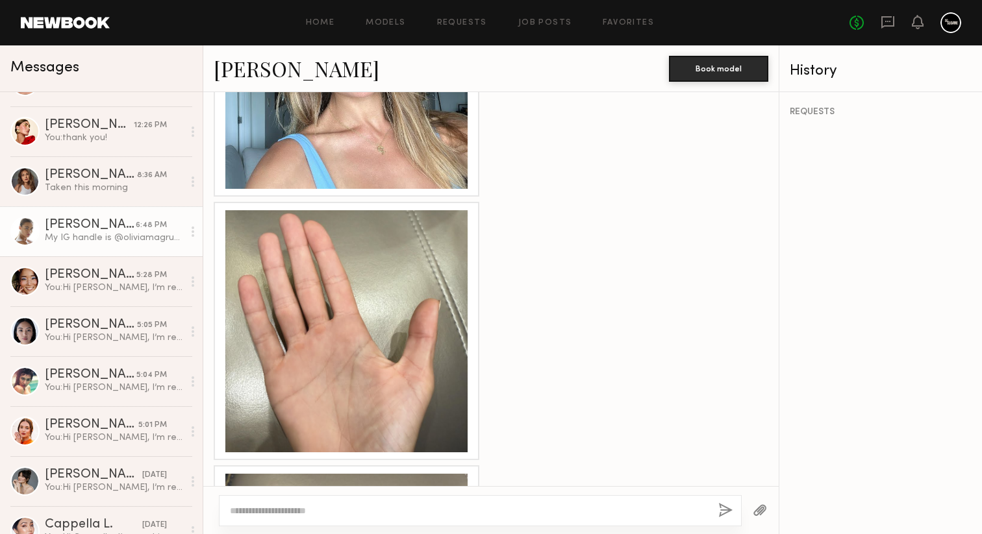
scroll to position [1537, 0]
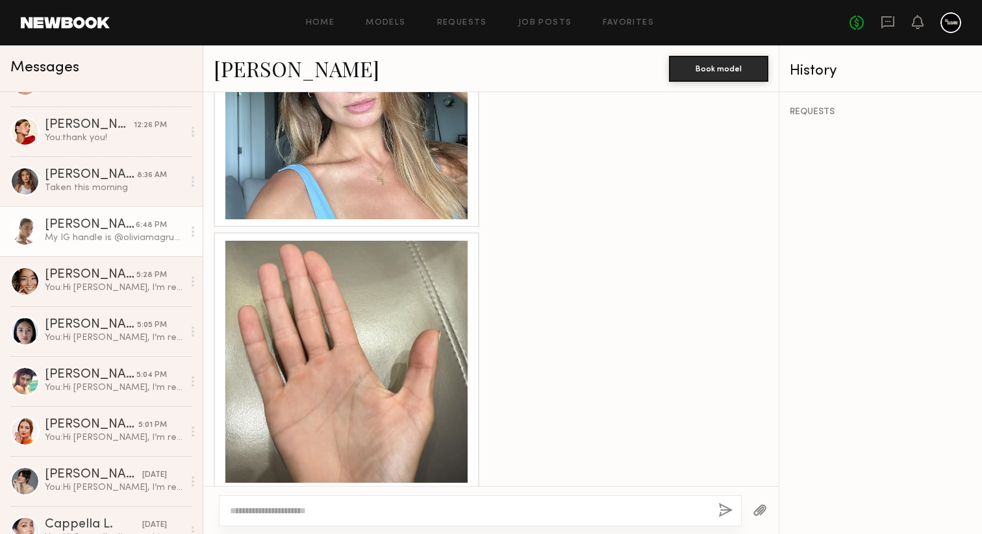
click at [382, 298] on div at bounding box center [346, 362] width 242 height 242
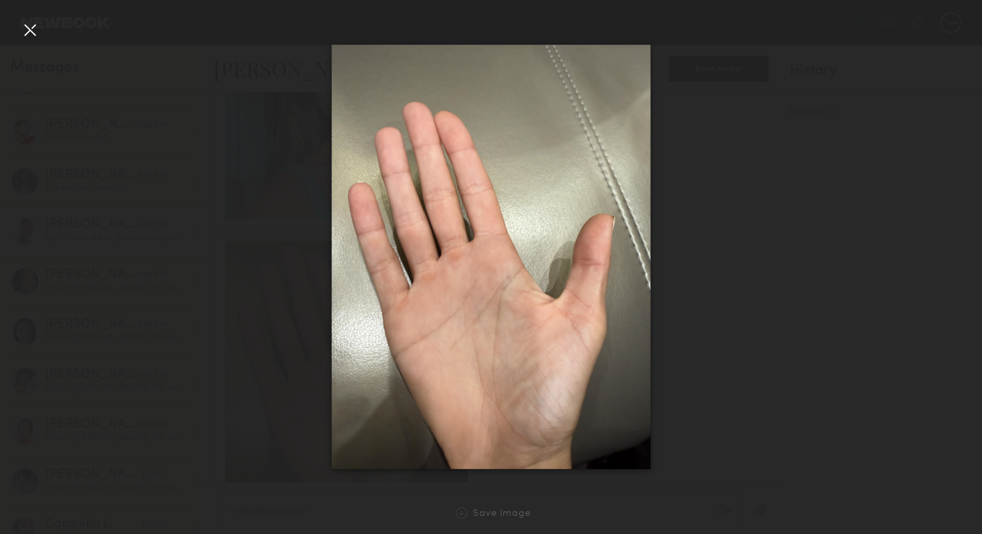
drag, startPoint x: 465, startPoint y: 267, endPoint x: 688, endPoint y: 286, distance: 223.5
click at [0, 0] on nb-gallery-light "Save Image" at bounding box center [491, 267] width 982 height 534
click at [33, 38] on div at bounding box center [29, 29] width 21 height 21
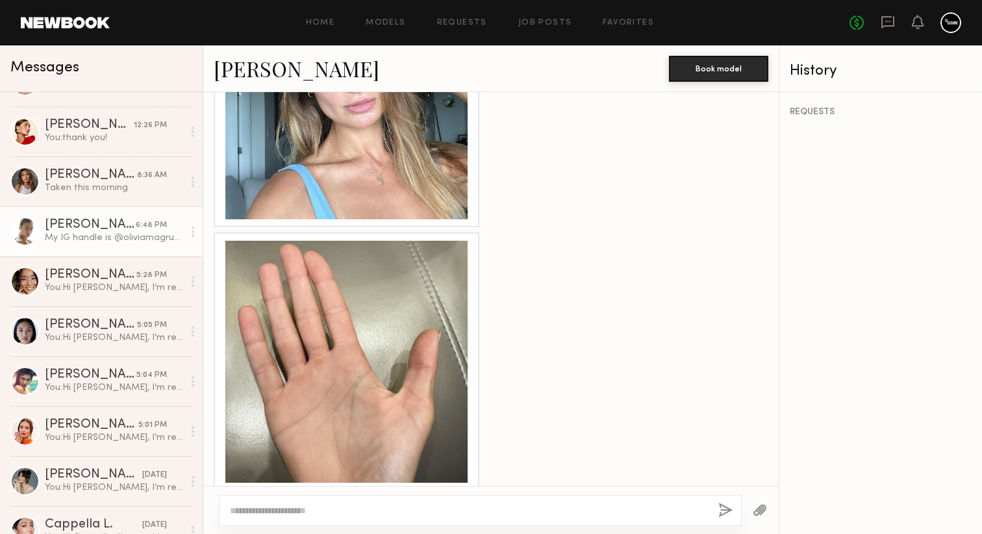
click at [347, 511] on textarea at bounding box center [469, 510] width 478 height 13
type textarea "**********"
click at [719, 508] on button "button" at bounding box center [725, 511] width 14 height 16
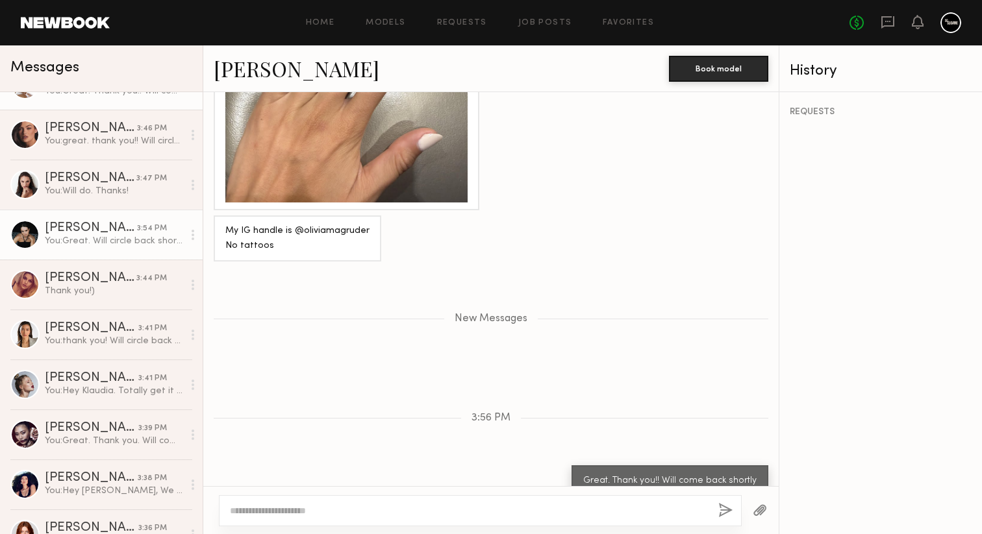
scroll to position [0, 0]
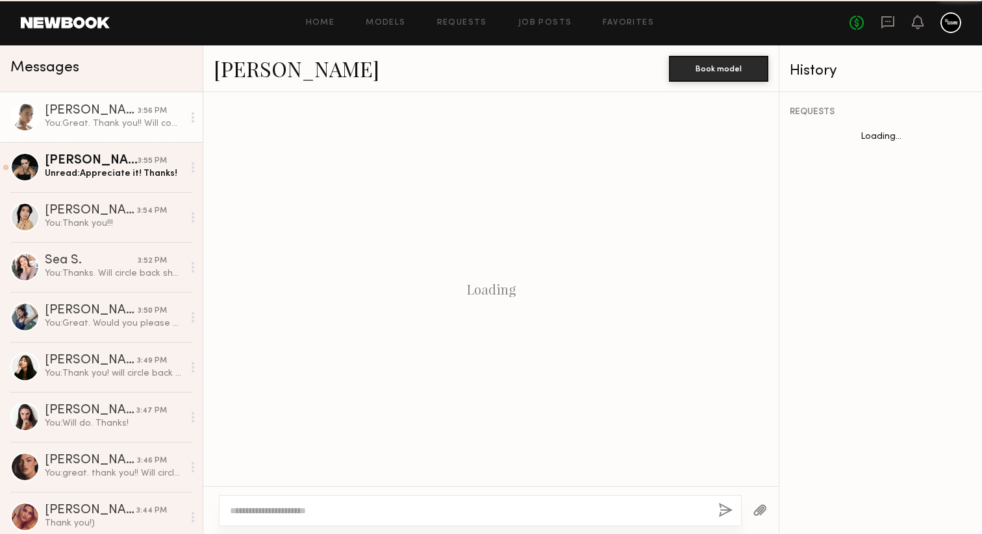
scroll to position [1983, 0]
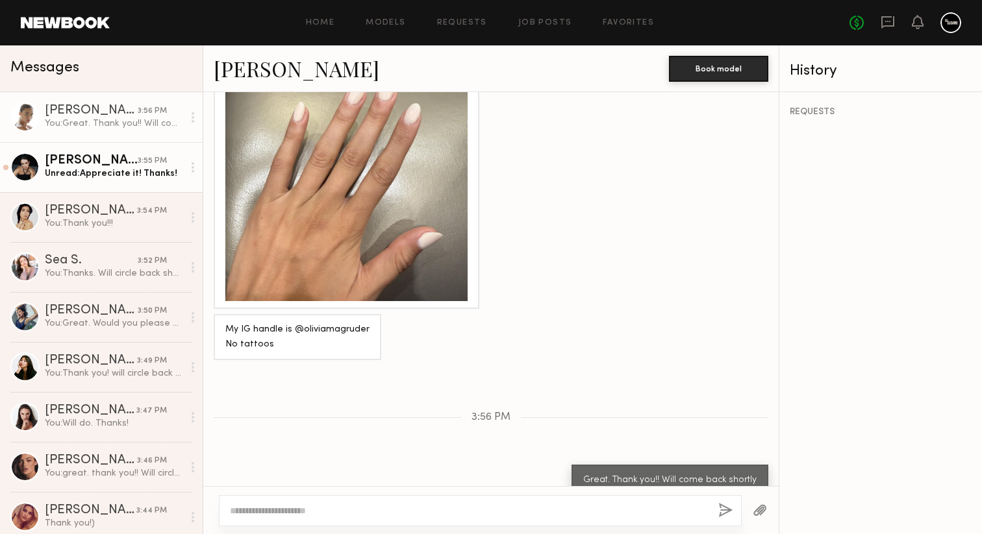
click at [109, 179] on div "Unread: Appreciate it! Thanks!" at bounding box center [114, 173] width 138 height 12
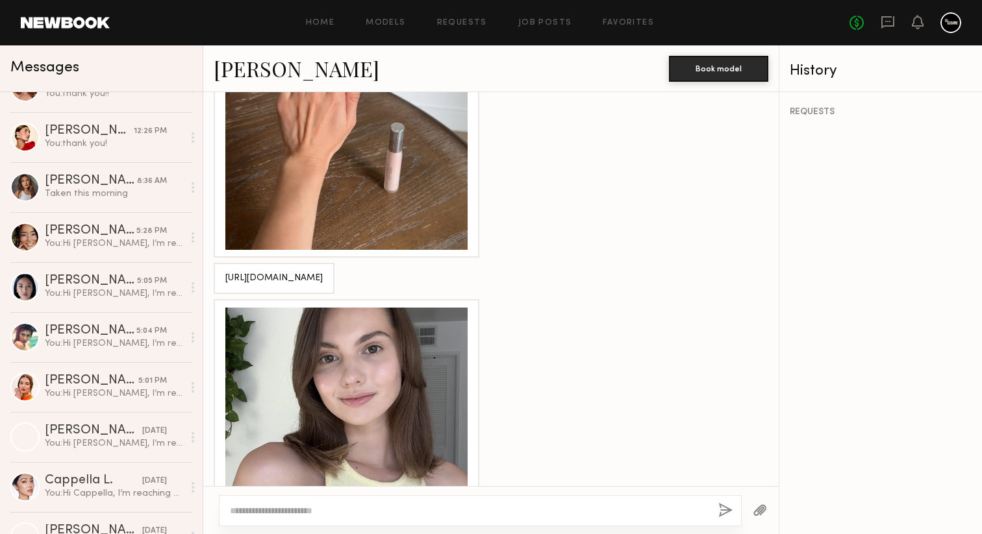
scroll to position [882, 0]
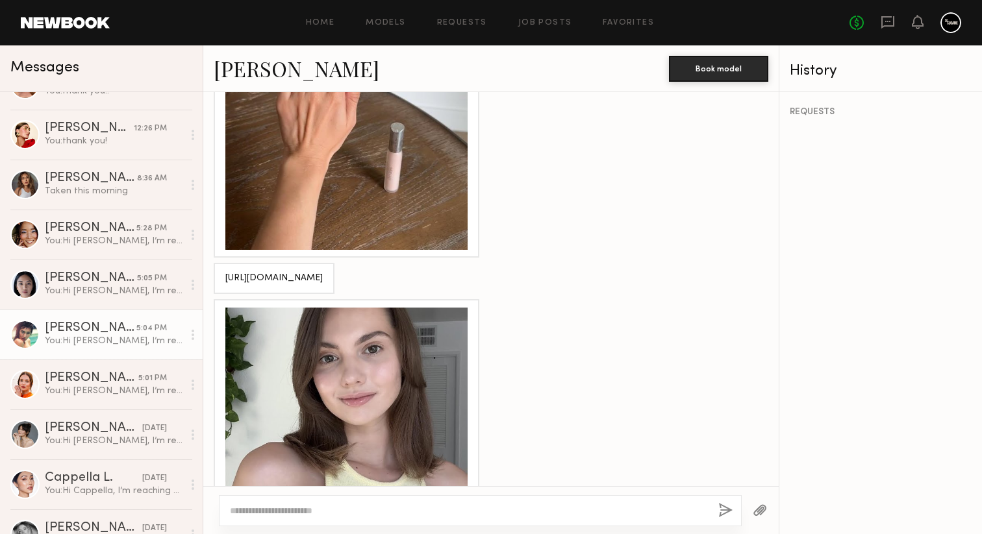
click at [168, 341] on div "You: Hi Monique, I’m reaching out regarding an upcoming paid shoot for Rael (a …" at bounding box center [114, 341] width 138 height 12
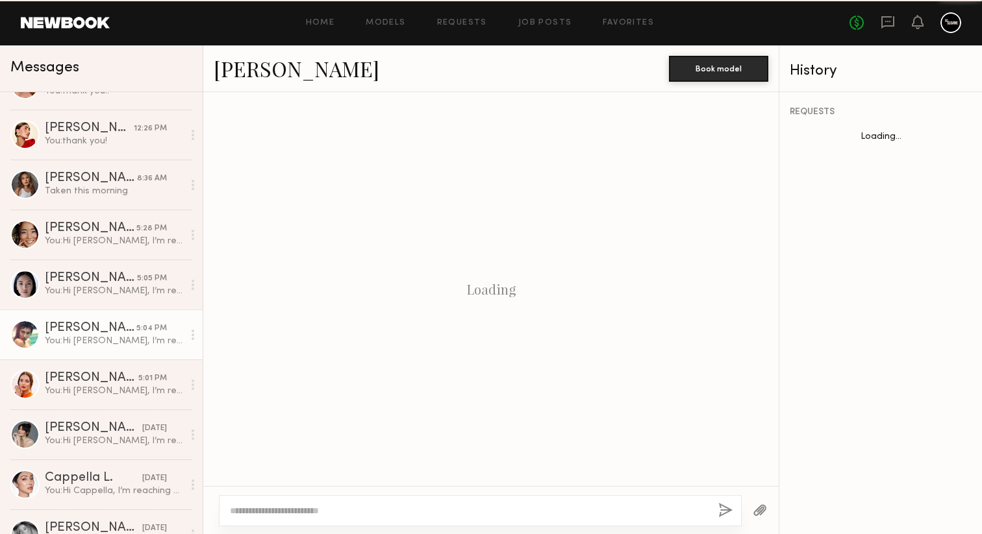
scroll to position [650, 0]
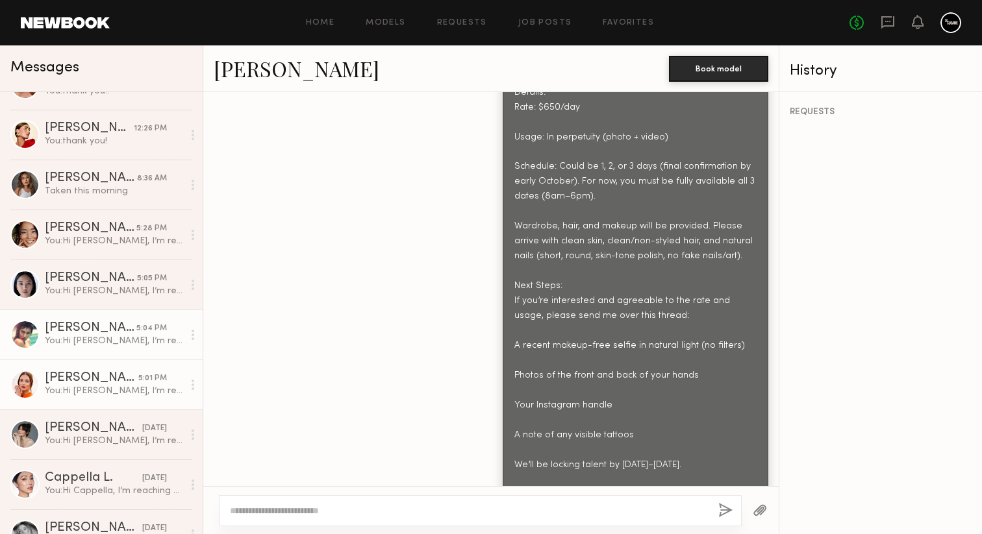
click at [163, 397] on link "Jules H. 5:01 PM You: Hi Jules, I’m reaching out regarding your interest and su…" at bounding box center [101, 385] width 203 height 50
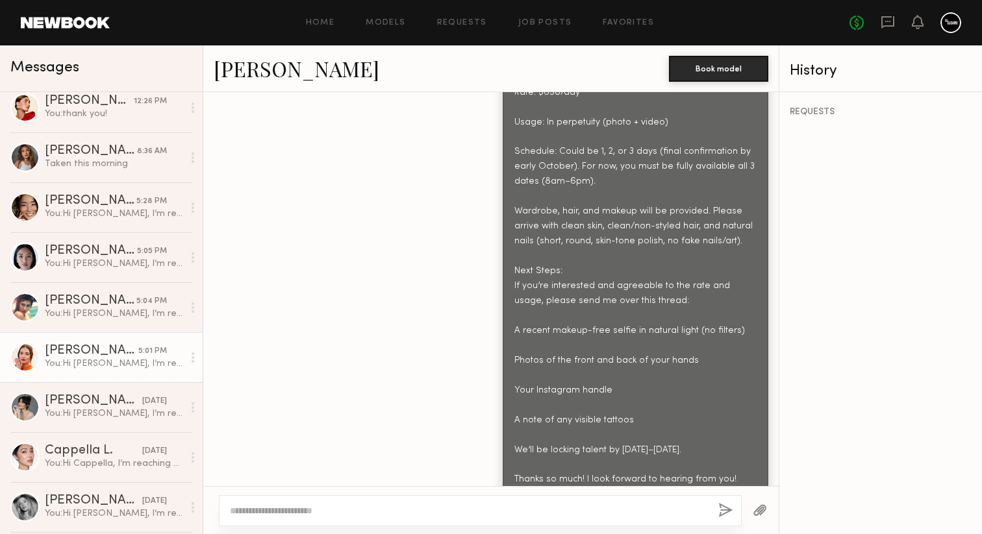
scroll to position [943, 0]
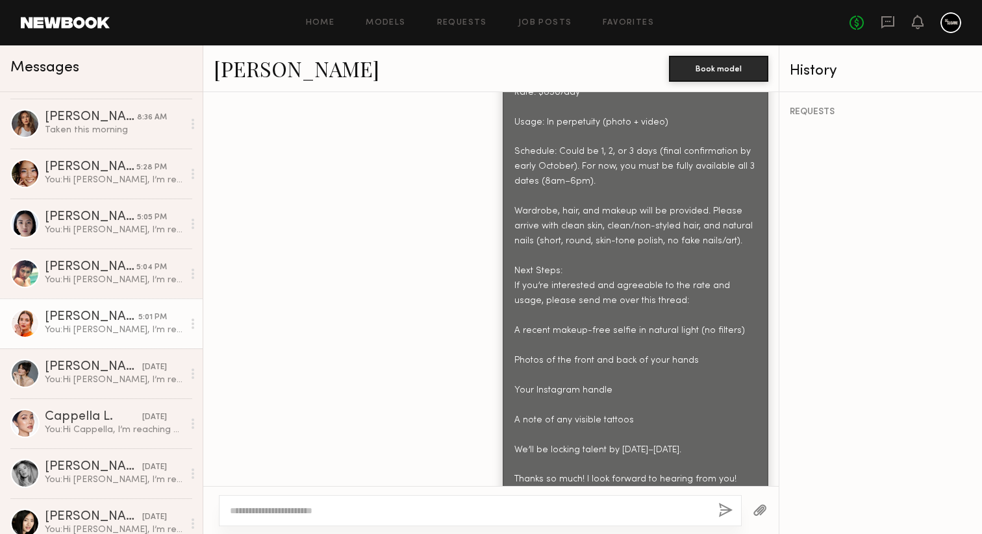
click at [118, 332] on div "You: Hi Jules, I’m reaching out regarding your interest and submission for the …" at bounding box center [114, 330] width 138 height 12
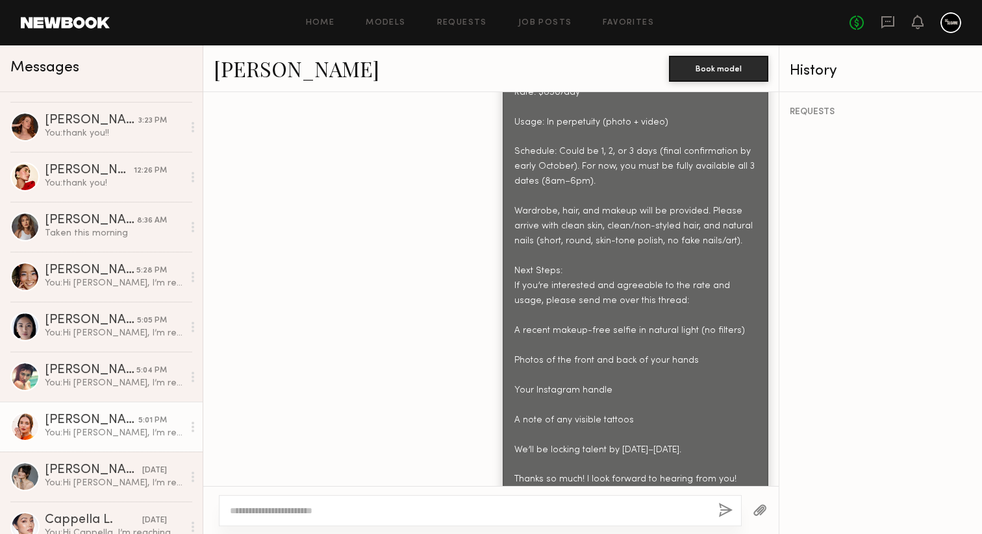
scroll to position [866, 0]
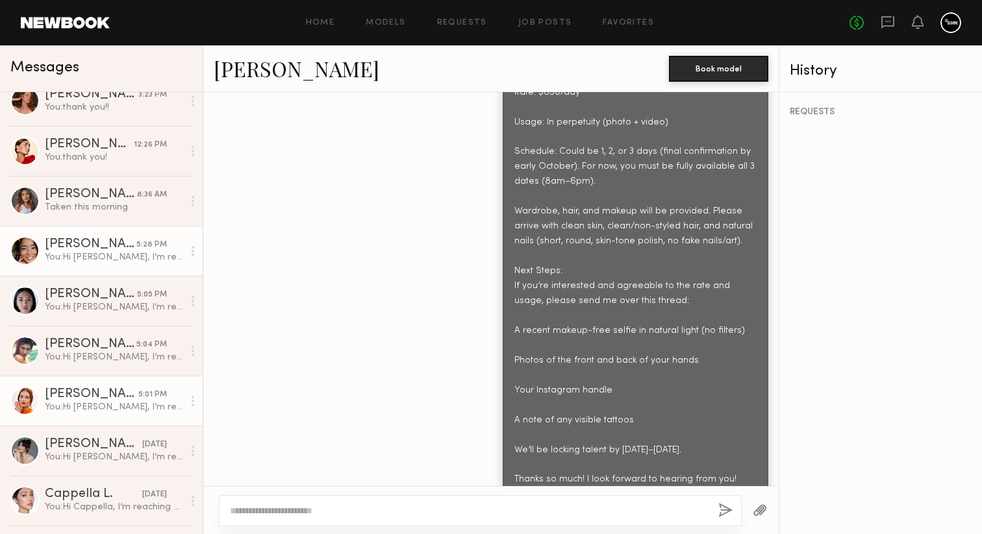
click at [88, 266] on link "JiMin K. 5:28 PM You: Hi Jimin, I’m reaching out regarding an upcoming paid sho…" at bounding box center [101, 251] width 203 height 50
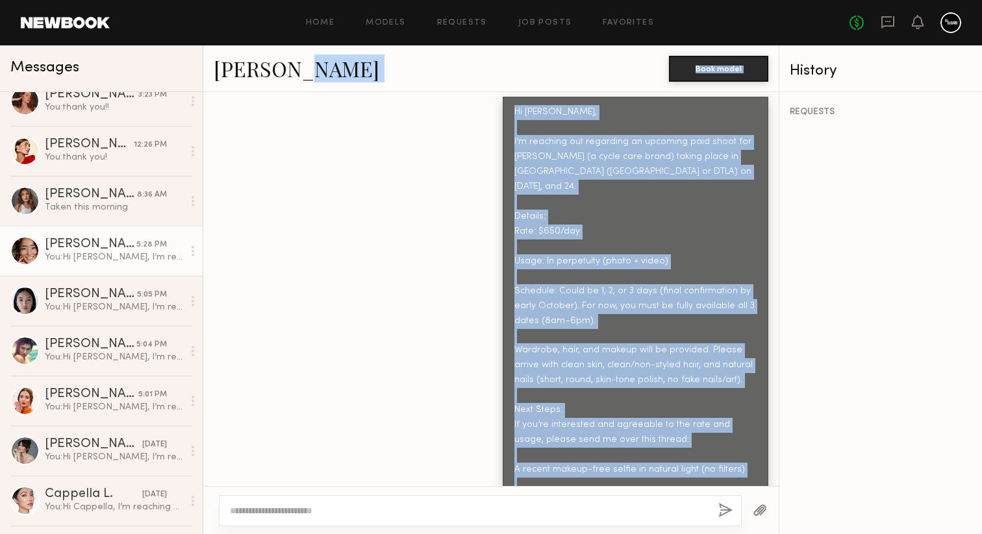
scroll to position [951, 0]
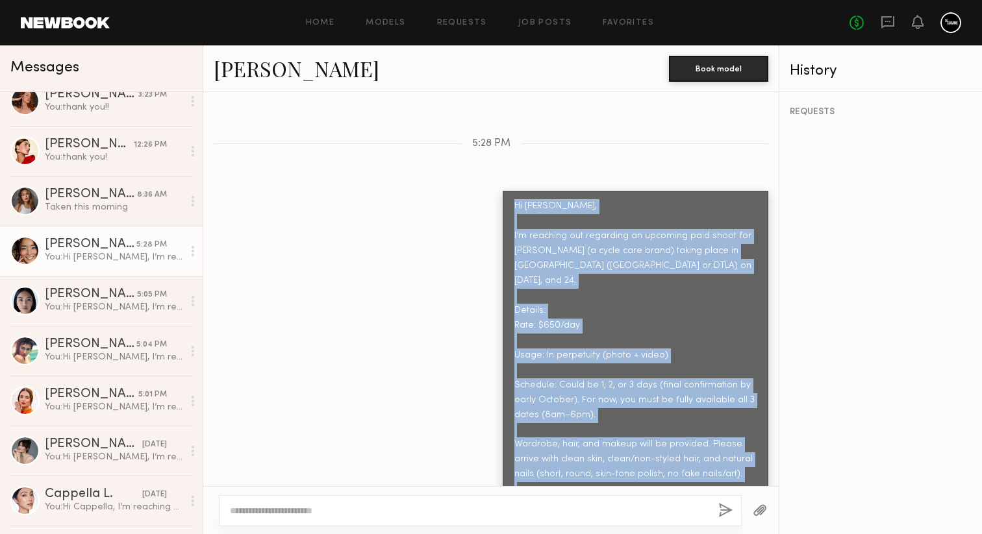
drag, startPoint x: 732, startPoint y: 459, endPoint x: 508, endPoint y: 204, distance: 339.1
click at [508, 204] on div "Hi Jimin, I’m reaching out regarding an upcoming paid shoot for Rael (a cycle c…" at bounding box center [635, 460] width 266 height 538
copy div "Hi Jimin, I’m reaching out regarding an upcoming paid shoot for Rael (a cycle c…"
click at [542, 23] on link "Job Posts" at bounding box center [545, 23] width 54 height 8
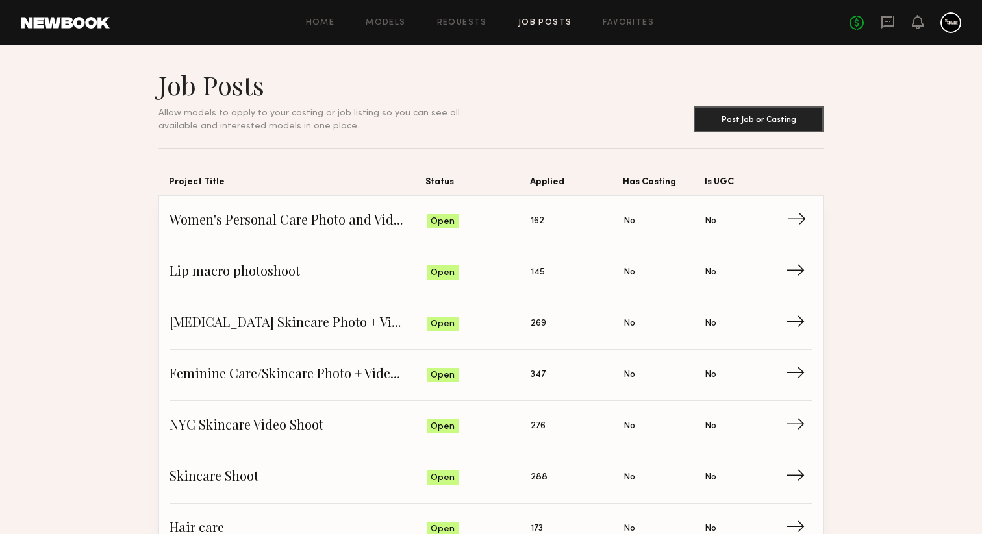
click at [325, 220] on span "Women's Personal Care Photo and Video shoot" at bounding box center [297, 221] width 257 height 19
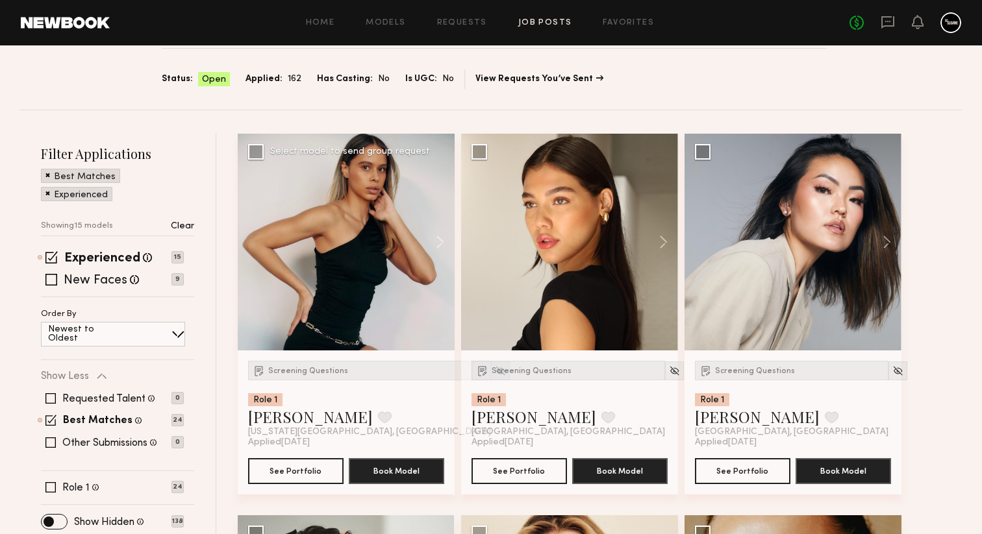
scroll to position [102, 0]
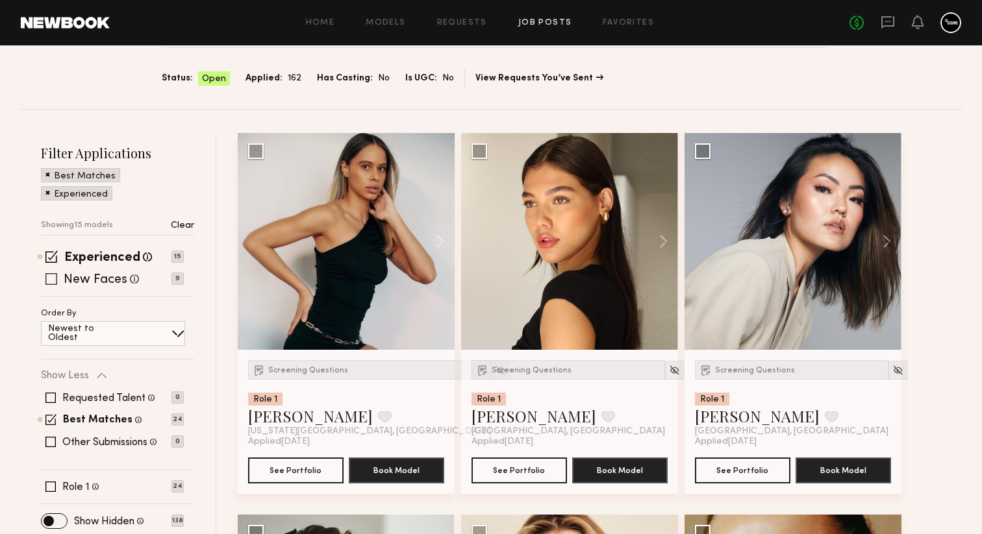
click at [50, 280] on span at bounding box center [51, 279] width 12 height 12
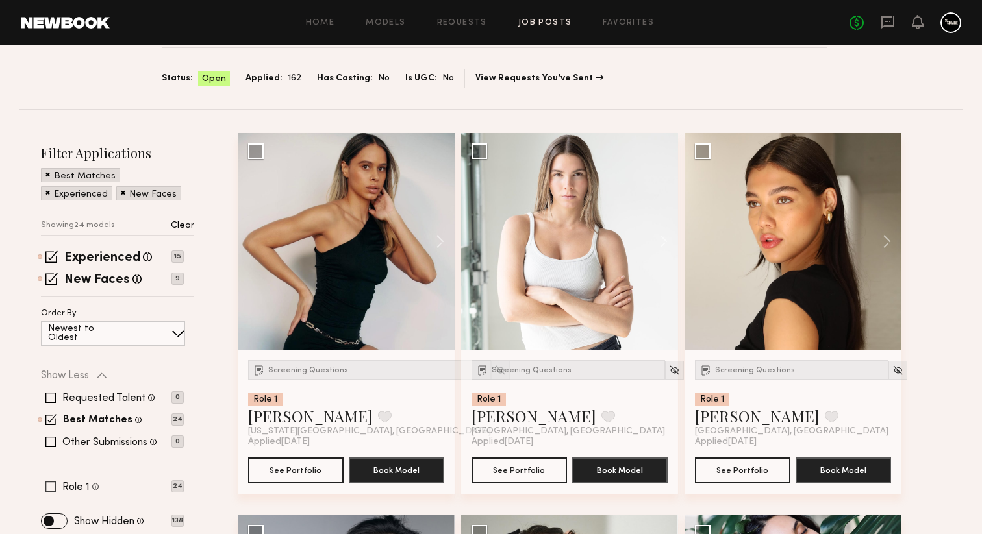
click at [52, 488] on span at bounding box center [50, 487] width 10 height 10
click at [495, 370] on img at bounding box center [500, 370] width 11 height 11
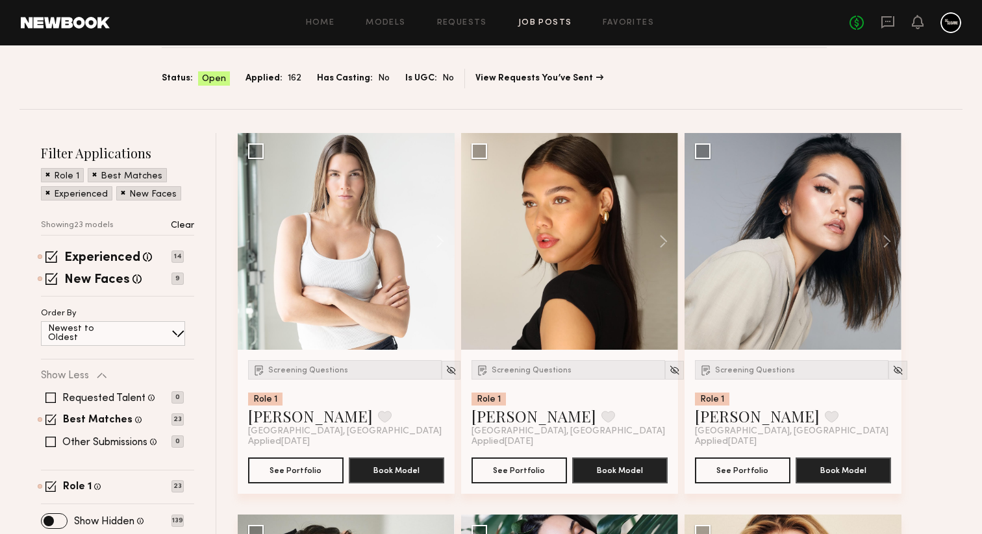
click at [445, 370] on img at bounding box center [450, 370] width 11 height 11
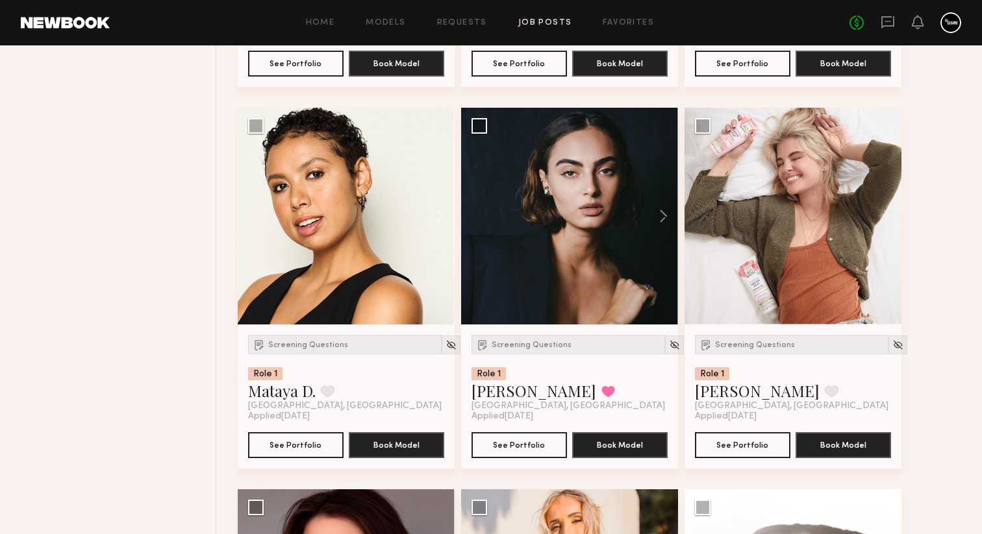
scroll to position [910, 0]
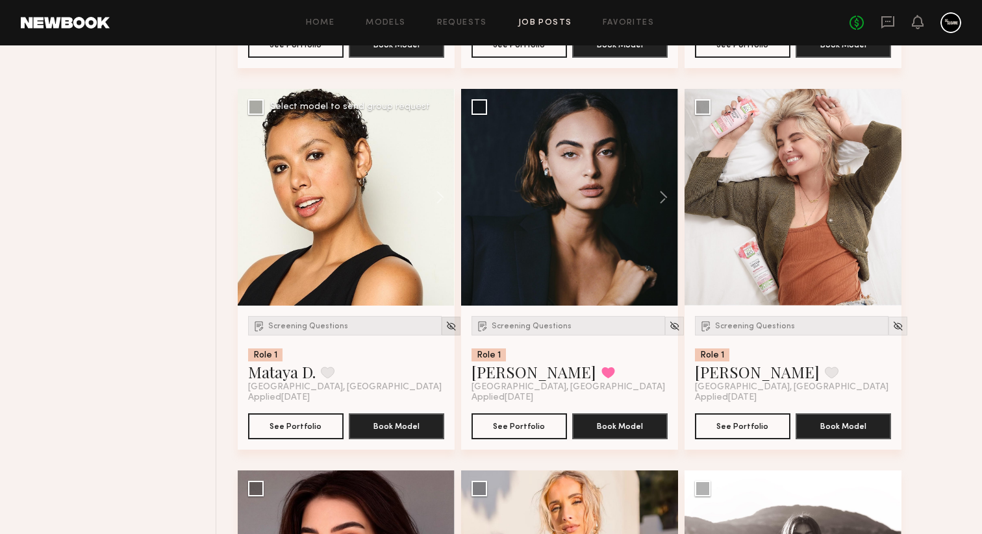
click at [445, 328] on img at bounding box center [450, 326] width 11 height 11
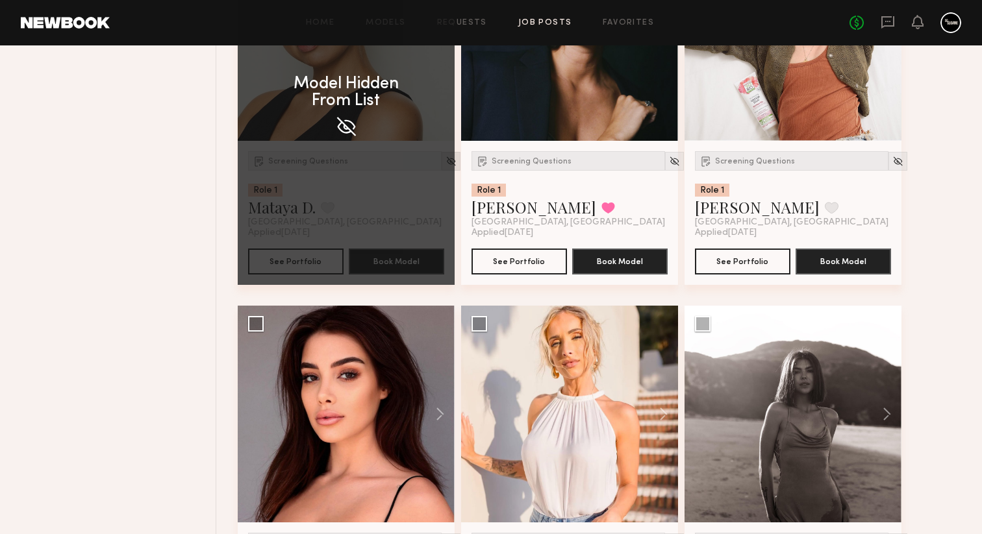
scroll to position [1254, 0]
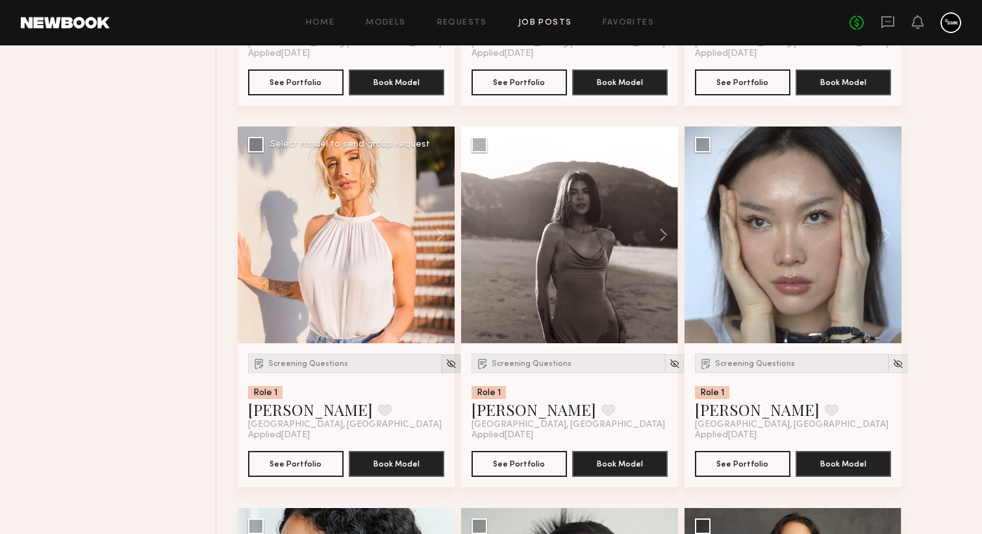
click at [445, 369] on img at bounding box center [450, 363] width 11 height 11
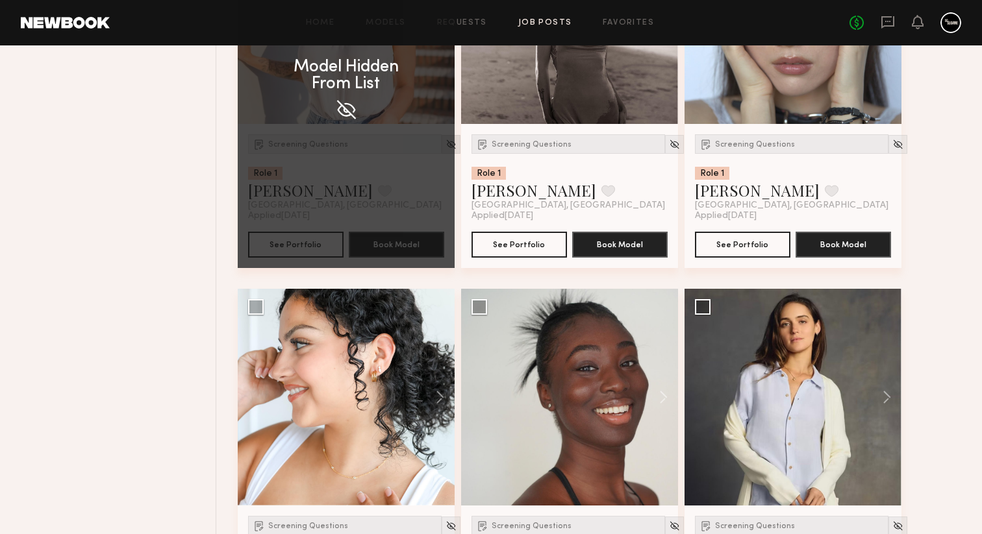
scroll to position [1672, 0]
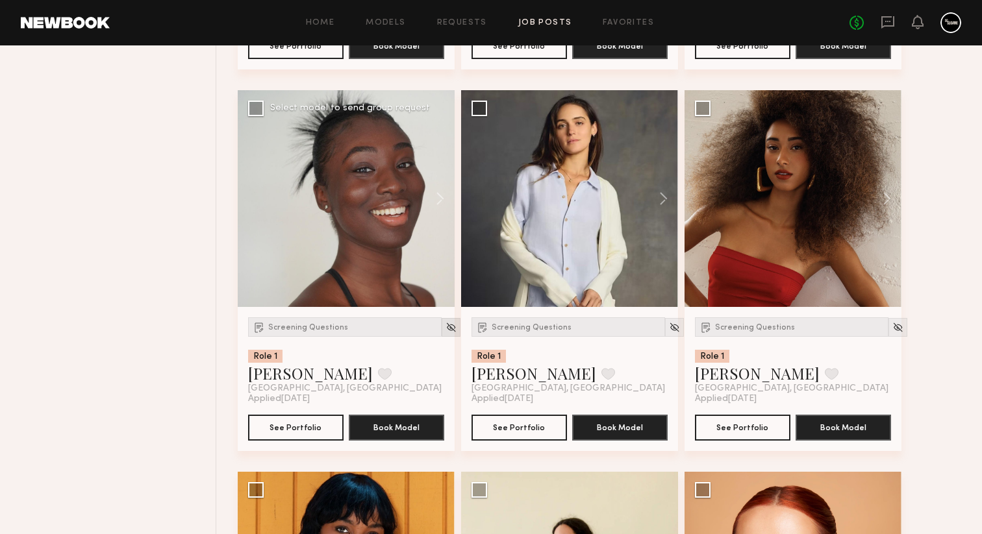
click at [445, 330] on img at bounding box center [450, 327] width 11 height 11
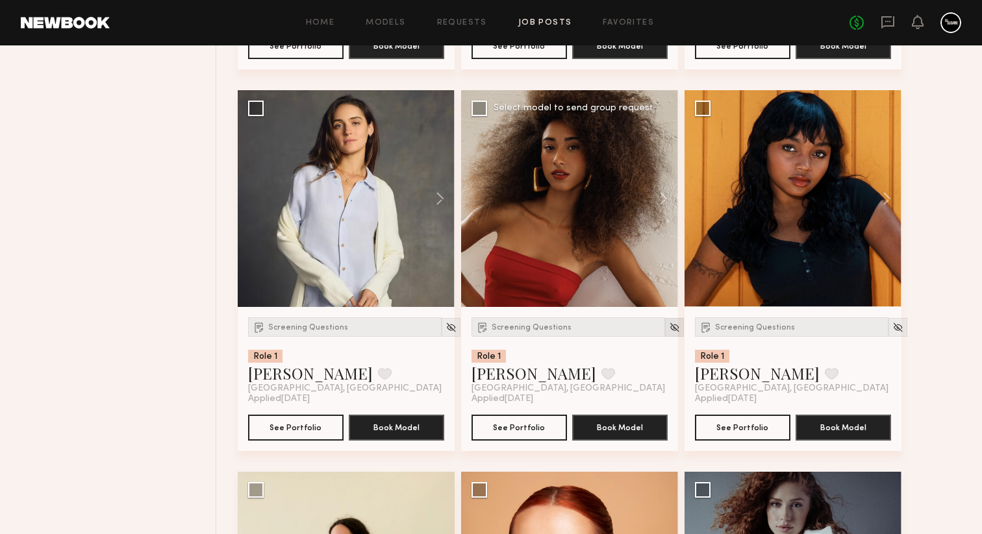
click at [669, 333] on img at bounding box center [674, 327] width 11 height 11
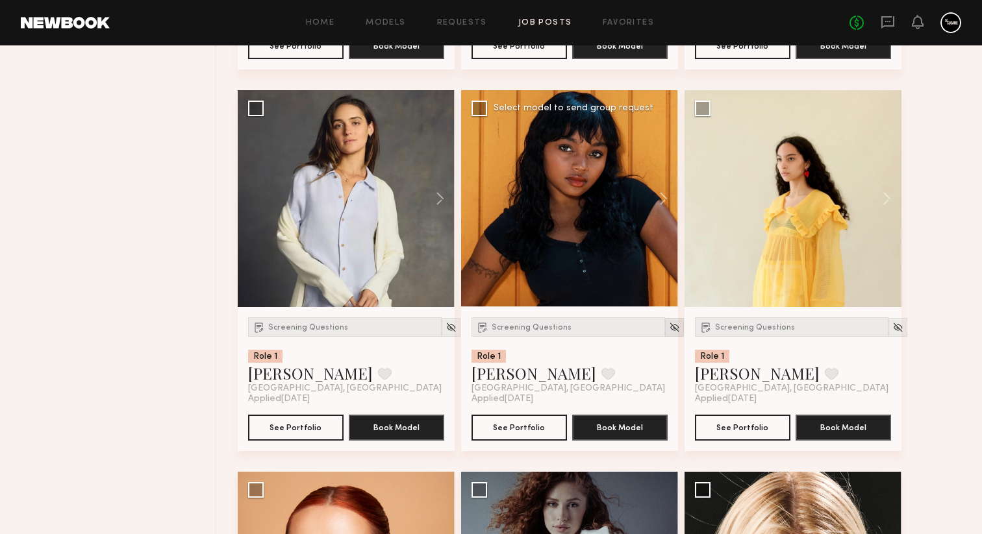
click at [669, 333] on img at bounding box center [674, 327] width 11 height 11
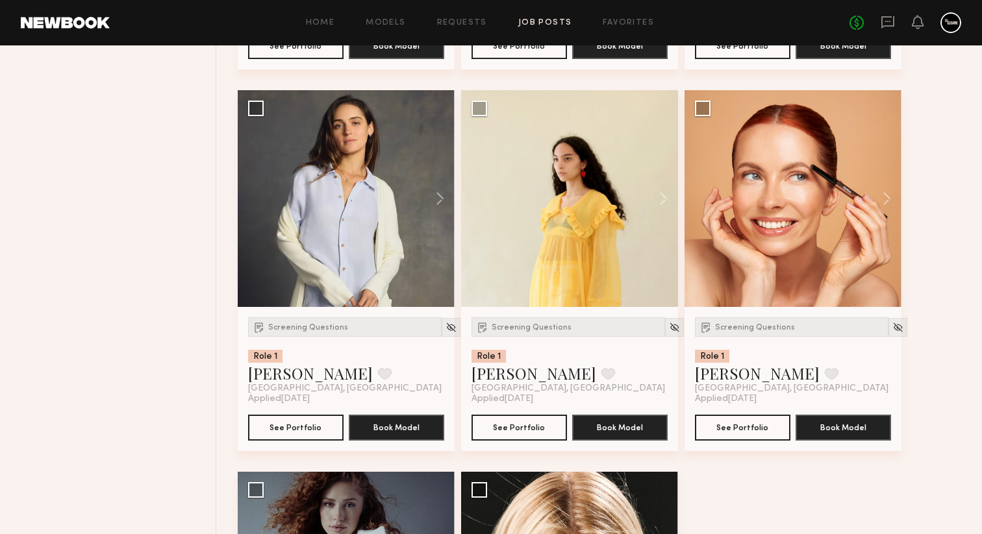
click at [669, 333] on img at bounding box center [674, 327] width 11 height 11
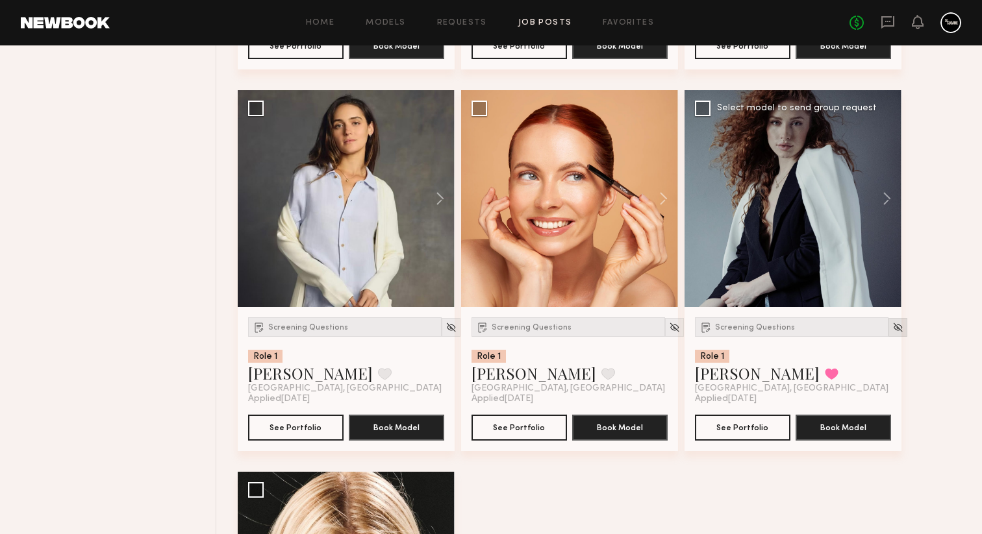
click at [892, 333] on img at bounding box center [897, 327] width 11 height 11
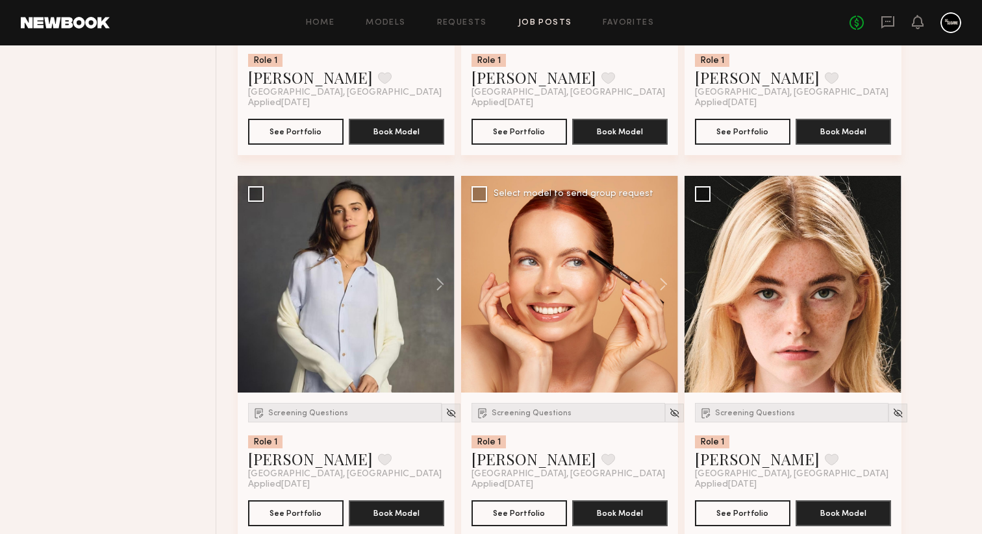
scroll to position [1617, 0]
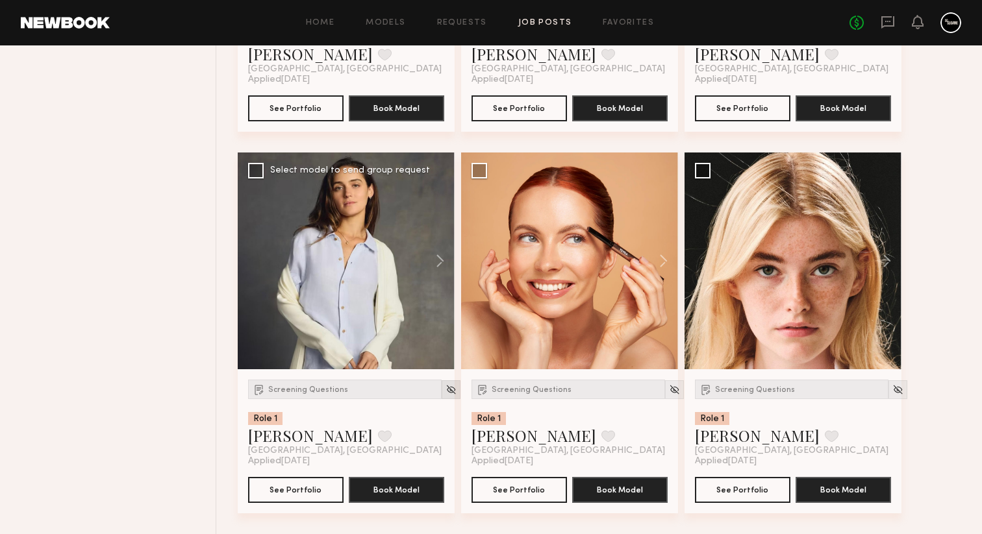
click at [445, 386] on img at bounding box center [450, 389] width 11 height 11
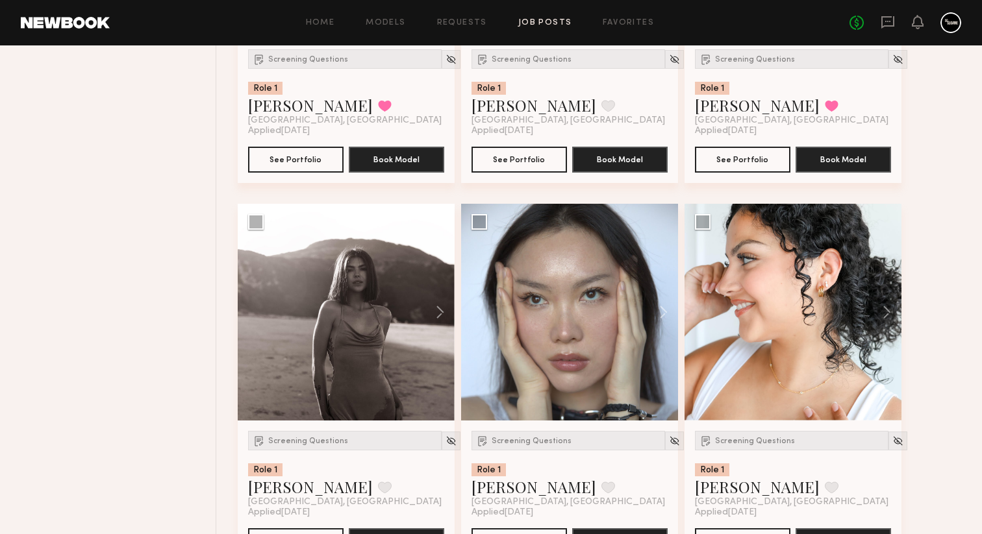
scroll to position [1224, 0]
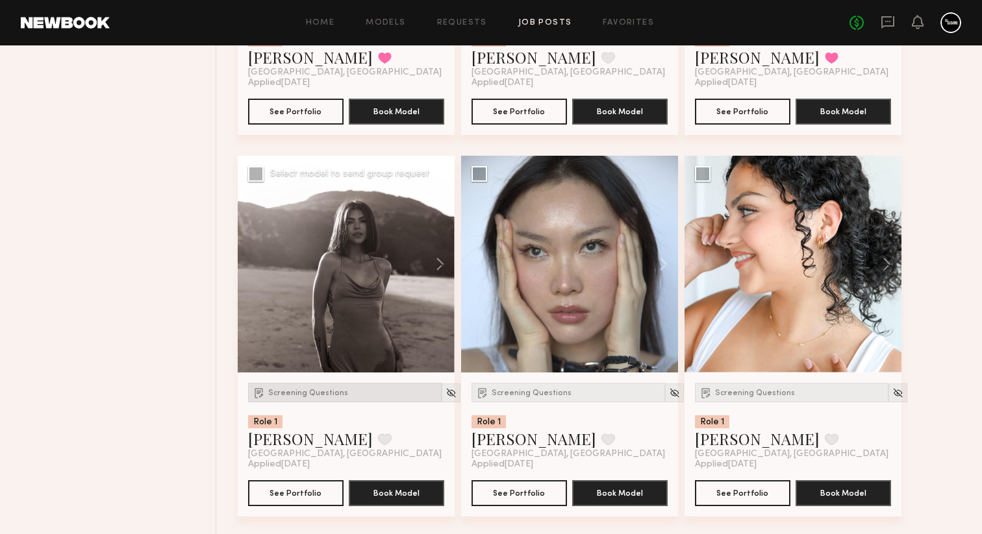
click at [291, 397] on span "Screening Questions" at bounding box center [308, 394] width 80 height 8
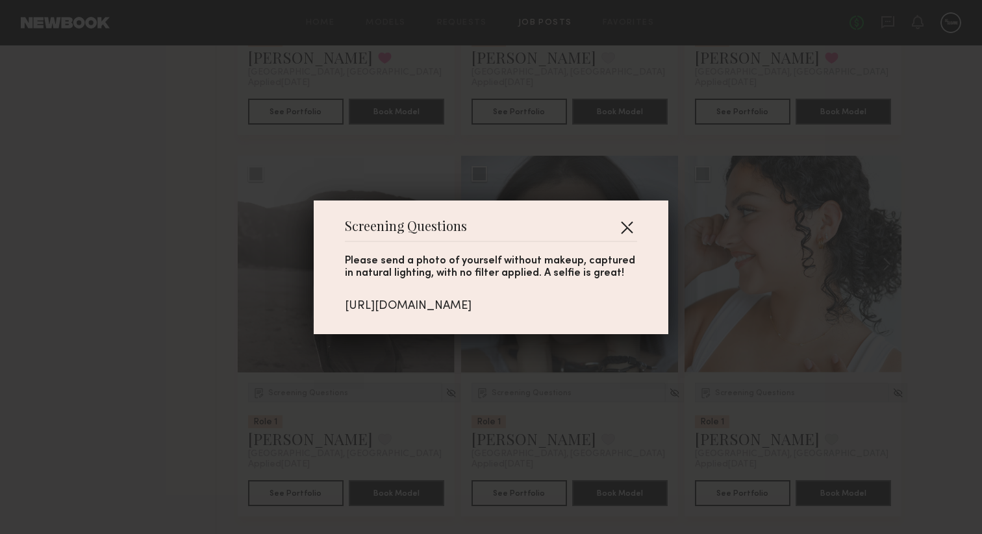
click at [629, 227] on button "button" at bounding box center [626, 227] width 21 height 21
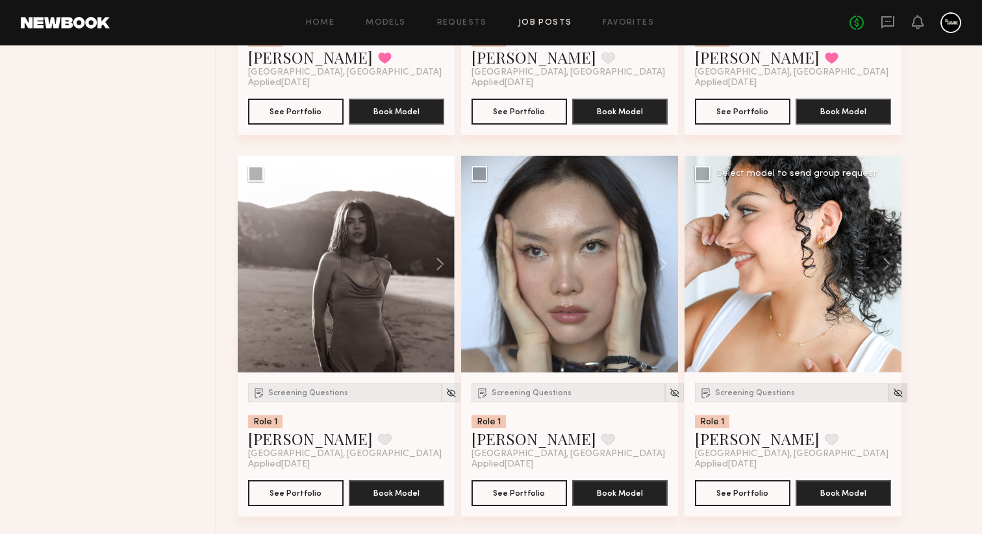
click at [892, 395] on img at bounding box center [897, 393] width 11 height 11
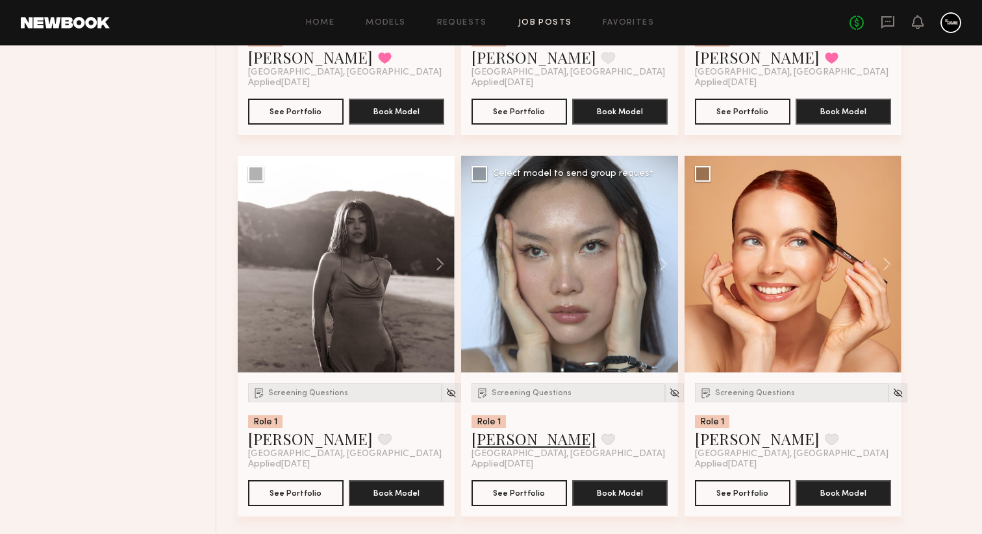
click at [497, 447] on link "Yae J." at bounding box center [533, 438] width 125 height 21
click at [669, 396] on img at bounding box center [674, 393] width 11 height 11
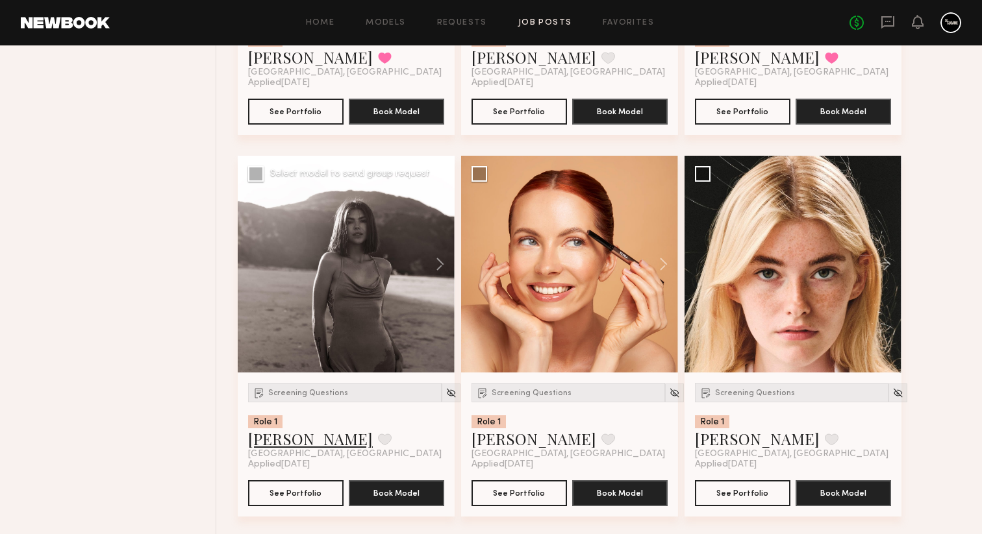
click at [273, 444] on link "Kate A." at bounding box center [310, 438] width 125 height 21
click at [717, 445] on link "Carlie W." at bounding box center [757, 438] width 125 height 21
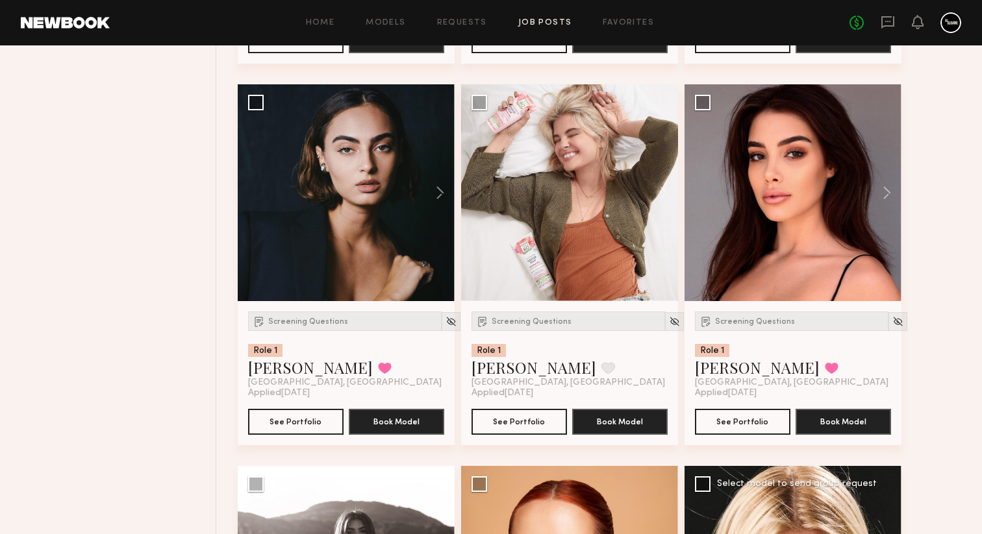
scroll to position [905, 0]
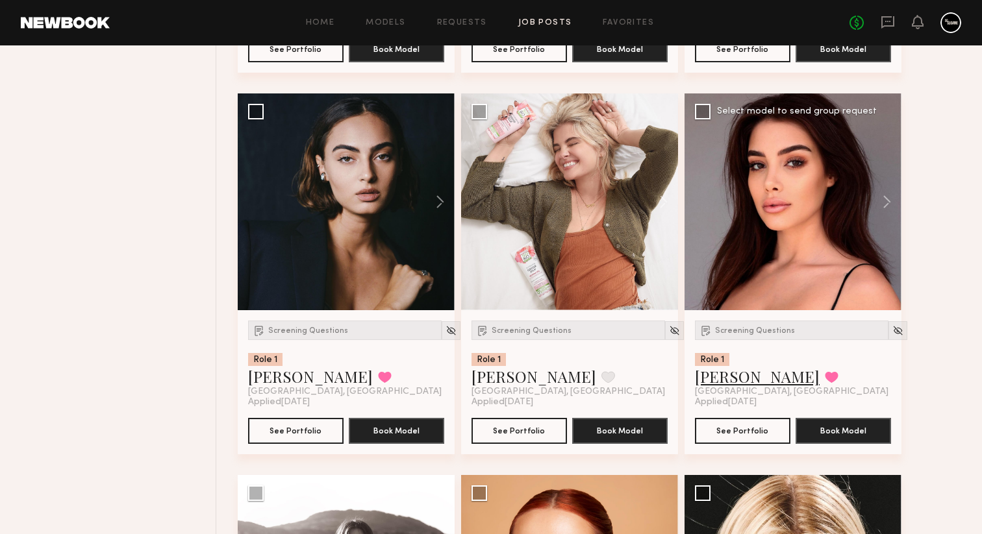
click at [732, 383] on link "Ella O." at bounding box center [757, 376] width 125 height 21
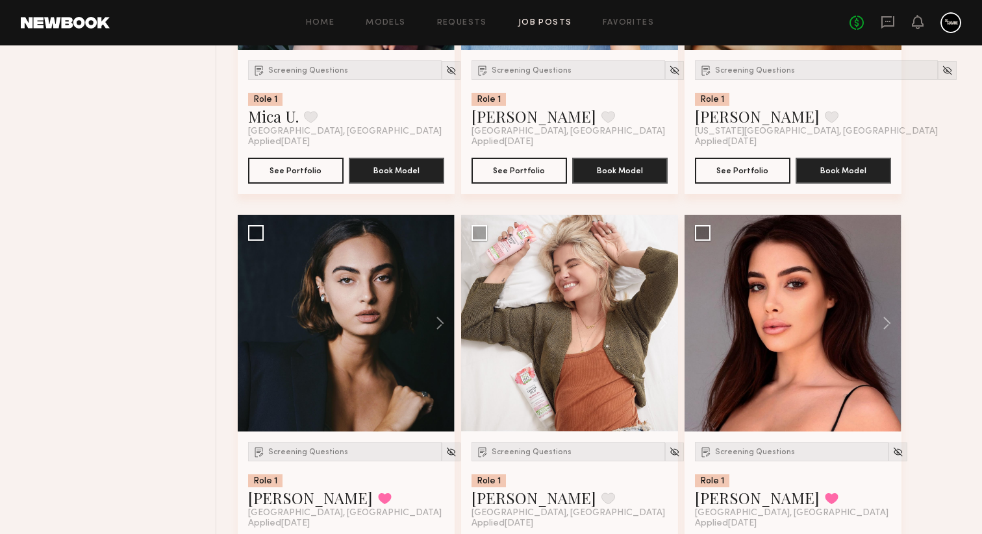
scroll to position [839, 0]
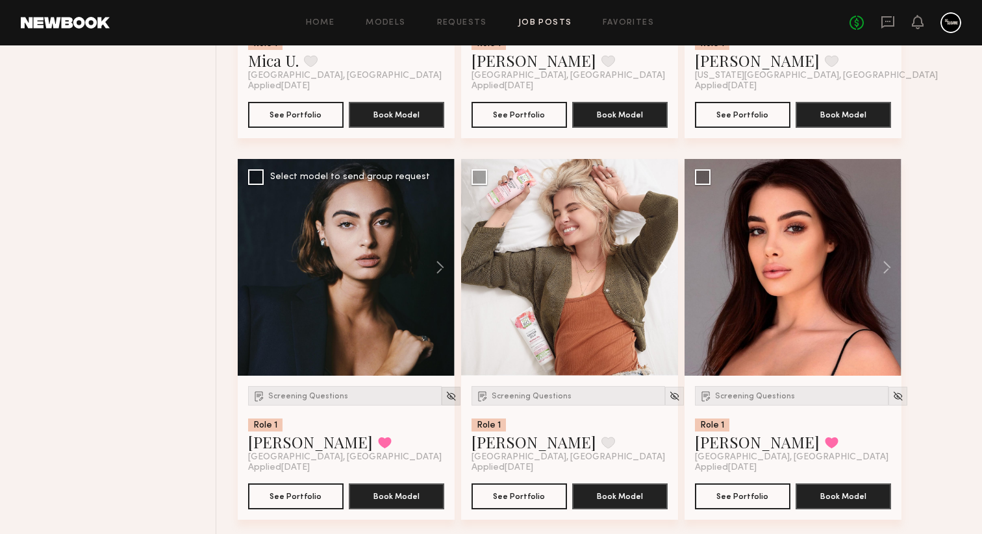
click at [445, 396] on img at bounding box center [450, 396] width 11 height 11
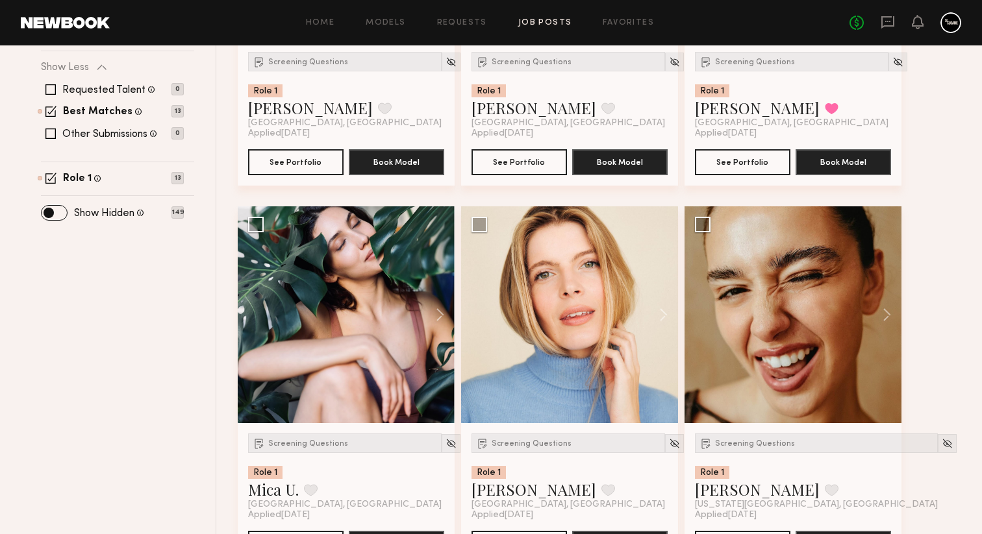
scroll to position [412, 0]
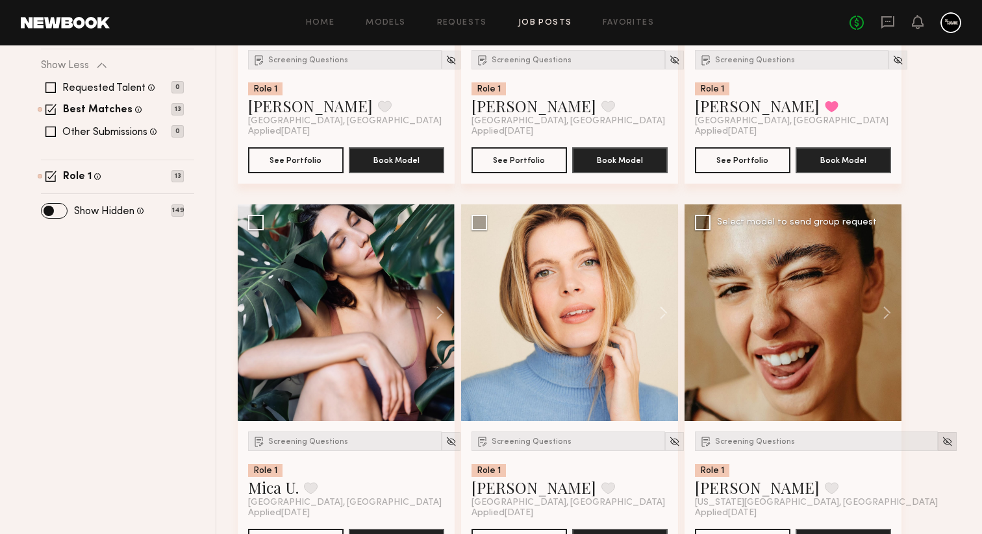
click at [941, 443] on img at bounding box center [946, 441] width 11 height 11
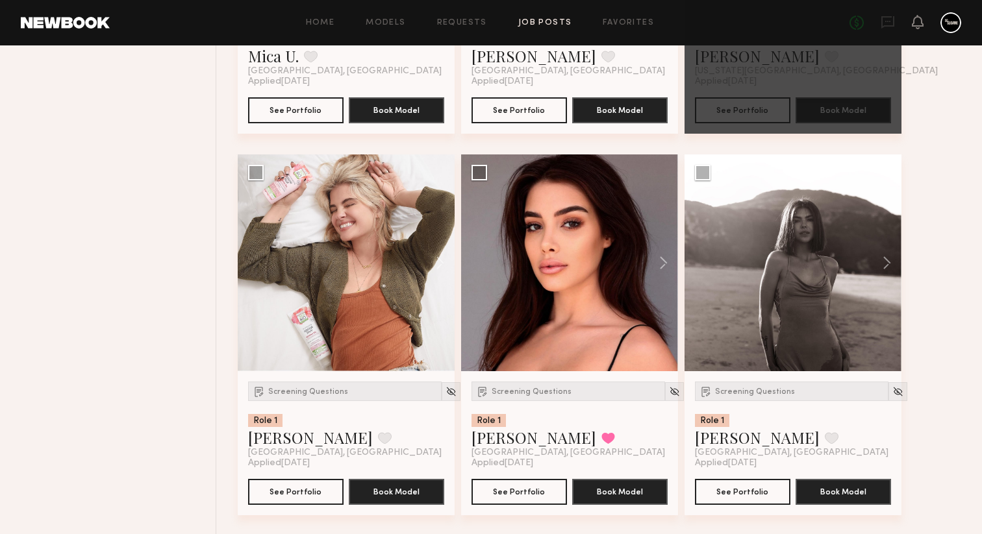
scroll to position [878, 0]
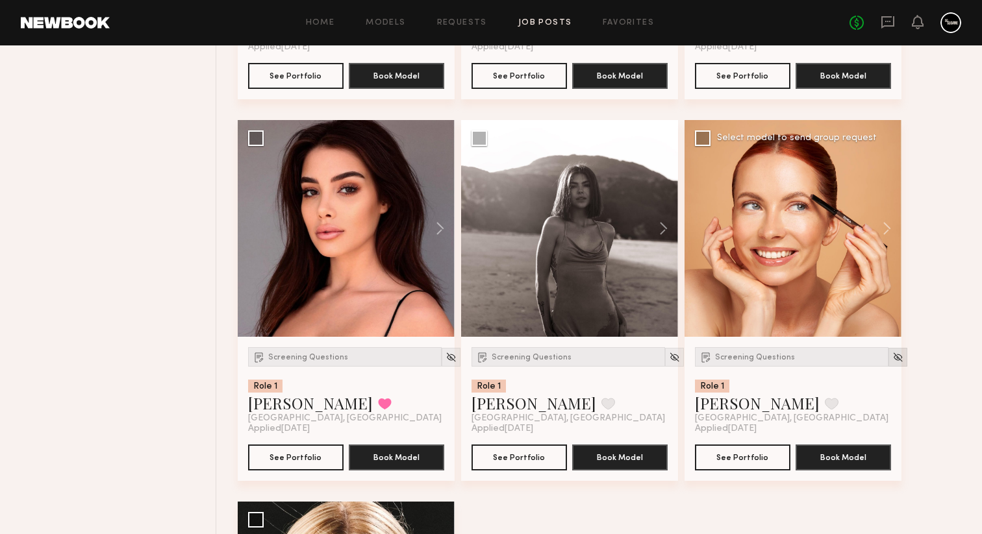
click at [892, 362] on img at bounding box center [897, 357] width 11 height 11
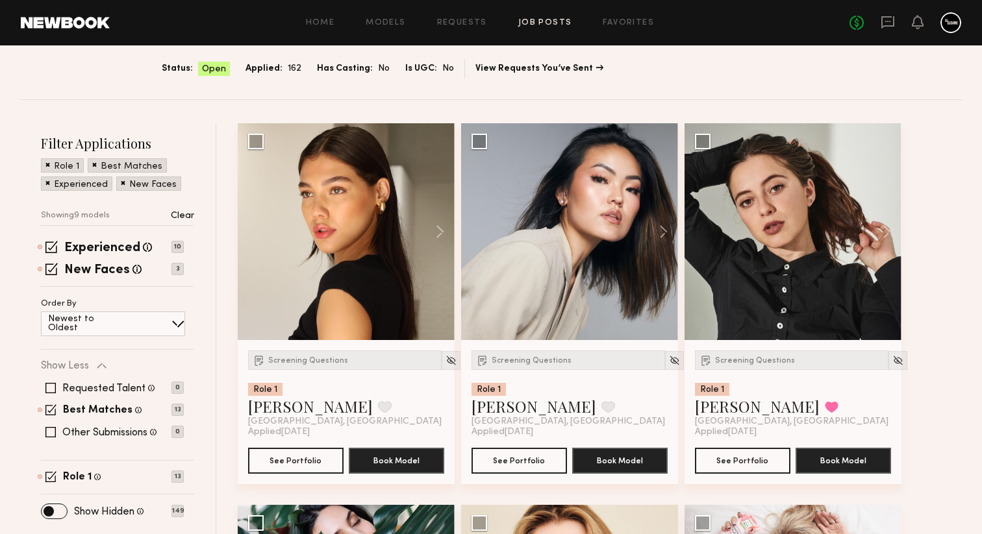
scroll to position [142, 0]
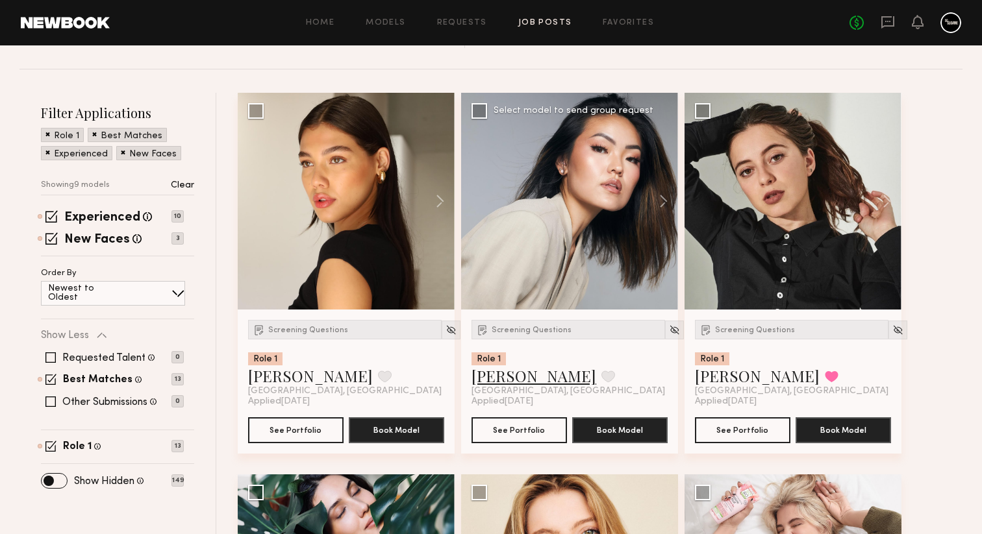
click at [495, 373] on link "Enkie T." at bounding box center [533, 375] width 125 height 21
click at [669, 329] on img at bounding box center [674, 330] width 11 height 11
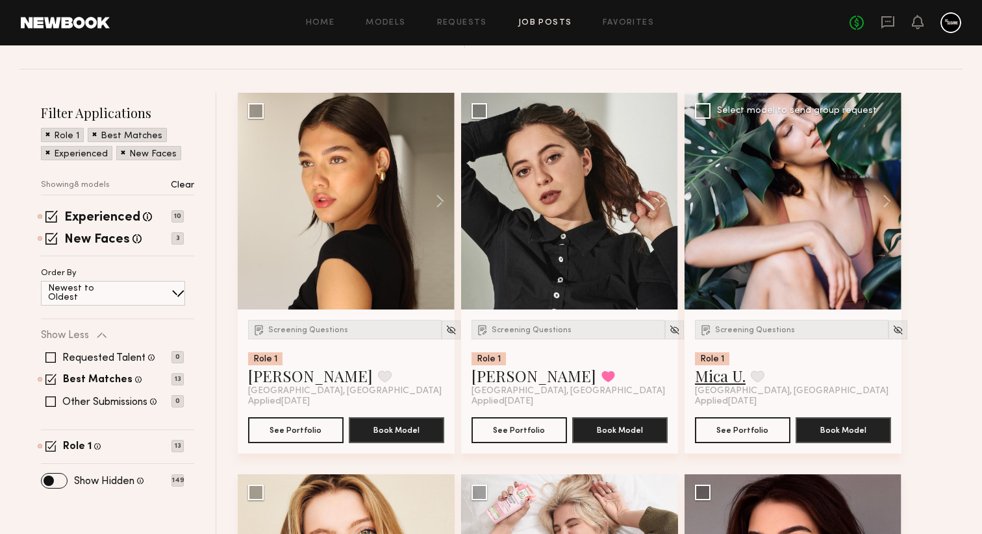
click at [719, 378] on link "Mica U." at bounding box center [720, 375] width 51 height 21
click at [511, 375] on link "Keana M." at bounding box center [533, 375] width 125 height 21
click at [445, 330] on img at bounding box center [450, 330] width 11 height 11
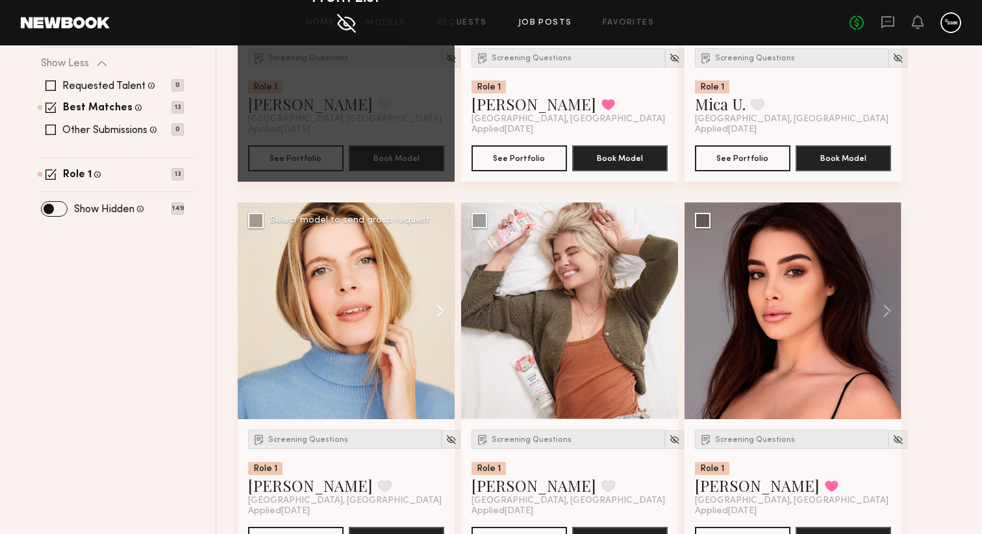
scroll to position [417, 0]
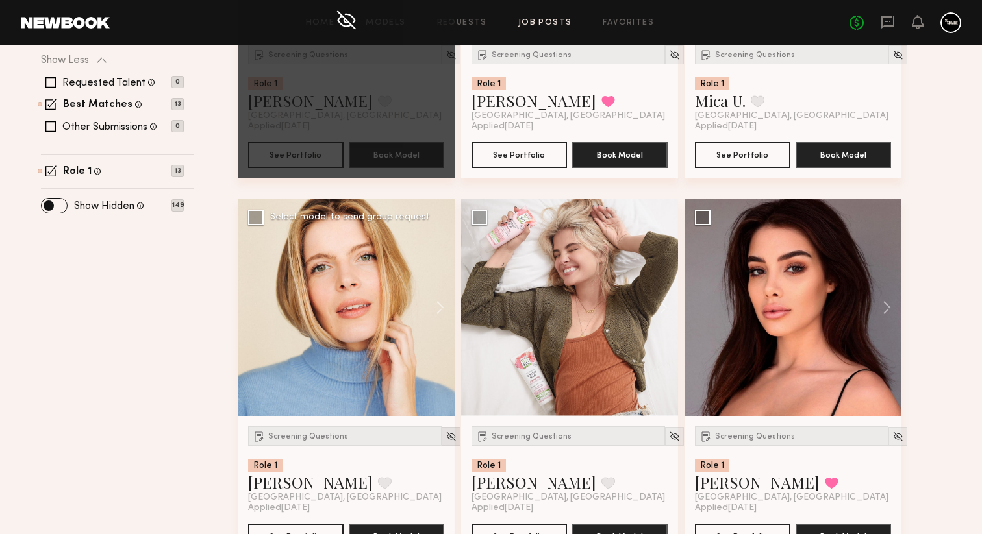
click at [445, 436] on img at bounding box center [450, 436] width 11 height 11
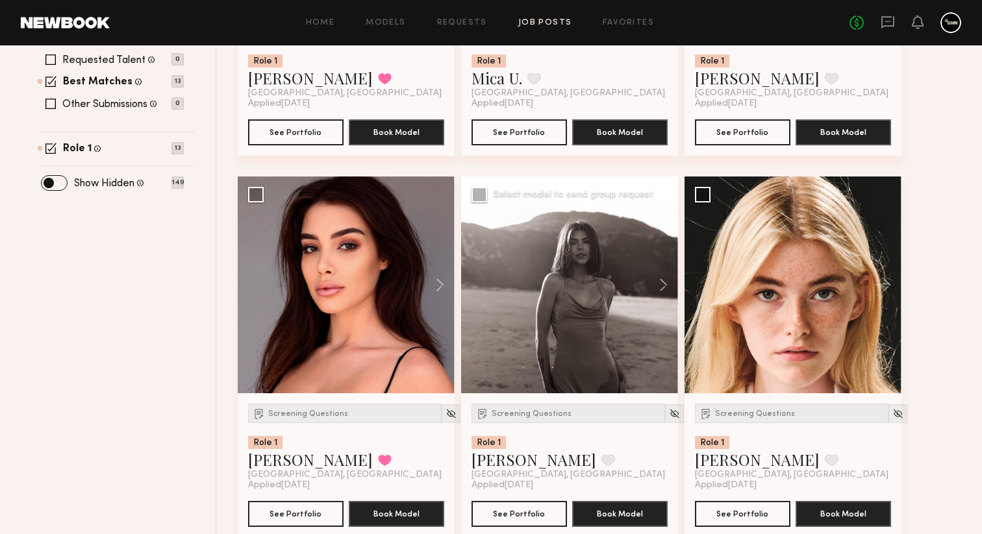
scroll to position [467, 0]
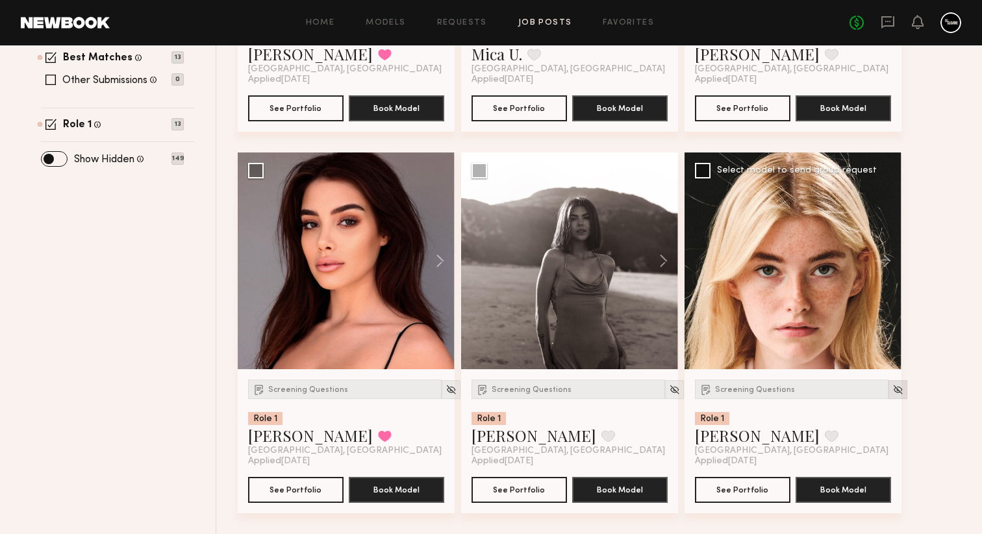
click at [892, 385] on img at bounding box center [897, 389] width 11 height 11
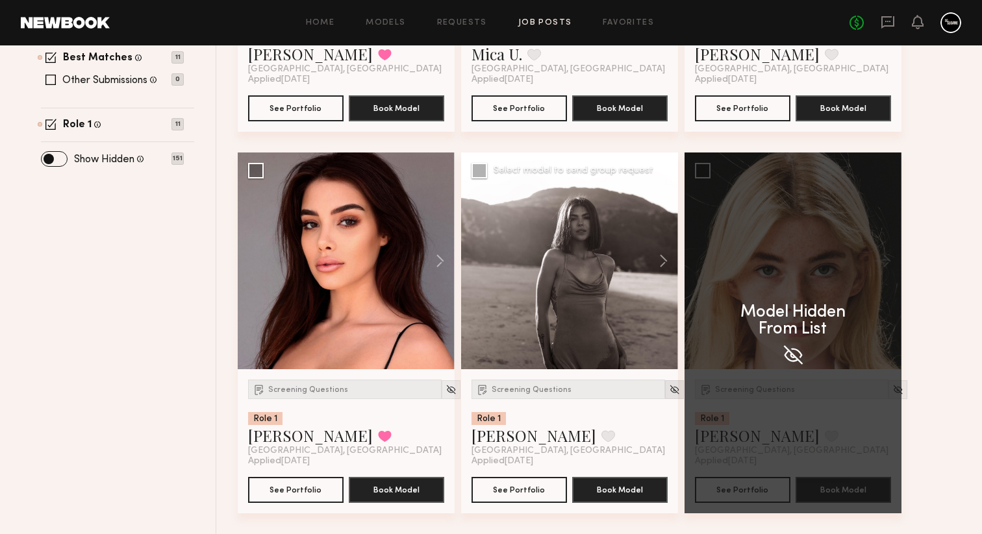
click at [669, 393] on img at bounding box center [674, 389] width 11 height 11
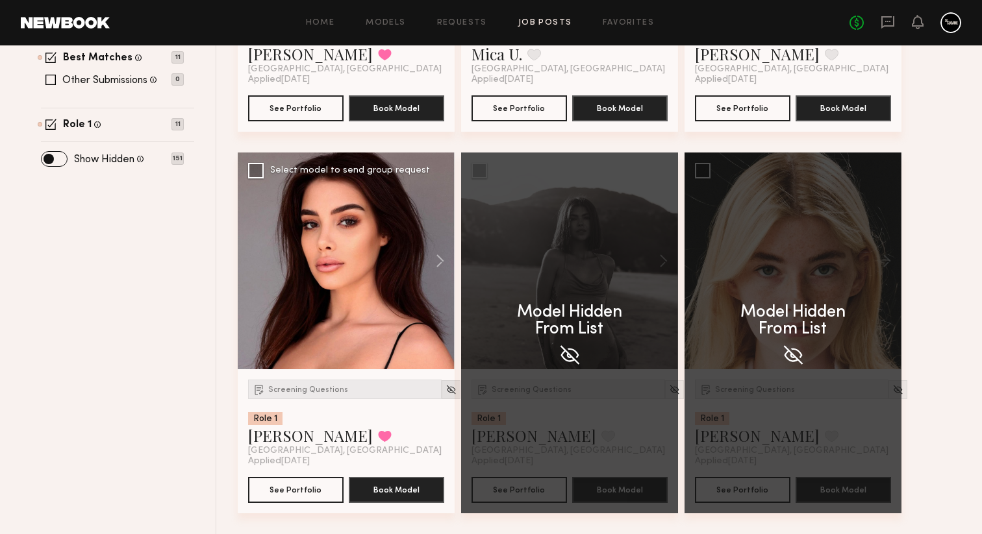
click at [445, 386] on img at bounding box center [450, 389] width 11 height 11
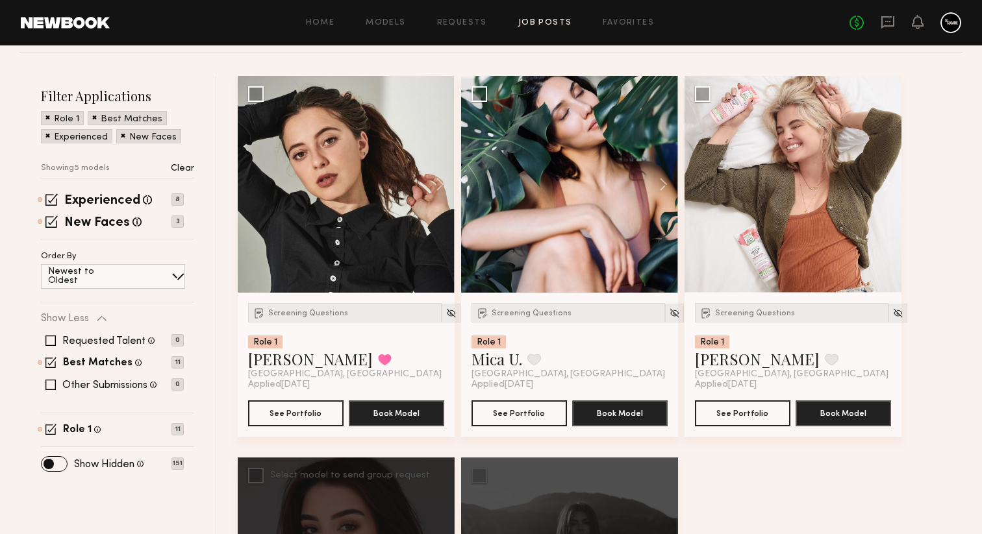
scroll to position [129, 0]
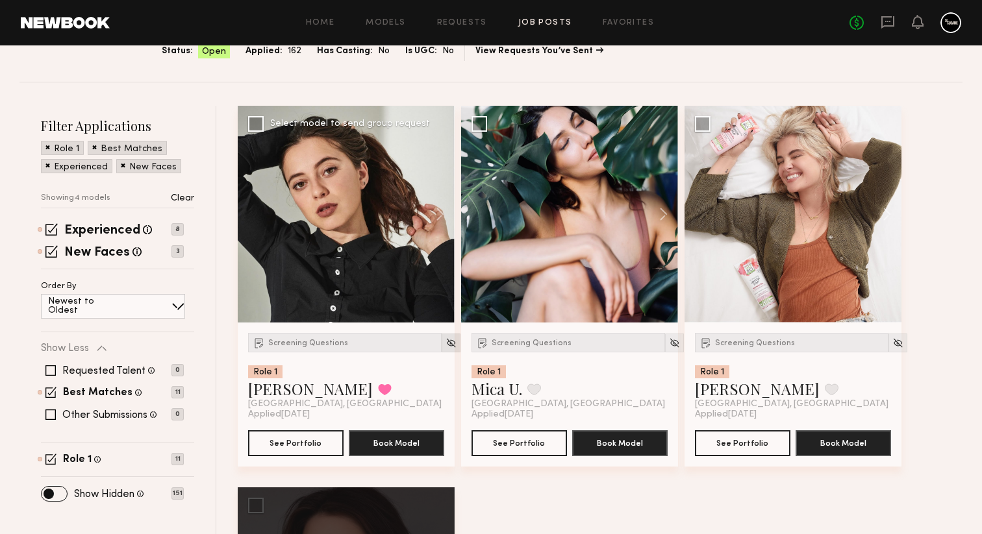
click at [445, 346] on img at bounding box center [450, 343] width 11 height 11
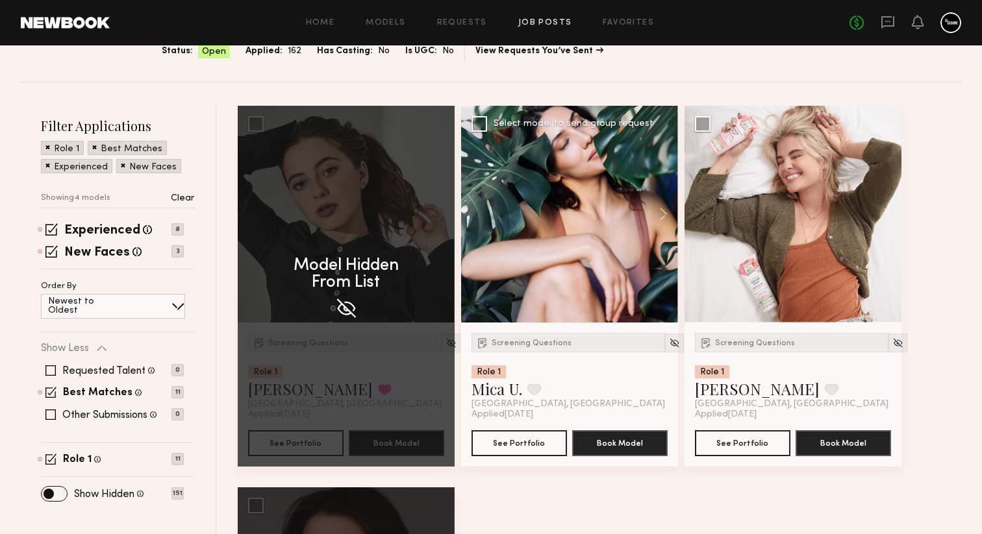
scroll to position [107, 0]
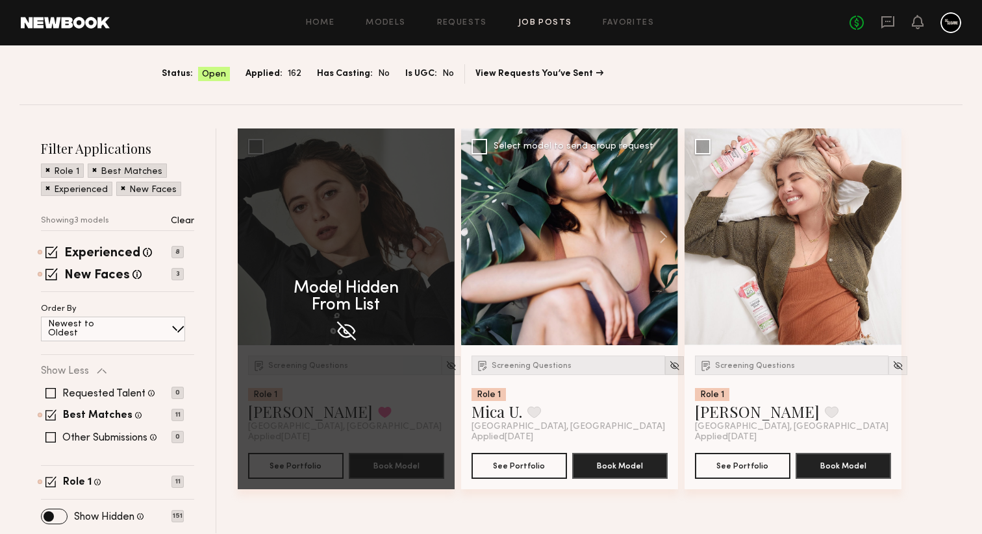
click at [665, 358] on div at bounding box center [674, 365] width 19 height 19
click at [669, 367] on img at bounding box center [674, 365] width 11 height 11
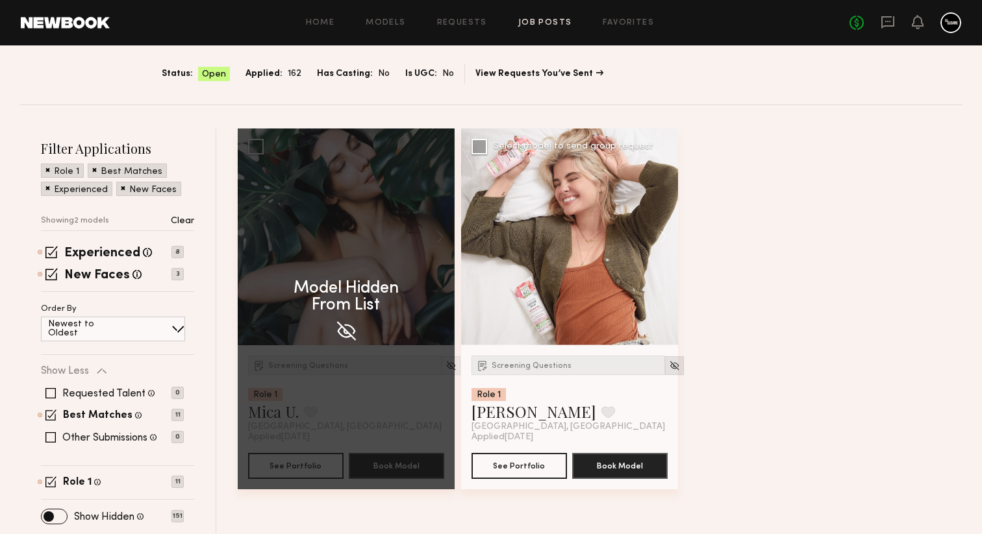
click at [669, 364] on img at bounding box center [674, 365] width 11 height 11
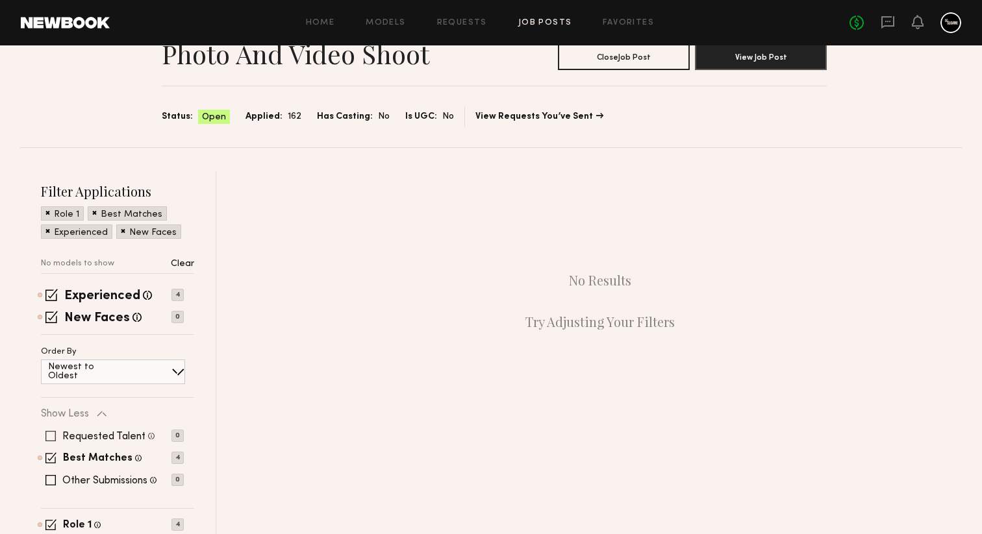
scroll to position [62, 0]
click at [49, 294] on span at bounding box center [51, 296] width 12 height 12
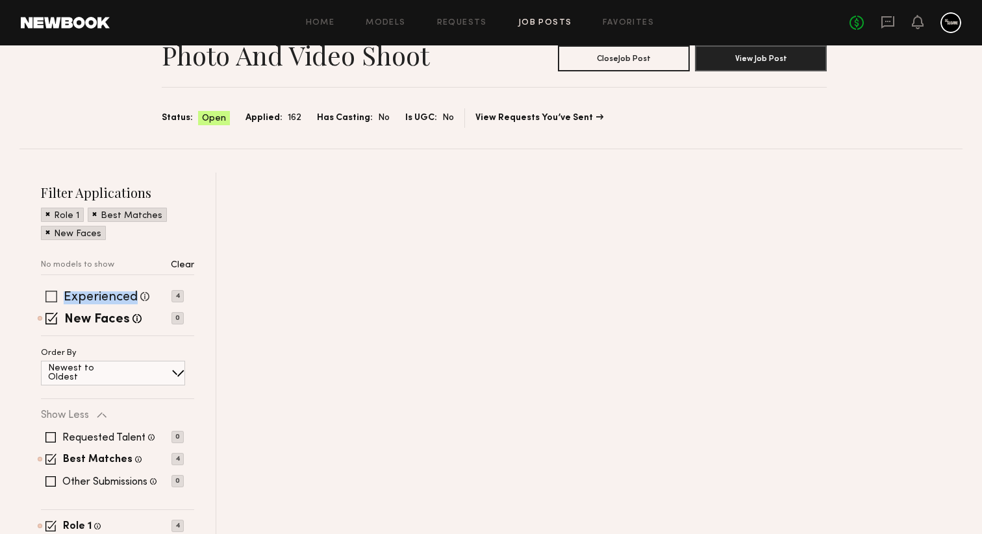
click at [49, 294] on span at bounding box center [51, 297] width 12 height 12
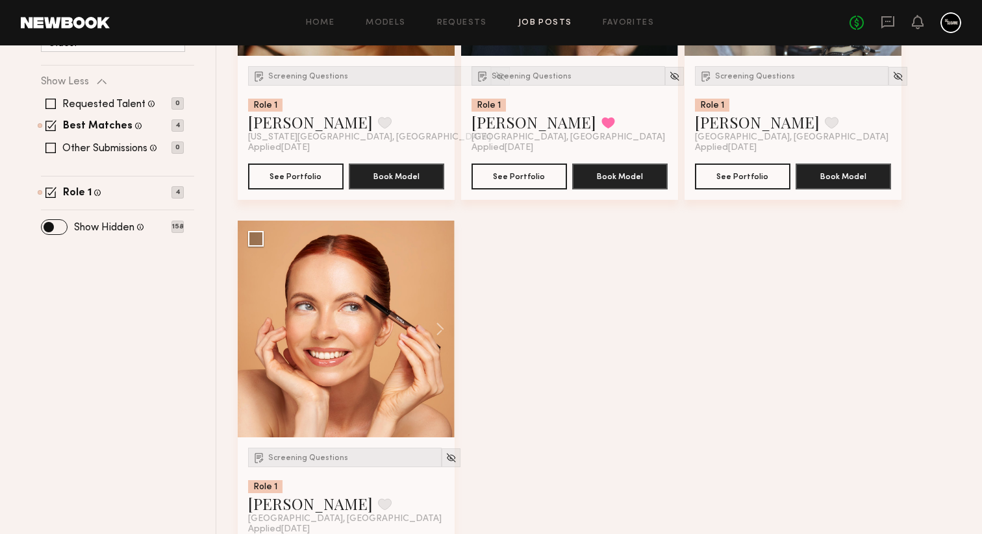
scroll to position [448, 0]
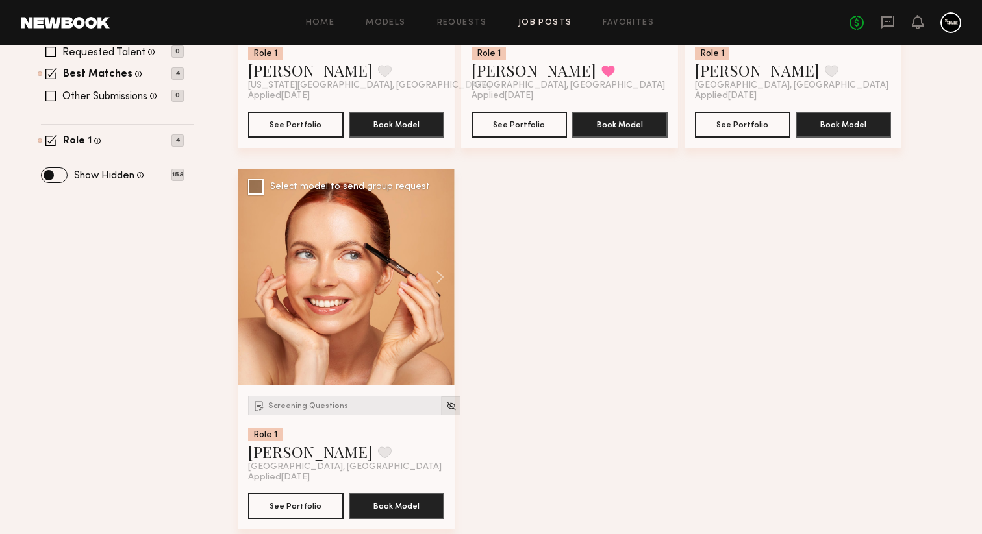
click at [441, 401] on div at bounding box center [450, 406] width 19 height 19
click at [445, 410] on img at bounding box center [450, 406] width 11 height 11
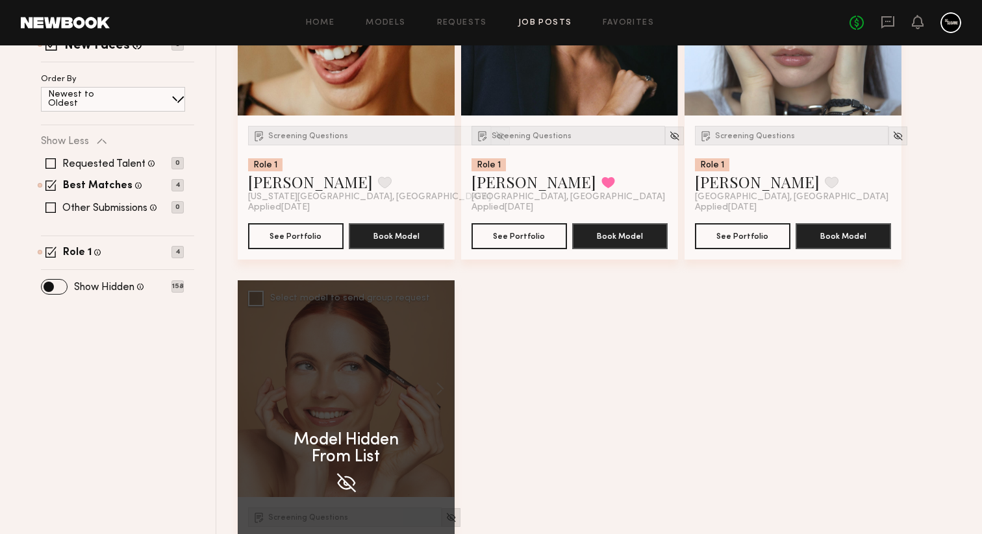
scroll to position [161, 0]
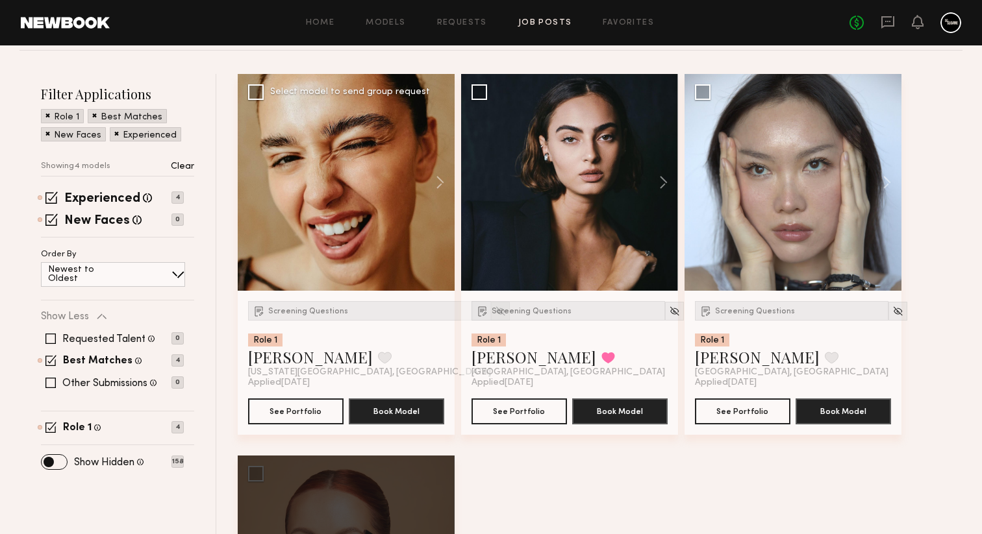
click at [491, 317] on div at bounding box center [500, 311] width 19 height 19
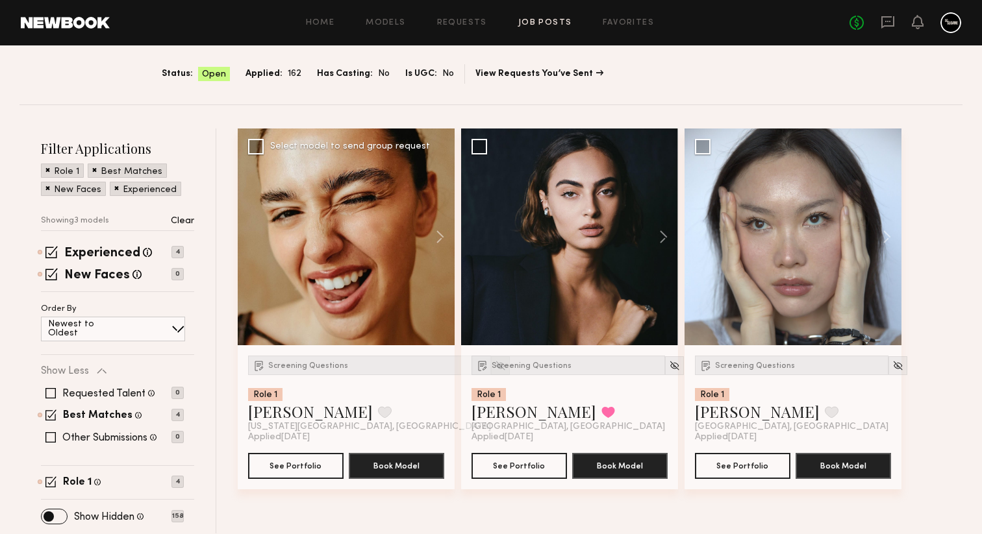
click at [437, 312] on button at bounding box center [434, 237] width 42 height 217
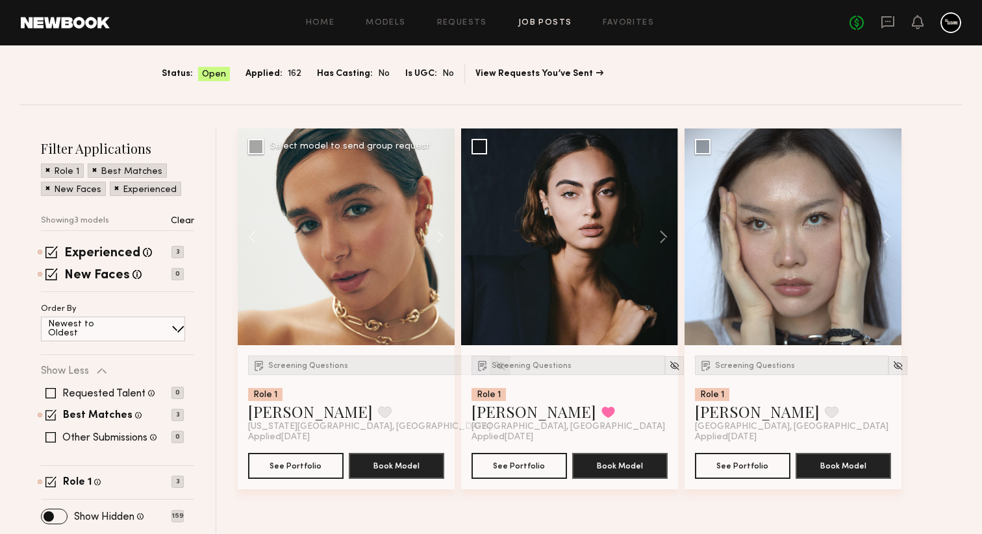
click at [495, 364] on img at bounding box center [500, 365] width 11 height 11
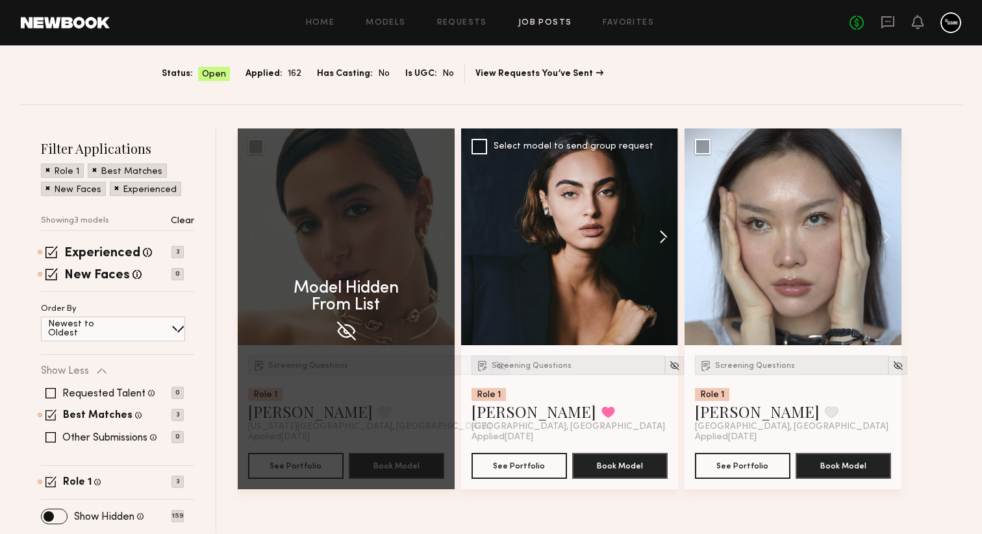
click at [661, 229] on button at bounding box center [657, 237] width 42 height 217
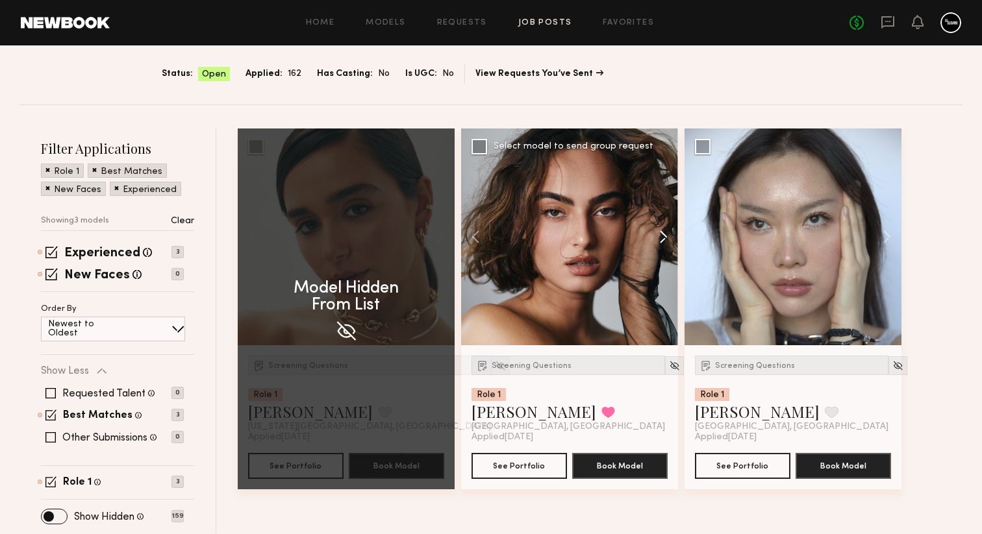
click at [661, 229] on button at bounding box center [657, 237] width 42 height 217
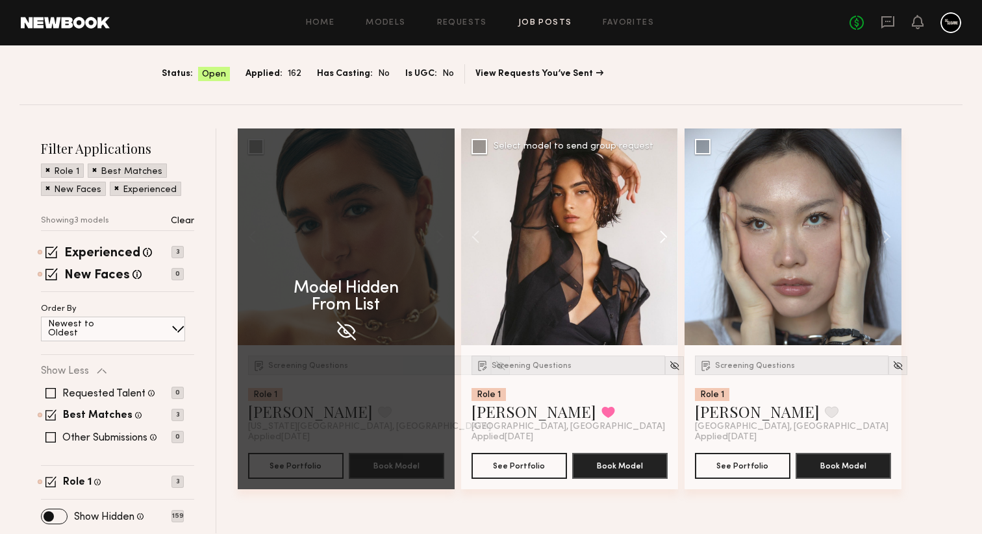
click at [661, 229] on button at bounding box center [657, 237] width 42 height 217
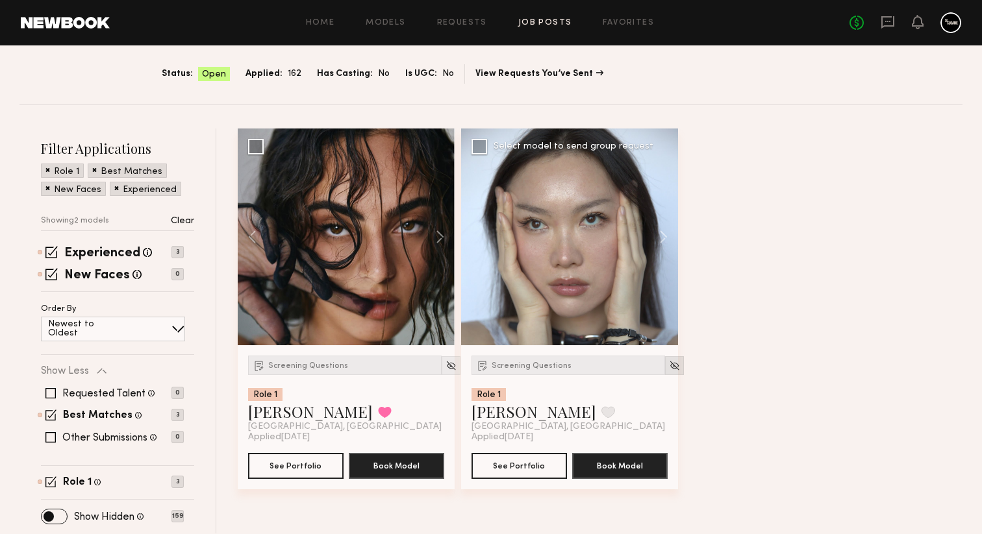
click at [669, 365] on img at bounding box center [674, 365] width 11 height 11
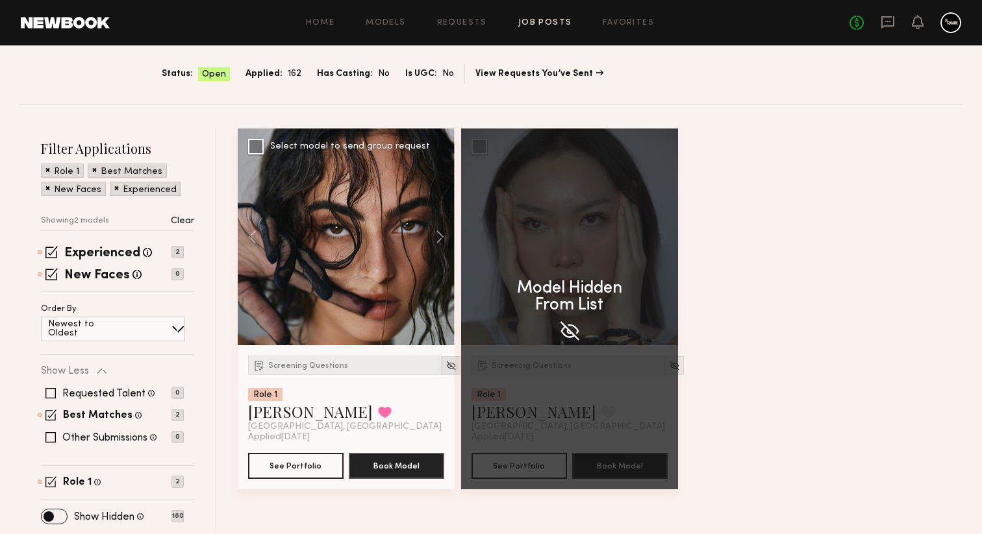
click at [445, 366] on img at bounding box center [450, 365] width 11 height 11
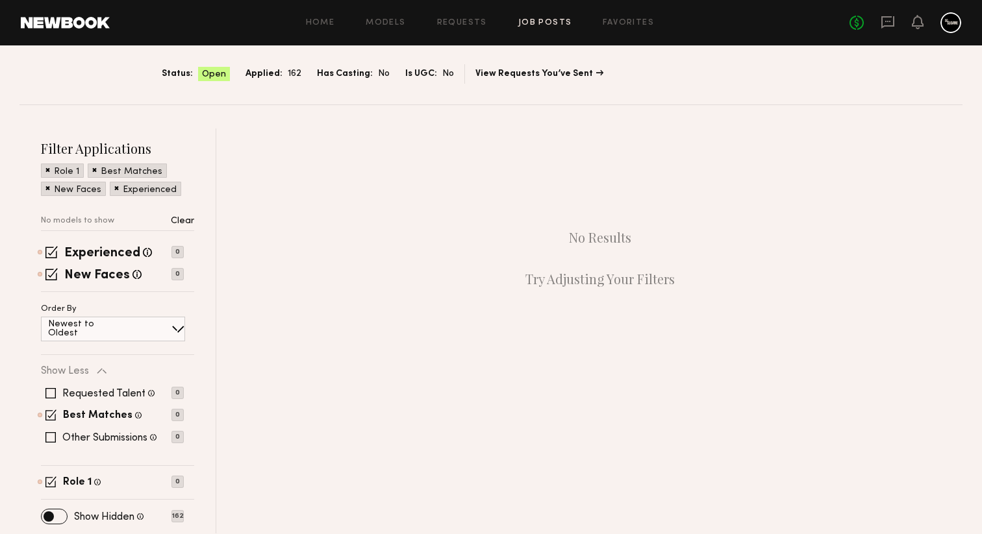
scroll to position [0, 0]
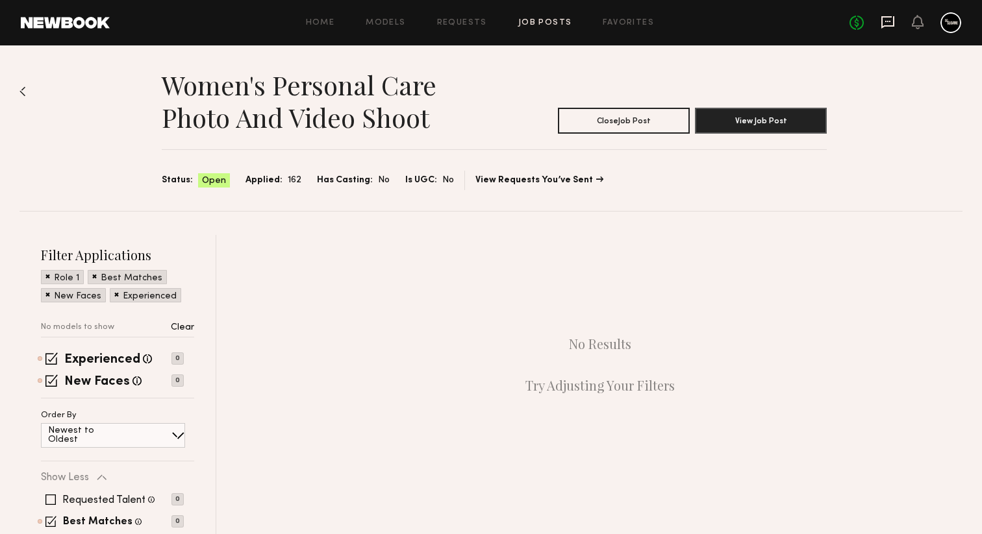
click at [884, 16] on icon at bounding box center [887, 22] width 13 height 12
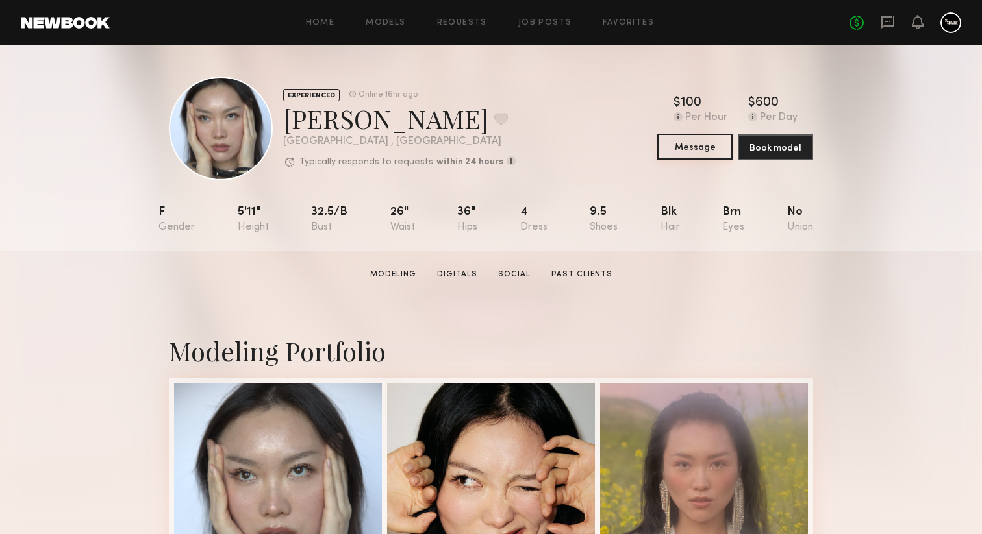
click at [696, 155] on button "Message" at bounding box center [694, 147] width 75 height 26
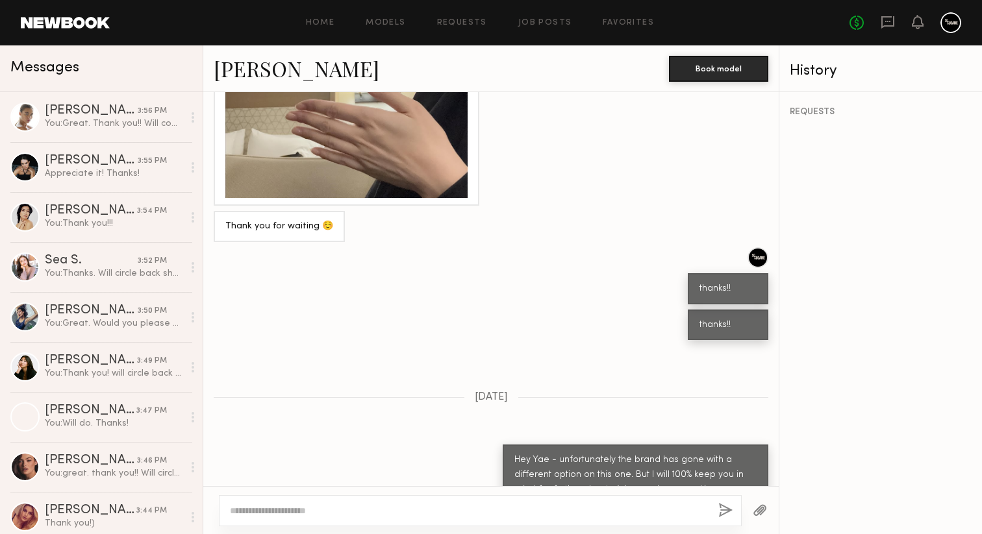
scroll to position [988, 0]
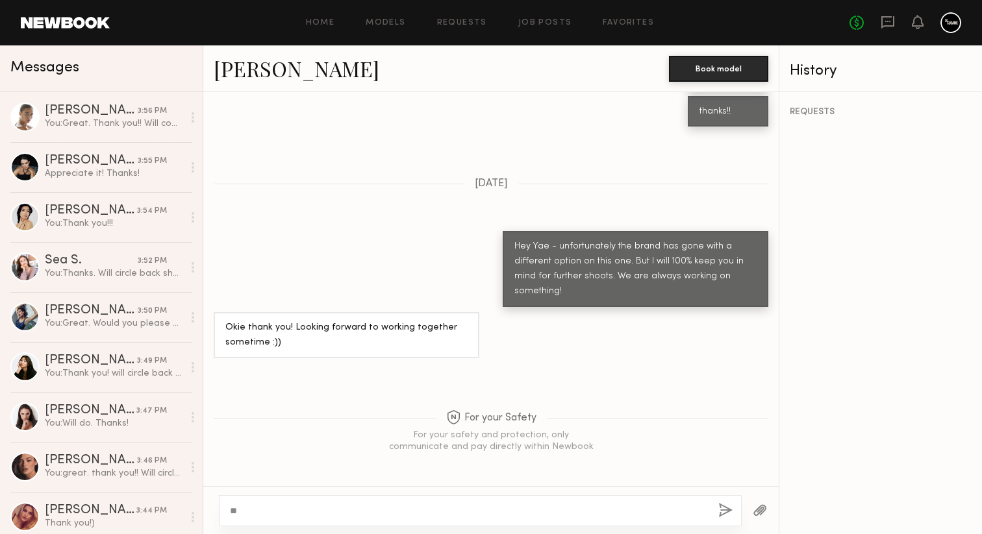
type textarea "*"
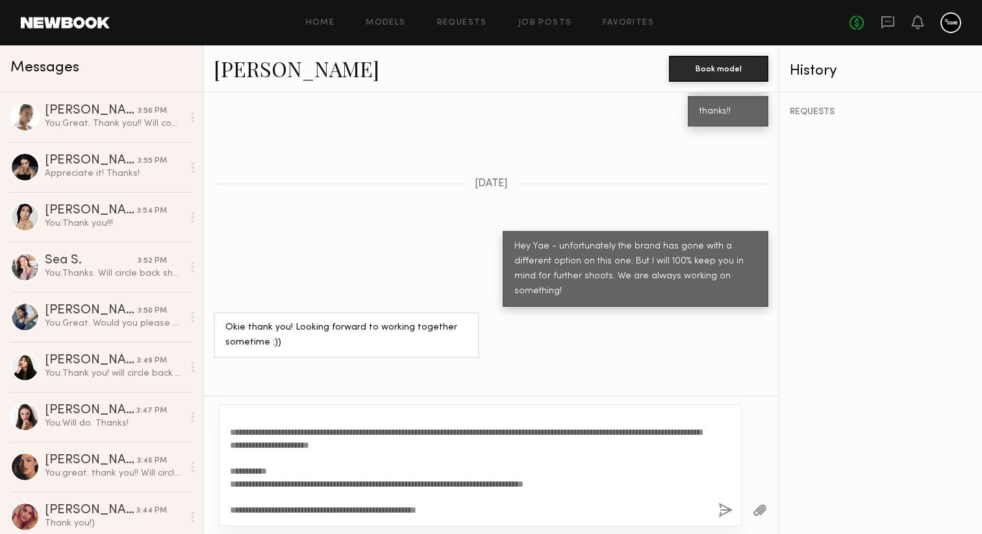
scroll to position [0, 0]
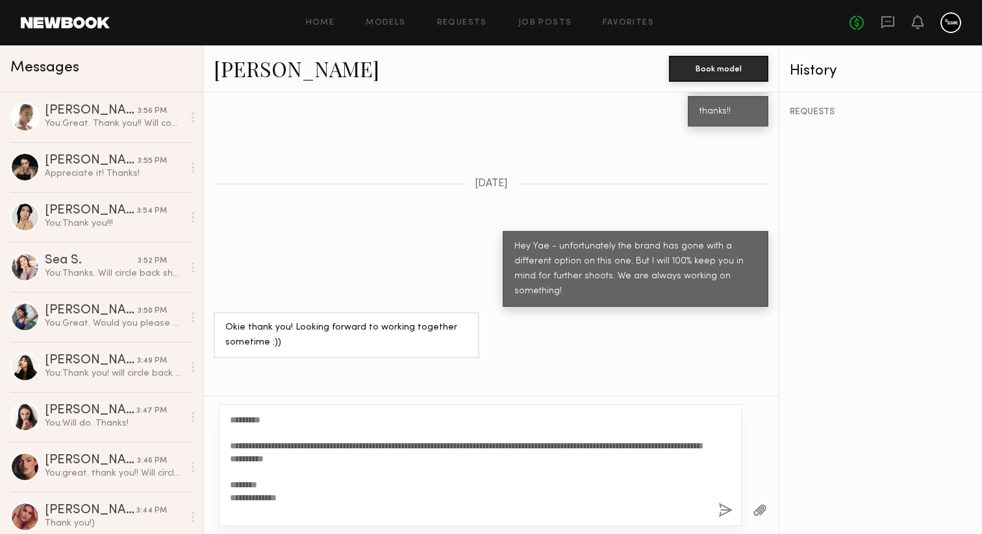
click at [259, 421] on textarea "**********" at bounding box center [469, 466] width 478 height 104
click at [355, 442] on textarea "**********" at bounding box center [469, 466] width 478 height 104
type textarea "**********"
click at [723, 505] on button "button" at bounding box center [725, 511] width 14 height 16
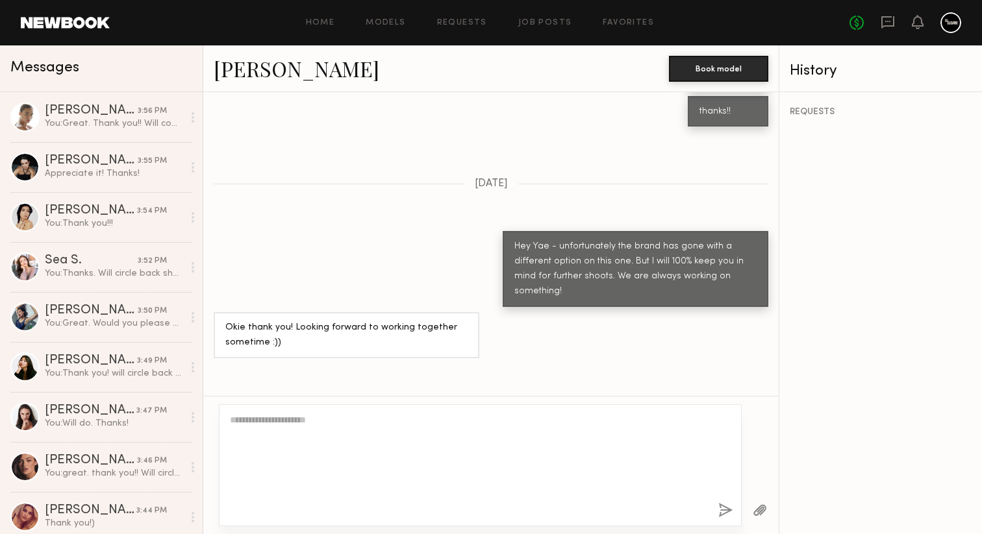
scroll to position [1740, 0]
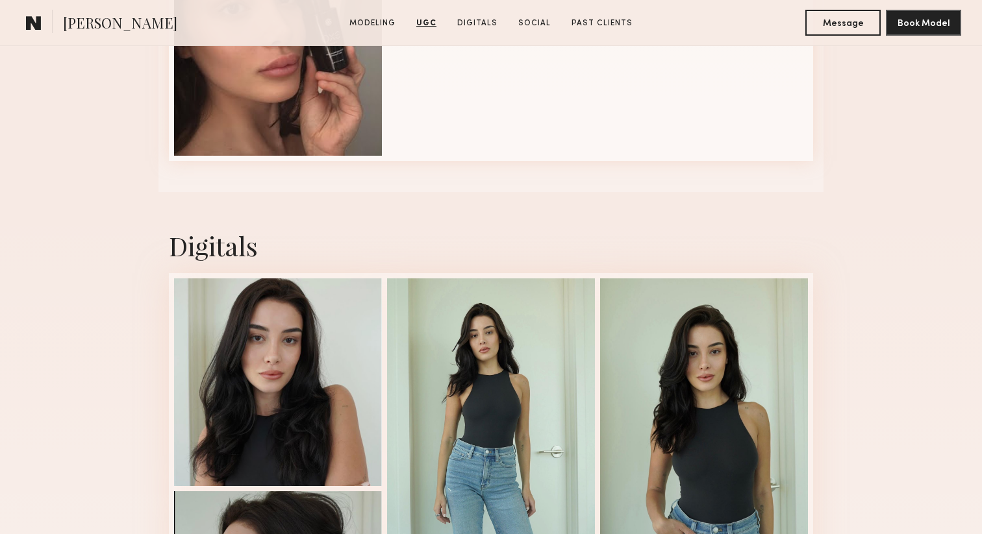
scroll to position [1591, 0]
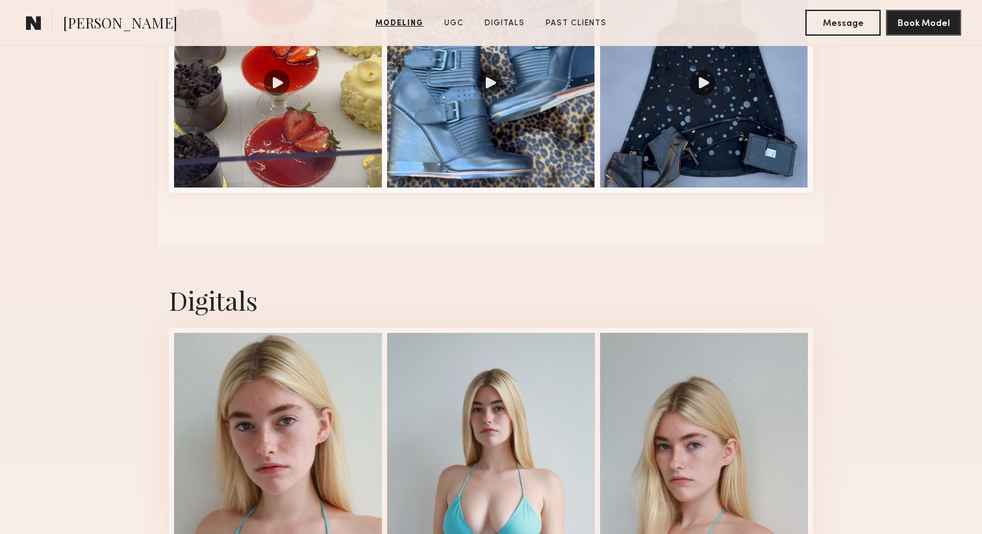
scroll to position [1237, 0]
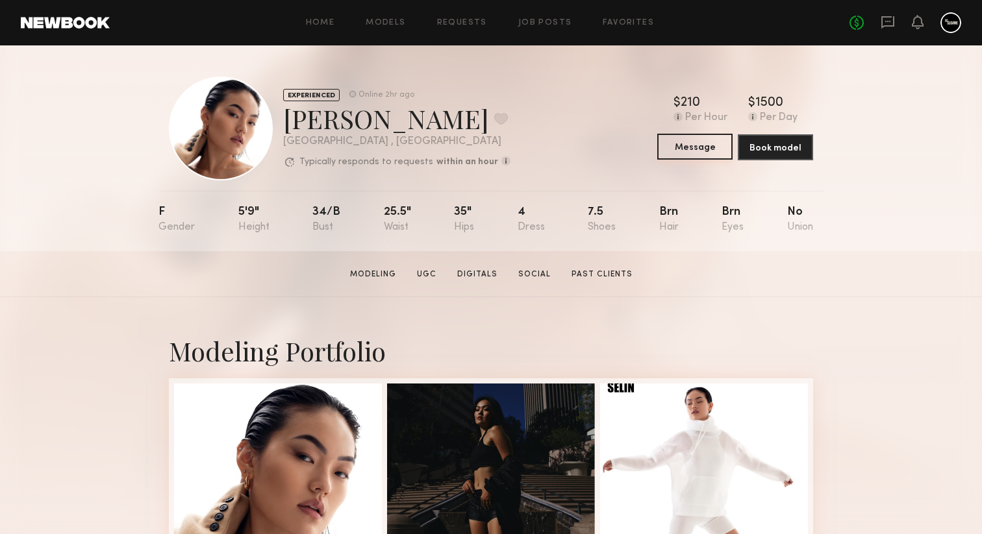
click at [680, 151] on button "Message" at bounding box center [694, 147] width 75 height 26
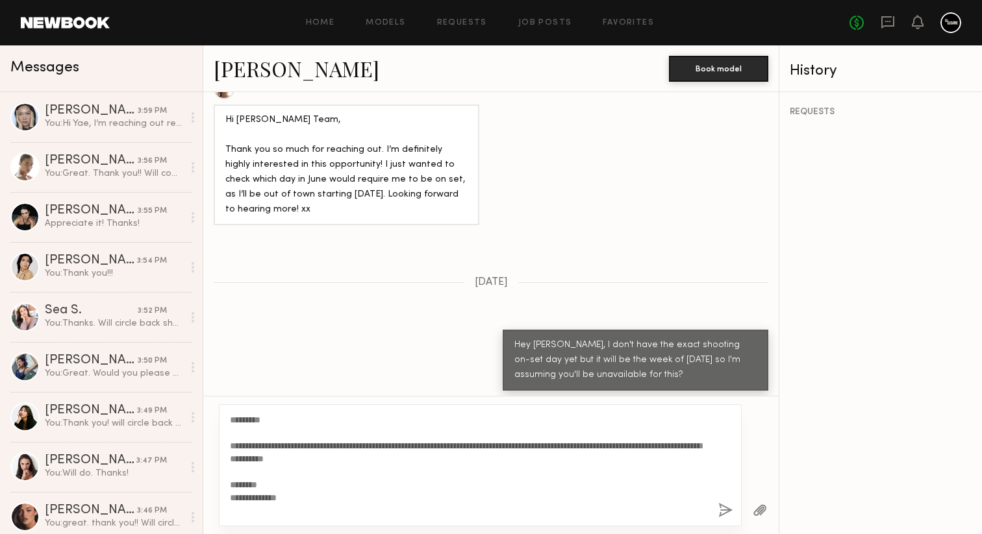
click at [260, 418] on textarea "**********" at bounding box center [469, 466] width 478 height 104
click at [353, 445] on textarea "**********" at bounding box center [469, 466] width 478 height 104
type textarea "**********"
click at [724, 508] on button "button" at bounding box center [725, 511] width 14 height 16
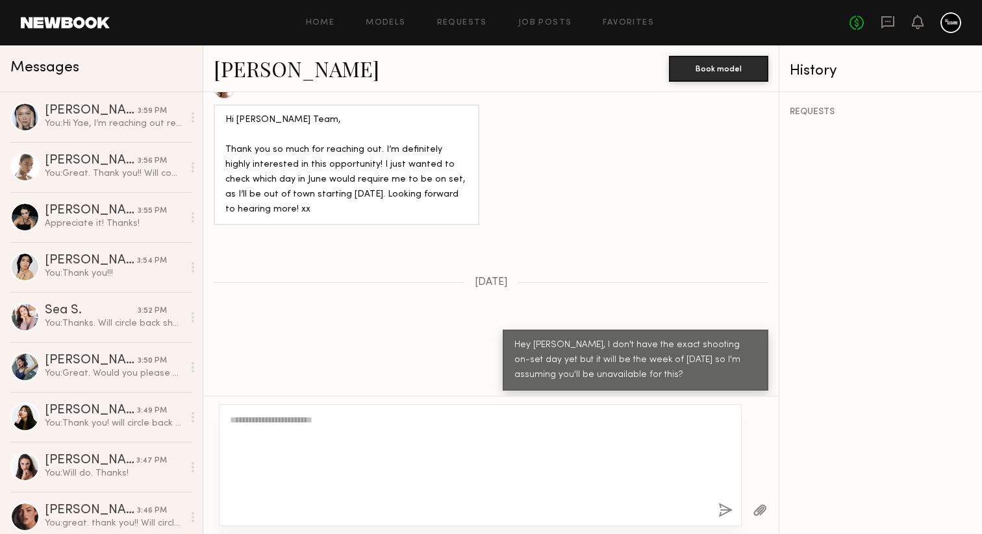
scroll to position [2619, 0]
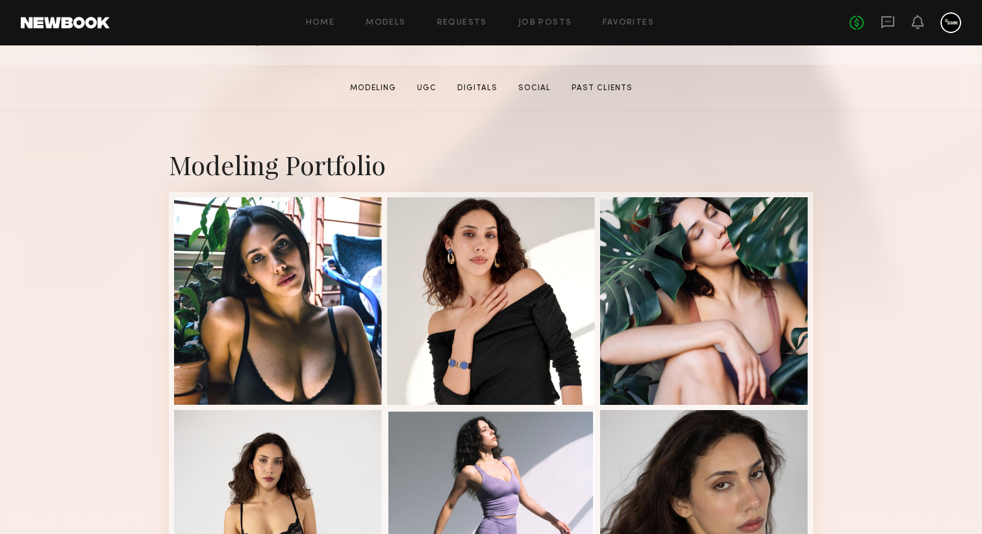
scroll to position [267, 0]
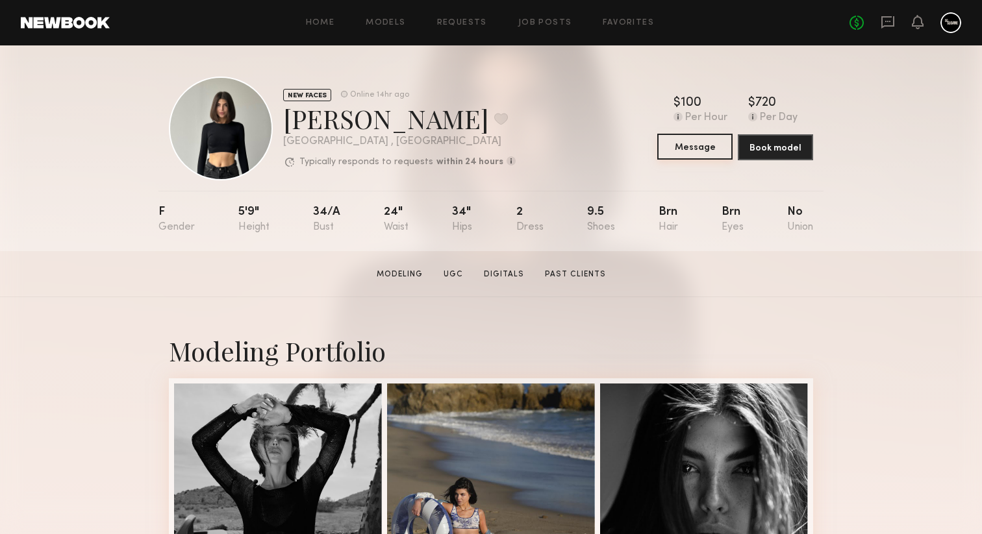
click at [683, 138] on button "Message" at bounding box center [694, 147] width 75 height 26
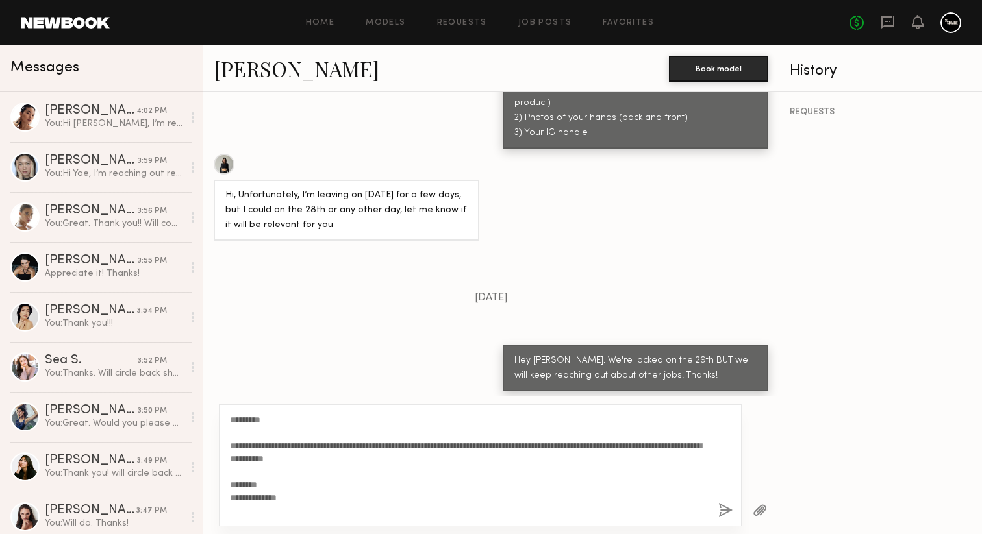
click at [260, 422] on textarea "**********" at bounding box center [469, 466] width 478 height 104
click at [355, 444] on textarea "**********" at bounding box center [469, 466] width 478 height 104
type textarea "**********"
click at [723, 507] on button "button" at bounding box center [725, 511] width 14 height 16
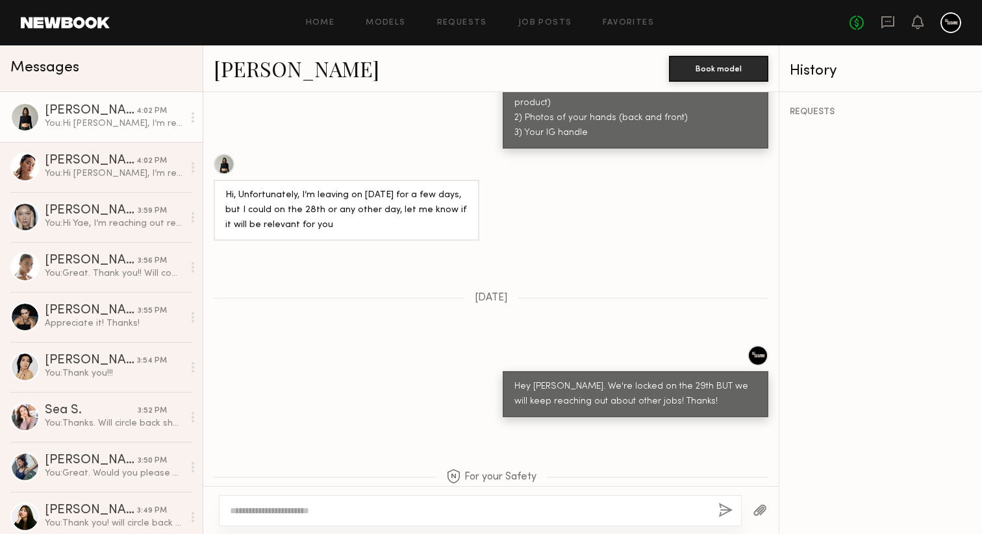
scroll to position [1628, 0]
